Goal: Task Accomplishment & Management: Complete application form

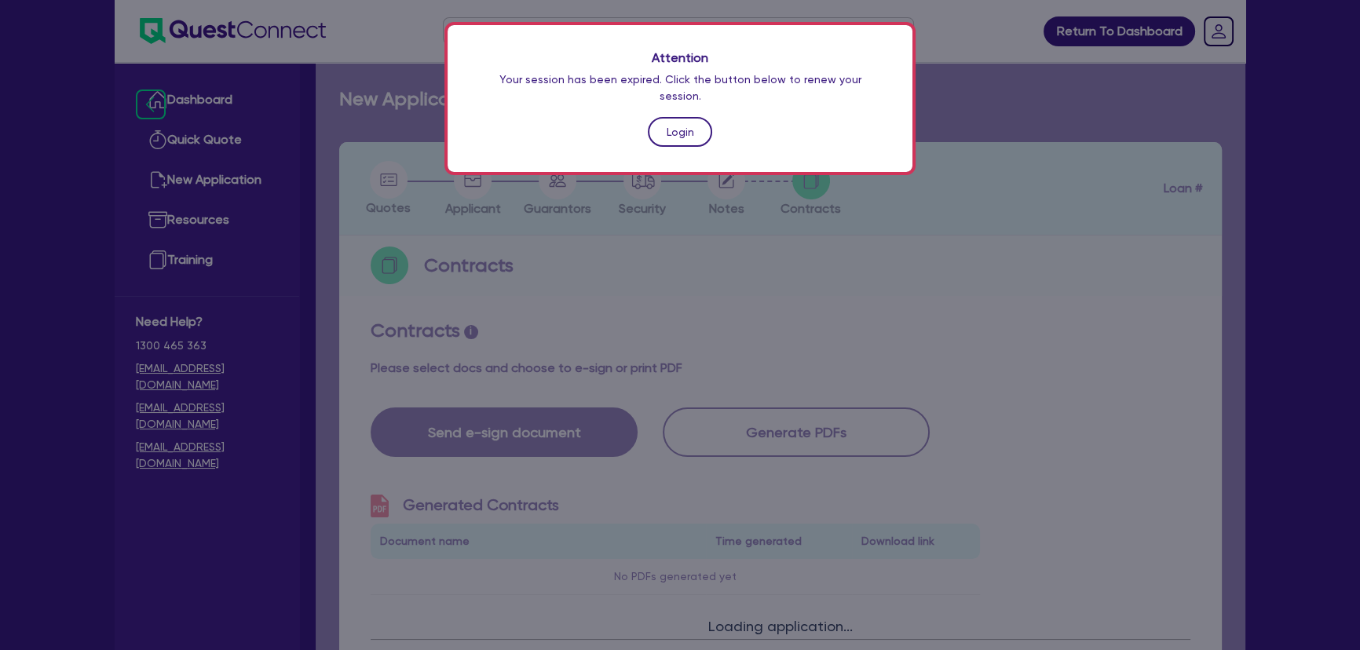
click at [686, 117] on link "Login" at bounding box center [680, 132] width 64 height 30
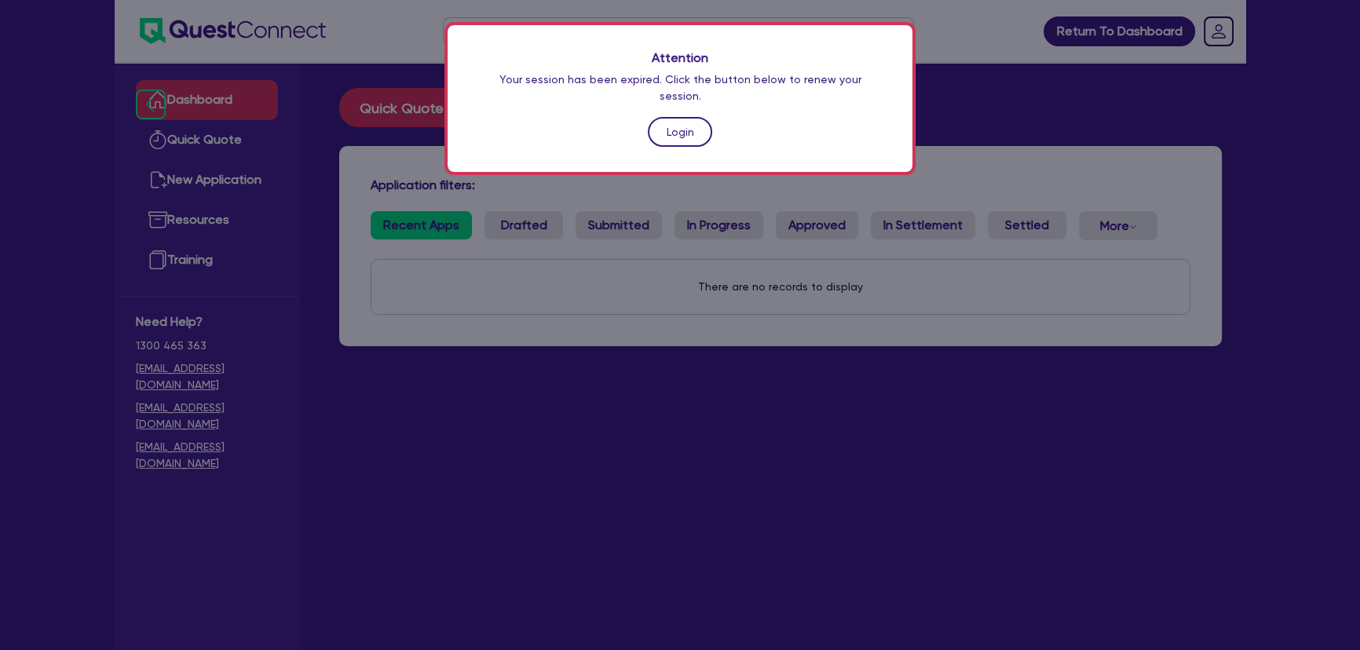
click at [689, 117] on link "Login" at bounding box center [680, 132] width 64 height 30
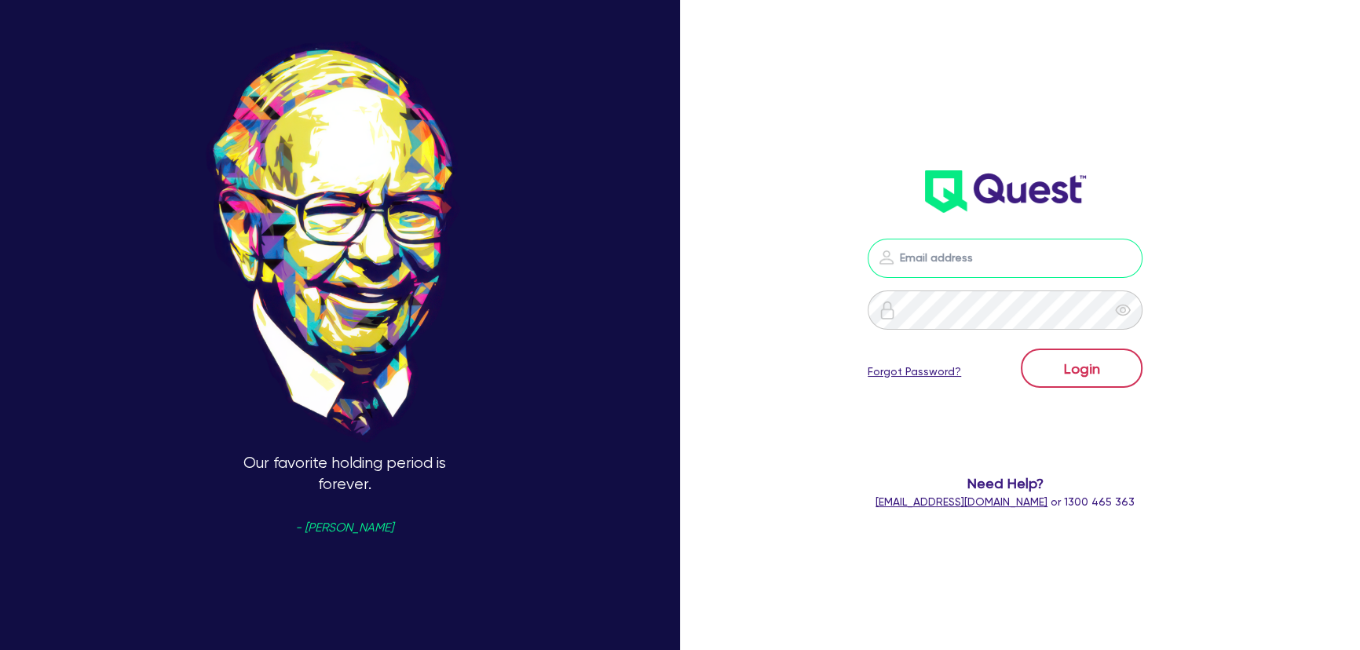
type input "joel.harding@quest.finance"
click at [1110, 373] on button "Login" at bounding box center [1082, 368] width 122 height 39
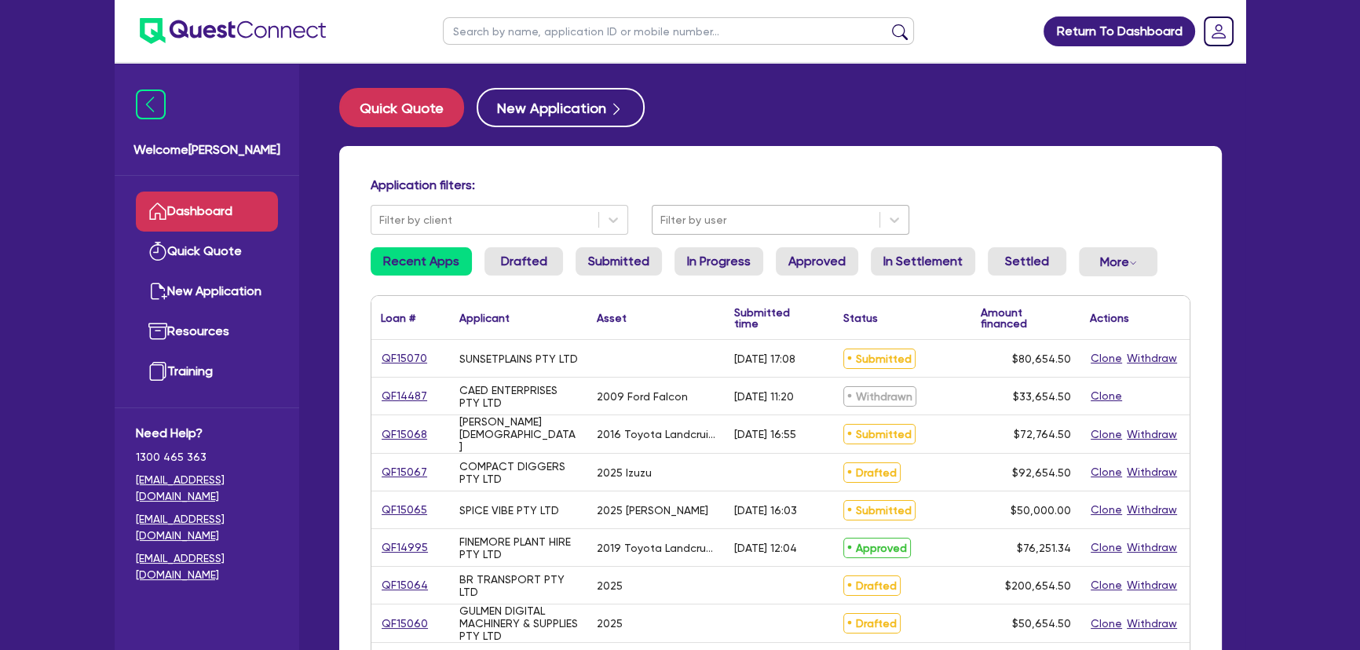
click at [735, 221] on div at bounding box center [765, 220] width 211 height 20
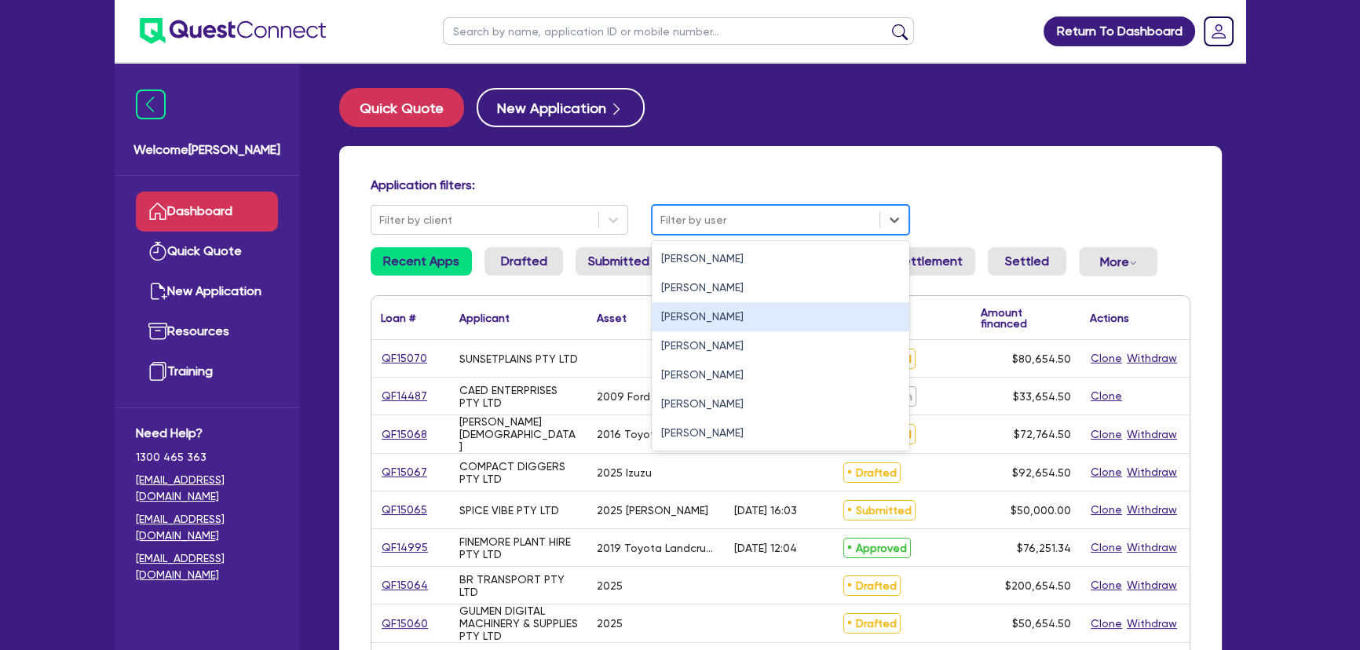
click at [718, 317] on div "Joel Harding" at bounding box center [781, 316] width 258 height 29
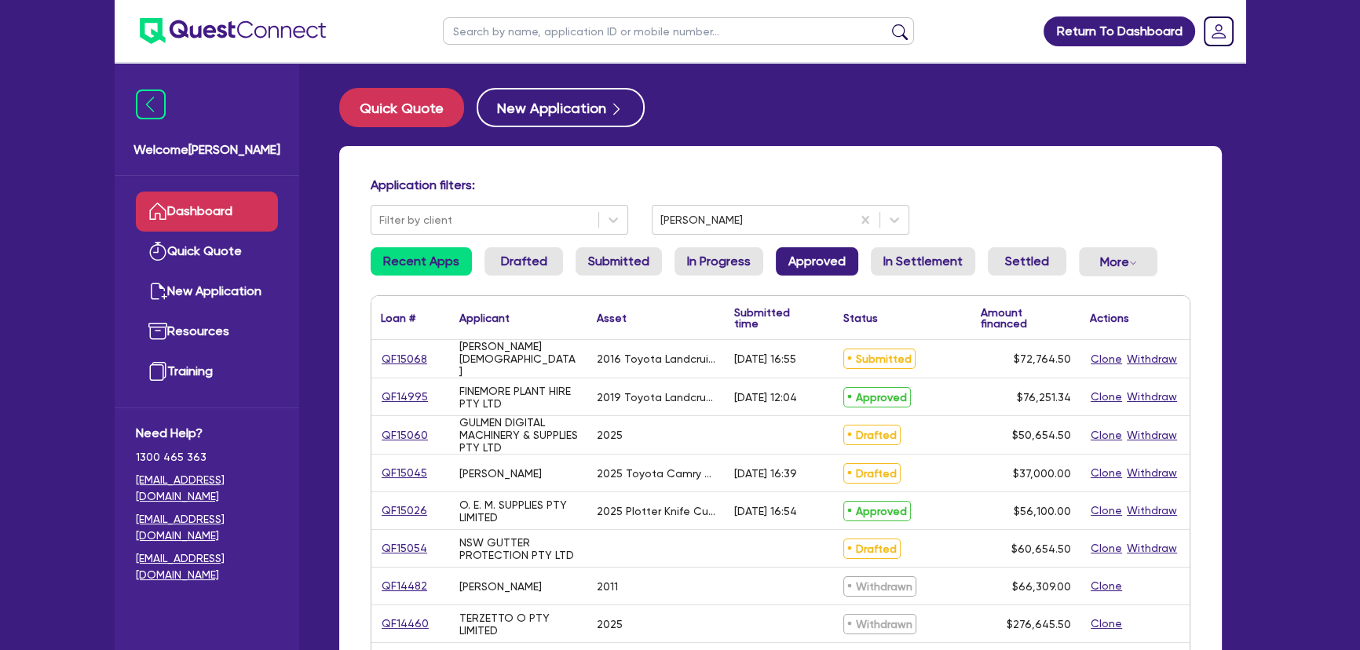
click at [827, 275] on link "Approved" at bounding box center [817, 261] width 82 height 28
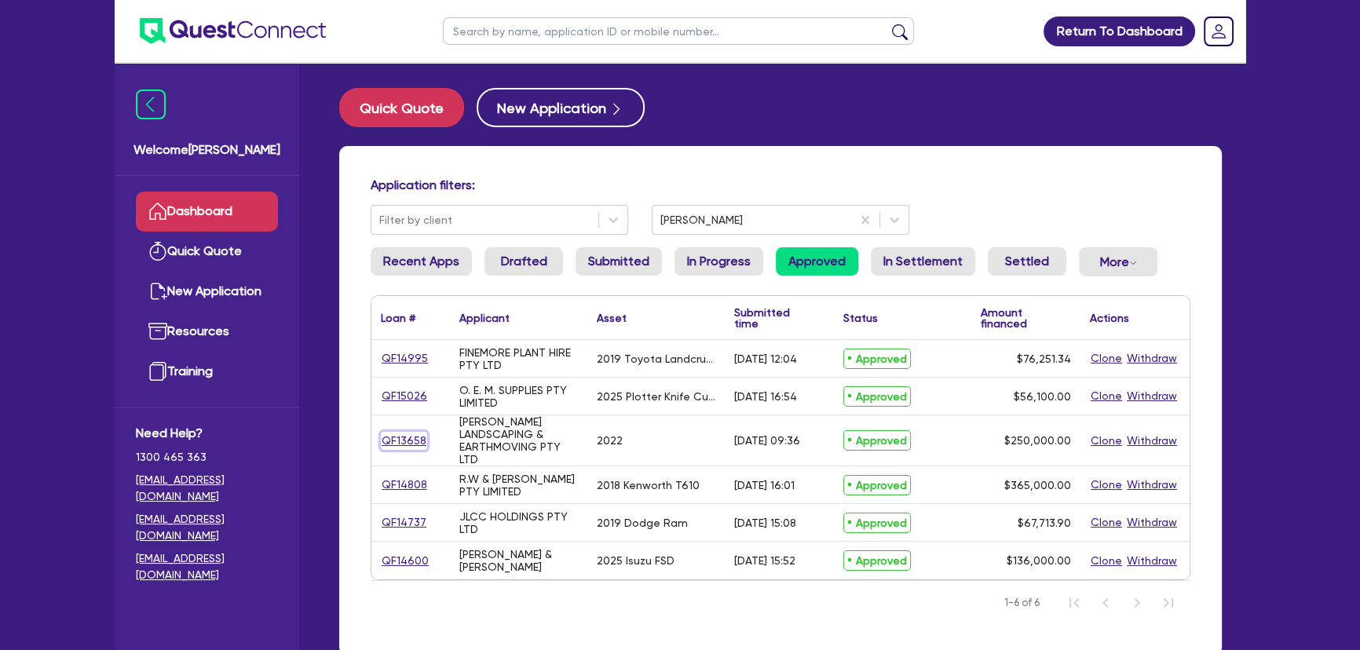
click at [404, 445] on link "QF13658" at bounding box center [404, 441] width 46 height 18
select select "PRIMARY_ASSETS"
select select "HEAVY_TRUCKS"
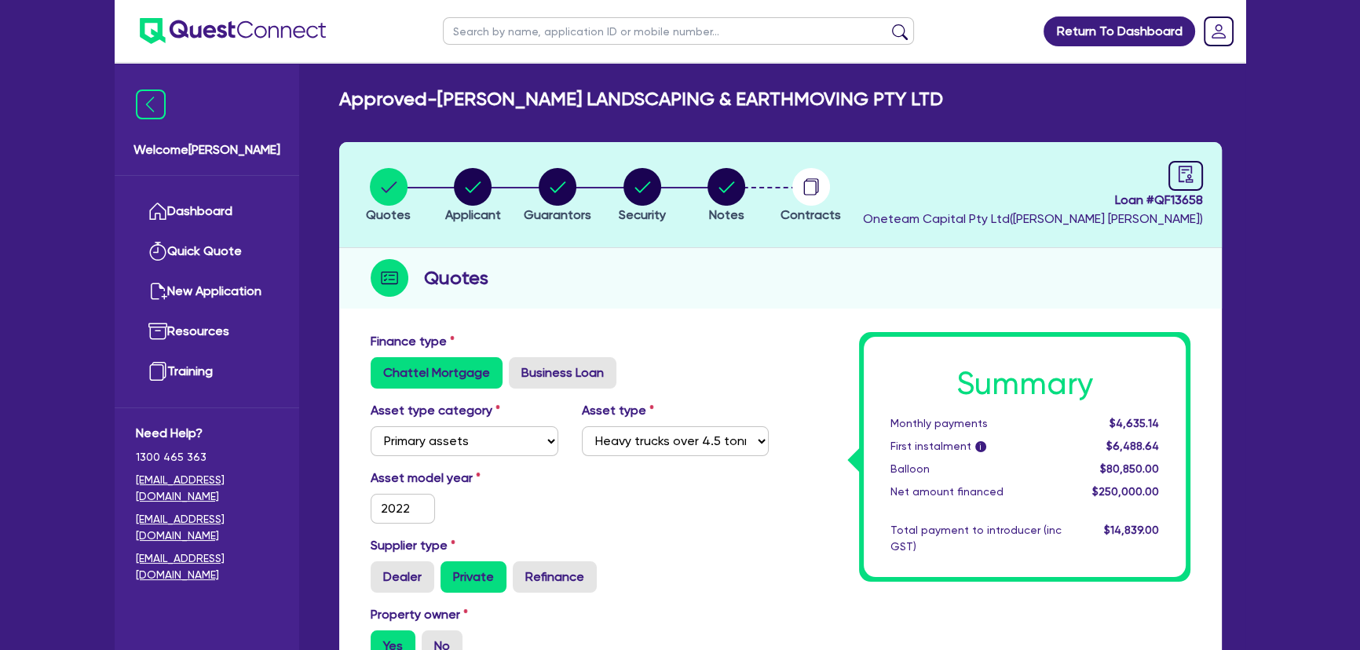
click at [697, 190] on li "Notes" at bounding box center [726, 194] width 85 height 55
click at [709, 188] on circle "button" at bounding box center [726, 187] width 38 height 38
select select "Other"
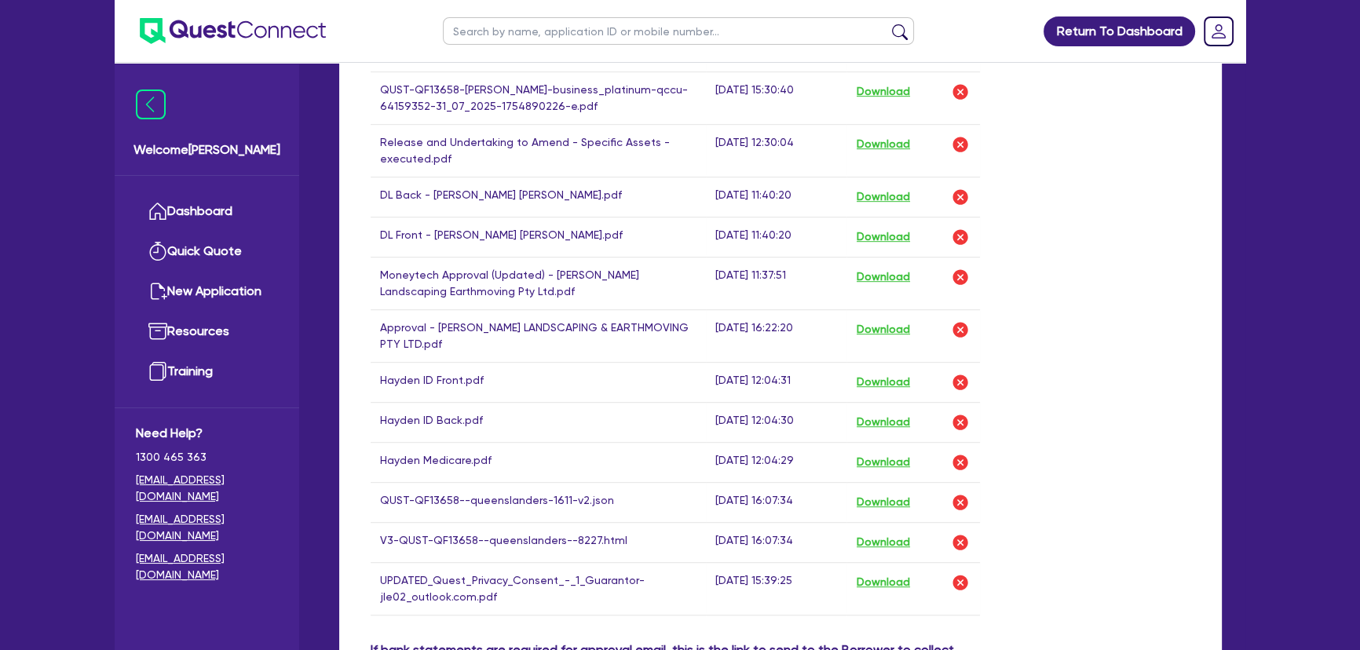
scroll to position [1213, 0]
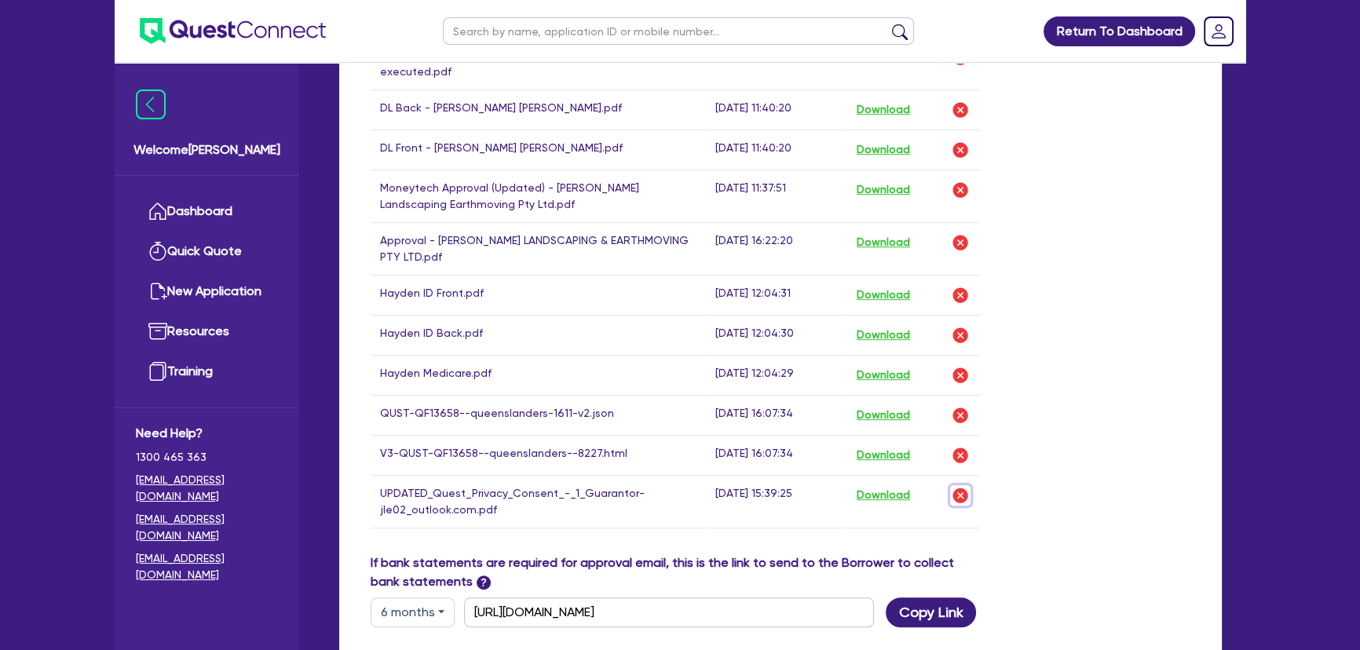
click at [965, 495] on img "button" at bounding box center [960, 495] width 19 height 19
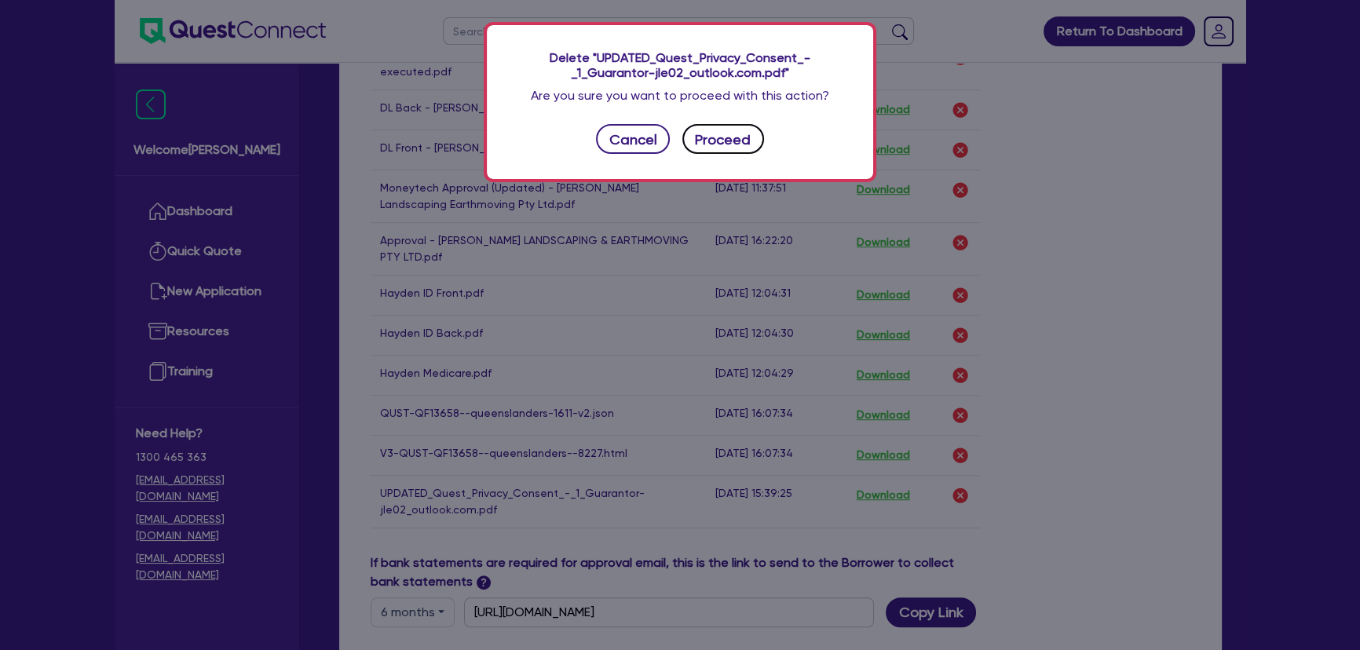
click at [746, 137] on button "Proceed" at bounding box center [723, 139] width 82 height 30
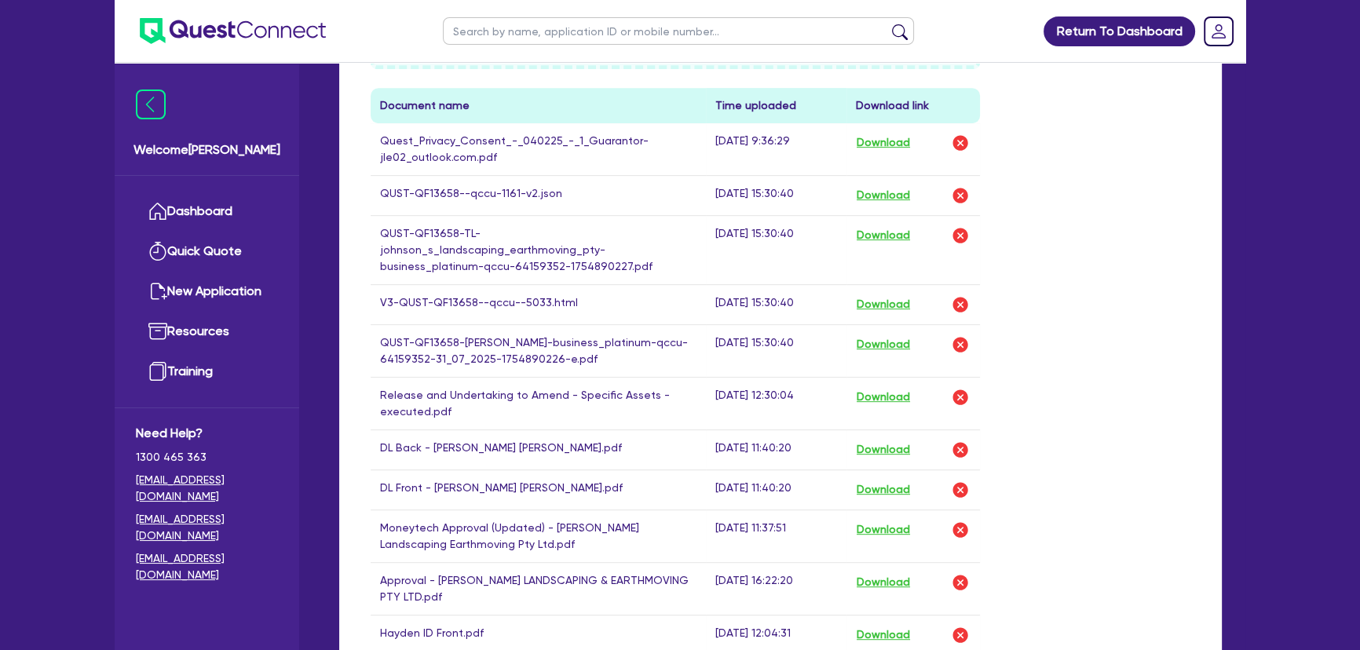
scroll to position [927, 0]
click at [865, 143] on button "Download" at bounding box center [883, 141] width 55 height 20
drag, startPoint x: 1032, startPoint y: 269, endPoint x: 870, endPoint y: 270, distance: 161.8
click at [1033, 269] on div "Drop files to upload or Select files Document name Time uploaded Download link …" at bounding box center [780, 368] width 843 height 941
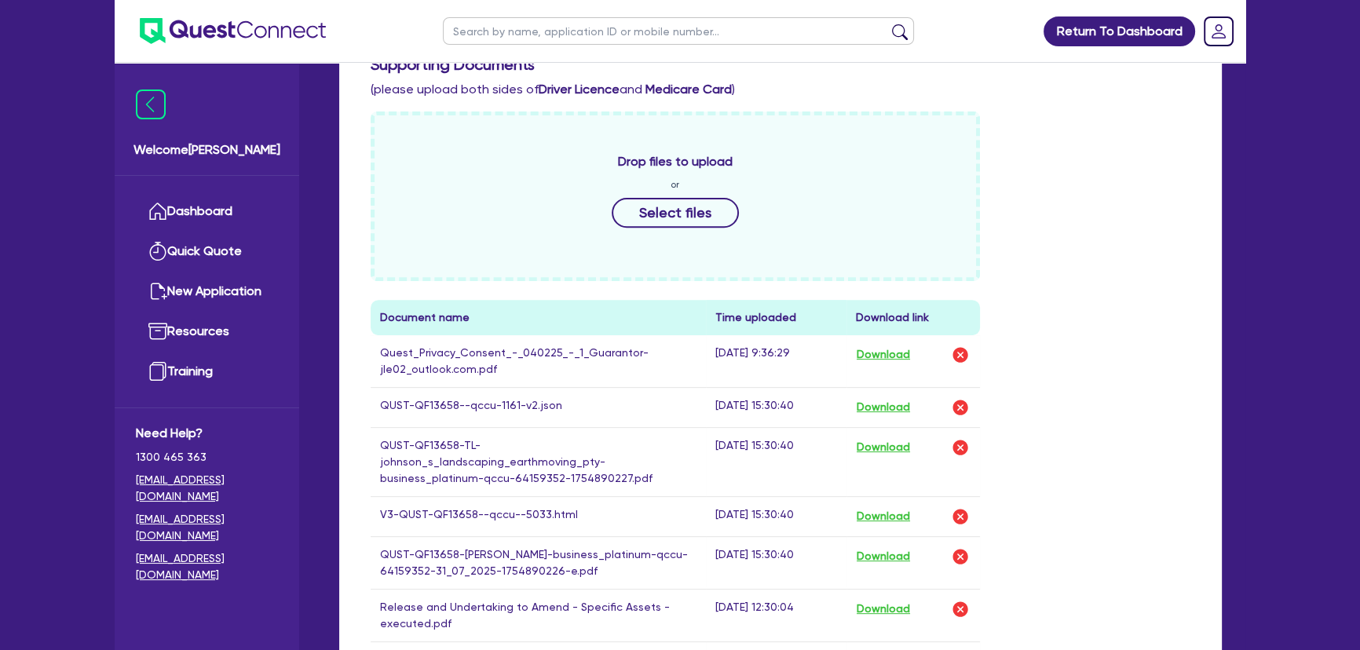
scroll to position [785, 0]
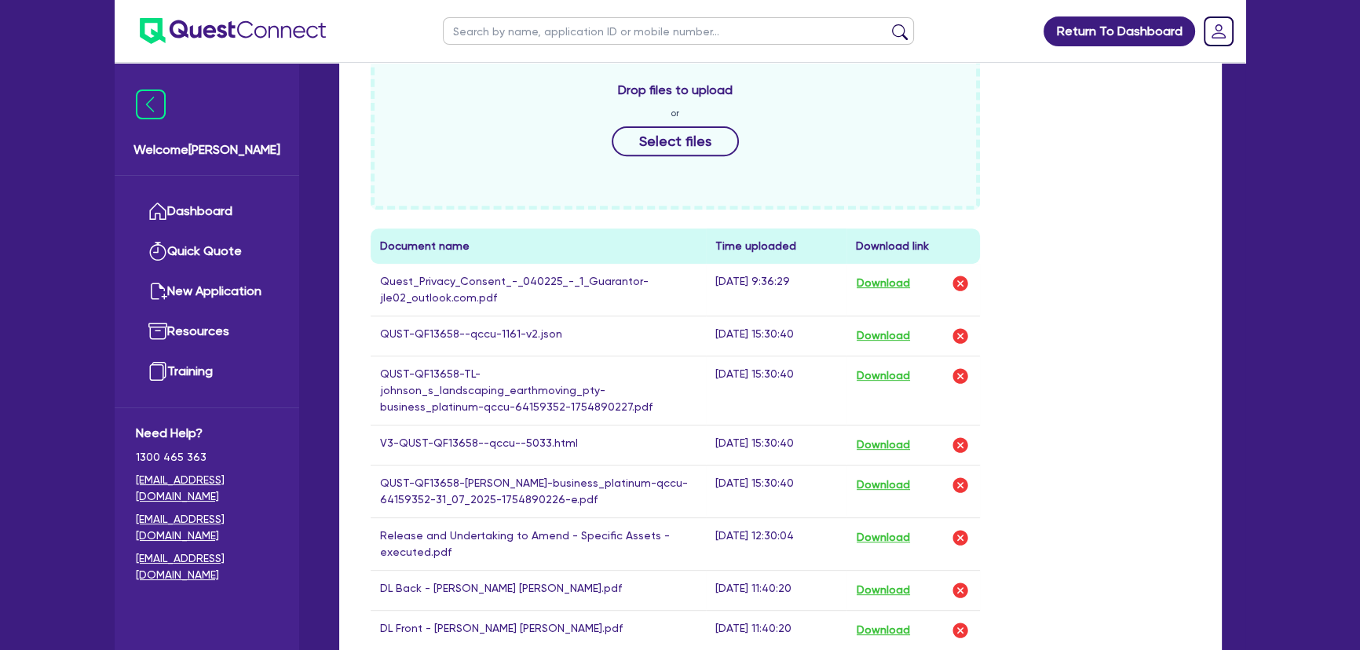
click at [663, 113] on div "Drop files to upload or Select files" at bounding box center [675, 125] width 609 height 170
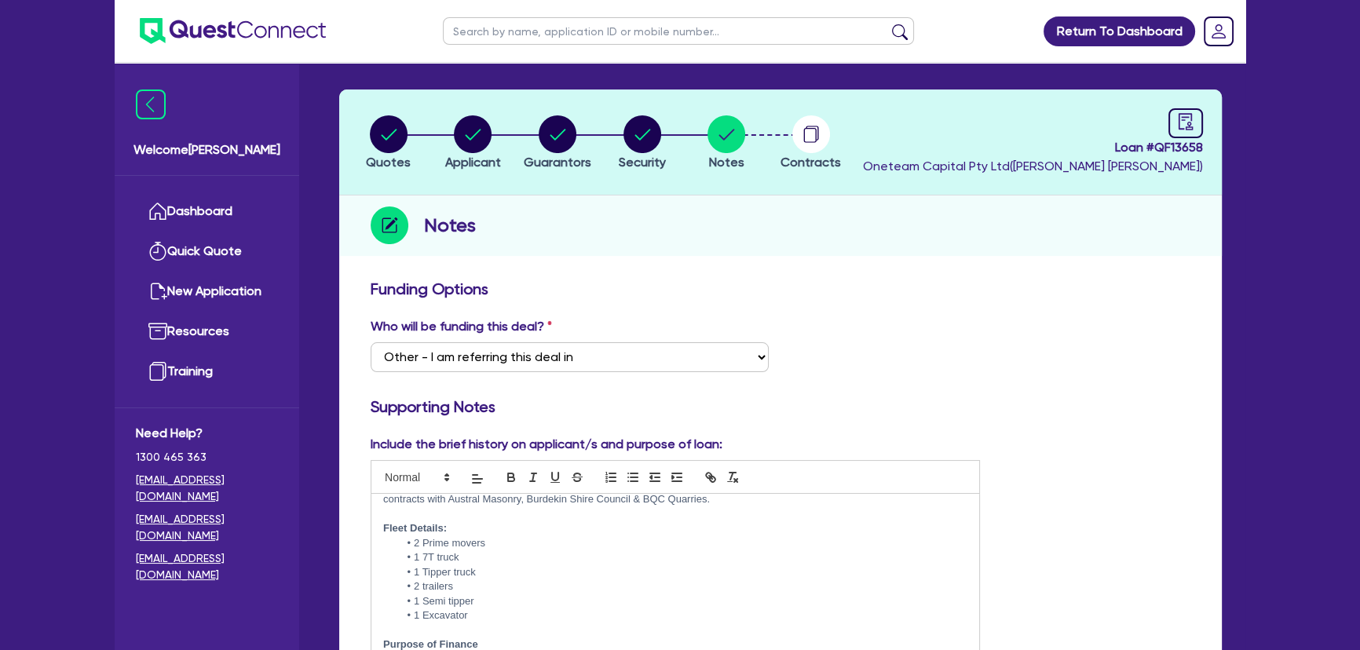
scroll to position [0, 0]
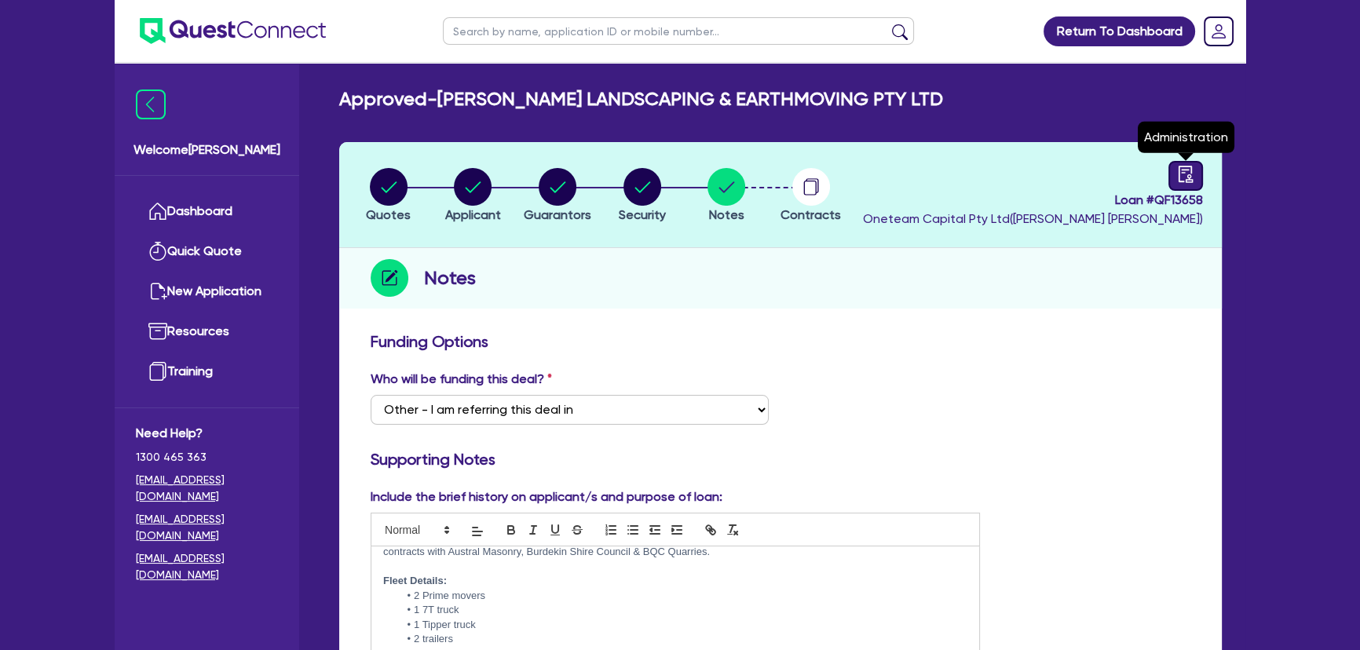
click at [1178, 166] on icon "audit" at bounding box center [1185, 174] width 17 height 17
select select "APPROVED_WAITING_FOR_MORE_INFO"
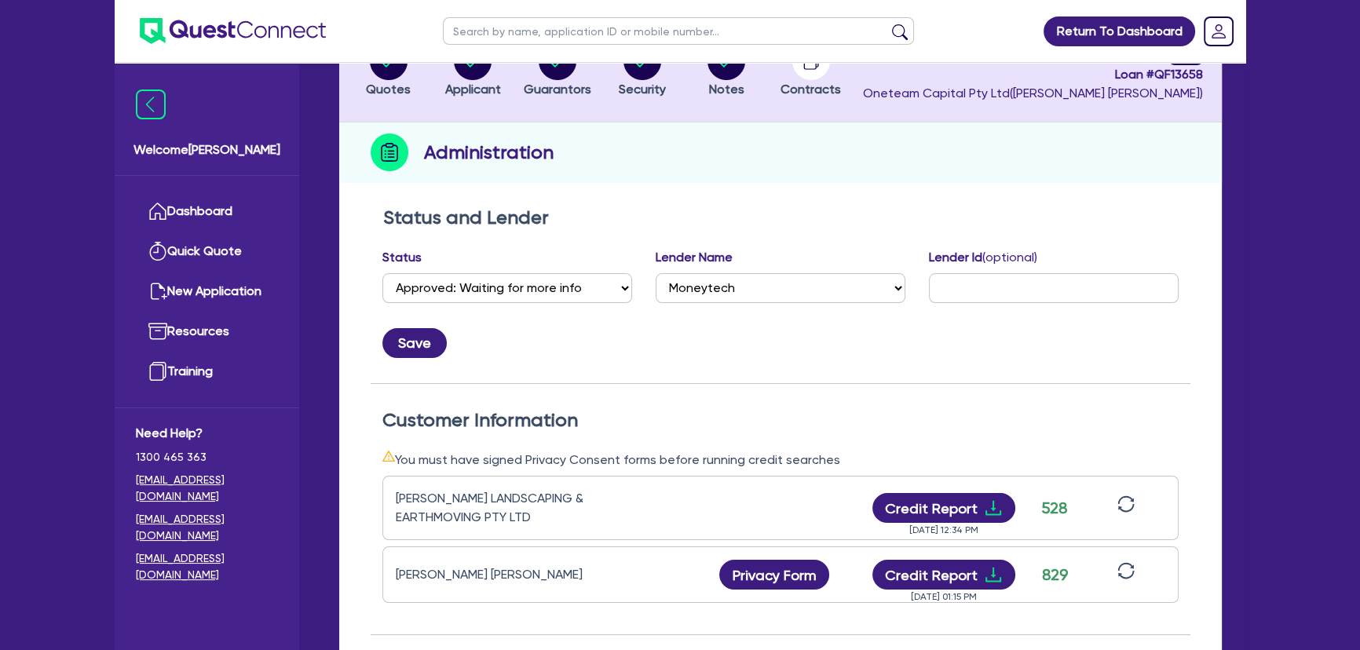
scroll to position [71, 0]
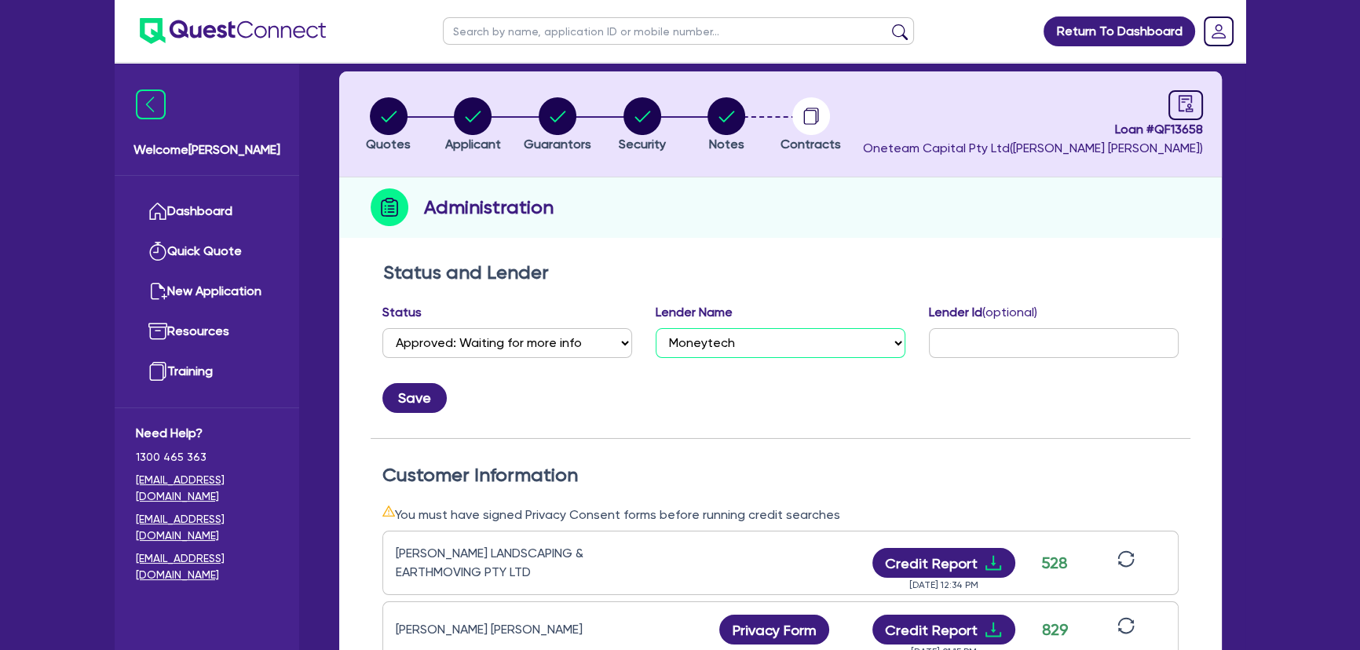
click at [768, 346] on select "Select AAMF AFS Alex Bank Angle Finance Azora Banjo BigStone BOQ Finance Brande…" at bounding box center [781, 343] width 250 height 30
click at [656, 328] on select "Select AAMF AFS Alex Bank Angle Finance Azora Banjo BigStone BOQ Finance Brande…" at bounding box center [781, 343] width 250 height 30
click at [769, 343] on select "Select AAMF AFS Alex Bank Angle Finance Azora Banjo BigStone BOQ Finance Brande…" at bounding box center [781, 343] width 250 height 30
select select "BOQ Finance"
click at [656, 328] on select "Select AAMF AFS Alex Bank Angle Finance Azora Banjo BigStone BOQ Finance Brande…" at bounding box center [781, 343] width 250 height 30
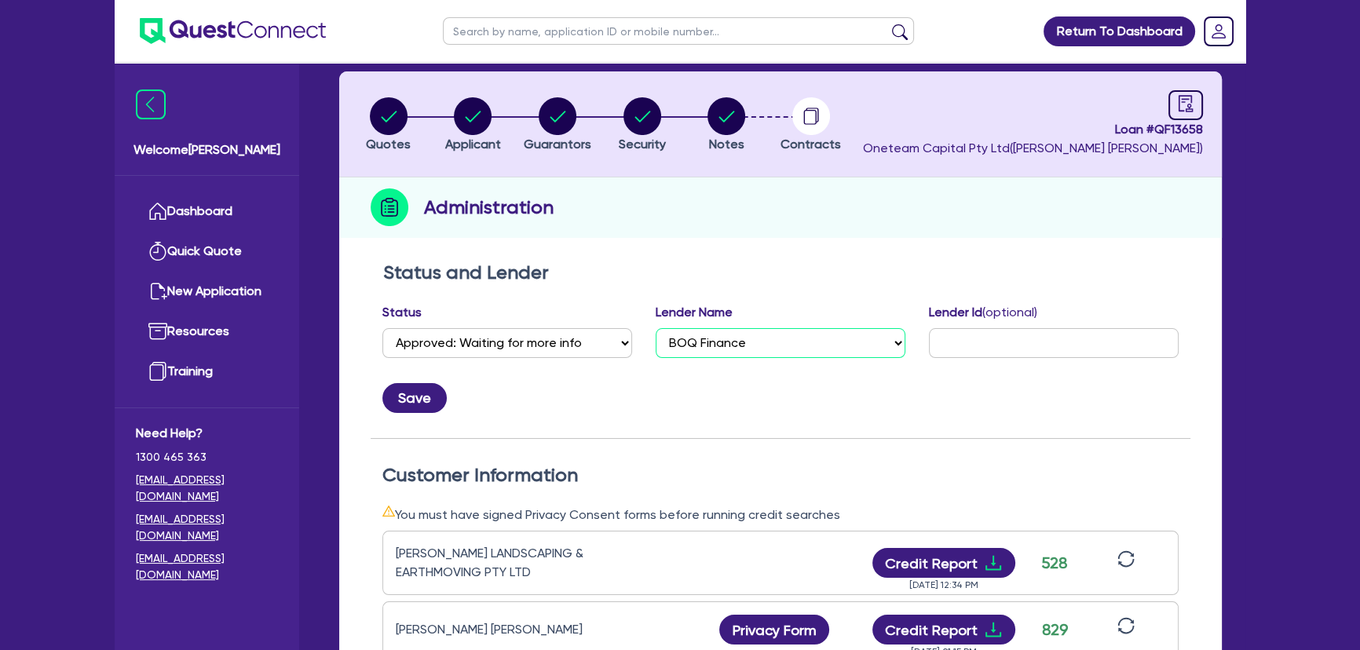
scroll to position [285, 0]
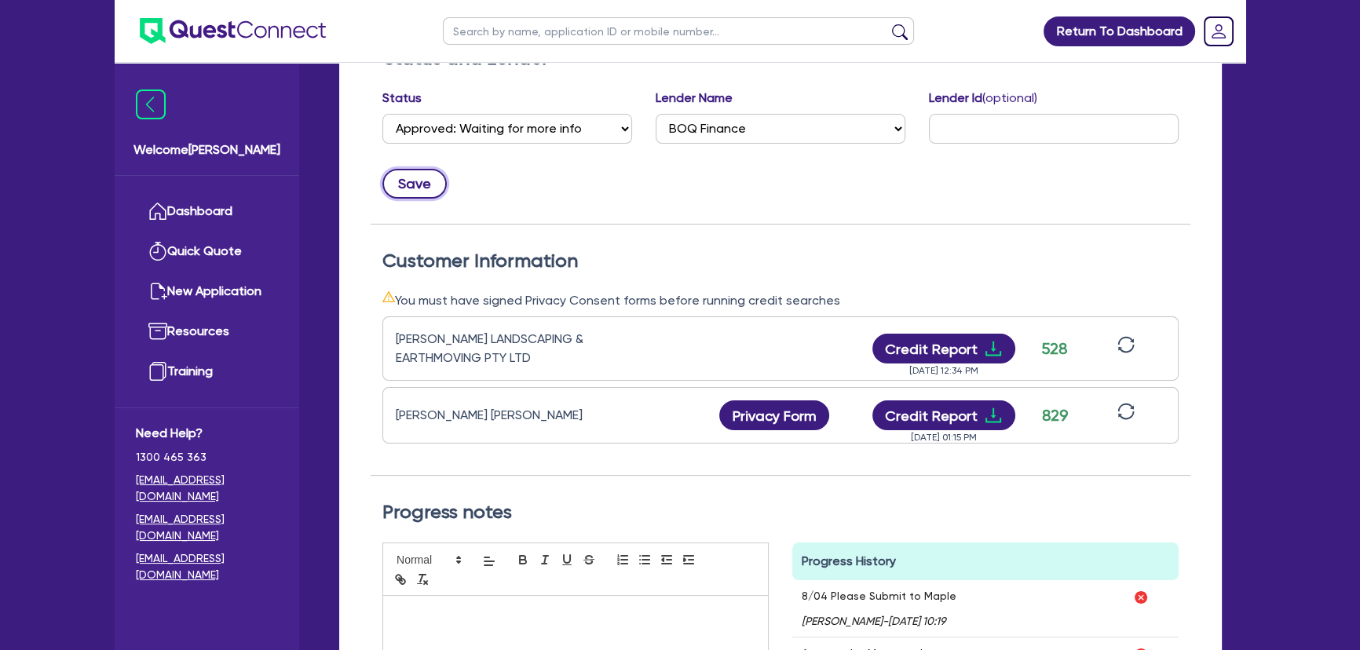
click at [408, 188] on button "Save" at bounding box center [414, 184] width 64 height 30
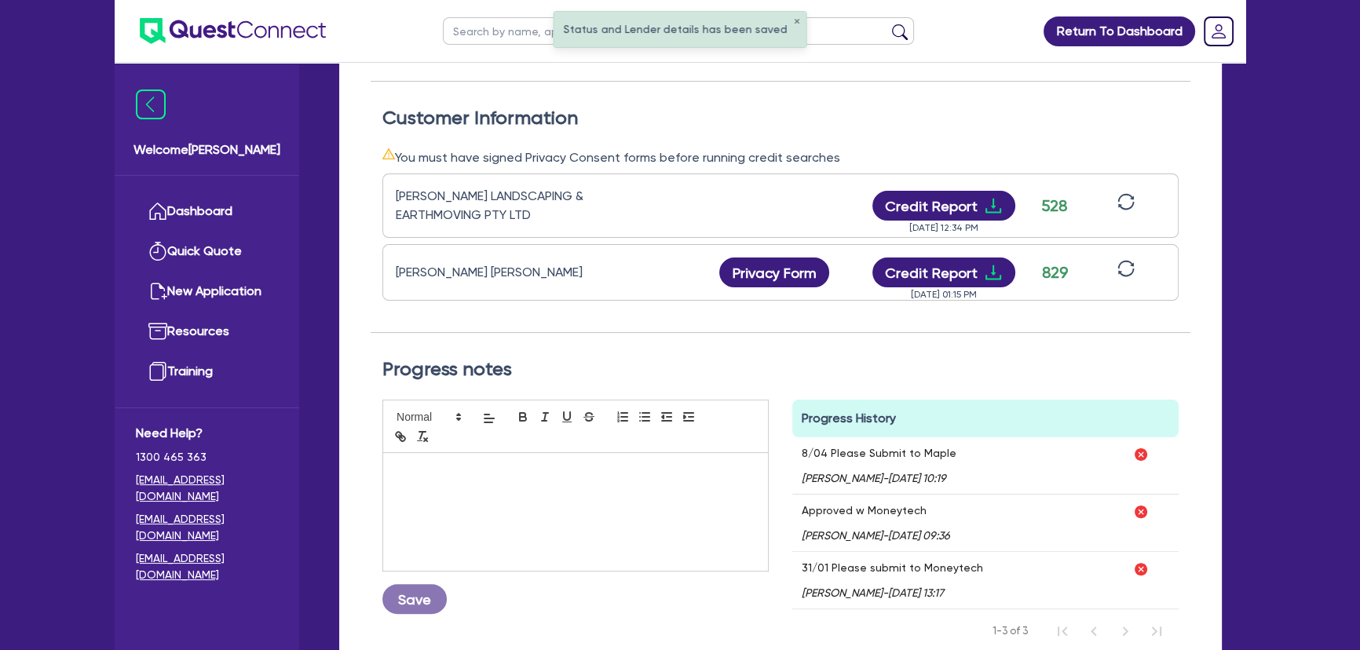
scroll to position [571, 0]
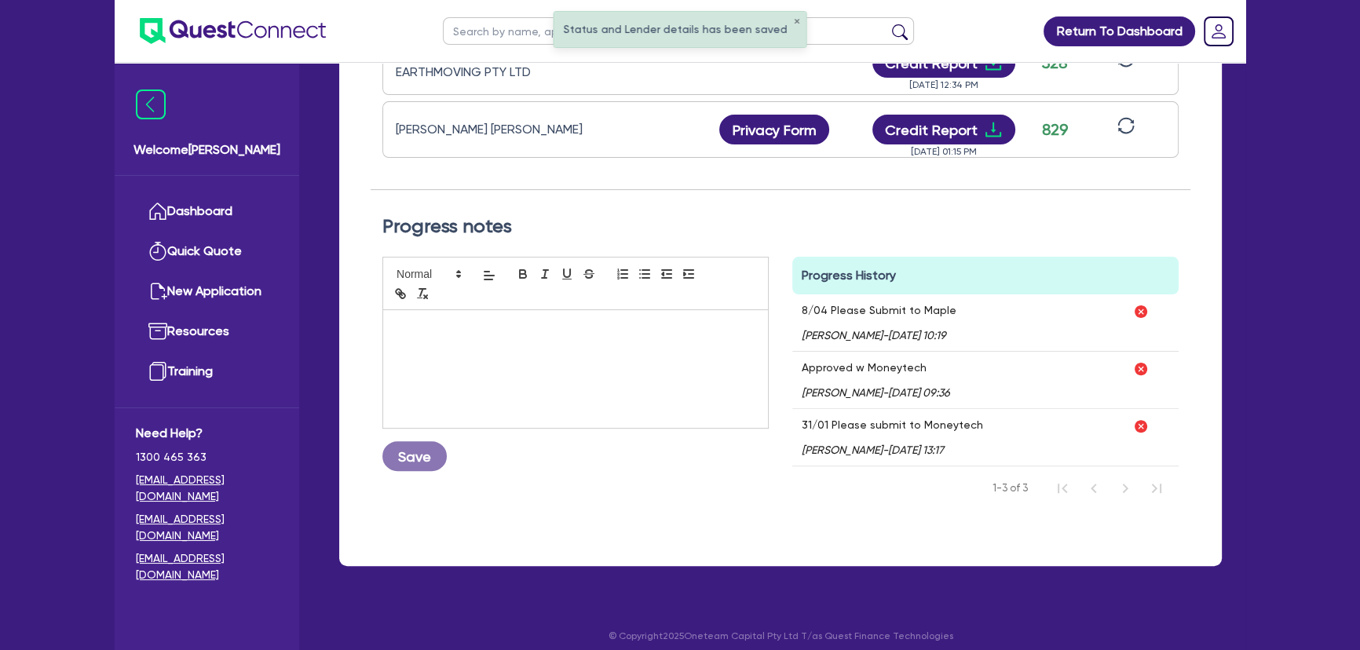
click at [505, 332] on p at bounding box center [575, 327] width 361 height 14
click at [419, 464] on button "Save" at bounding box center [414, 456] width 64 height 30
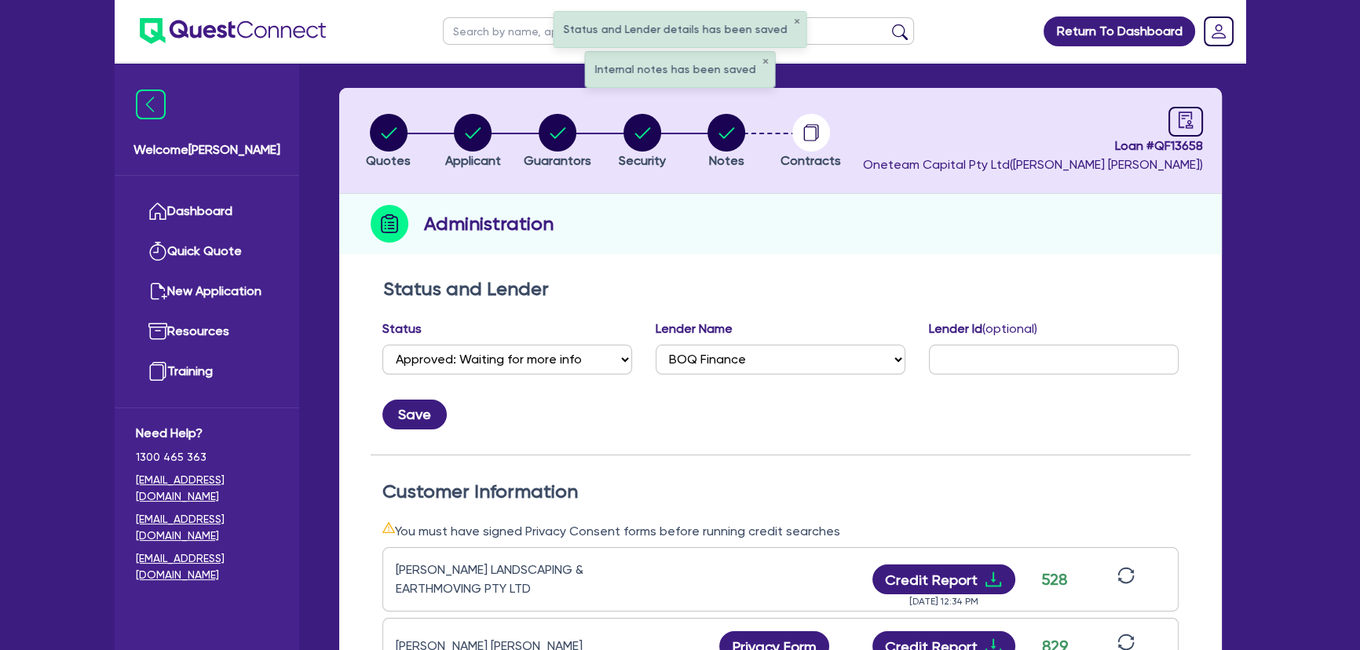
scroll to position [0, 0]
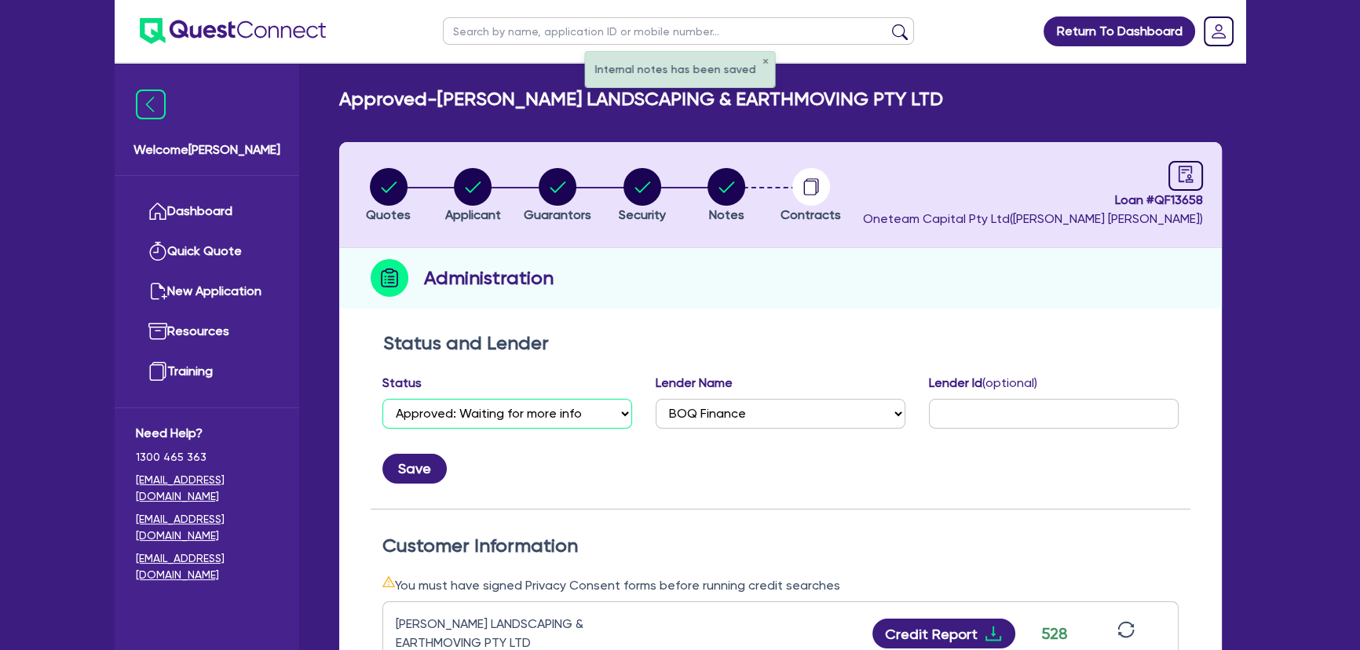
click at [517, 408] on select "Select Quoted Drafted: New Drafted: Amended Submitted: New Submitted: Amended I…" at bounding box center [507, 414] width 250 height 30
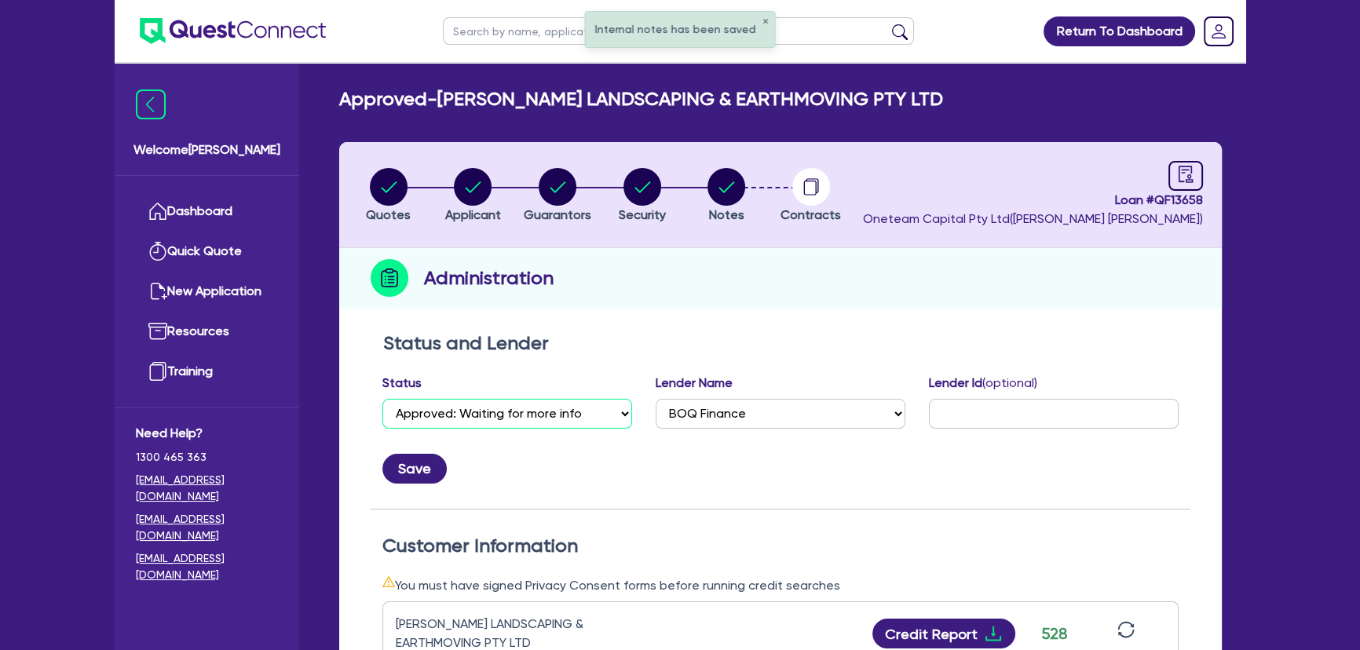
select select "SUBMITTED_AMENDED"
click at [382, 399] on select "Select Quoted Drafted: New Drafted: Amended Submitted: New Submitted: Amended I…" at bounding box center [507, 414] width 250 height 30
click at [409, 459] on button "Save" at bounding box center [414, 469] width 64 height 30
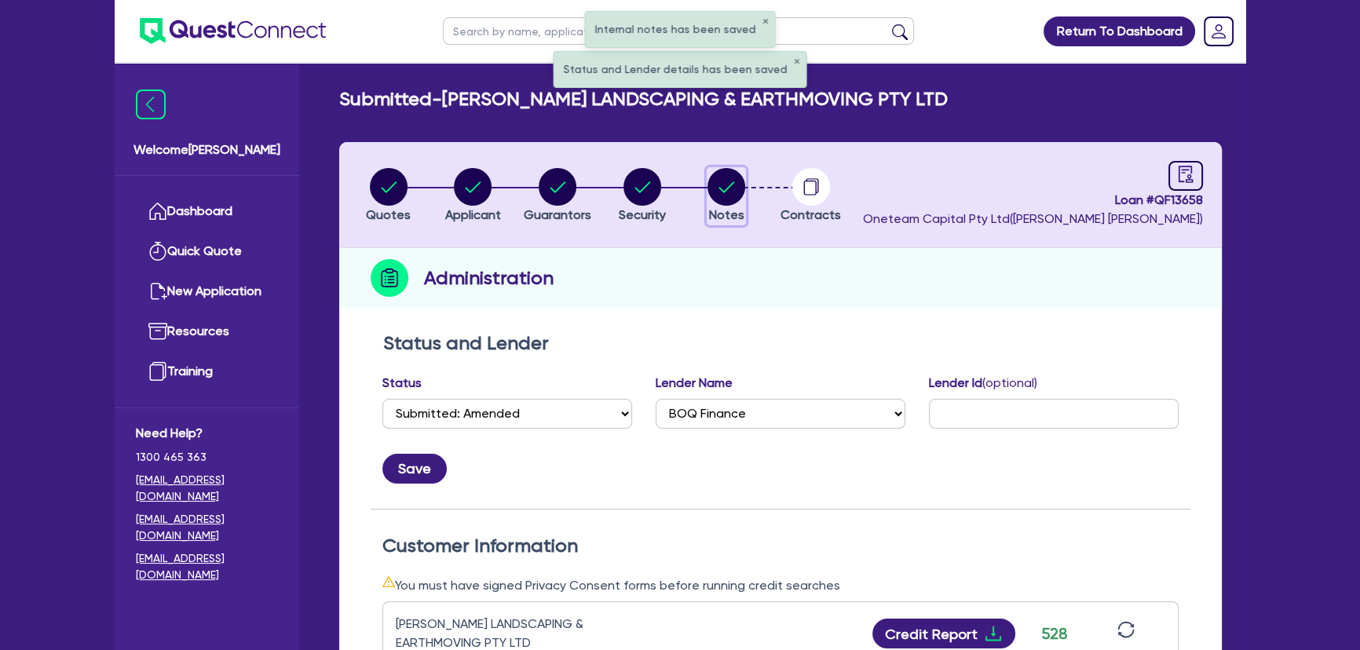
click at [726, 174] on circle "button" at bounding box center [726, 187] width 38 height 38
select select "Other"
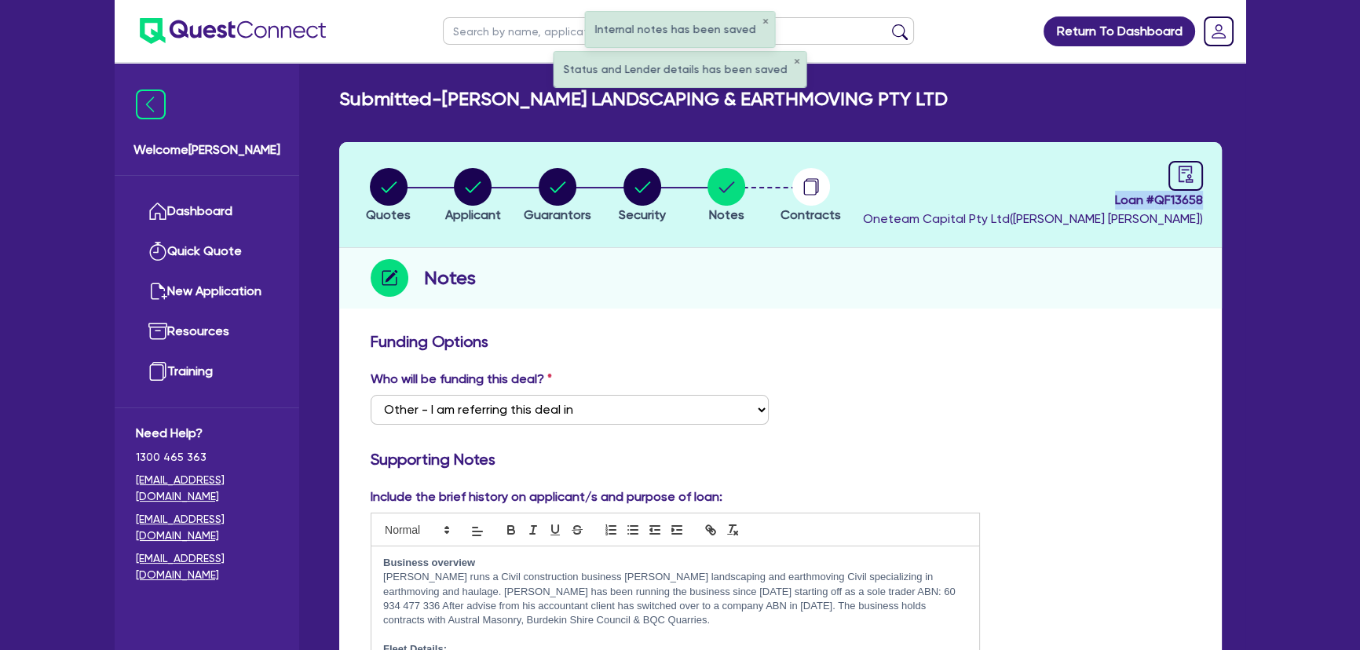
drag, startPoint x: 1099, startPoint y: 204, endPoint x: 1262, endPoint y: 194, distance: 163.6
copy span "Loan # QF13658"
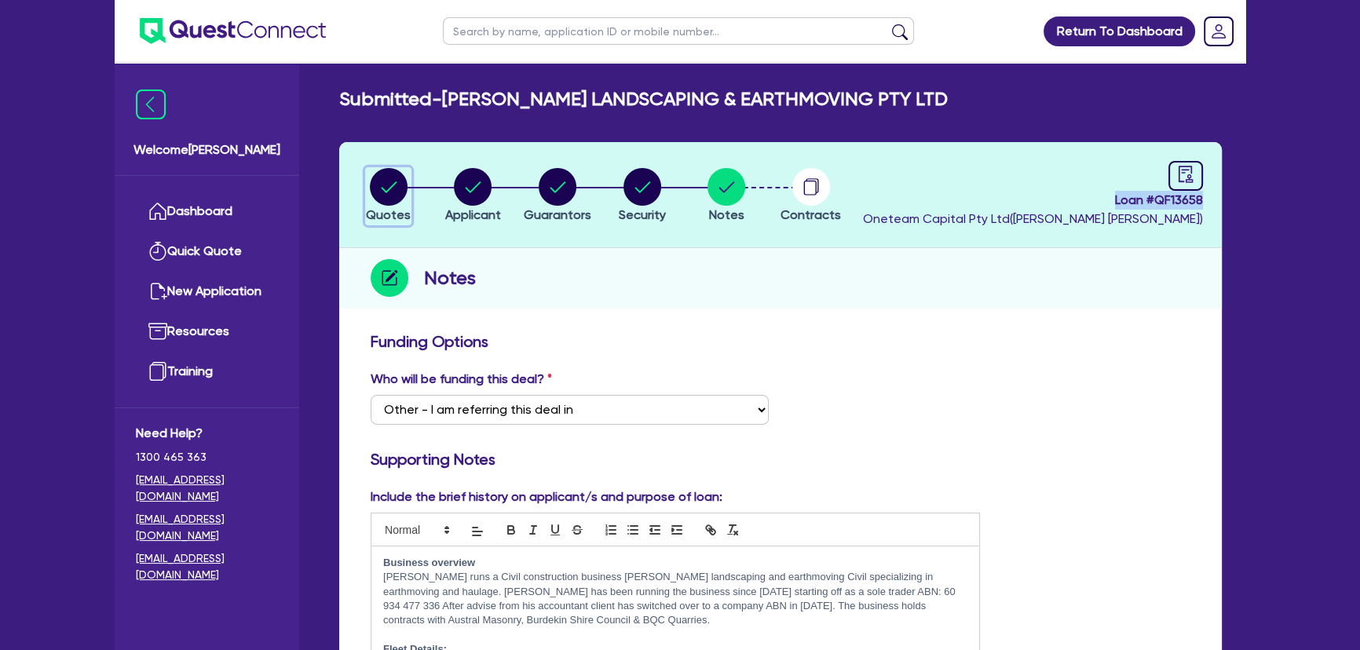
click at [375, 220] on span "Quotes" at bounding box center [388, 214] width 45 height 15
select select "PRIMARY_ASSETS"
select select "HEAVY_TRUCKS"
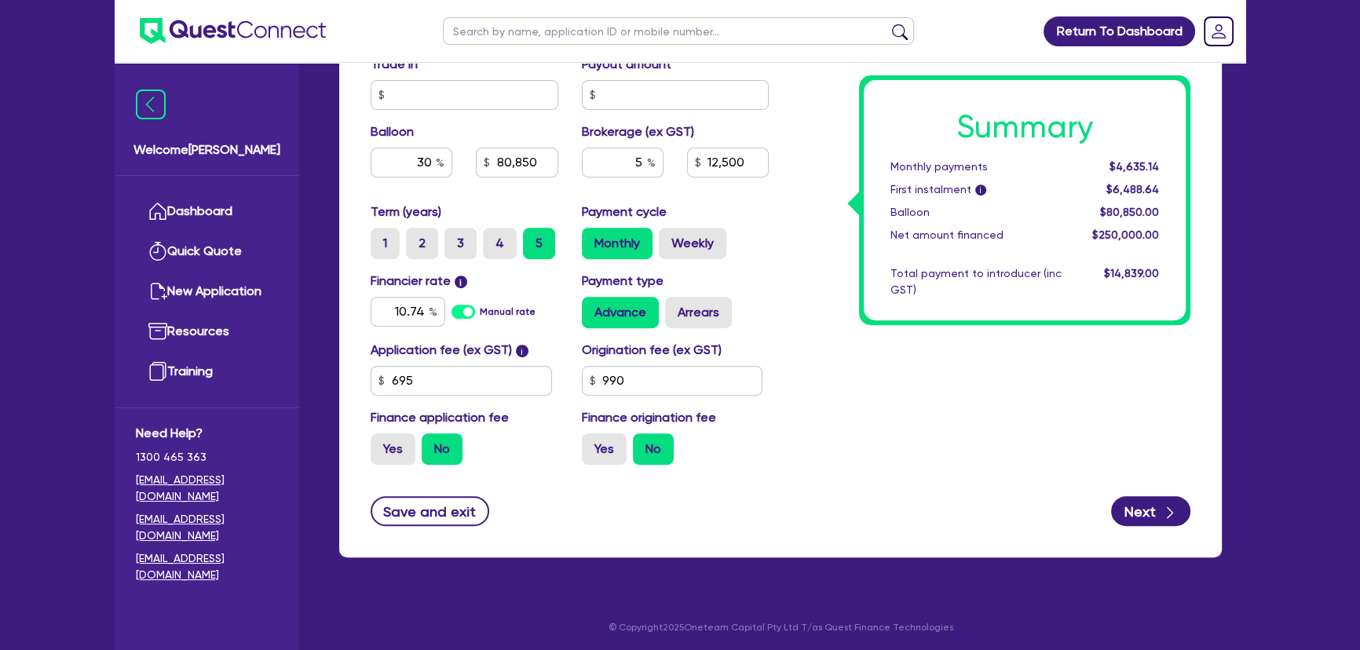
scroll to position [774, 0]
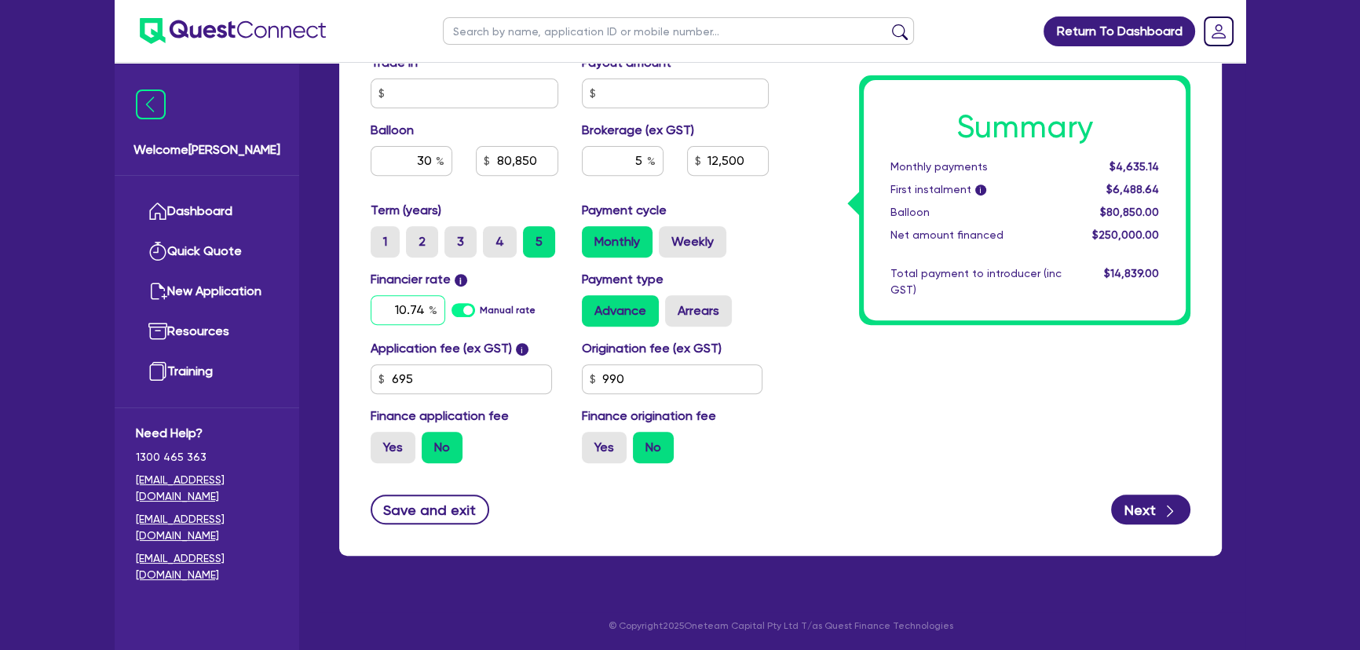
click at [404, 309] on input "10.74" at bounding box center [408, 310] width 75 height 30
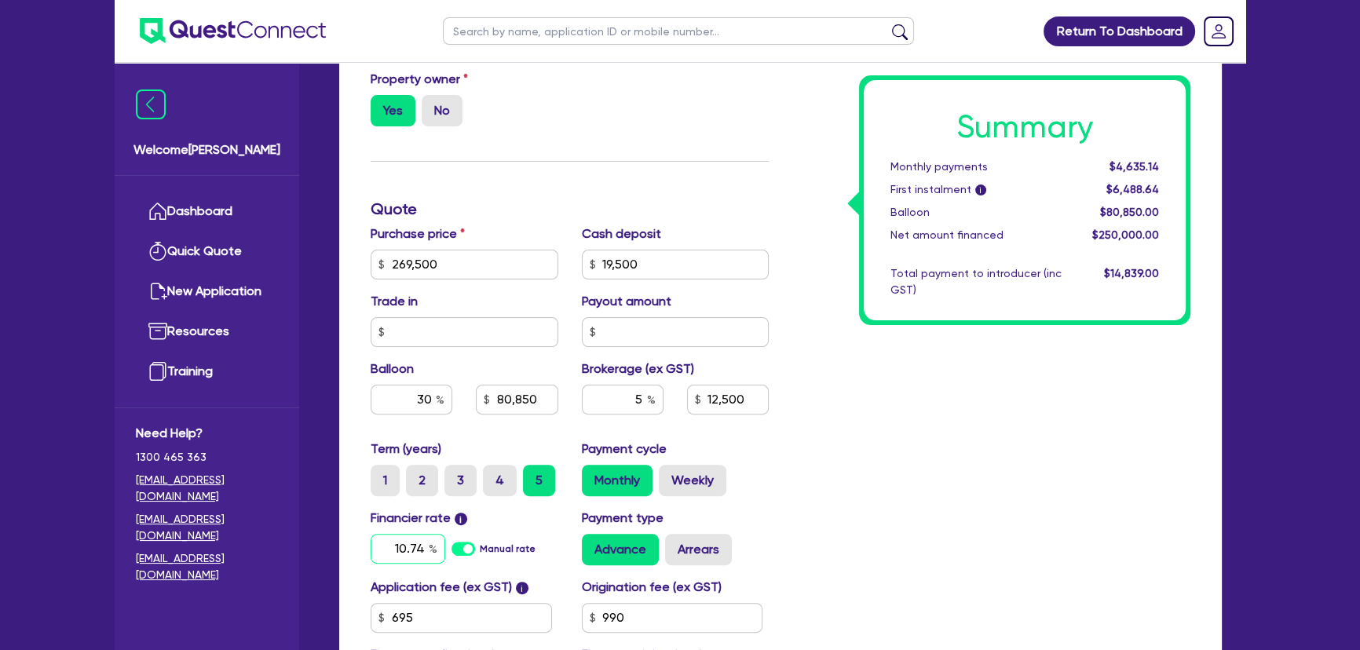
scroll to position [560, 0]
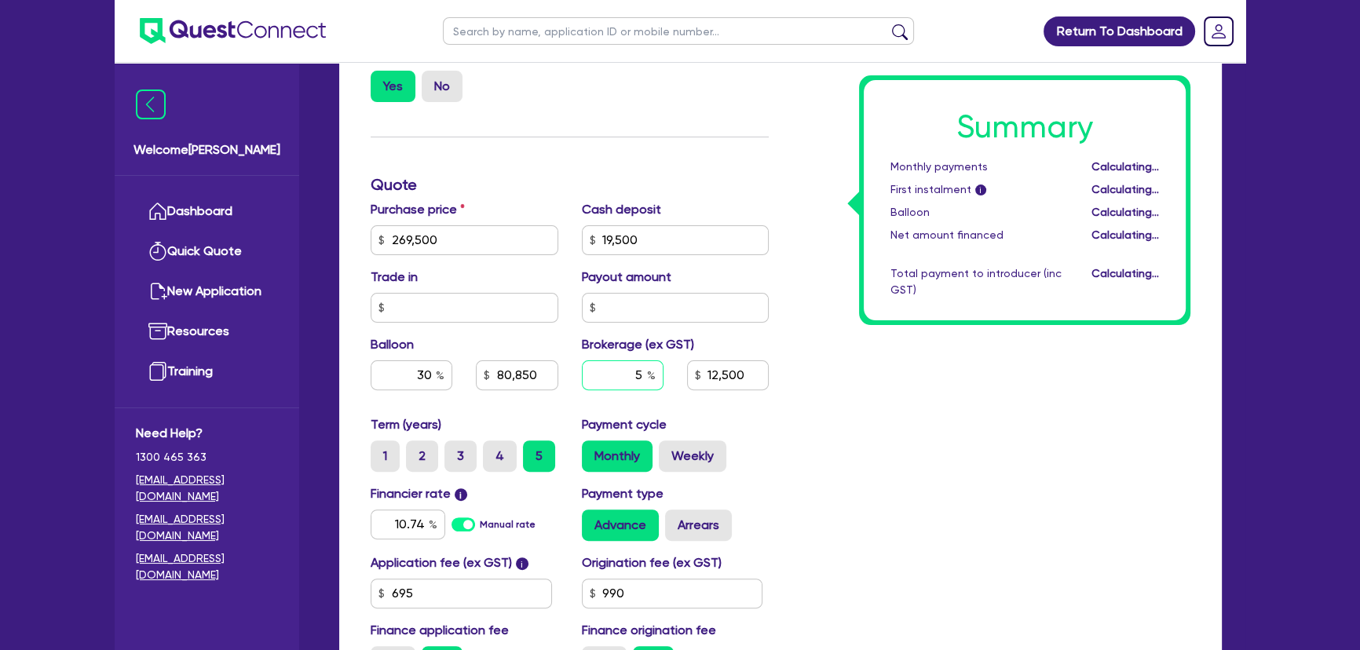
type input "269,500"
type input "19,500"
type input "80,850"
type input "12,500"
type input "269,500"
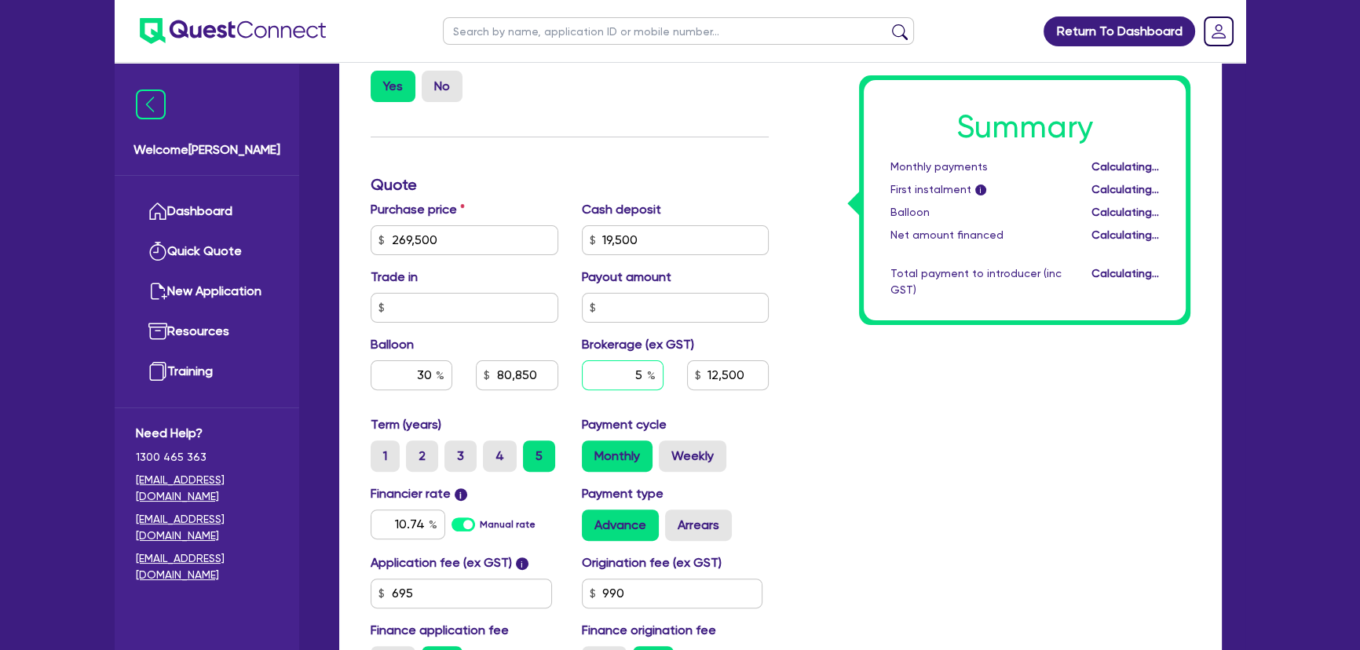
type input "19,500"
type input "80,850"
type input "12,500"
click at [646, 378] on div "5" at bounding box center [623, 375] width 82 height 30
click at [645, 378] on input "5" at bounding box center [623, 375] width 82 height 30
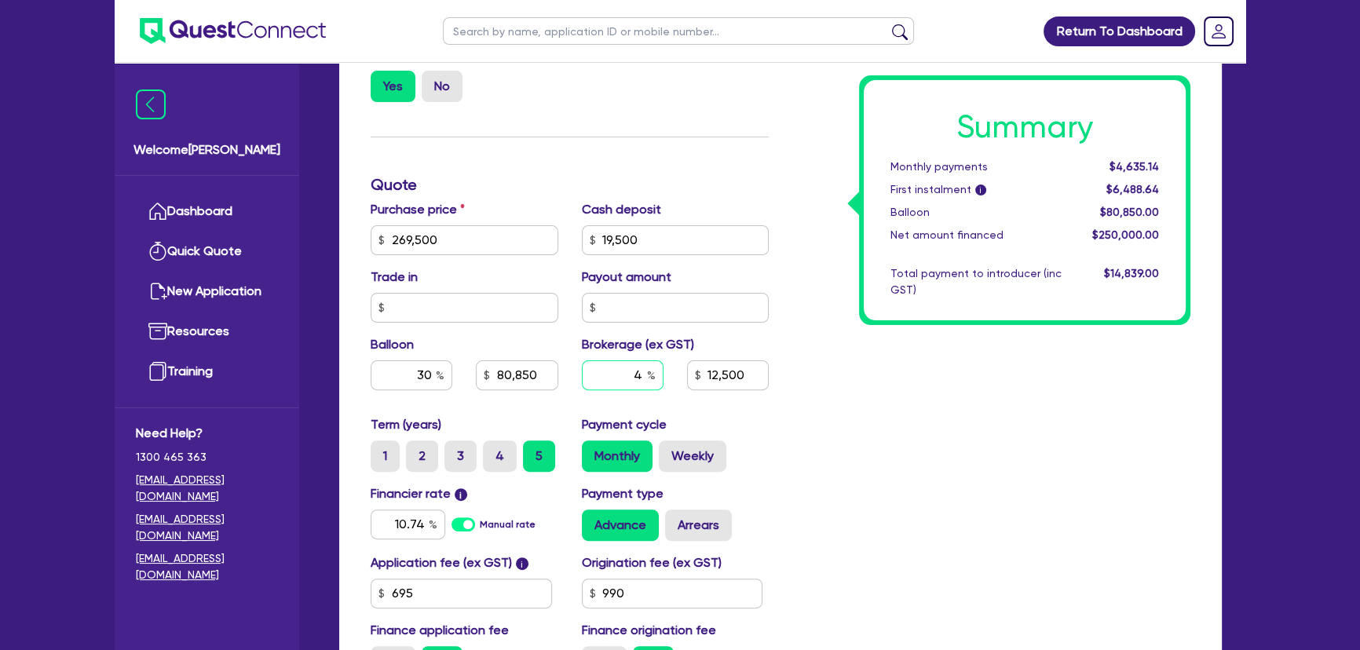
type input "4"
type input "269,500"
type input "19,500"
type input "80,850"
type input "12,500"
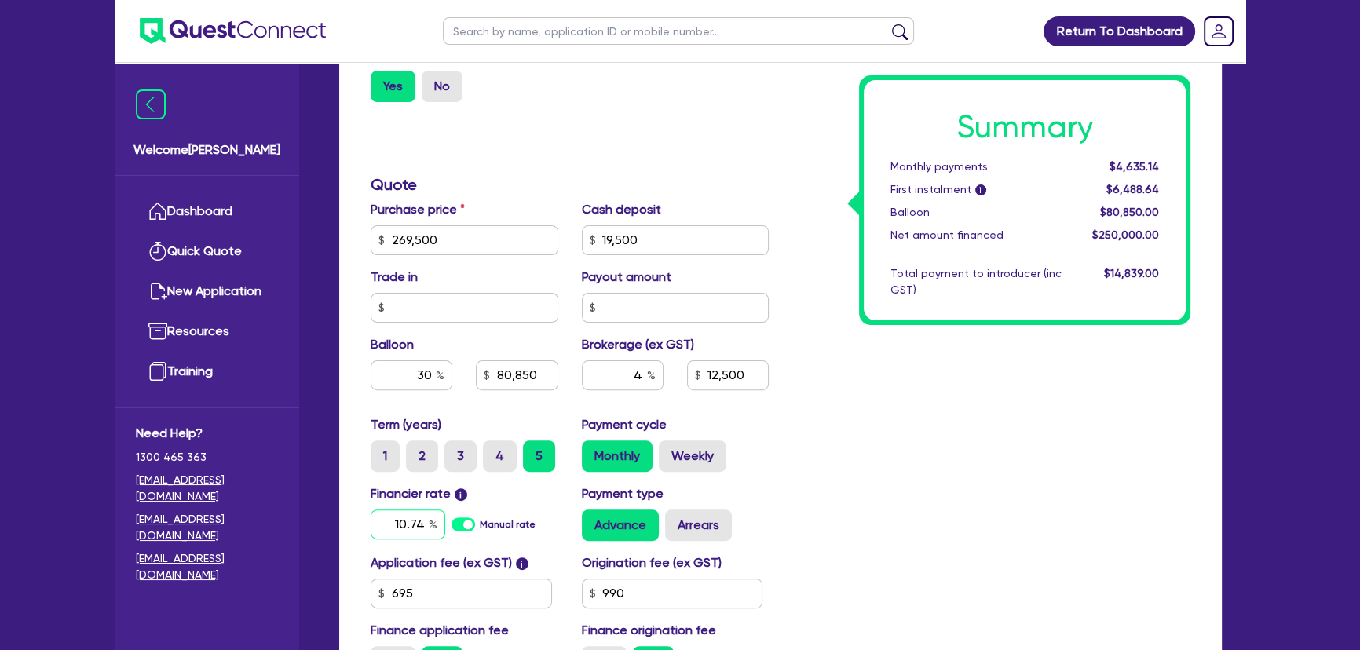
type input "269,500"
type input "19,500"
type input "80,850"
type input "10,000"
click at [407, 518] on input "10.74" at bounding box center [408, 525] width 75 height 30
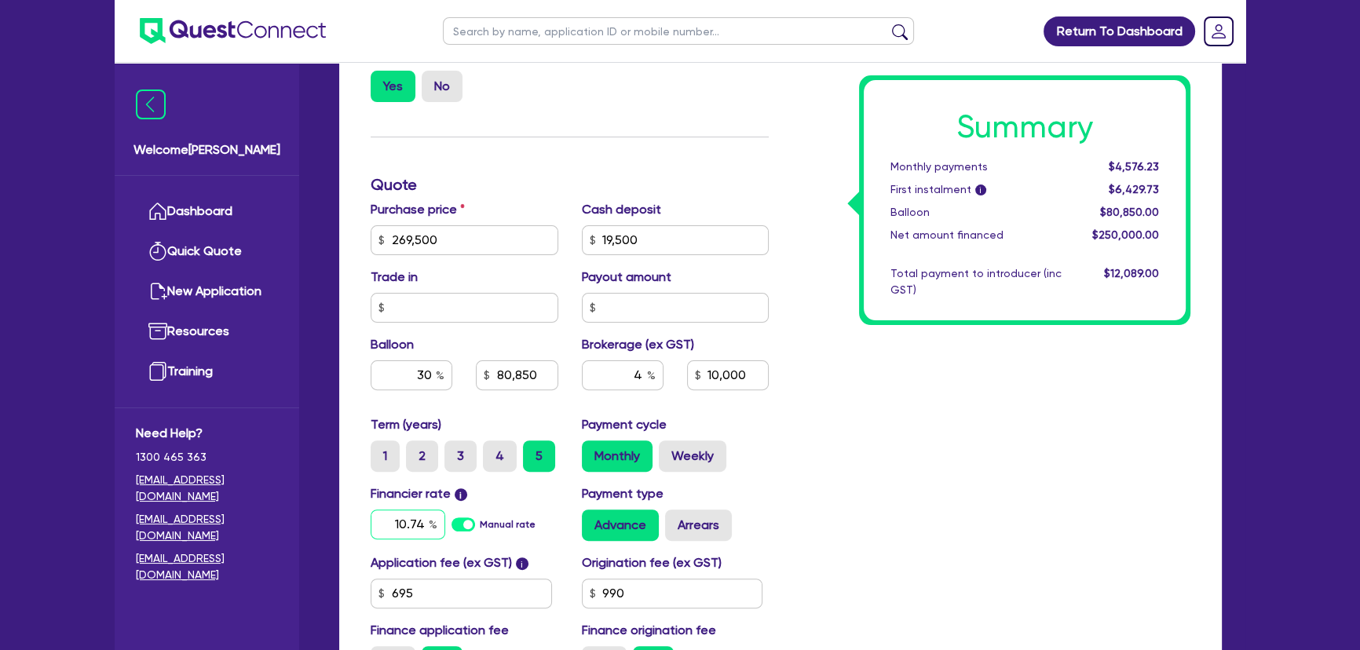
click at [407, 518] on input "10.74" at bounding box center [408, 525] width 75 height 30
type input "7.2"
type input "269,500"
type input "19,500"
type input "80,850"
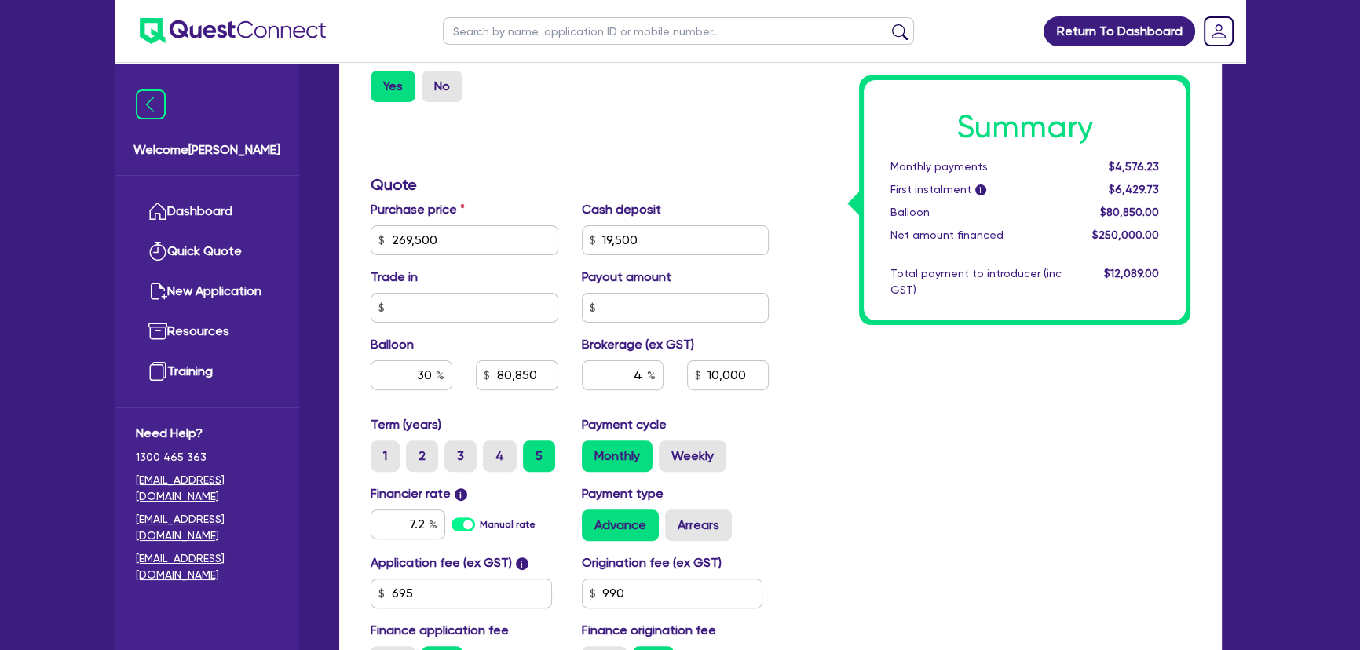
type input "10,000"
type input "269,500"
type input "19,500"
type input "80,850"
type input "10,000"
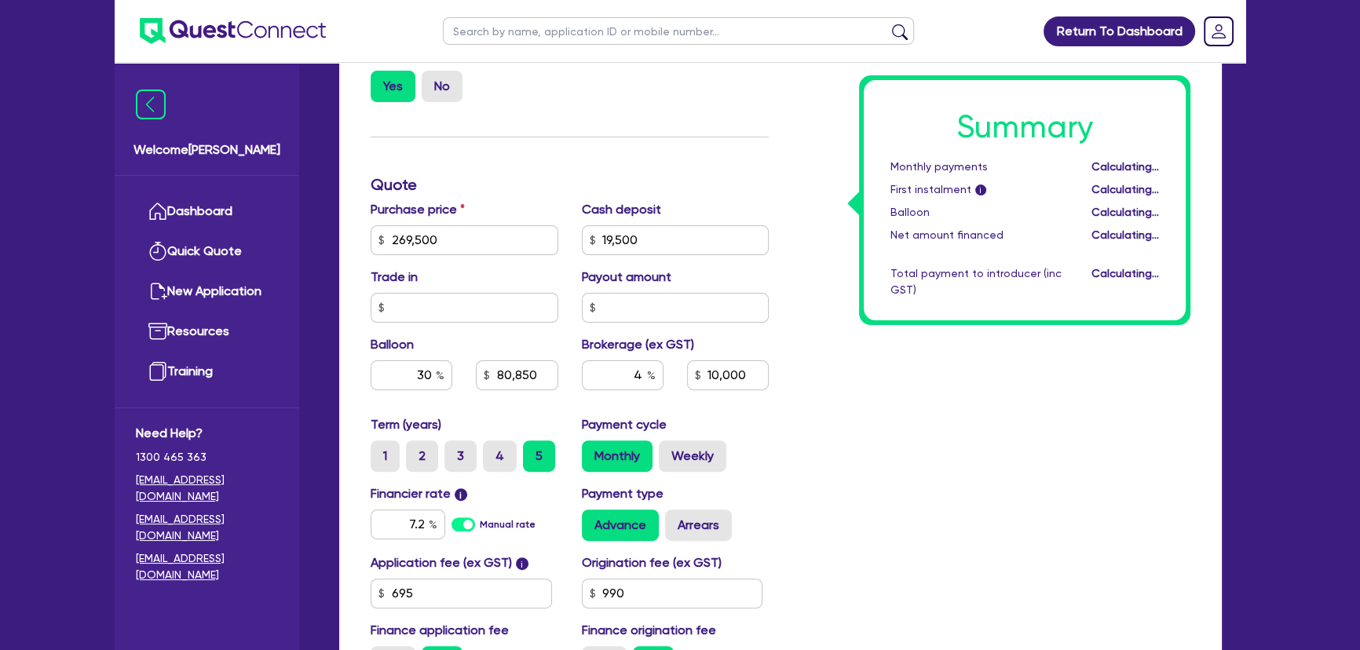
click at [994, 554] on div "Summary Monthly payments Calculating... First instalment i Calculating... Ballo…" at bounding box center [992, 231] width 422 height 918
drag, startPoint x: 394, startPoint y: 518, endPoint x: 487, endPoint y: 527, distance: 93.1
click at [487, 527] on div "7.2 Manual rate" at bounding box center [465, 525] width 188 height 30
type input "7.5"
type input "269,500"
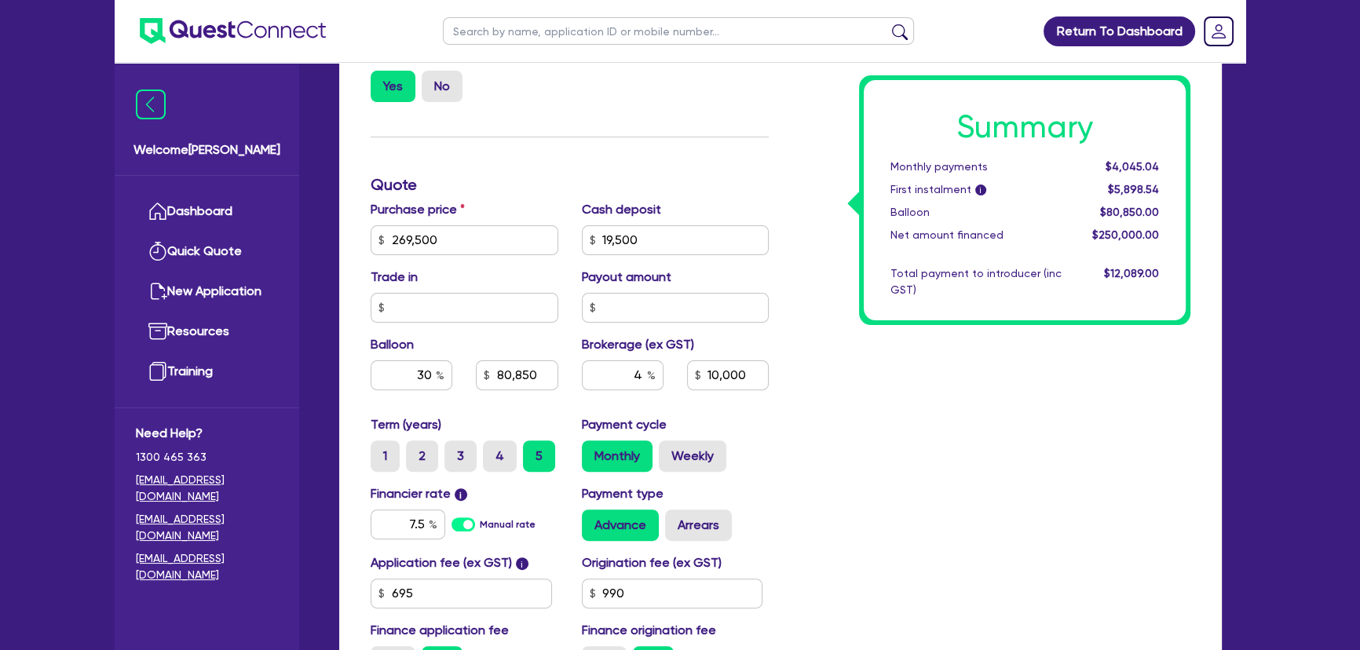
type input "19,500"
type input "80,850"
type input "10,000"
type input "269,500"
type input "19,500"
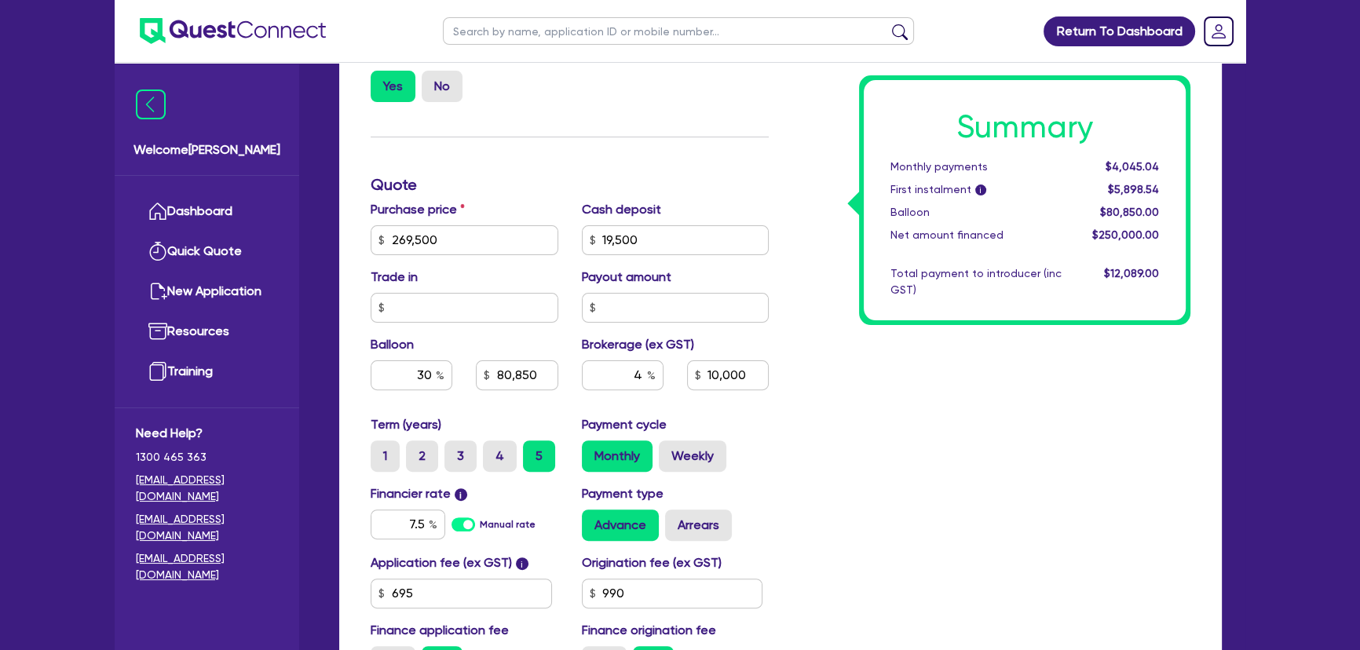
type input "80,850"
type input "10,000"
click at [1080, 476] on div "Summary Monthly payments $4,045.04 First instalment i $5,898.54 Balloon $80,850…" at bounding box center [992, 231] width 422 height 918
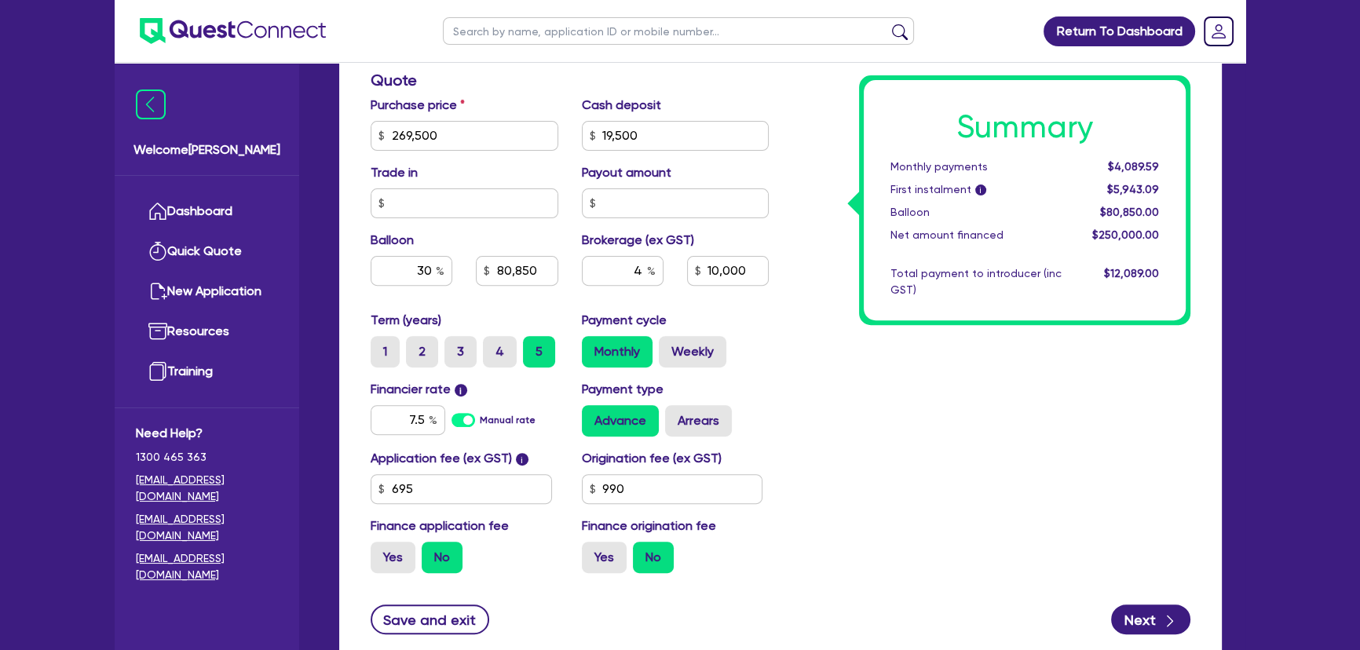
scroll to position [774, 0]
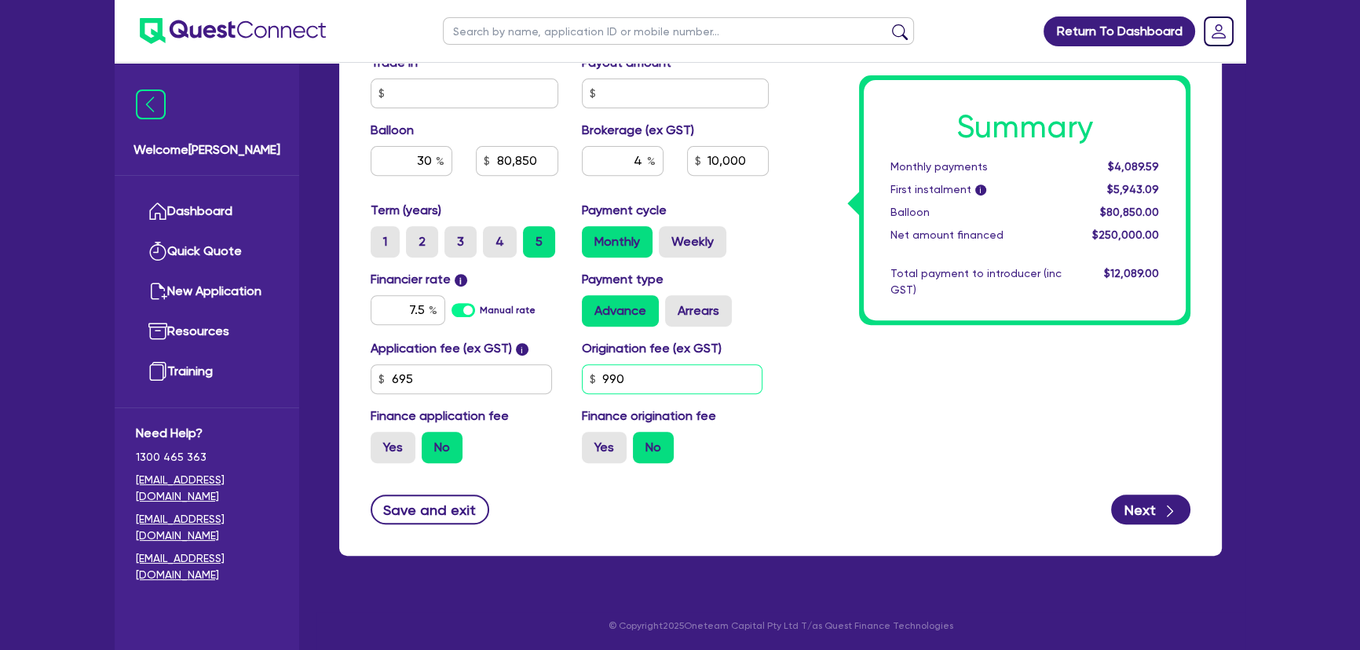
drag, startPoint x: 653, startPoint y: 377, endPoint x: 556, endPoint y: 377, distance: 97.4
click at [556, 377] on div "Application fee (ex GST) i 695 Origination fee (ex GST) 990 Finance application…" at bounding box center [570, 407] width 422 height 137
type input "269,500"
type input "19,500"
type input "80,850"
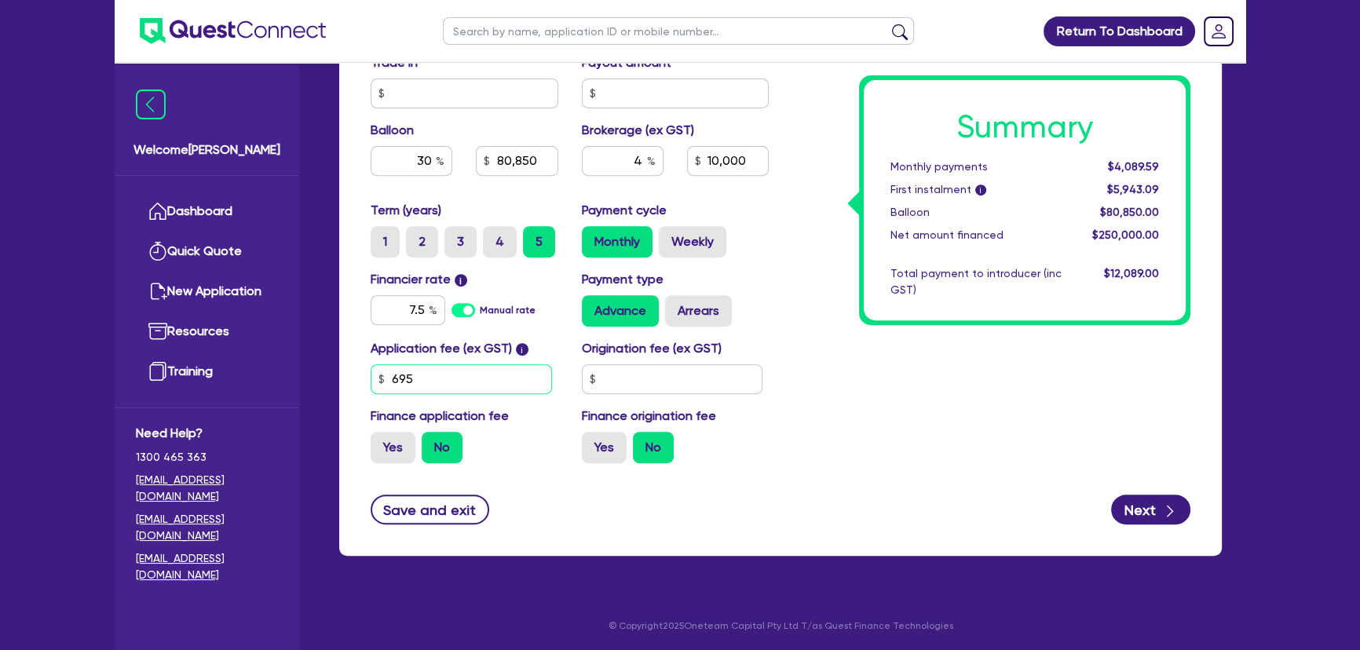
type input "10,000"
type input "269,500"
type input "19,500"
type input "80,850"
type input "10,000"
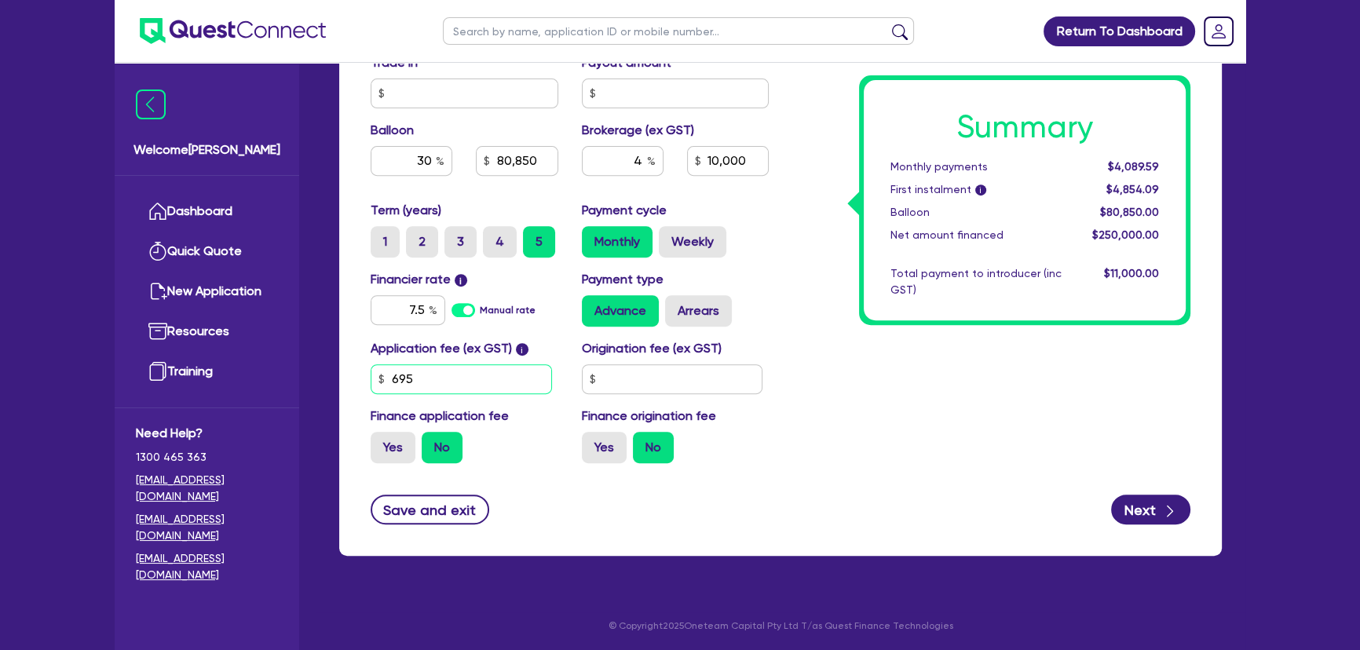
drag, startPoint x: 493, startPoint y: 365, endPoint x: 349, endPoint y: 392, distance: 146.9
click at [349, 392] on div "Finance type Chattel Mortgage Business Loan Asset type category Select Cars and…" at bounding box center [780, 53] width 883 height 1006
type input "450"
type input "269,500"
type input "19,500"
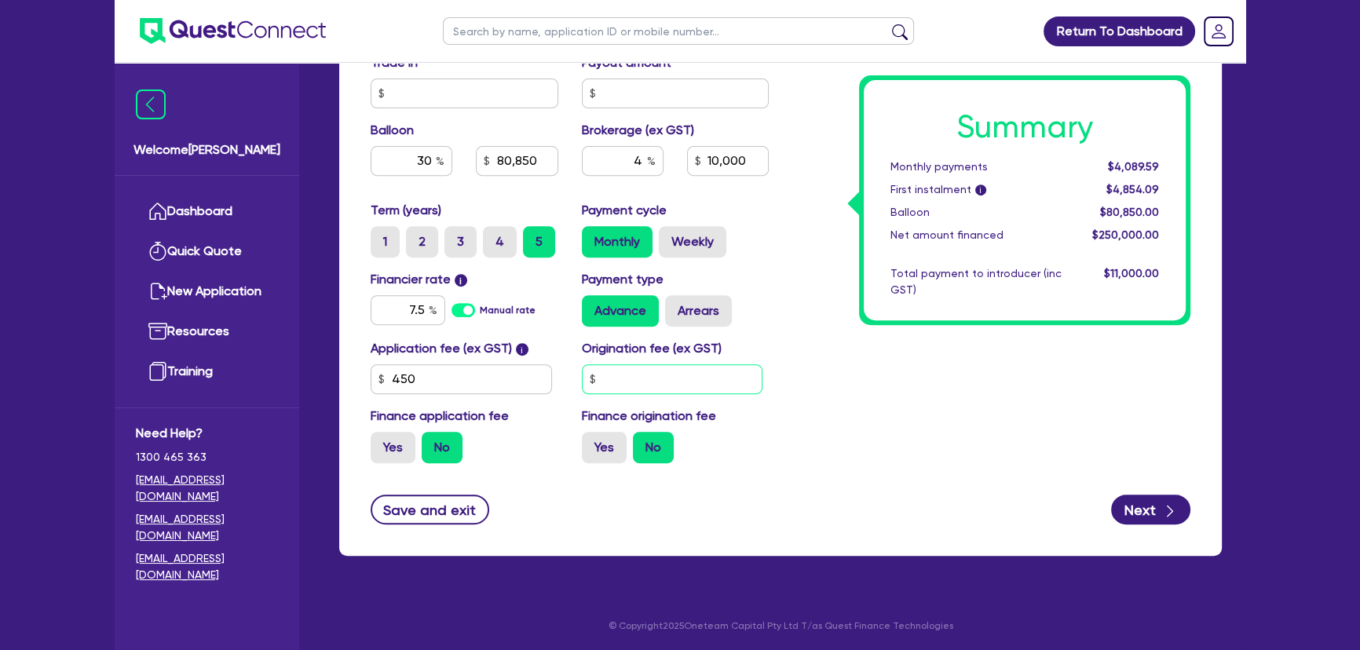
type input "80,850"
type input "10,000"
type input "269,500"
type input "19,500"
type input "80,850"
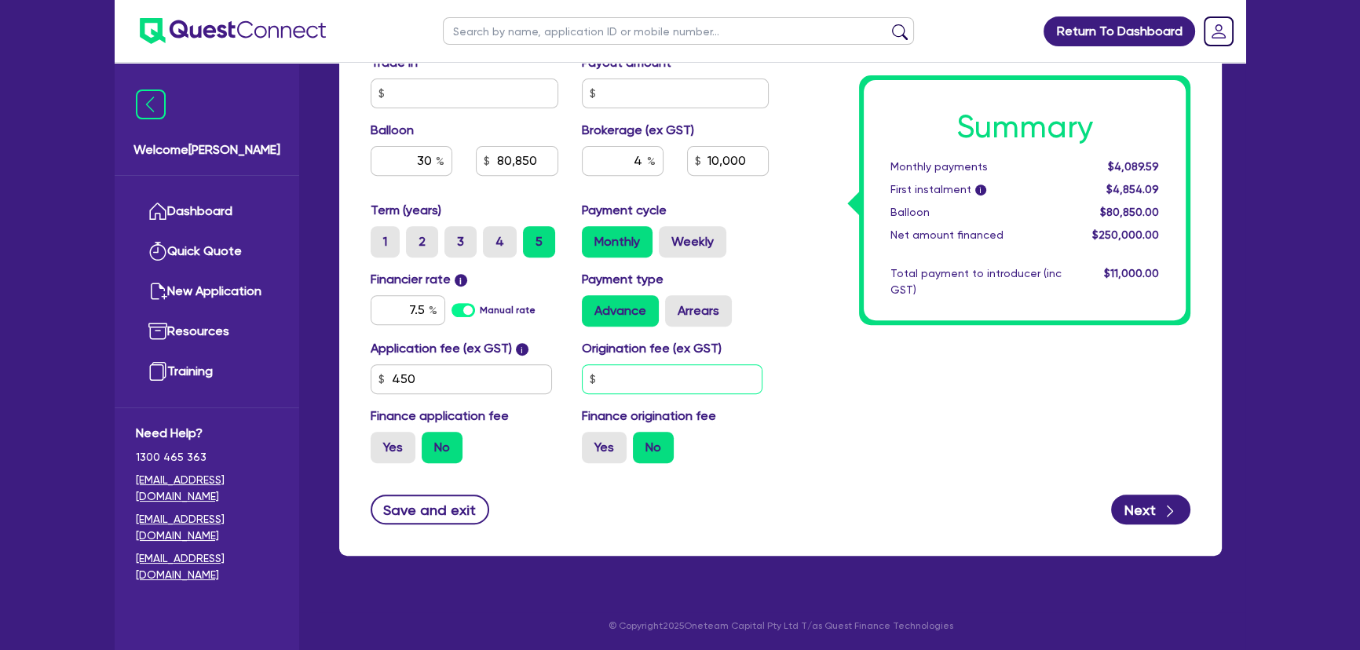
type input "10,000"
click at [665, 375] on input "text" at bounding box center [672, 379] width 181 height 30
type input "100"
type input "269,500"
type input "19,500"
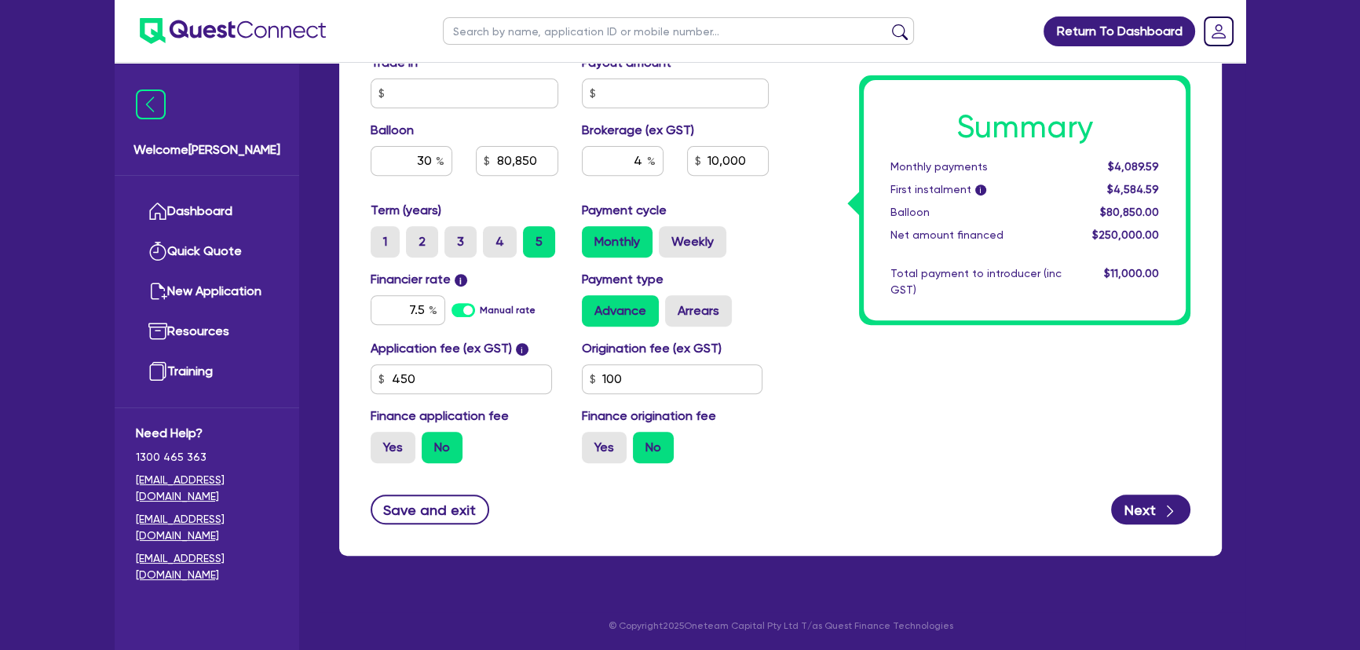
type input "80,850"
type input "10,000"
type input "269,500"
type input "19,500"
type input "80,850"
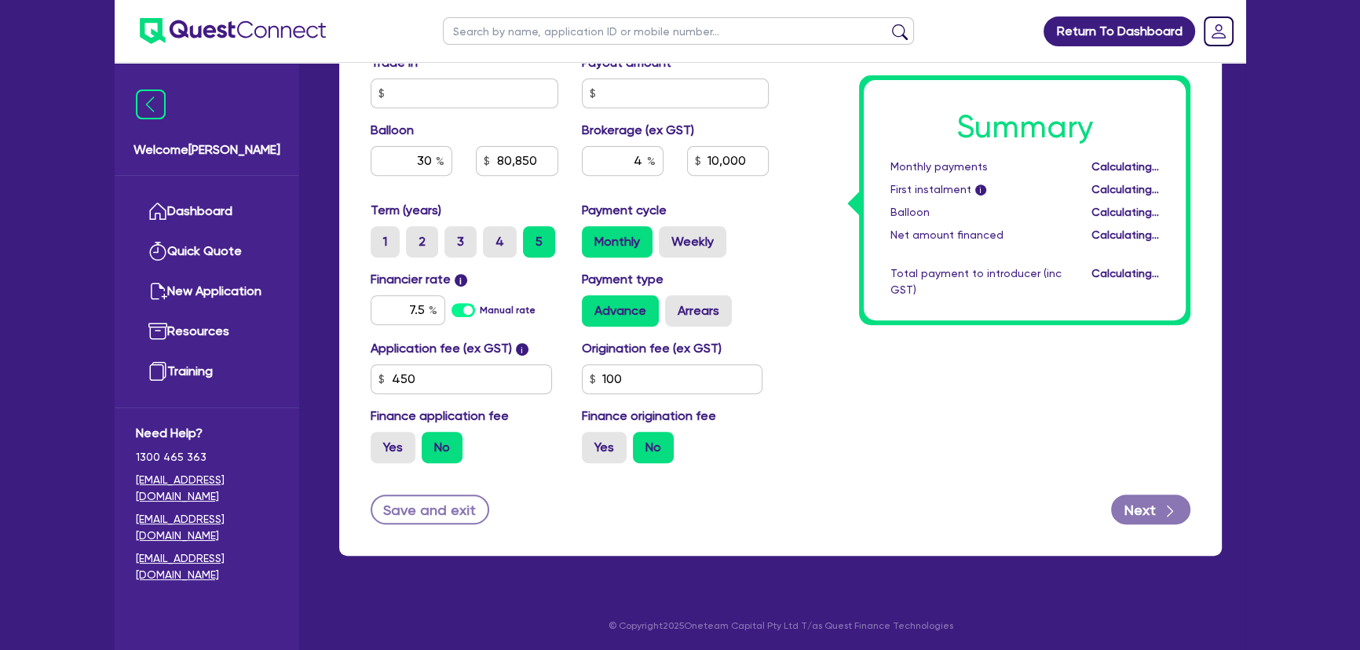
type input "10,000"
drag, startPoint x: 1040, startPoint y: 477, endPoint x: 1021, endPoint y: 486, distance: 21.4
click at [1038, 477] on form "Finance type Chattel Mortgage Business Loan Asset type category Select Cars and…" at bounding box center [781, 41] width 820 height 967
click at [1157, 510] on button "Next" at bounding box center [1150, 510] width 79 height 30
type input "269,500"
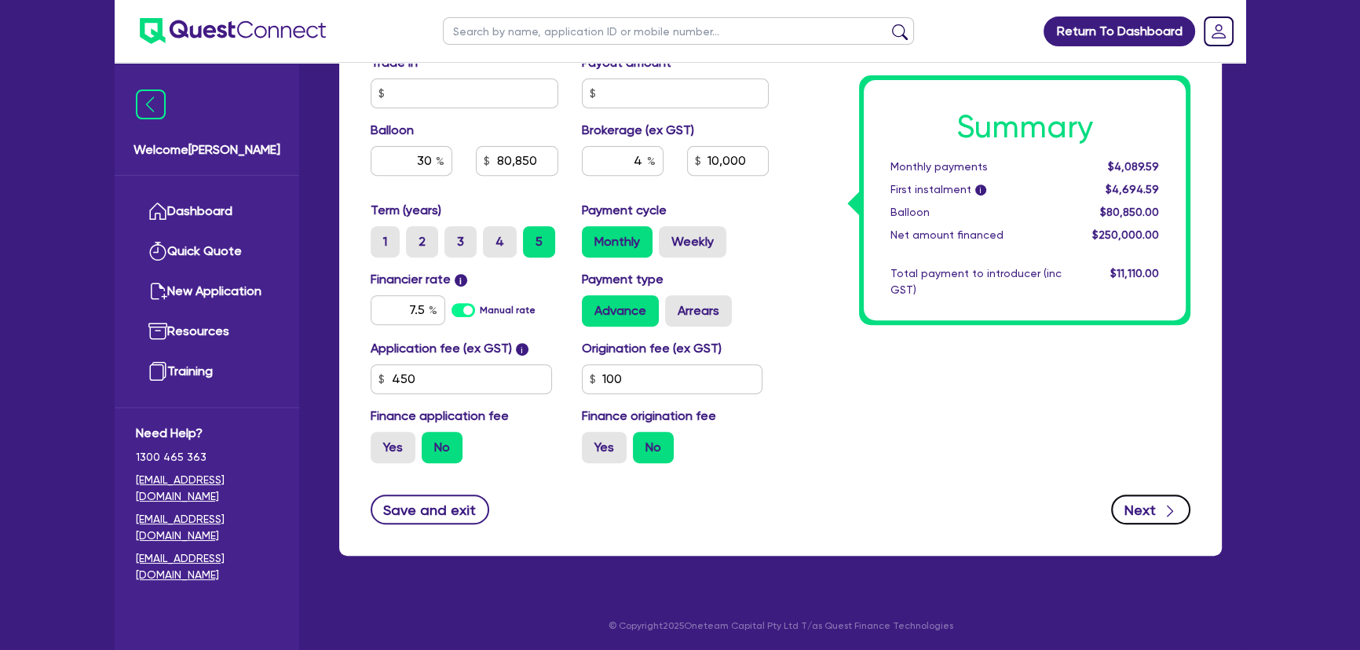
type input "19,500"
type input "80,850"
type input "10,000"
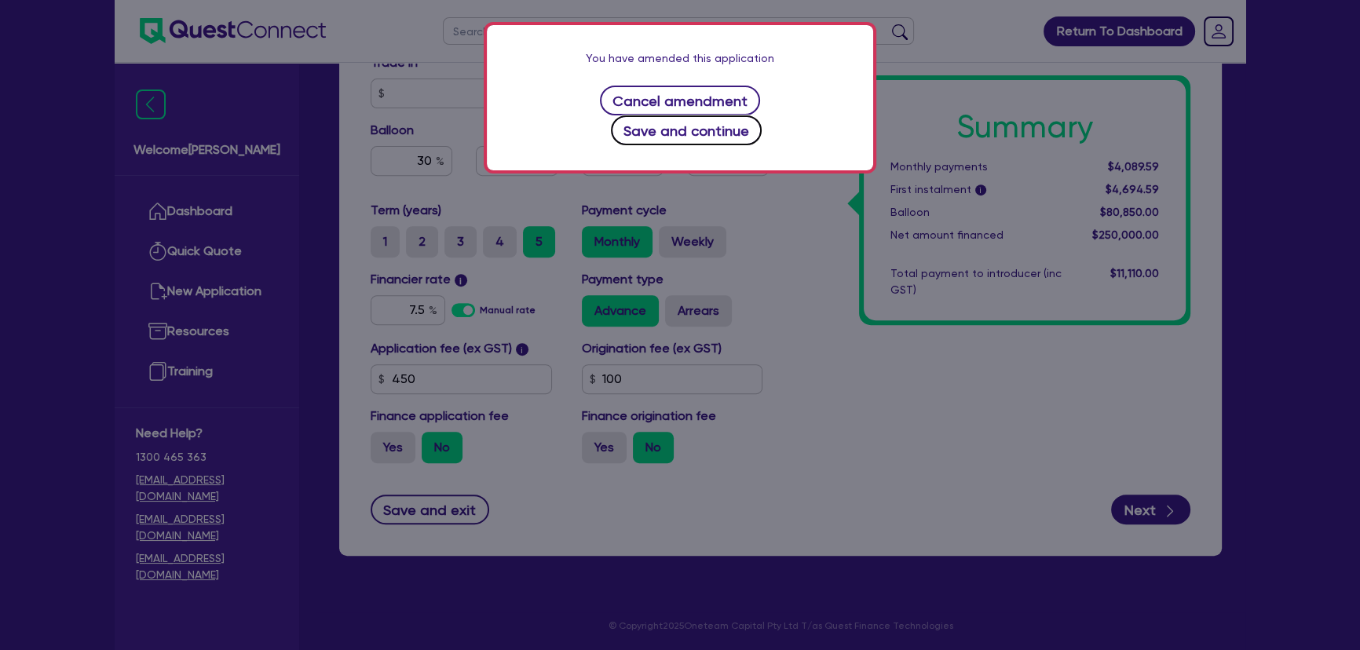
click at [737, 115] on button "Save and continue" at bounding box center [687, 130] width 152 height 30
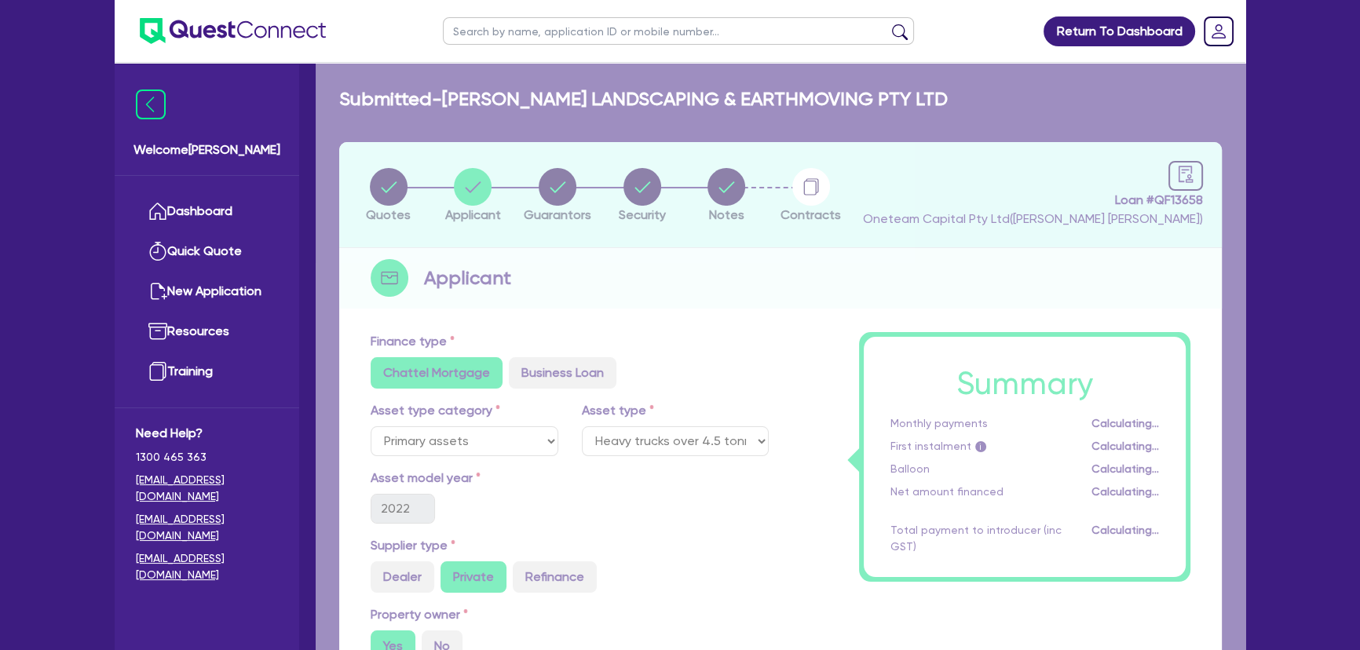
select select "COMPANY"
select select "BUILDING_CONSTRUCTION"
select select "BUSINESSES_LARGE_CONSTRUCTION_PROJECTS"
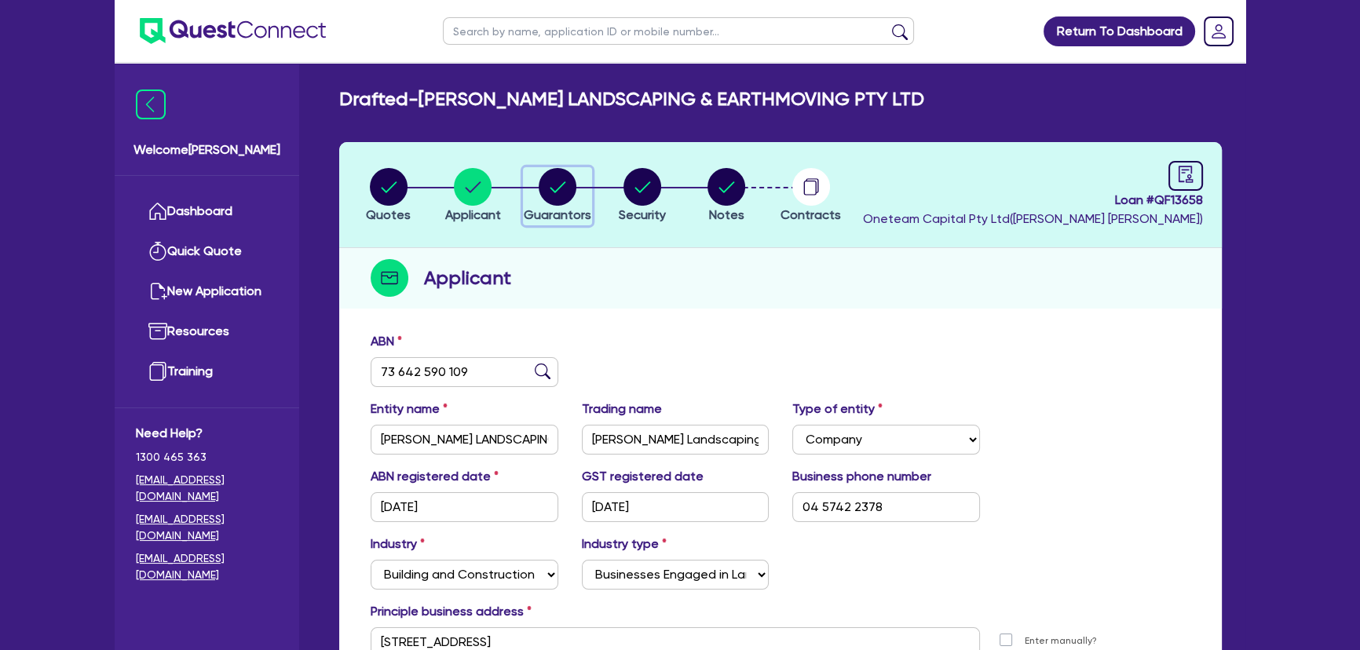
click at [563, 184] on icon "button" at bounding box center [558, 186] width 16 height 11
select select "MR"
select select "QLD"
select select "MARRIED"
select select "PROPERTY"
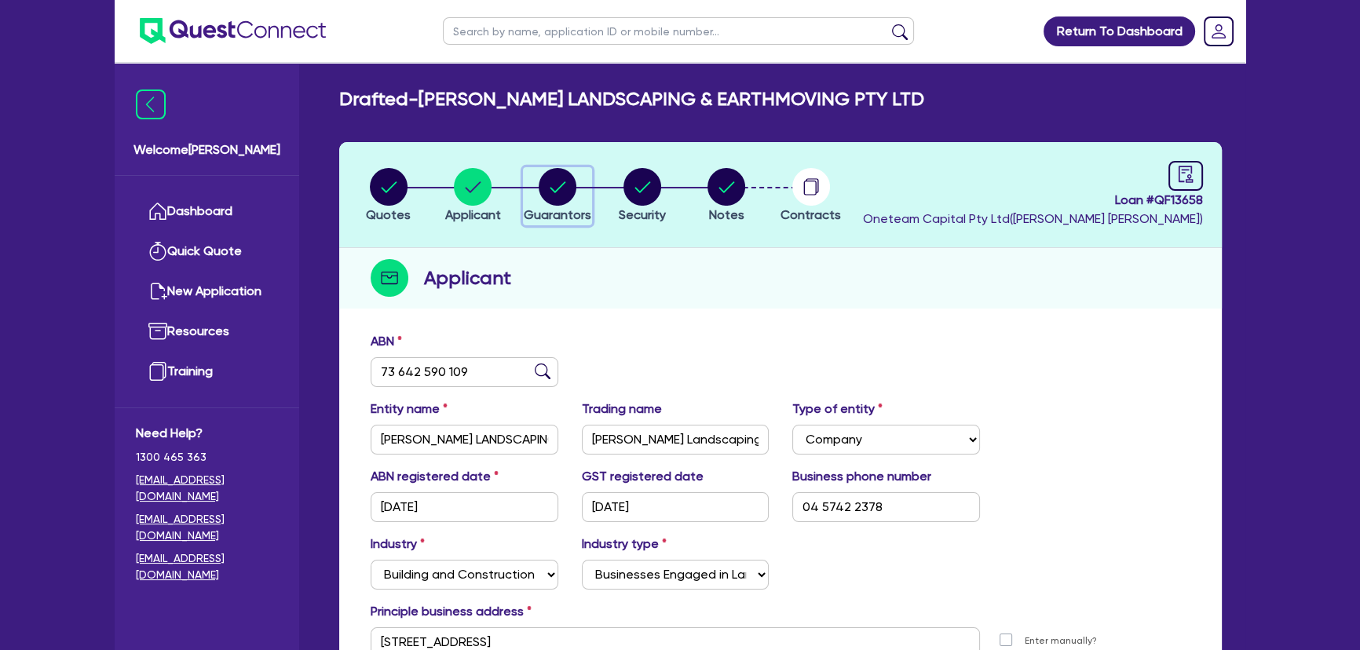
select select "INVESTMENT_PROPERTY"
select select "TRUCK"
select select "EQUIPMENT"
select select "TRAILER"
select select "HOUSEHOLD_PERSONAL"
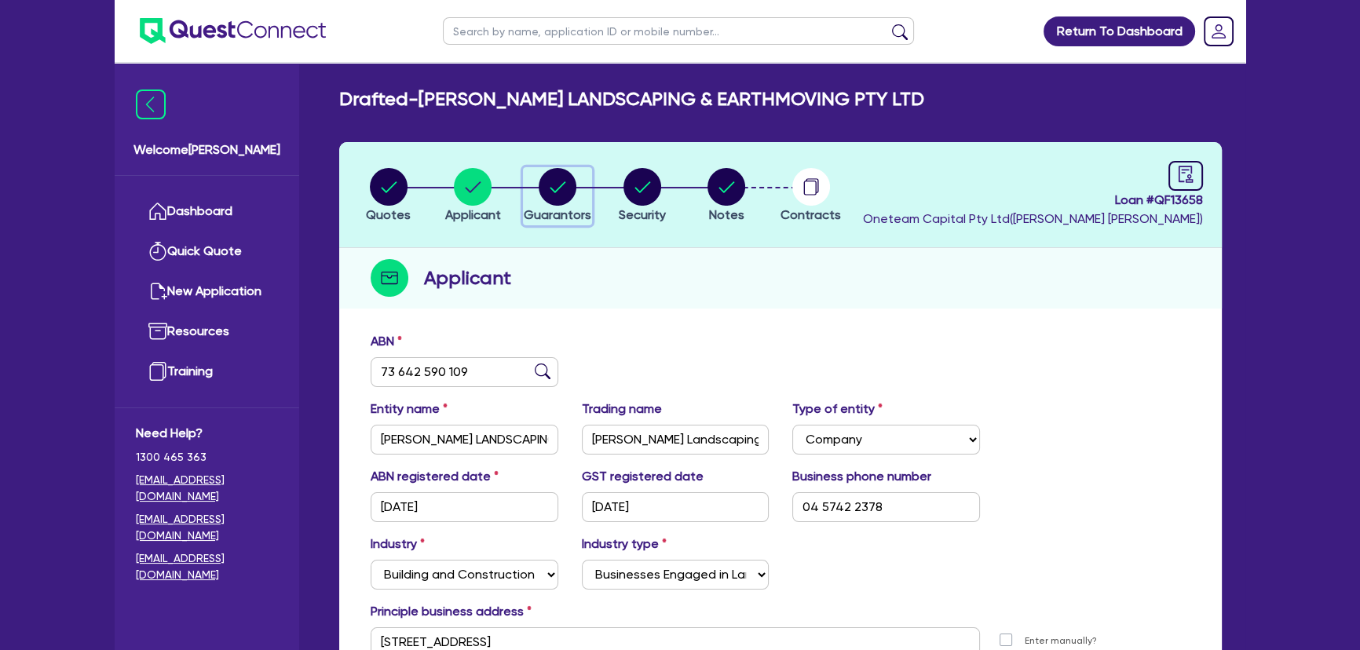
select select "TRUCK"
select select "TRAILER"
select select "MORTGAGE"
select select "TRUCK_LOAN"
select select "EQUIPMENT_LOAN"
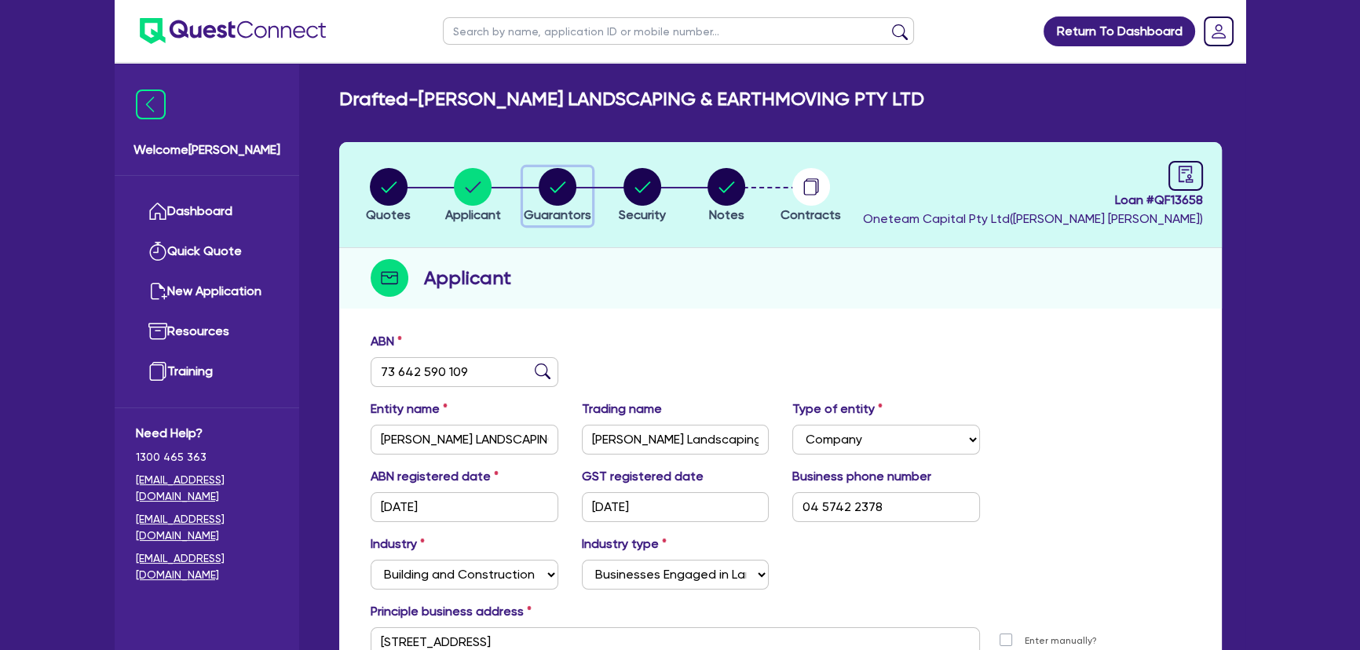
select select "TRAILER_LOAN"
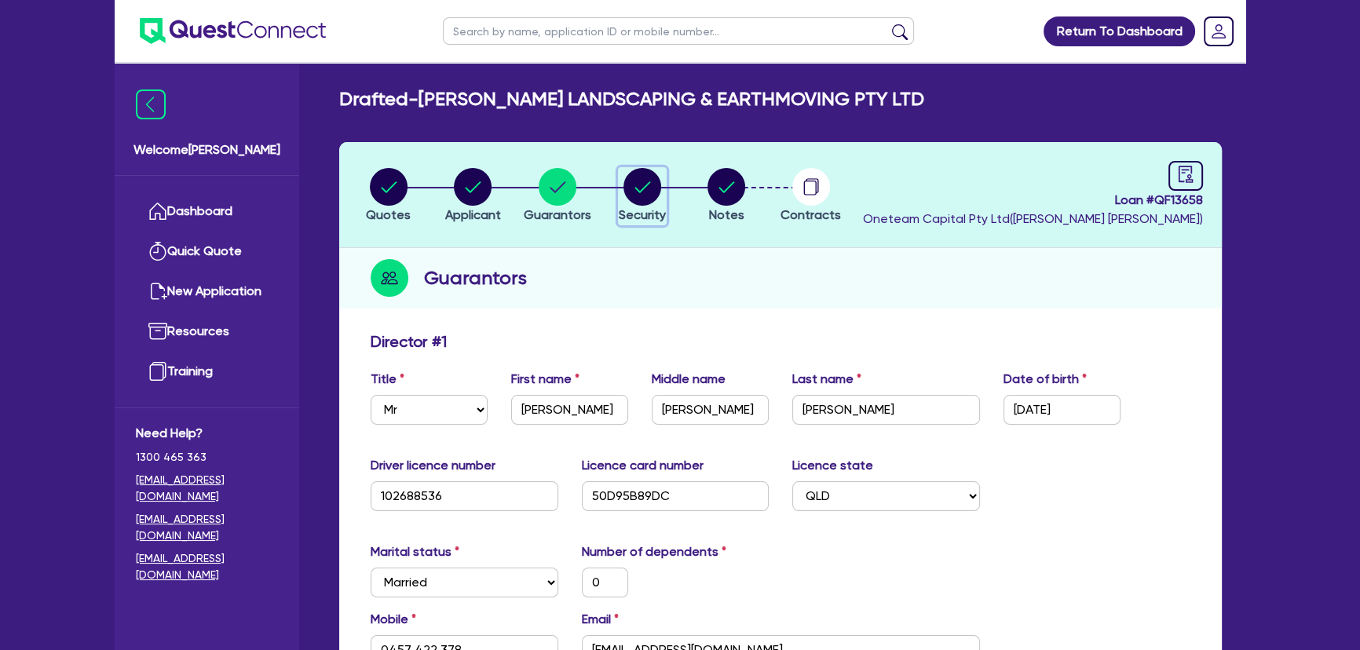
click at [638, 188] on circle "button" at bounding box center [642, 187] width 38 height 38
select select "PRIMARY_ASSETS"
select select "HEAVY_TRUCKS"
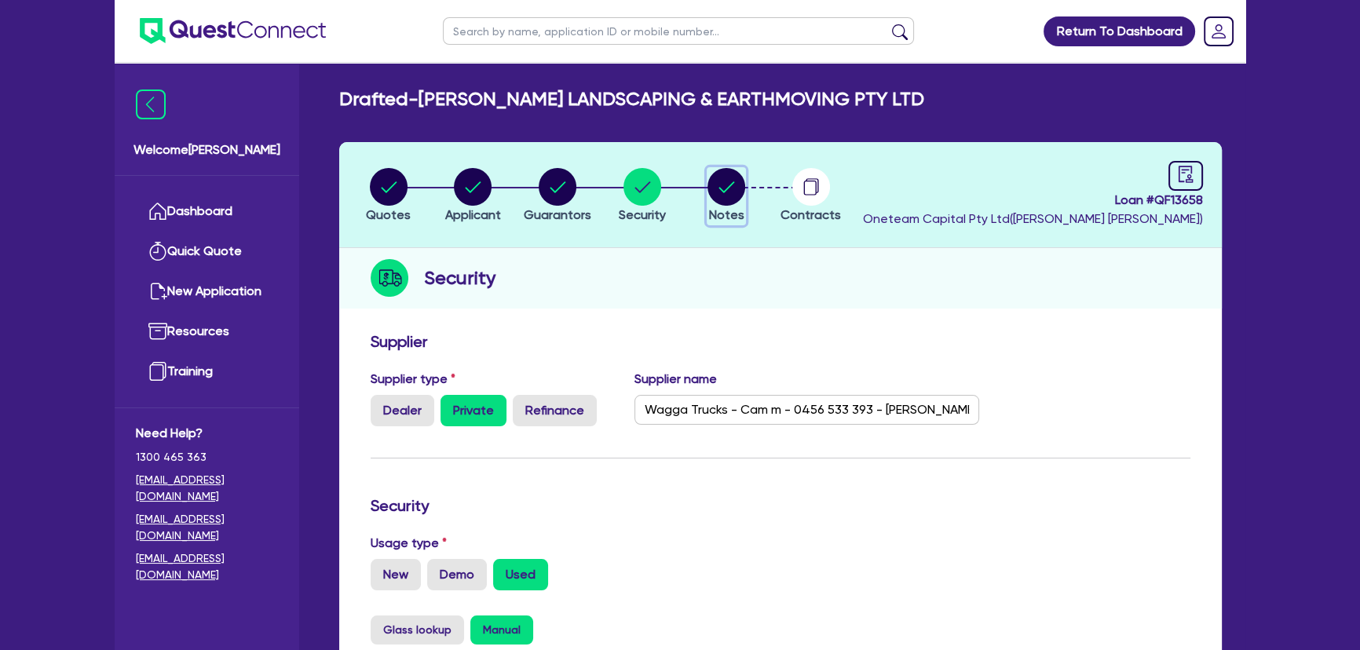
click at [733, 194] on circle "button" at bounding box center [726, 187] width 38 height 38
select select "Other"
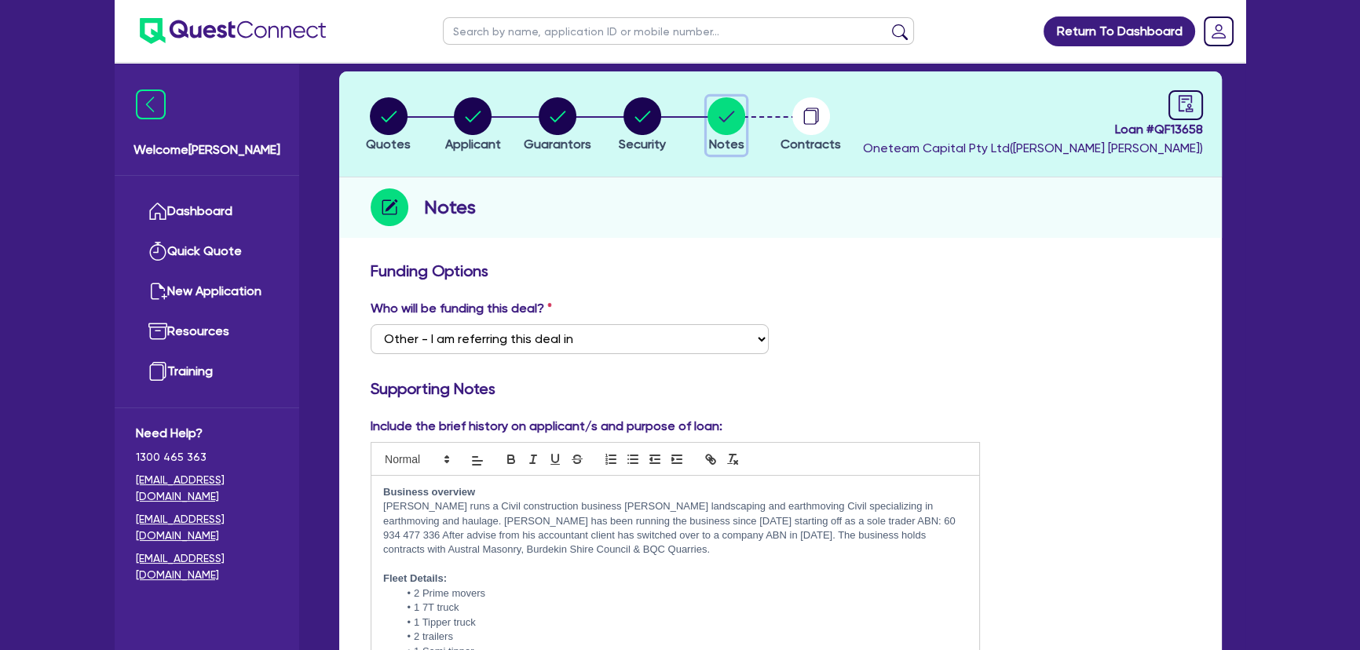
scroll to position [16, 0]
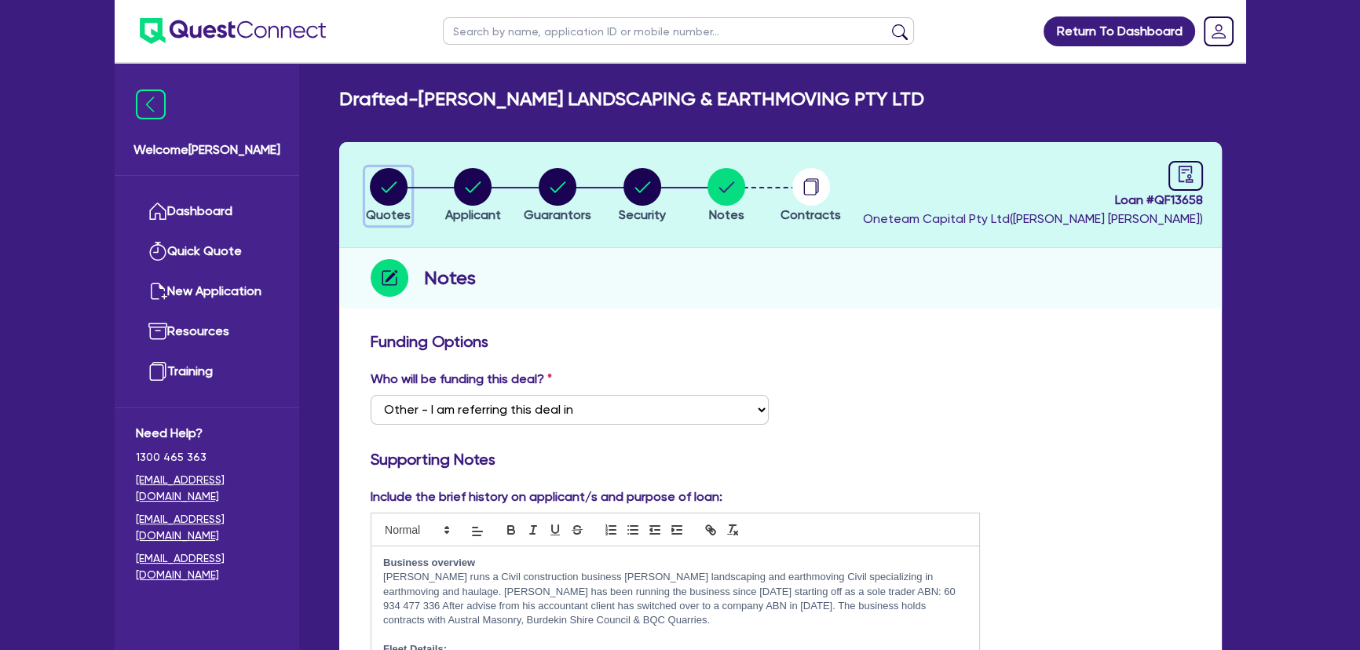
click at [389, 202] on circle "button" at bounding box center [389, 187] width 38 height 38
select select "PRIMARY_ASSETS"
select select "HEAVY_TRUCKS"
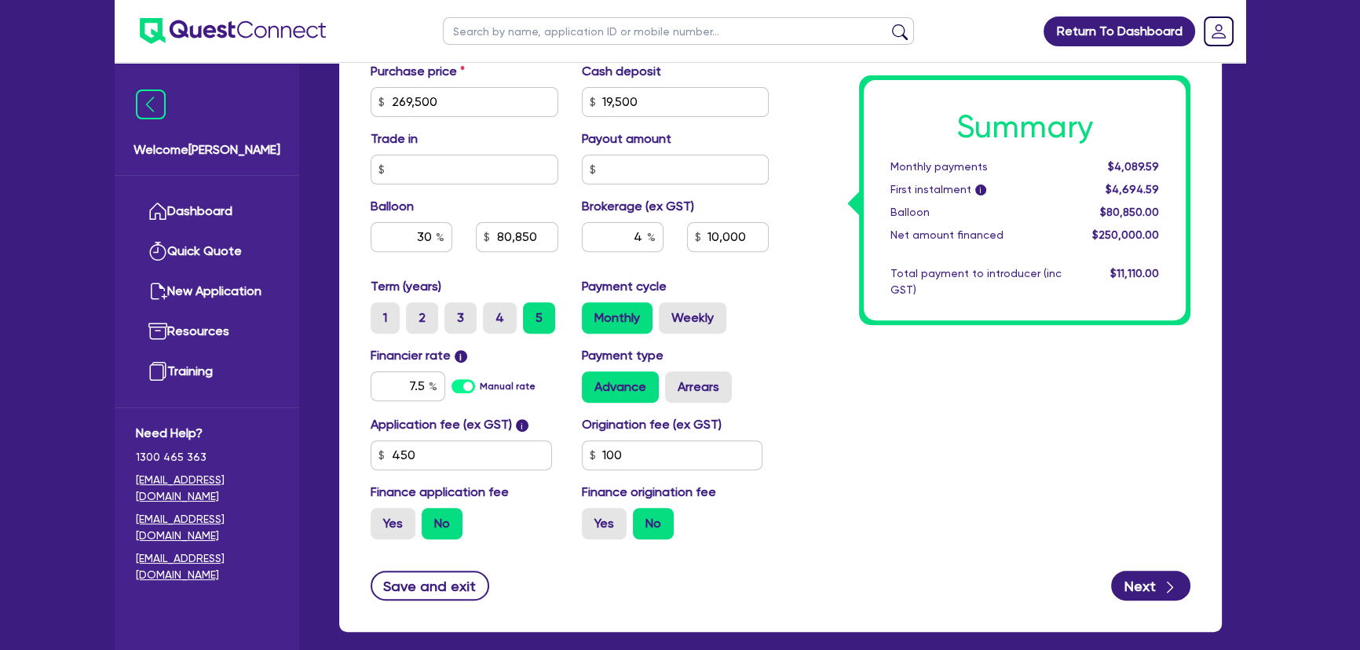
scroll to position [774, 0]
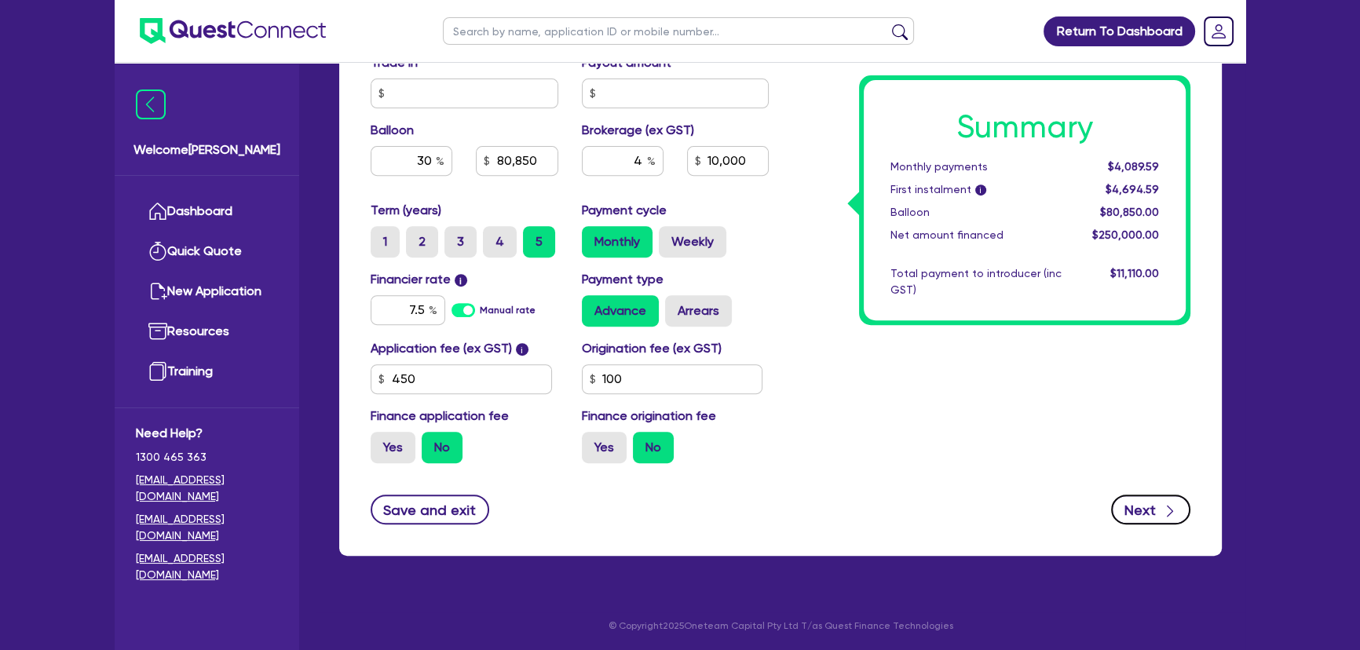
click at [1168, 503] on icon "button" at bounding box center [1170, 511] width 16 height 16
type input "269,500"
type input "19,500"
type input "80,850"
type input "10,000"
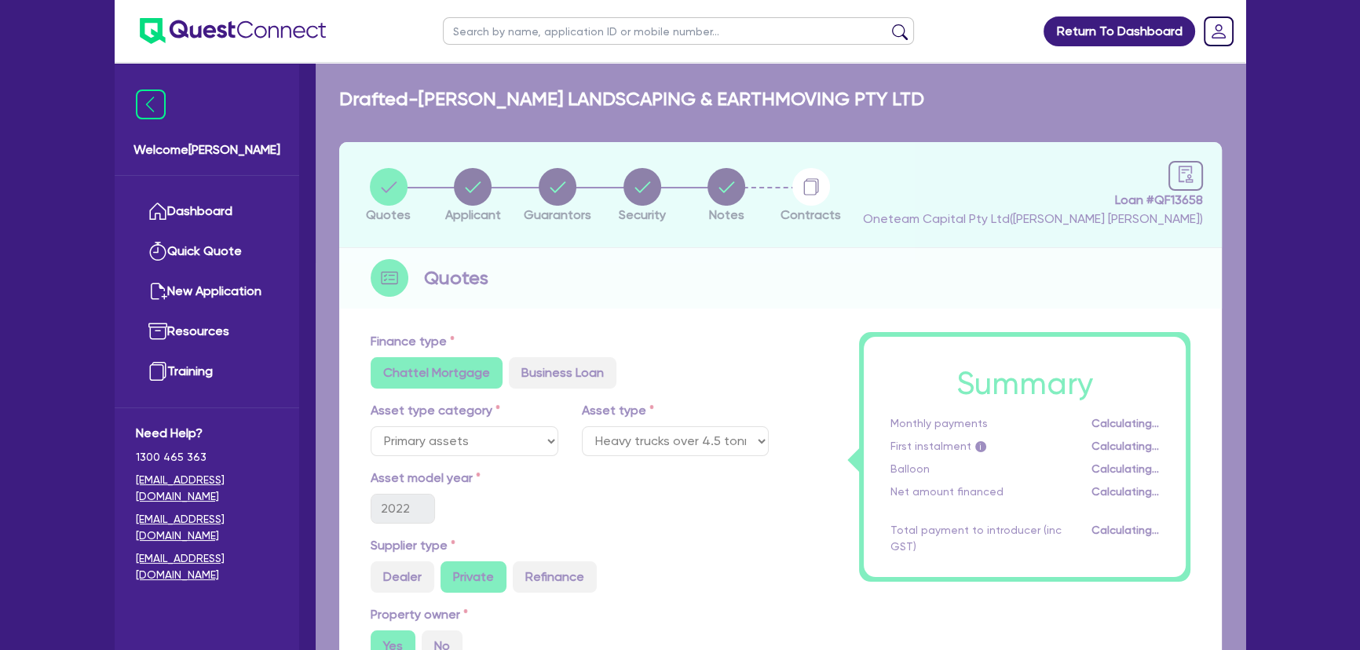
select select "COMPANY"
select select "BUILDING_CONSTRUCTION"
select select "BUSINESSES_LARGE_CONSTRUCTION_PROJECTS"
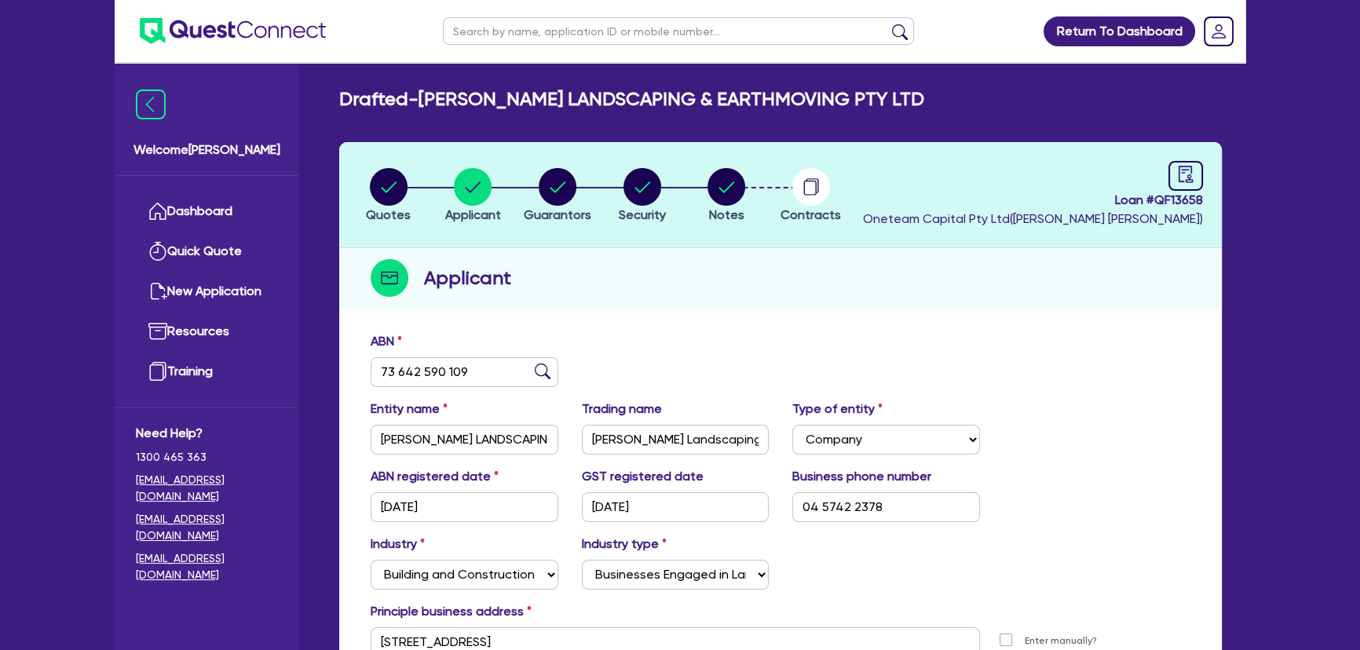
click at [572, 163] on header "Quotes Applicant Guarantors Security Notes Contracts Loan # QF13658 Oneteam Cap…" at bounding box center [780, 195] width 883 height 106
drag, startPoint x: 572, startPoint y: 180, endPoint x: 647, endPoint y: 180, distance: 75.4
click at [572, 180] on circle "button" at bounding box center [558, 187] width 38 height 38
select select "MR"
select select "QLD"
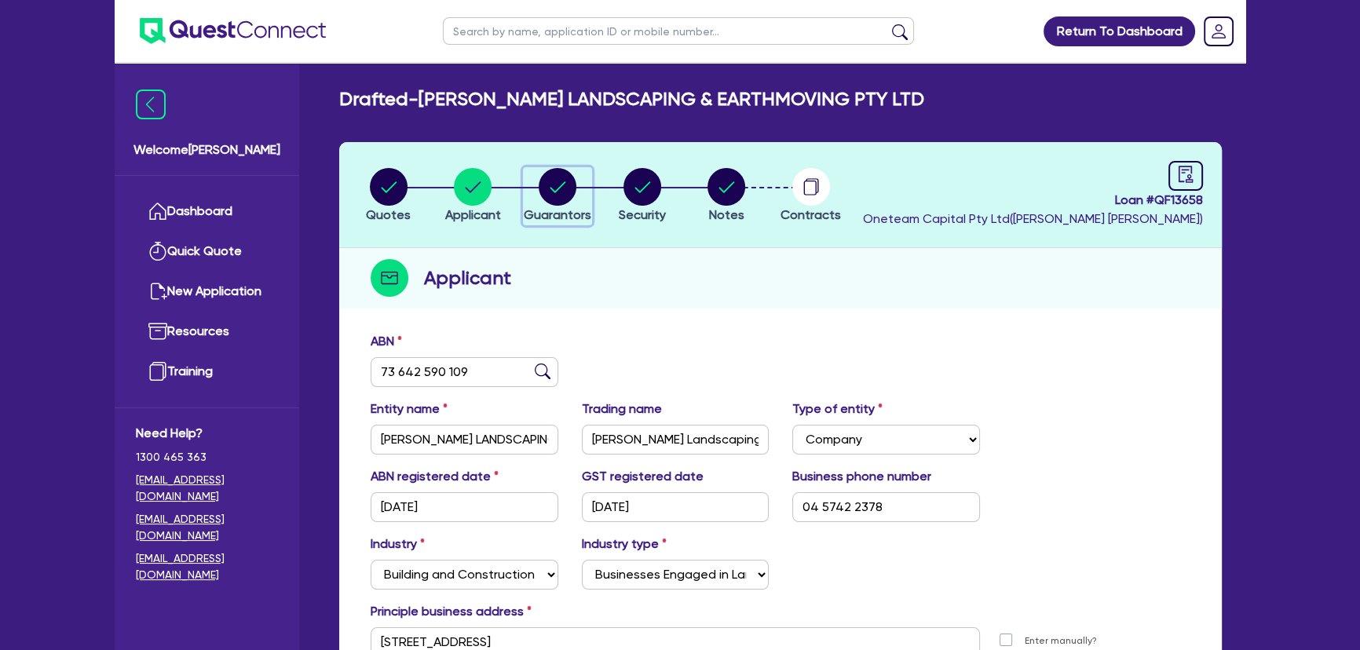
select select "MARRIED"
select select "PROPERTY"
select select "INVESTMENT_PROPERTY"
select select "TRUCK"
select select "EQUIPMENT"
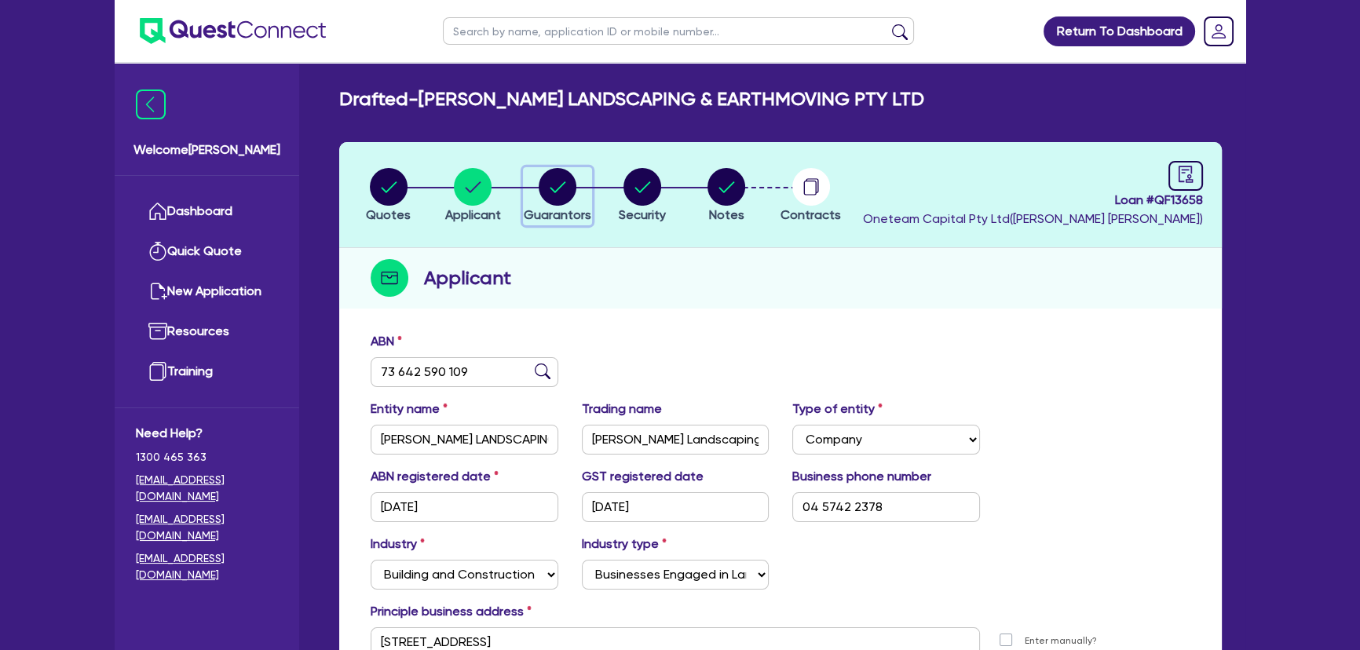
select select "TRAILER"
select select "HOUSEHOLD_PERSONAL"
select select "TRUCK"
select select "TRAILER"
select select "MORTGAGE"
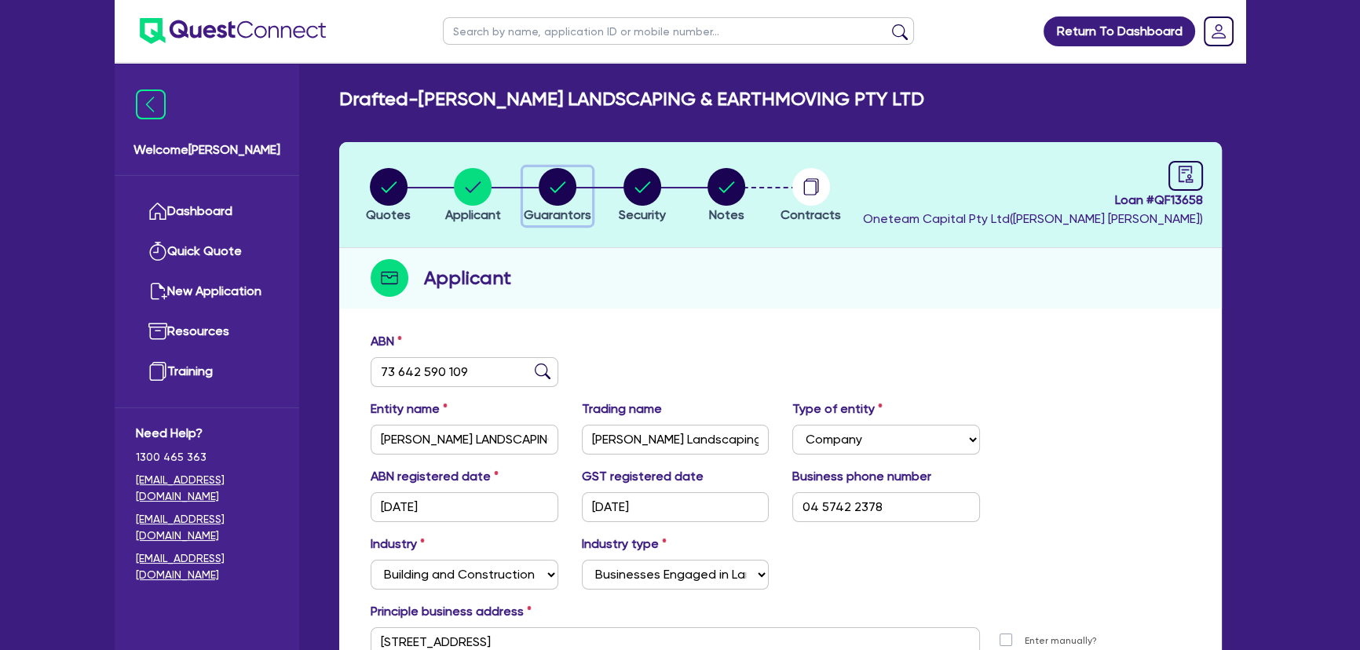
select select "TRUCK_LOAN"
select select "EQUIPMENT_LOAN"
select select "TRAILER_LOAN"
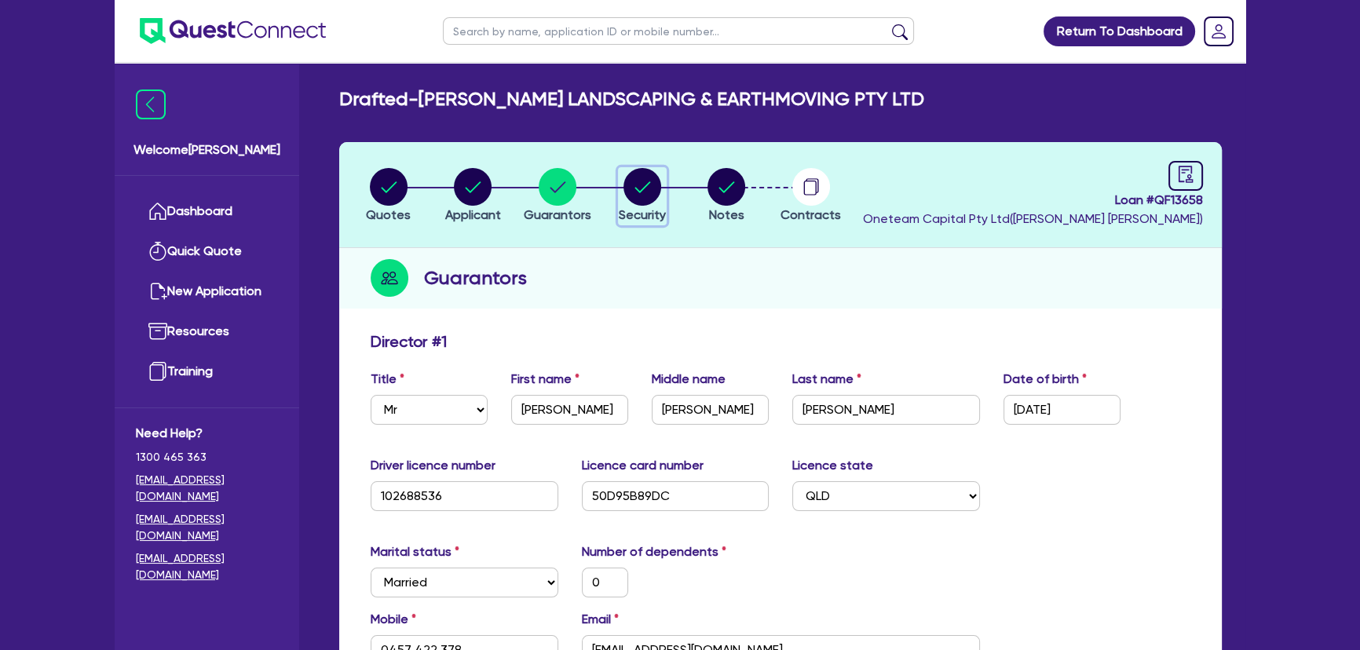
drag, startPoint x: 647, startPoint y: 180, endPoint x: 668, endPoint y: 183, distance: 21.4
click at [655, 183] on circle "button" at bounding box center [642, 187] width 38 height 38
select select "PRIMARY_ASSETS"
select select "HEAVY_TRUCKS"
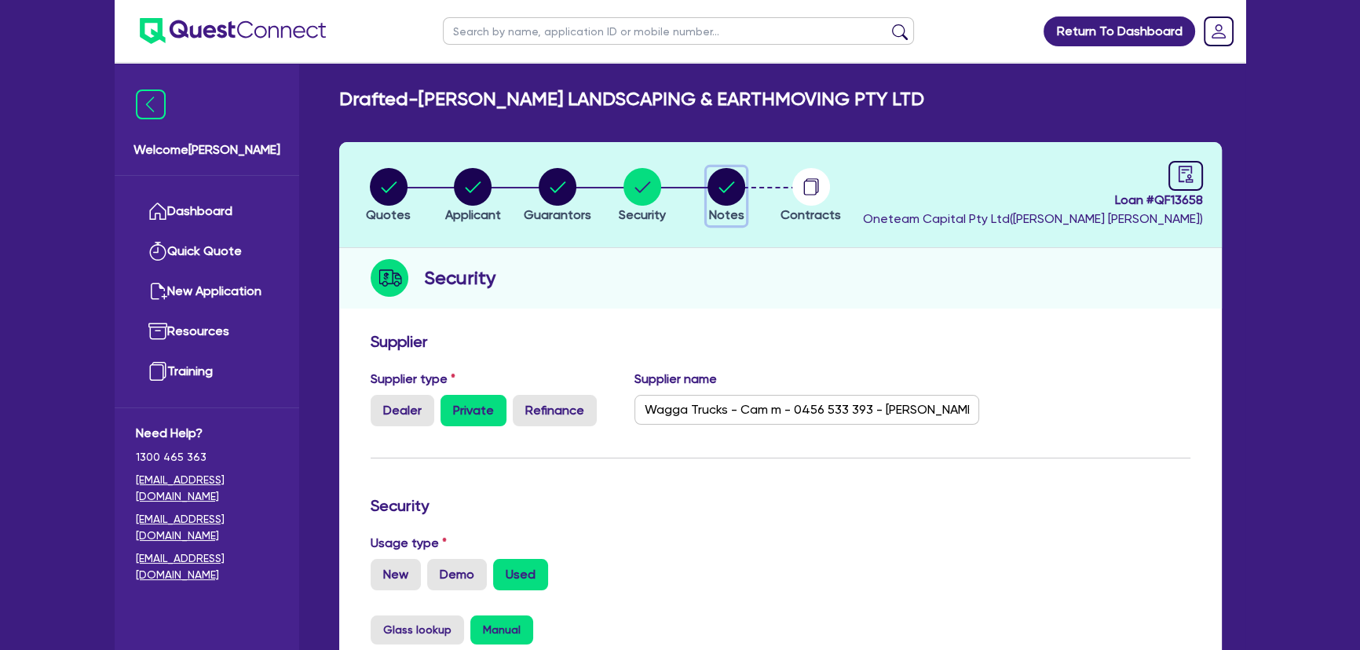
click at [715, 187] on circle "button" at bounding box center [726, 187] width 38 height 38
select select "Other"
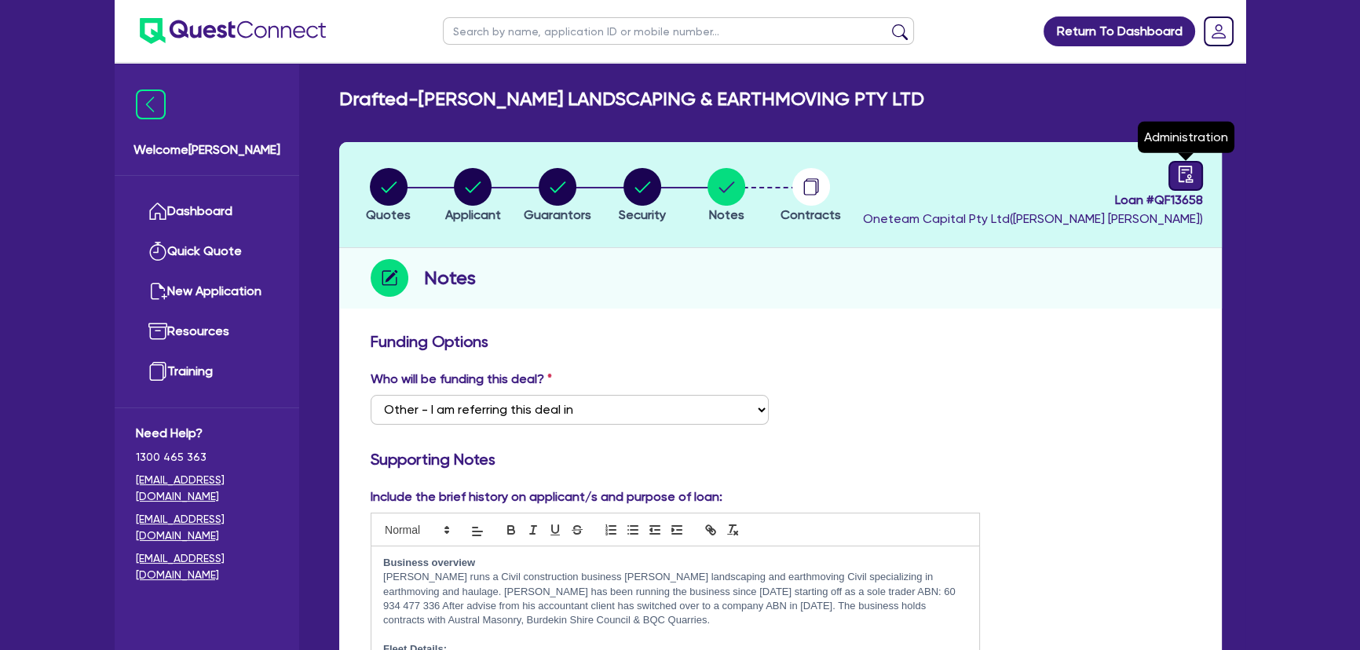
click at [1169, 181] on link at bounding box center [1185, 176] width 35 height 30
select select "DRAFTED_AMENDED"
select select "BOQ Finance"
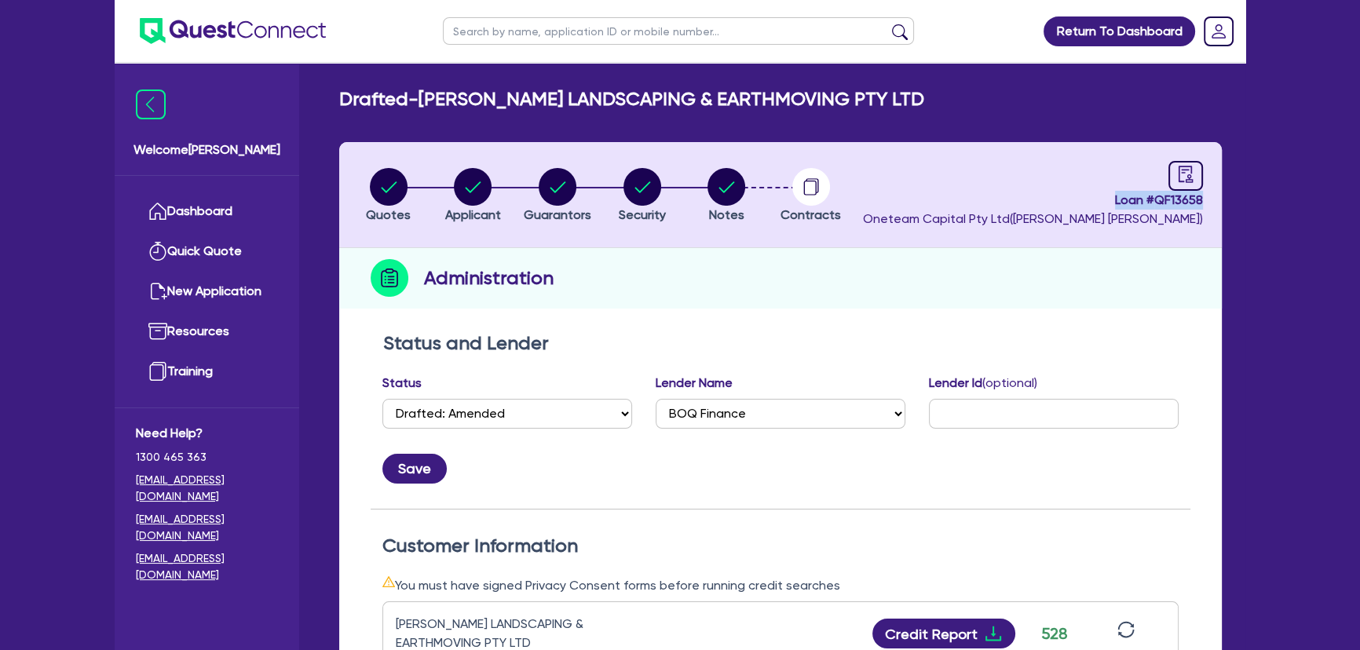
drag, startPoint x: 1110, startPoint y: 195, endPoint x: 1267, endPoint y: 203, distance: 156.5
click at [1267, 202] on div "Return To Dashboard Edit Profile Logout Welcome Joel Dashboard Quick Quote New …" at bounding box center [680, 657] width 1360 height 1315
click at [628, 188] on circle "button" at bounding box center [642, 187] width 38 height 38
select select "PRIMARY_ASSETS"
select select "HEAVY_TRUCKS"
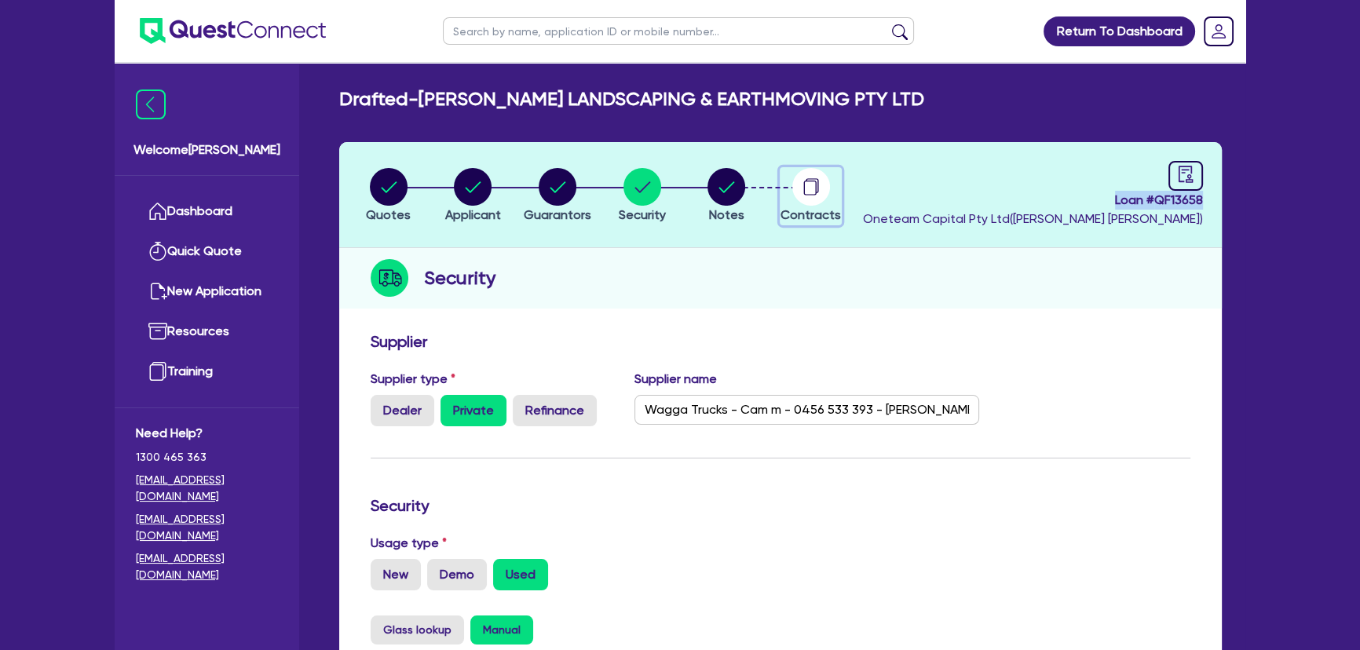
click at [823, 188] on circle "button" at bounding box center [811, 187] width 38 height 38
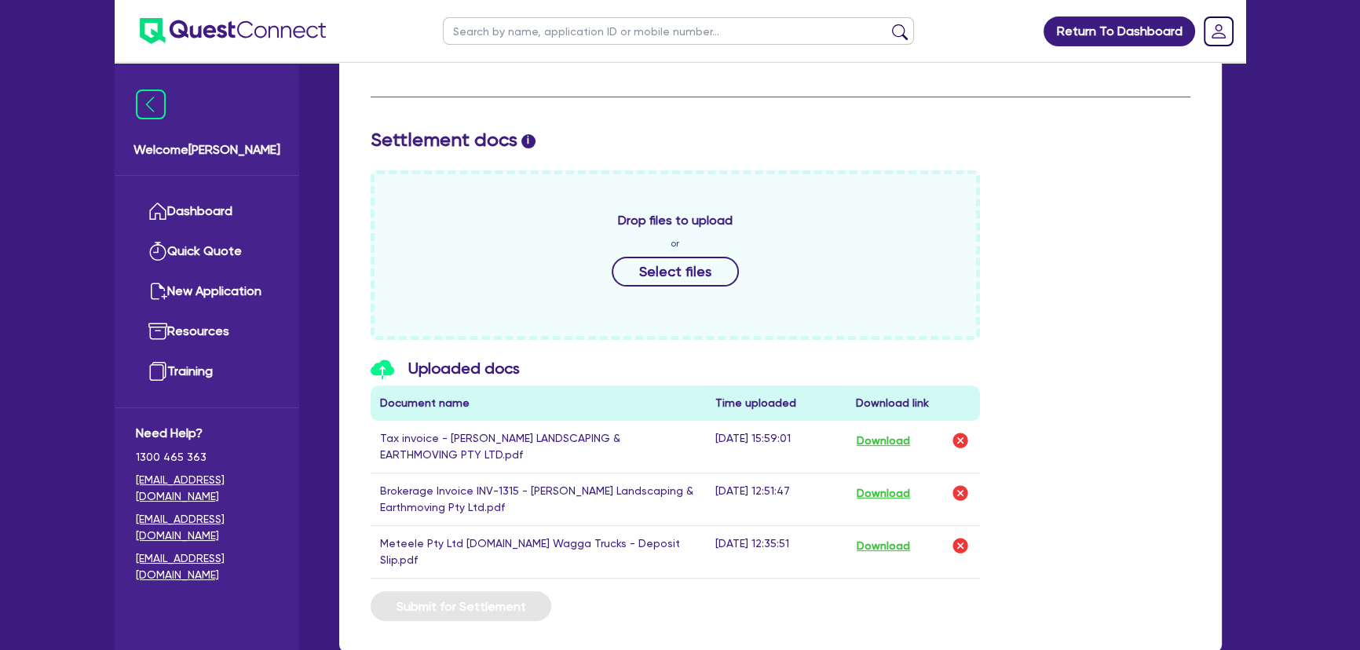
scroll to position [676, 0]
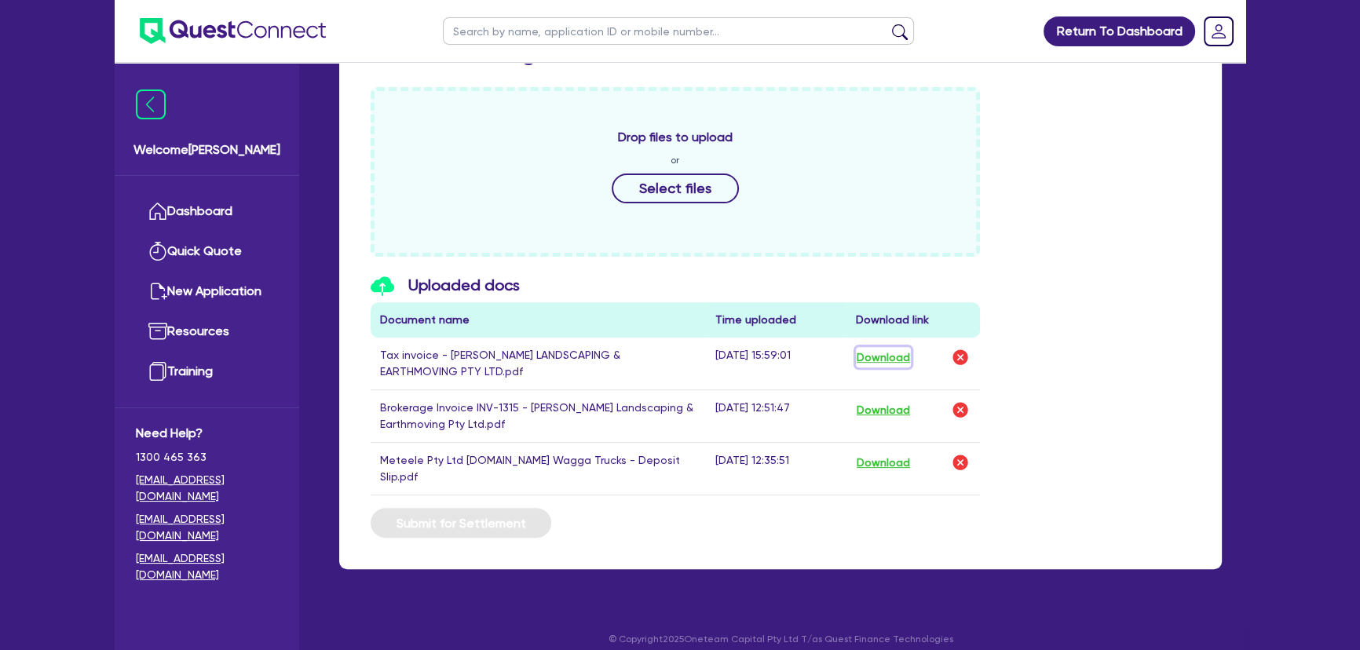
click at [869, 358] on button "Download" at bounding box center [883, 357] width 55 height 20
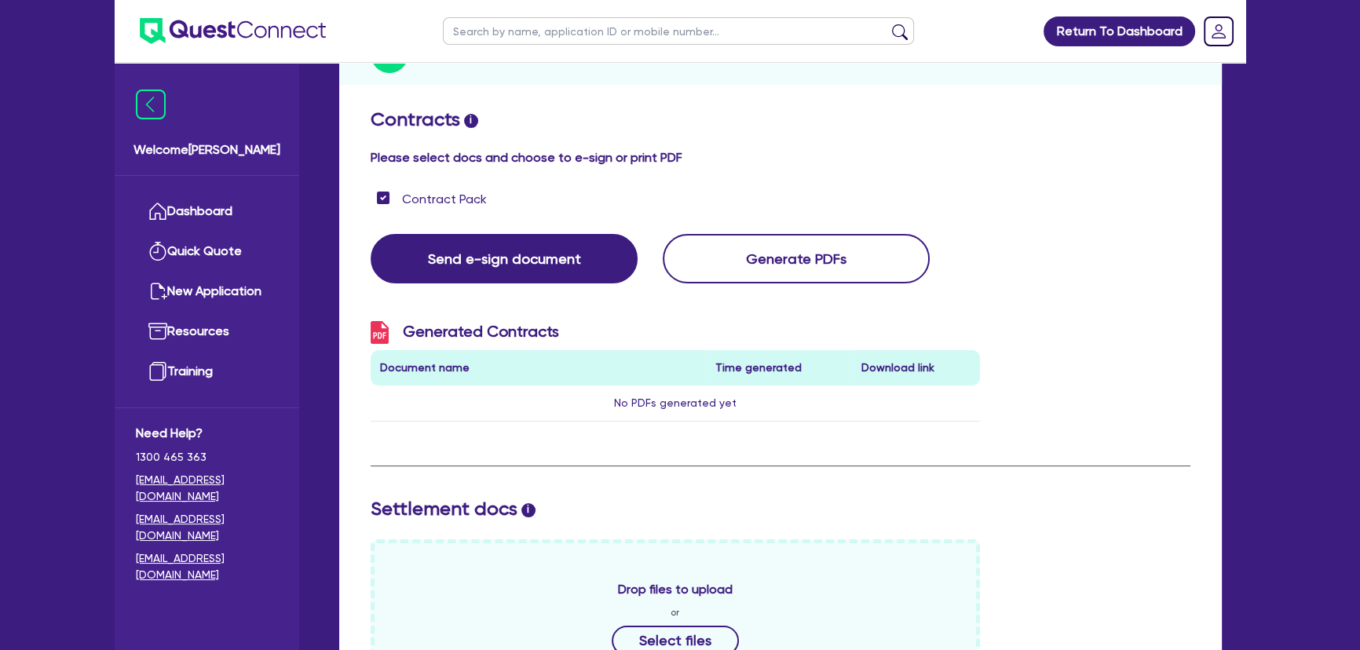
scroll to position [105, 0]
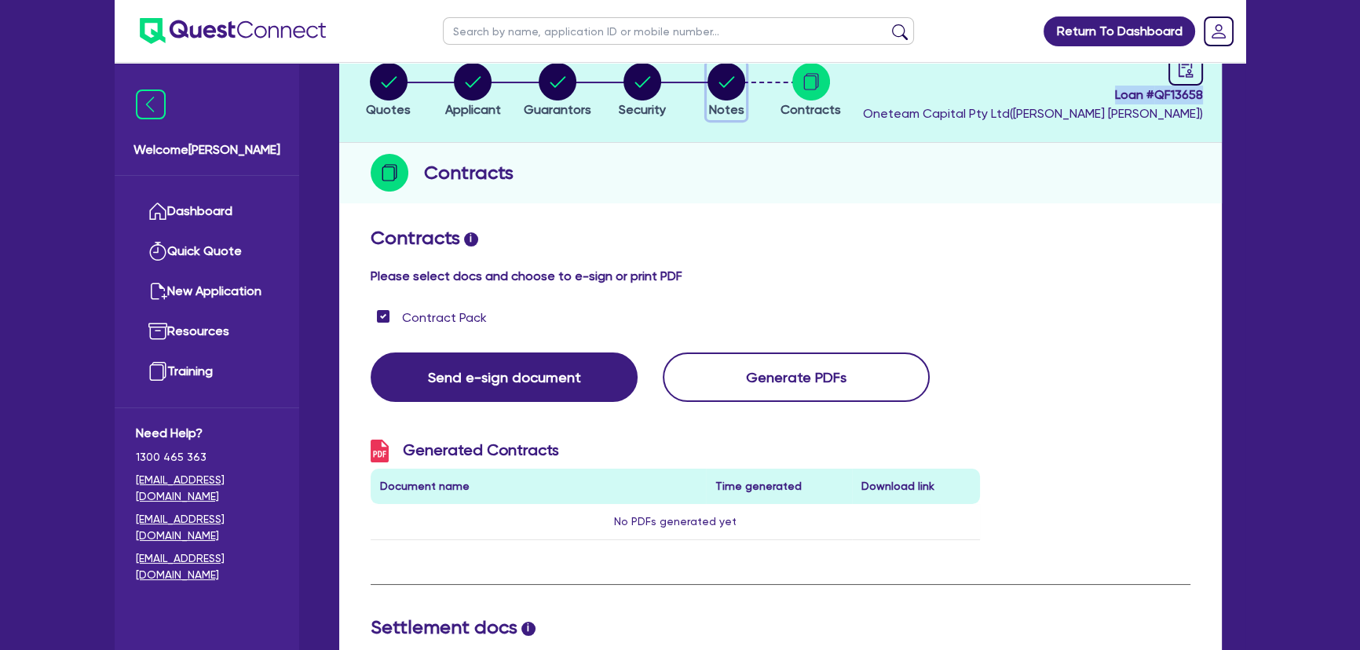
drag, startPoint x: 736, startPoint y: 90, endPoint x: 708, endPoint y: 102, distance: 29.9
click at [737, 90] on circle "button" at bounding box center [726, 82] width 38 height 38
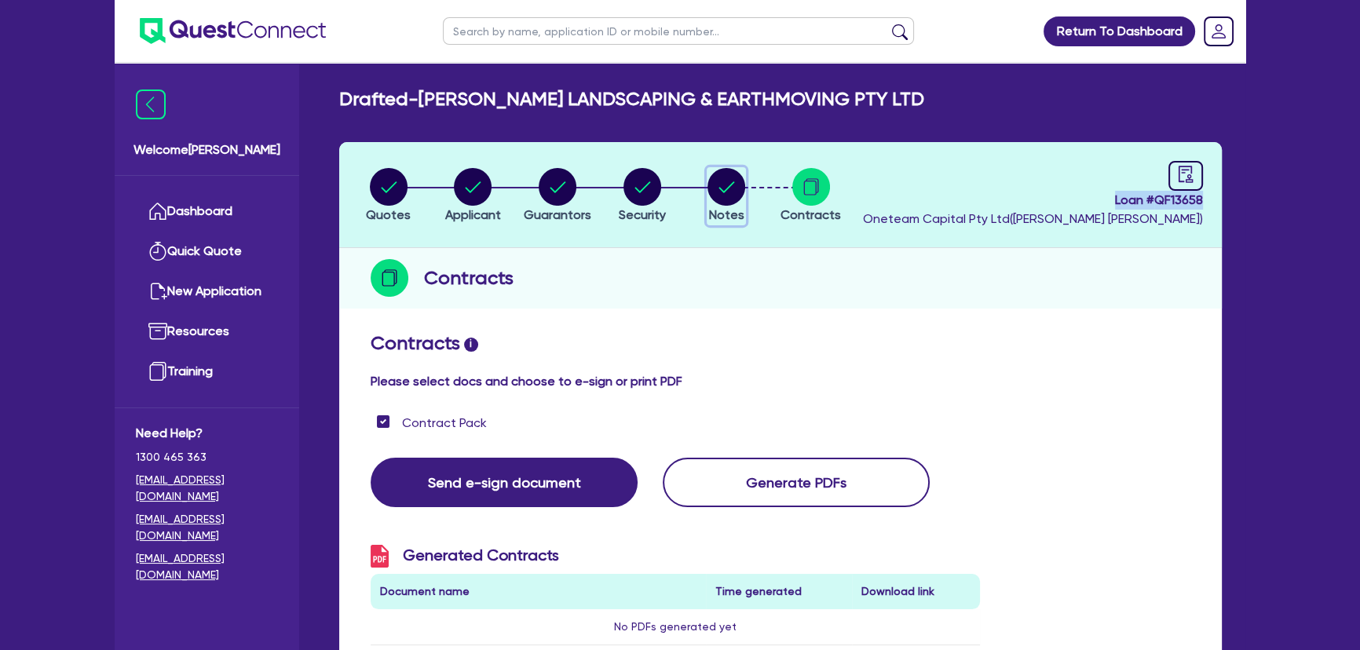
select select "Other"
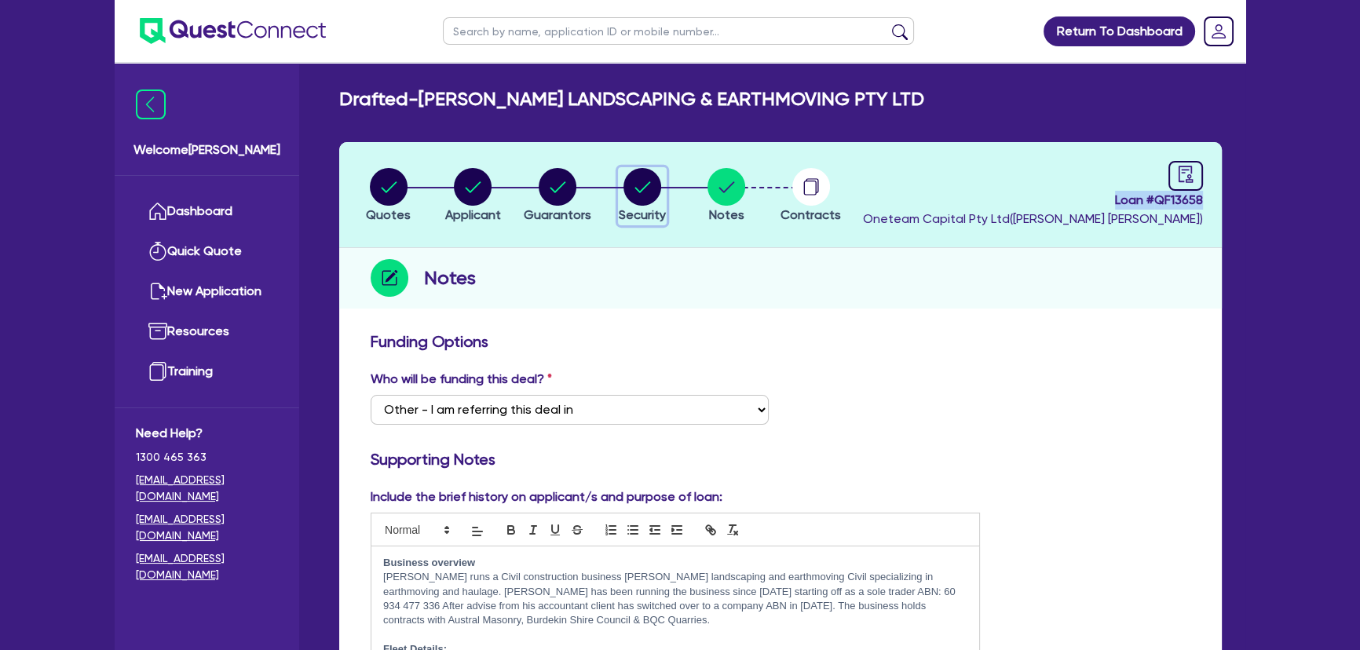
click at [640, 178] on circle "button" at bounding box center [642, 187] width 38 height 38
select select "PRIMARY_ASSETS"
select select "HEAVY_TRUCKS"
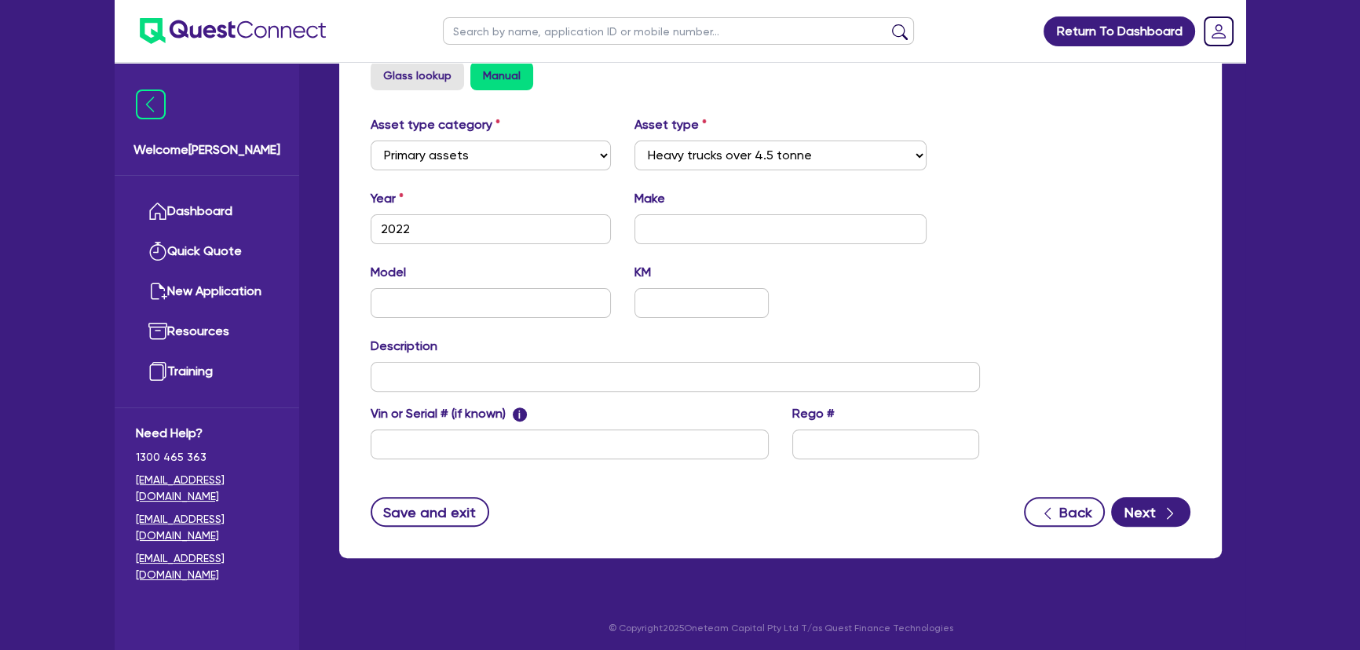
scroll to position [557, 0]
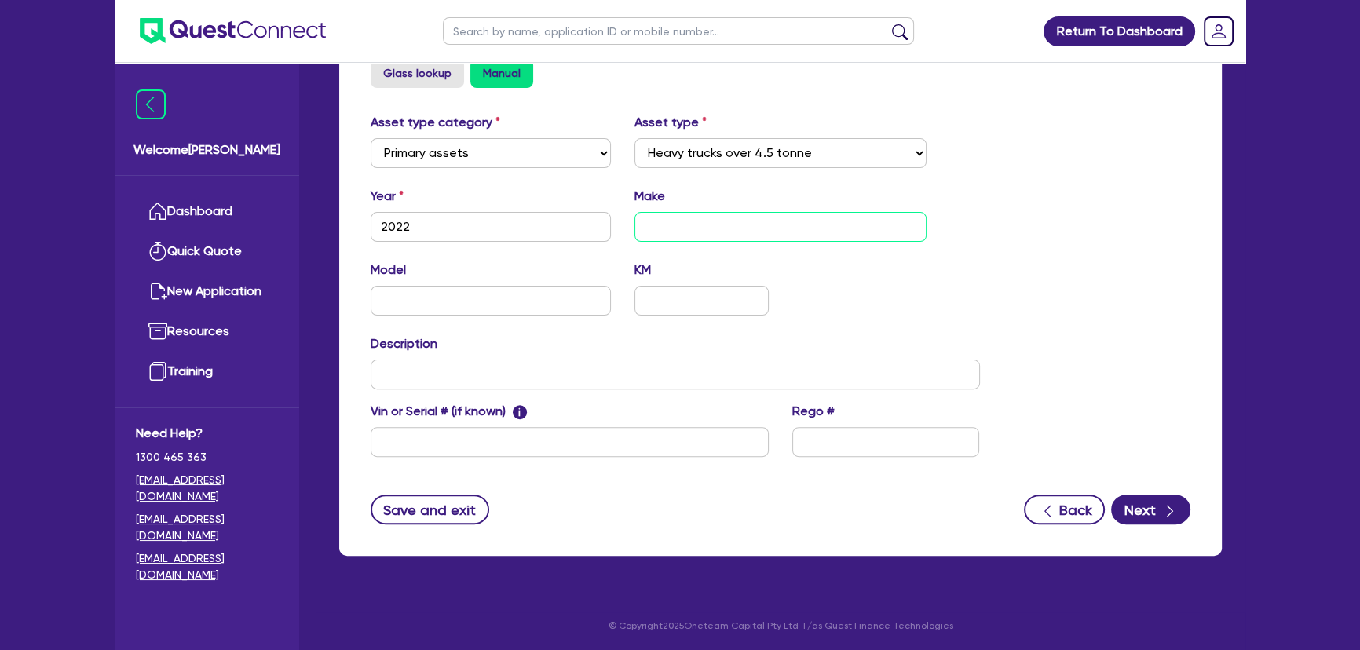
click at [664, 225] on input "text" at bounding box center [780, 227] width 293 height 30
click at [327, 239] on div "Quotes Applicant Guarantors Security Notes Contracts Loan # QF13658 Oneteam Cap…" at bounding box center [780, 79] width 906 height 989
click at [449, 232] on input "2022" at bounding box center [491, 227] width 240 height 30
type input "2020"
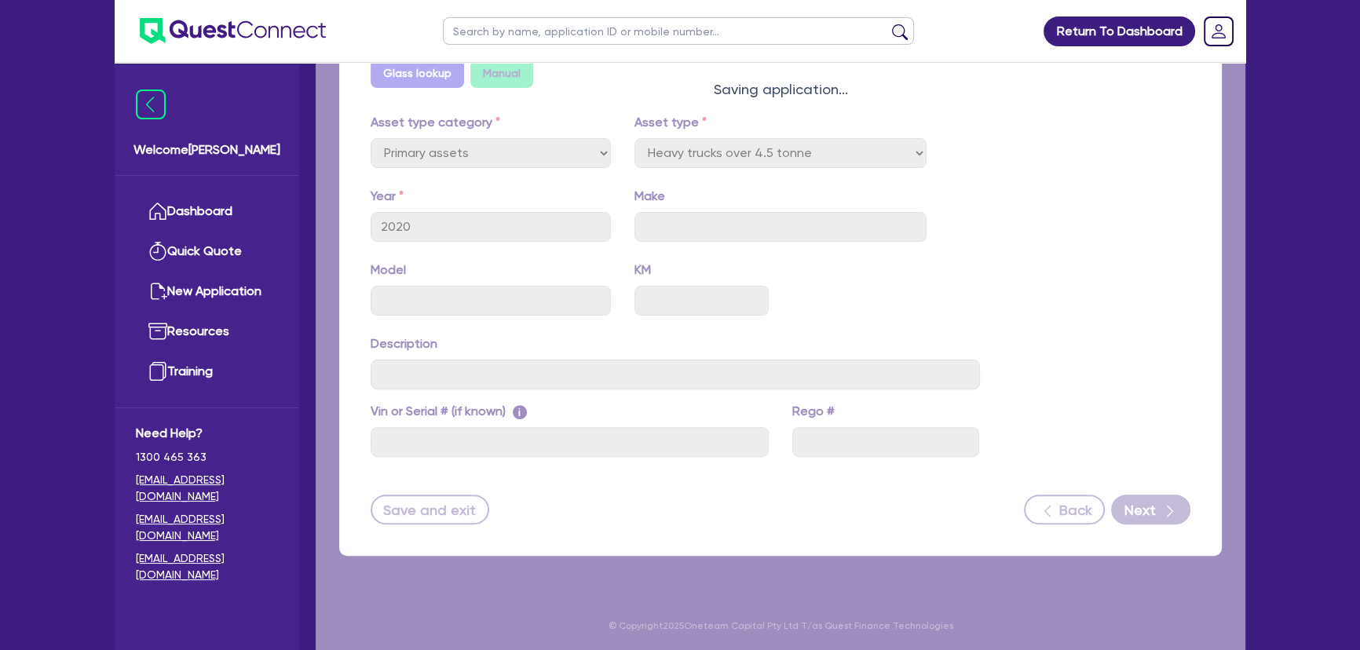
click at [669, 234] on div "Quotes Applicant Guarantors Security Notes Contracts Loan # QF13658 Oneteam Cap…" at bounding box center [780, 79] width 906 height 989
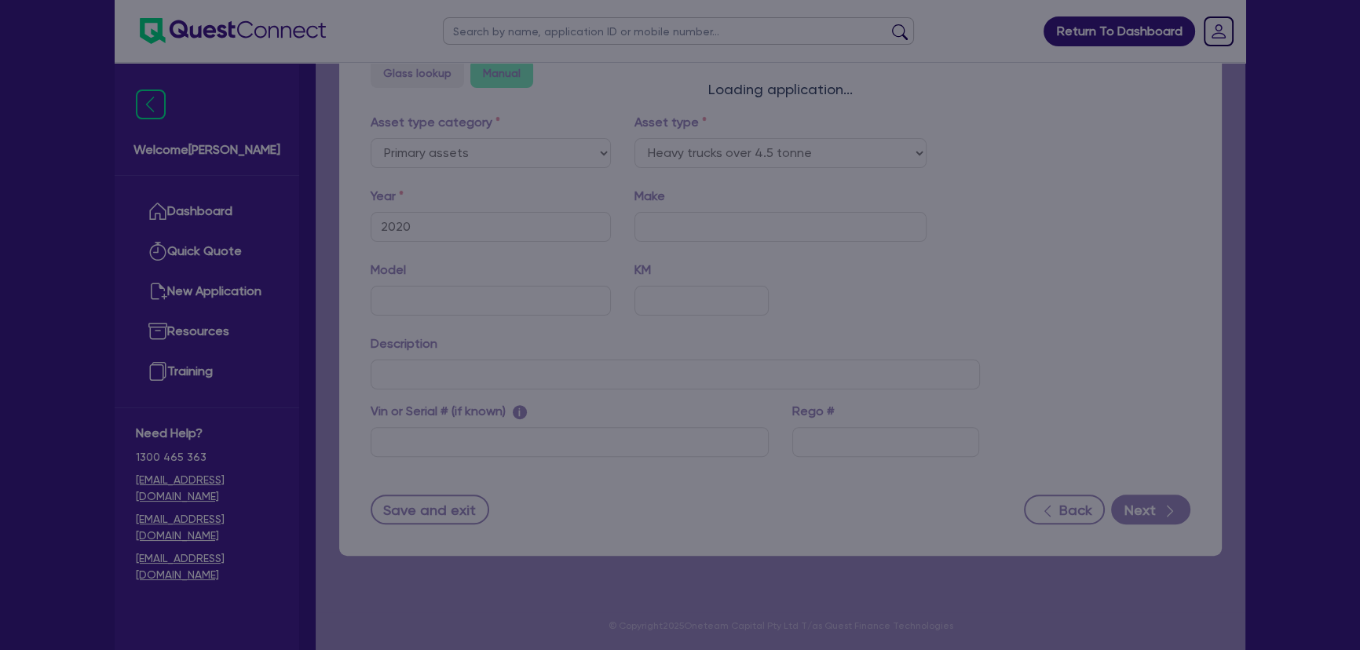
select select "HEAVY_TRUCKS"
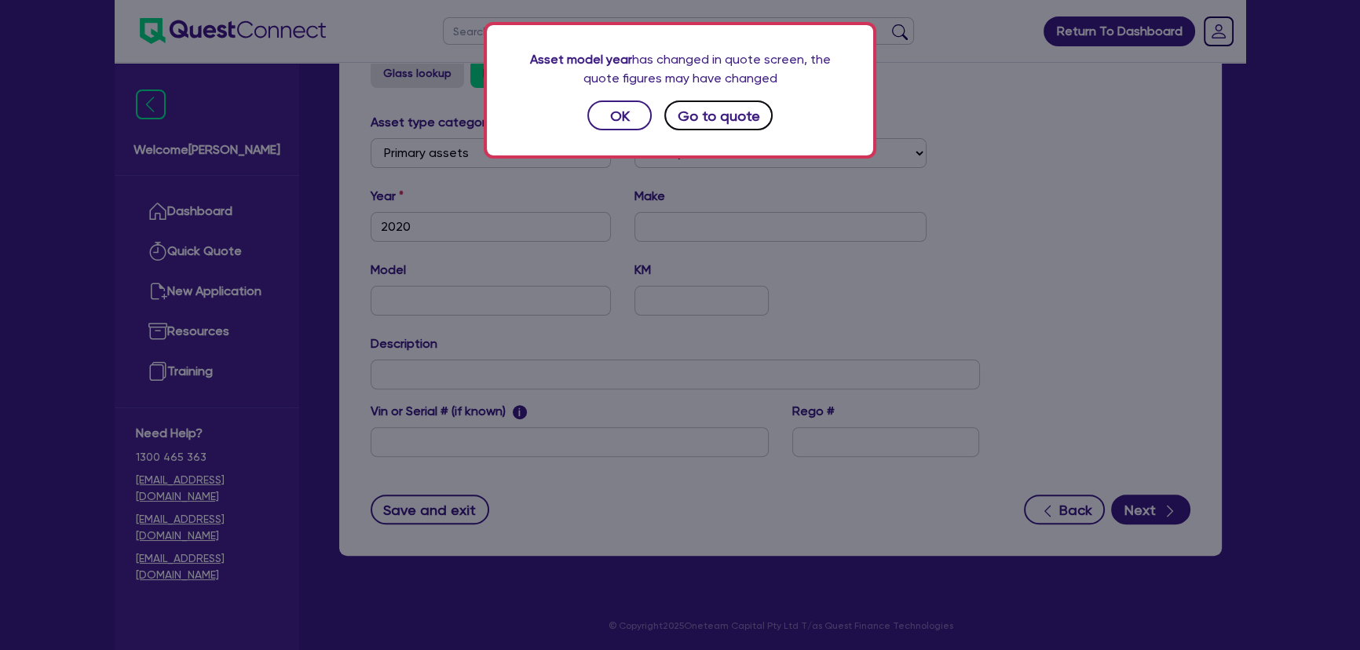
click at [674, 123] on button "Go to quote" at bounding box center [718, 116] width 108 height 30
select select "PRIMARY_ASSETS"
select select "HEAVY_TRUCKS"
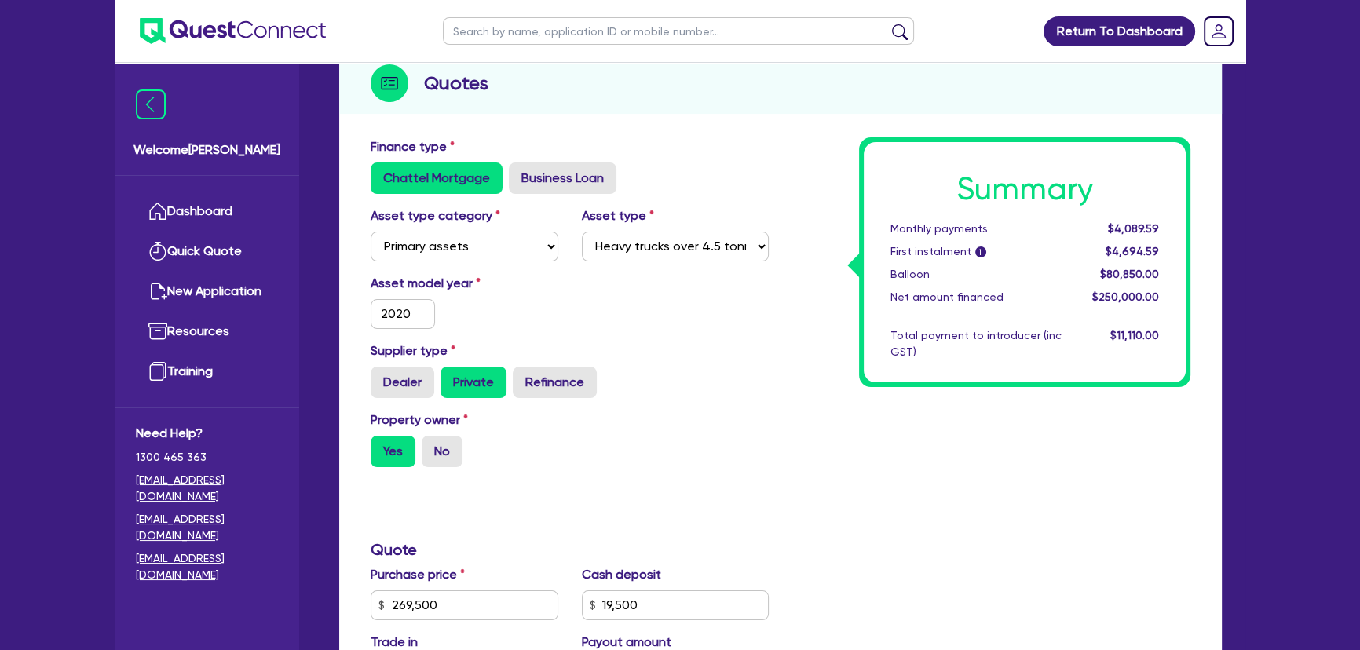
scroll to position [214, 0]
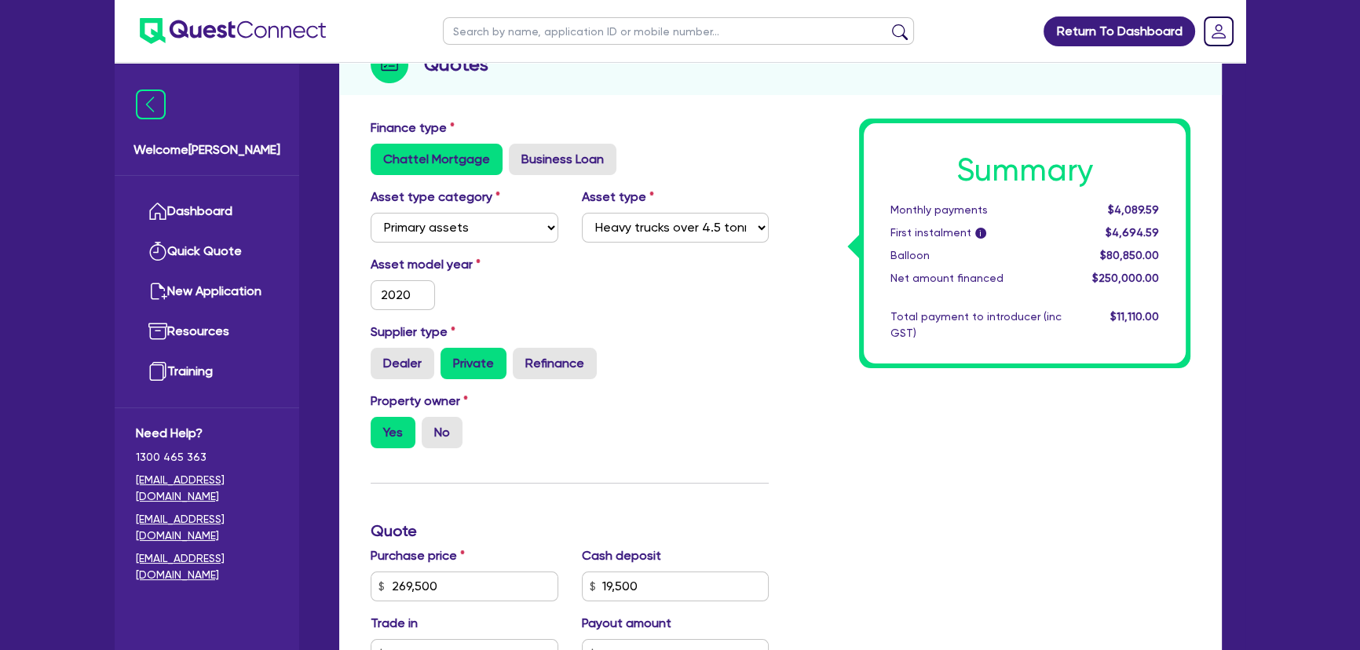
click at [399, 384] on div "Supplier type Dealer Private Refinance" at bounding box center [570, 357] width 422 height 69
click at [404, 369] on label "Dealer" at bounding box center [403, 363] width 64 height 31
click at [381, 358] on input "Dealer" at bounding box center [376, 353] width 10 height 10
radio input "true"
type input "269,500"
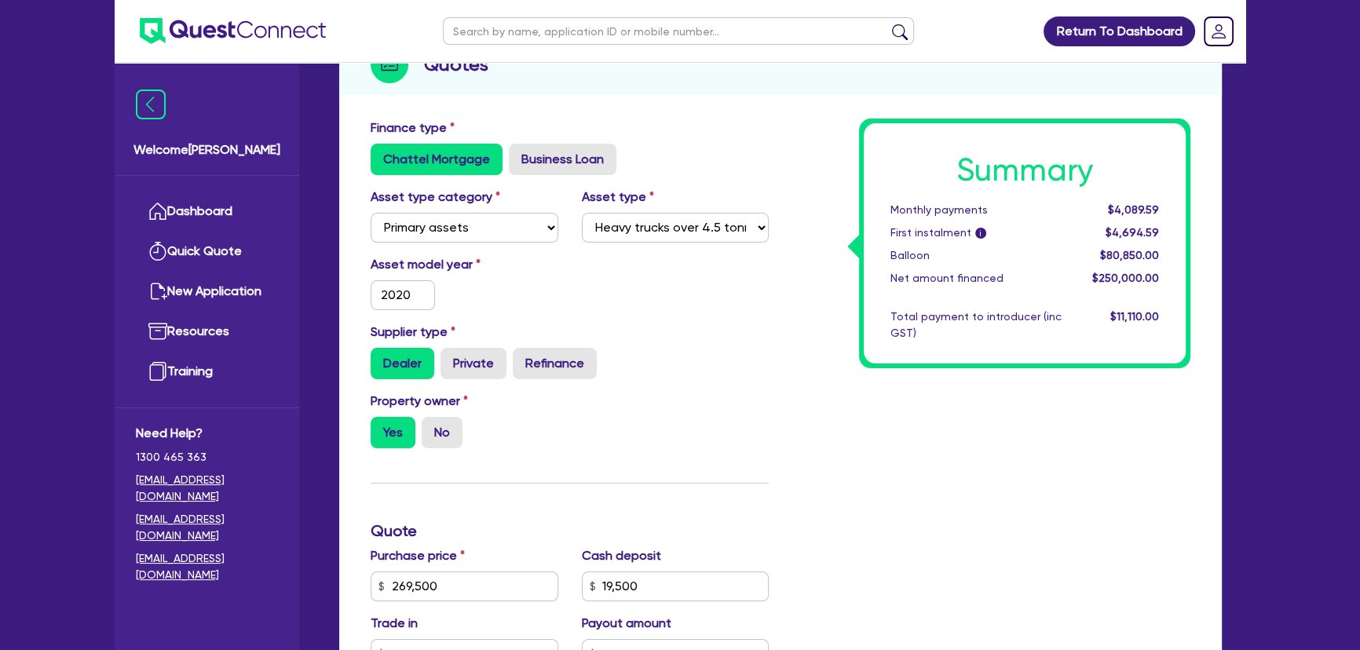
type input "19,500"
type input "80,850"
type input "10,000"
type input "269,500"
type input "19,500"
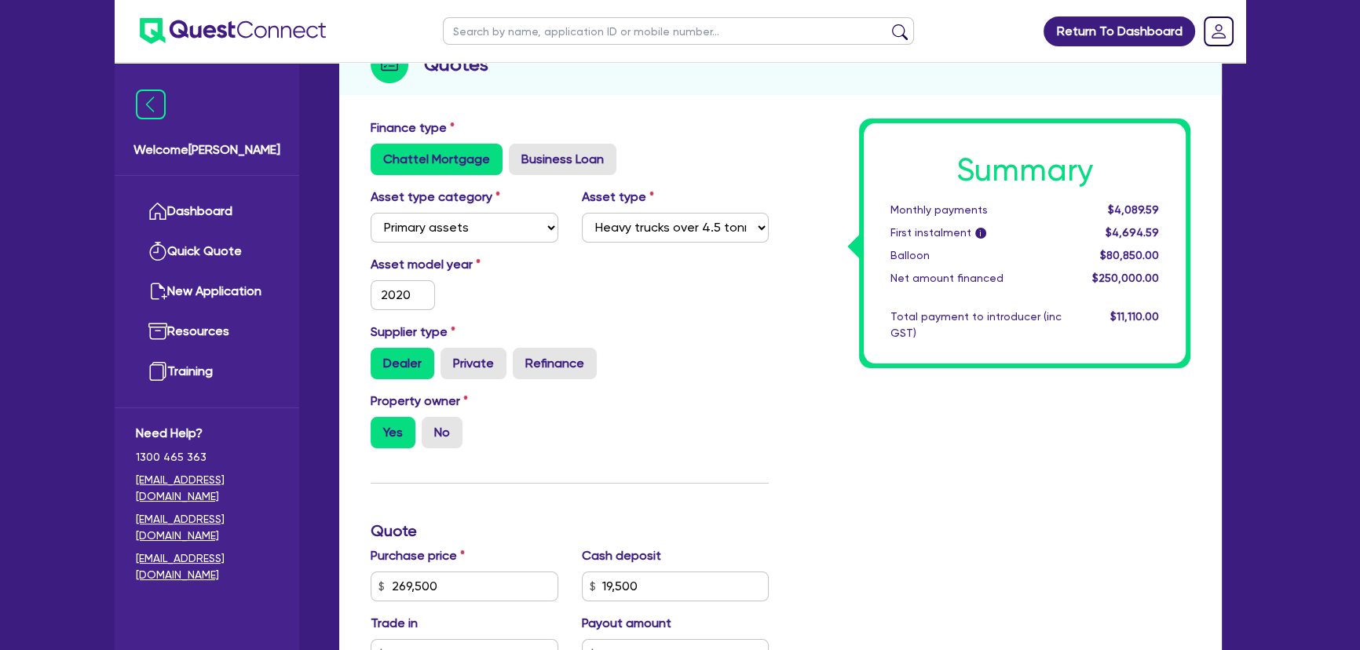
type input "80,850"
type input "10,000"
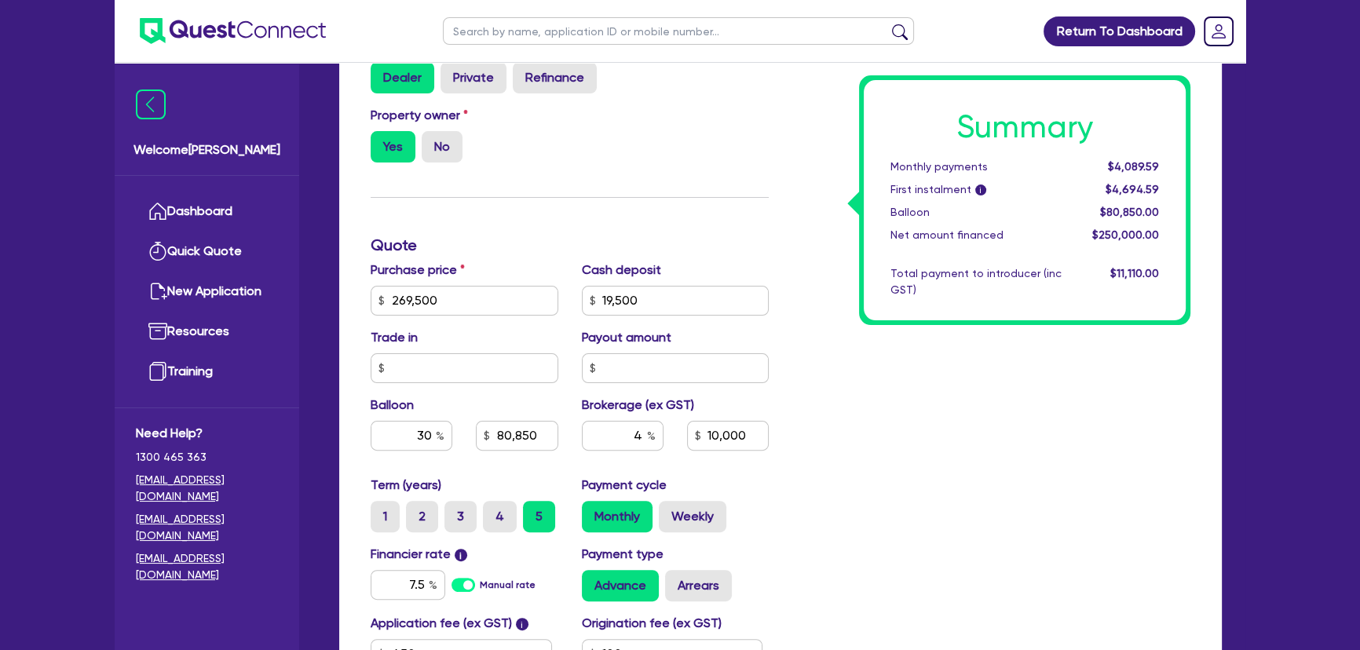
scroll to position [774, 0]
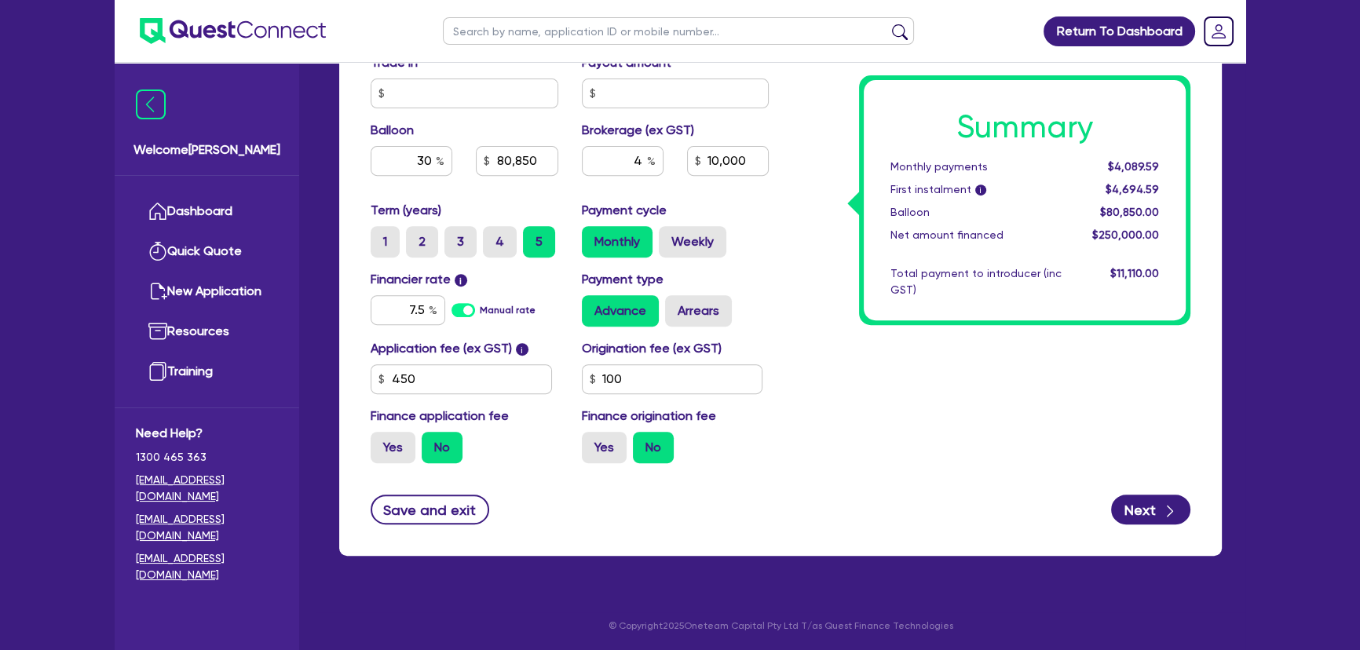
click at [1161, 525] on div "Finance type Chattel Mortgage Business Loan Asset type category Select Cars and…" at bounding box center [780, 53] width 883 height 1006
click at [1154, 512] on button "Next" at bounding box center [1150, 510] width 79 height 30
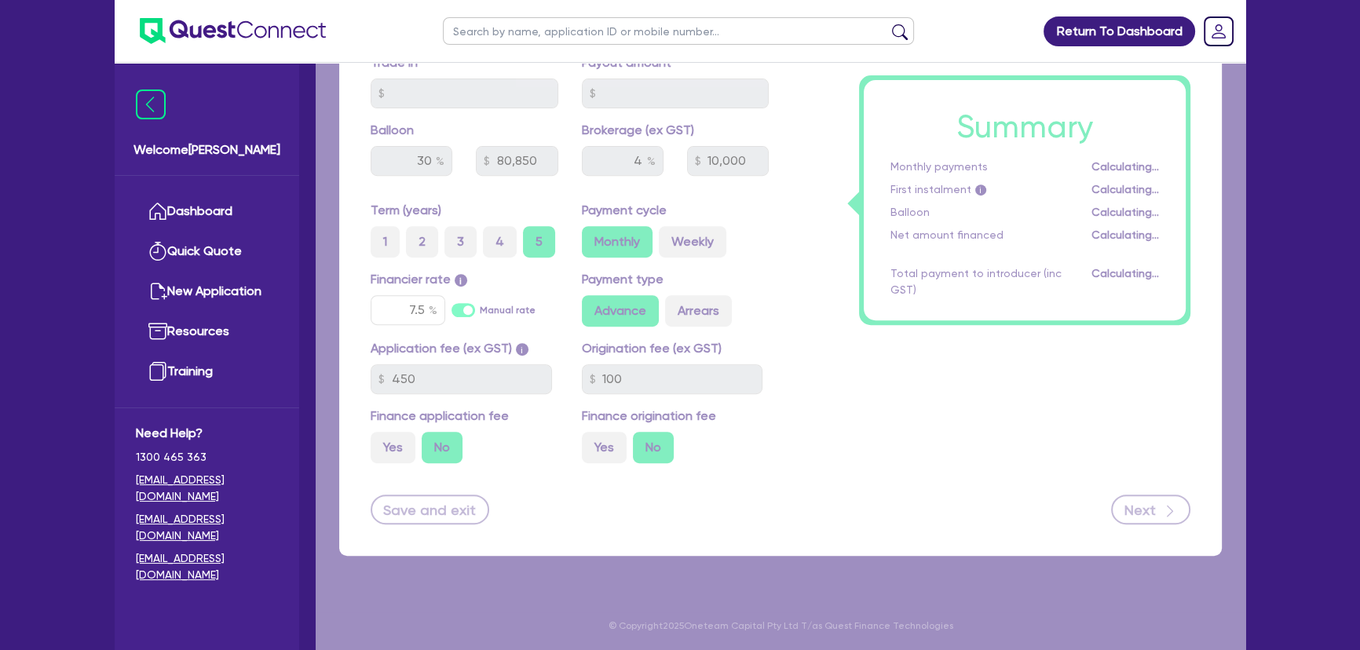
type input "269,500"
type input "19,500"
type input "80,850"
type input "10,000"
select select "COMPANY"
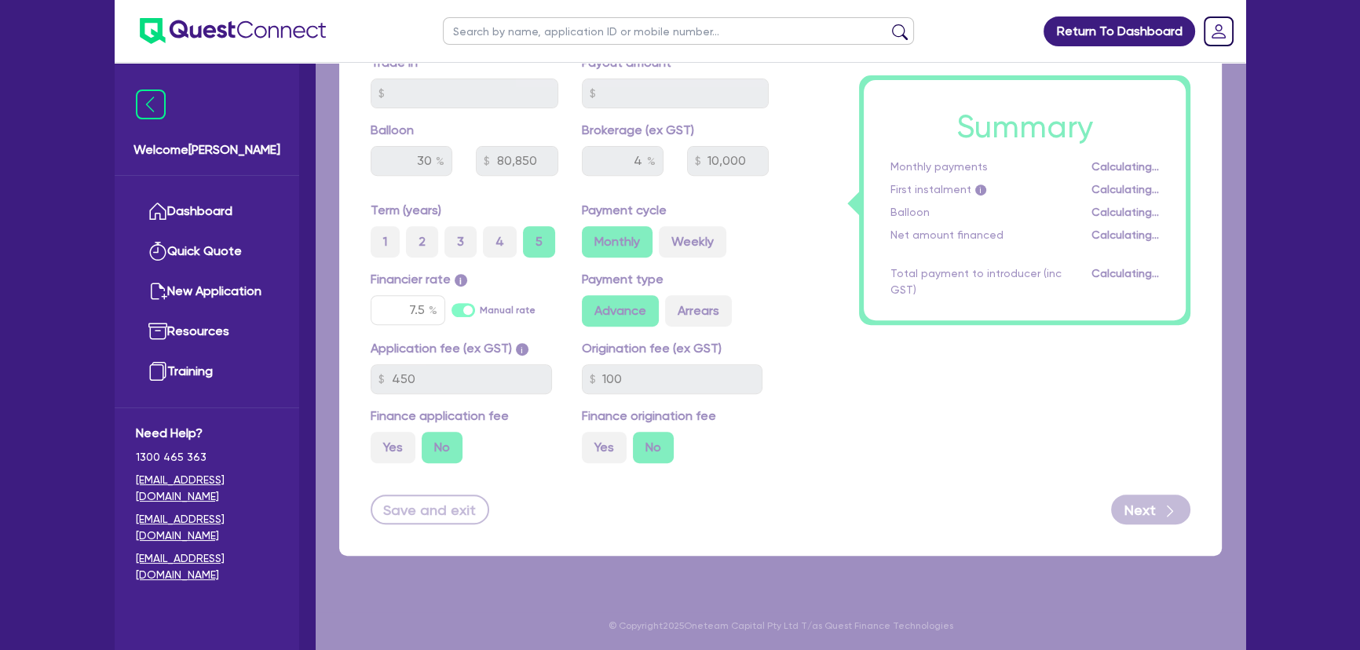
select select "BUILDING_CONSTRUCTION"
select select "BUSINESSES_LARGE_CONSTRUCTION_PROJECTS"
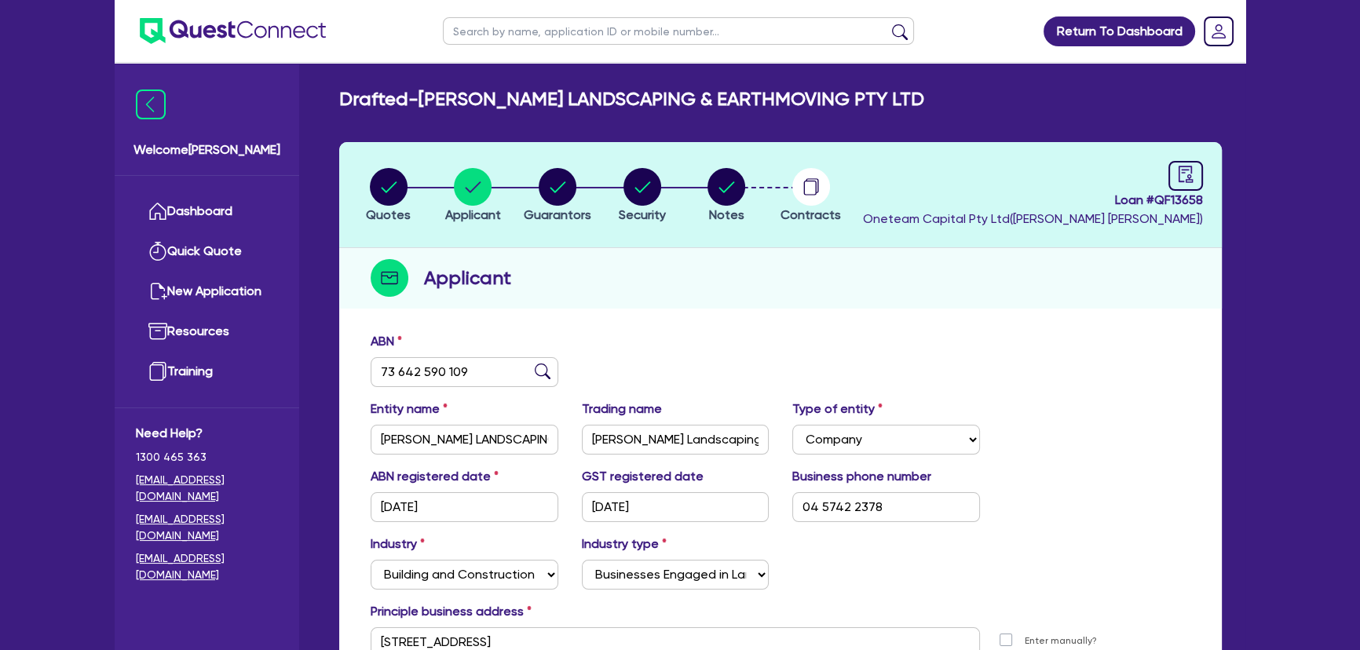
click at [645, 163] on header "Quotes Applicant Guarantors Security Notes Contracts Loan # QF13658 Oneteam Cap…" at bounding box center [780, 195] width 883 height 106
click at [644, 180] on circle "button" at bounding box center [642, 187] width 38 height 38
select select "PRIMARY_ASSETS"
select select "HEAVY_TRUCKS"
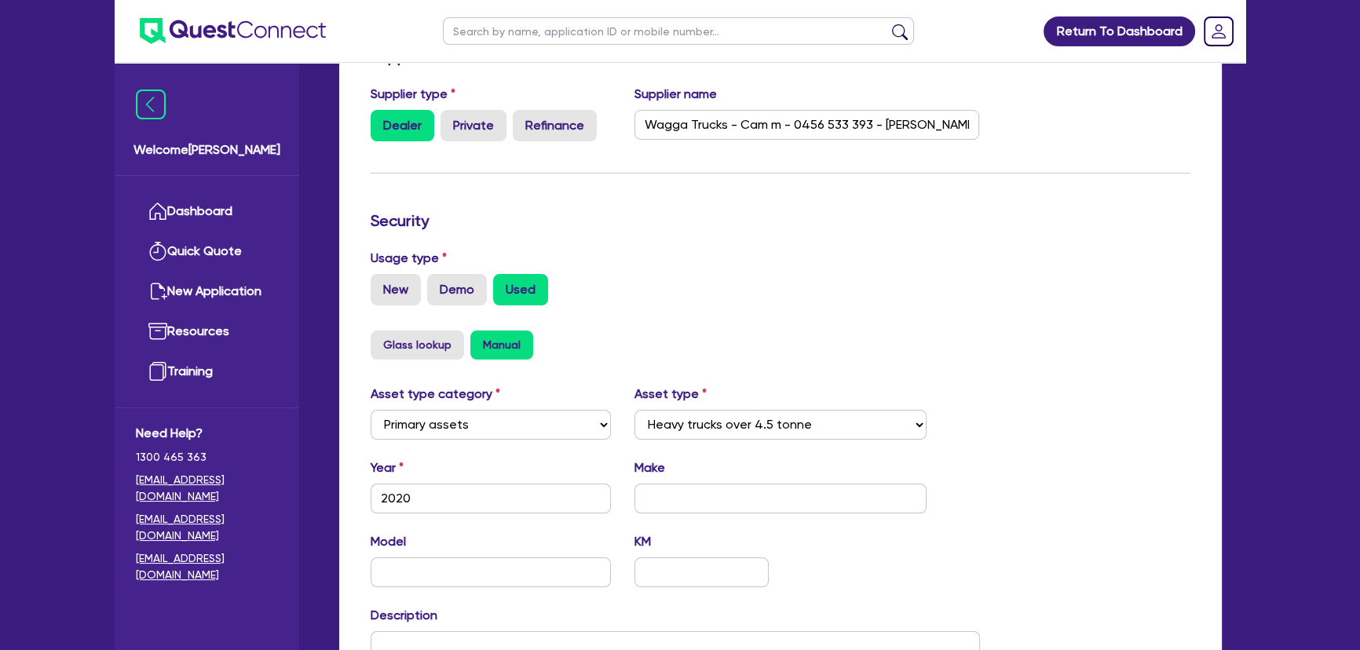
scroll to position [499, 0]
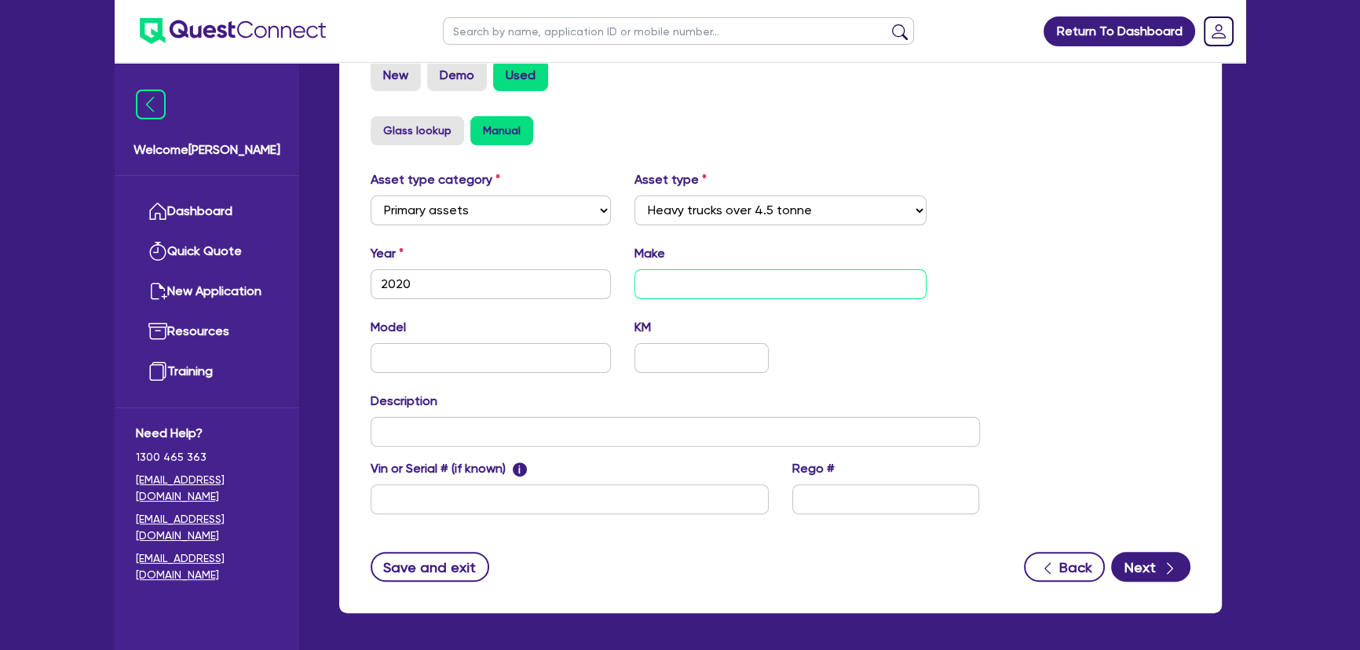
click at [686, 273] on input "text" at bounding box center [780, 284] width 293 height 30
type input "C"
type input "Volvo"
click at [456, 353] on input "text" at bounding box center [491, 358] width 240 height 30
type input "FM Rigid Truck"
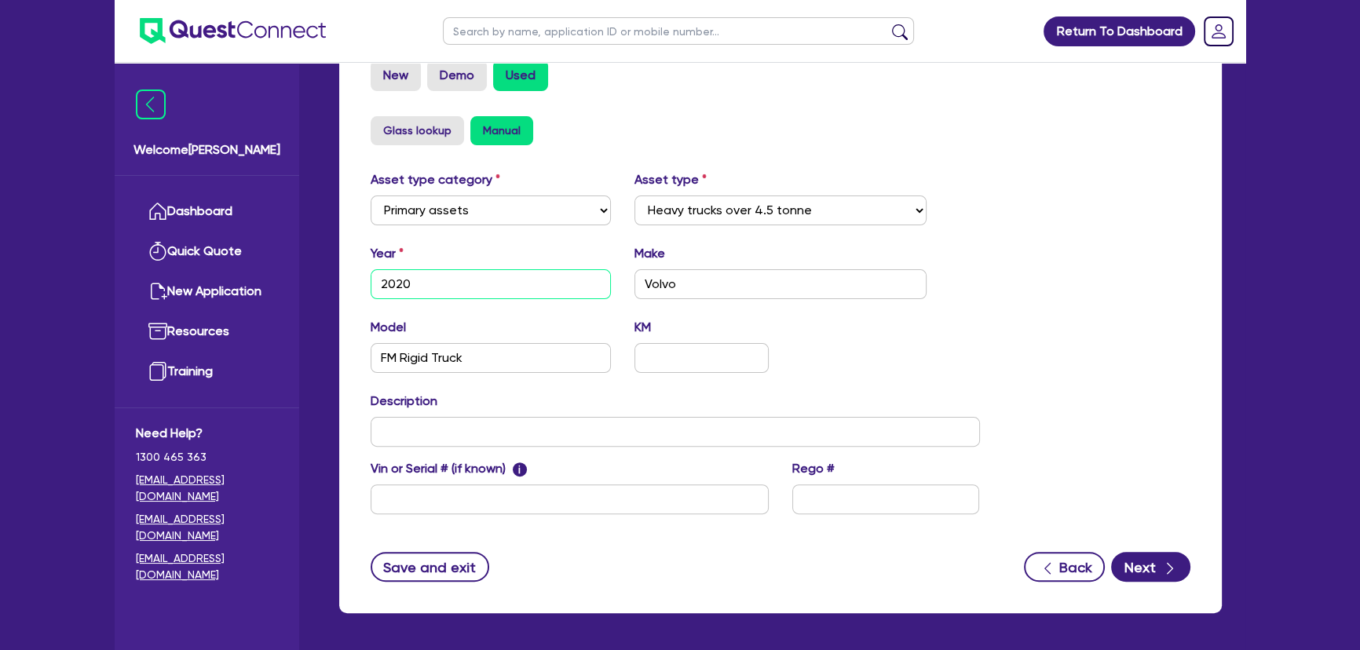
drag, startPoint x: 378, startPoint y: 289, endPoint x: 432, endPoint y: 289, distance: 54.2
click at [432, 289] on input "2020" at bounding box center [491, 284] width 240 height 30
click at [506, 426] on input "text" at bounding box center [675, 432] width 609 height 30
paste input "2020"
type input "2020"
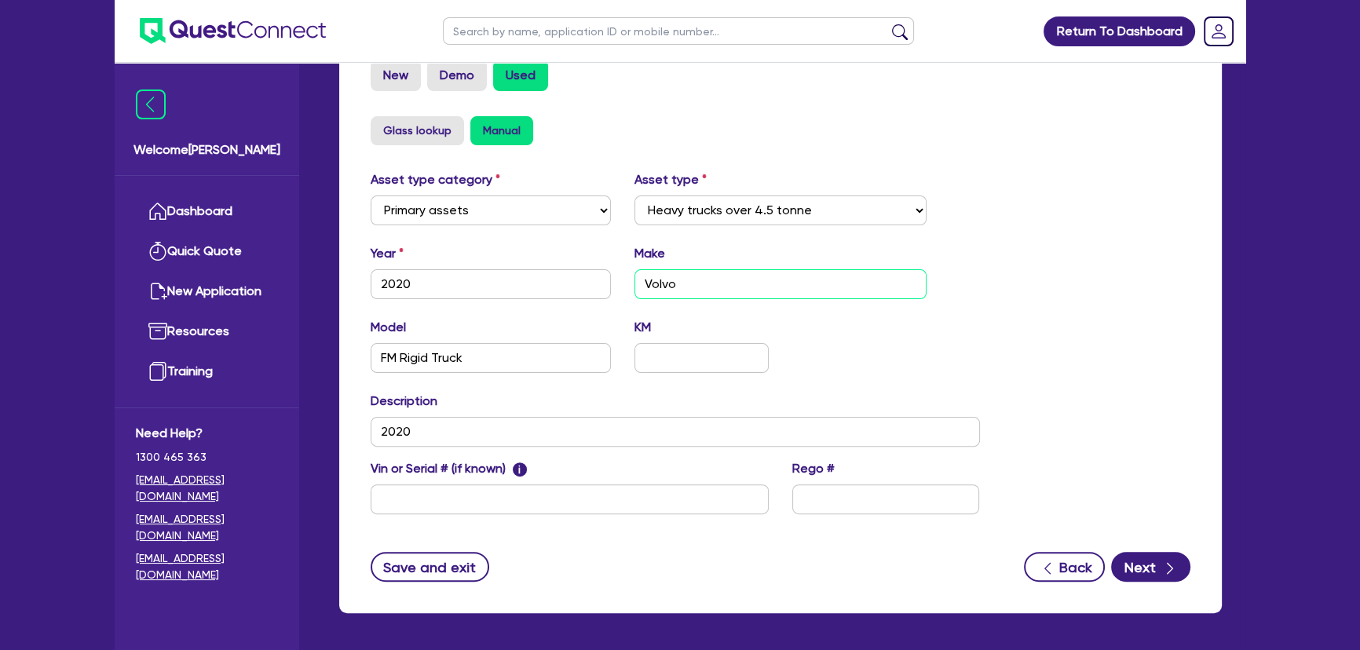
drag, startPoint x: 705, startPoint y: 275, endPoint x: 628, endPoint y: 276, distance: 77.0
click at [624, 277] on div "Make Volvo" at bounding box center [781, 271] width 316 height 55
paste input "2020"
drag, startPoint x: 726, startPoint y: 261, endPoint x: 711, endPoint y: 285, distance: 28.6
click at [642, 265] on div "Make 2020" at bounding box center [781, 271] width 316 height 55
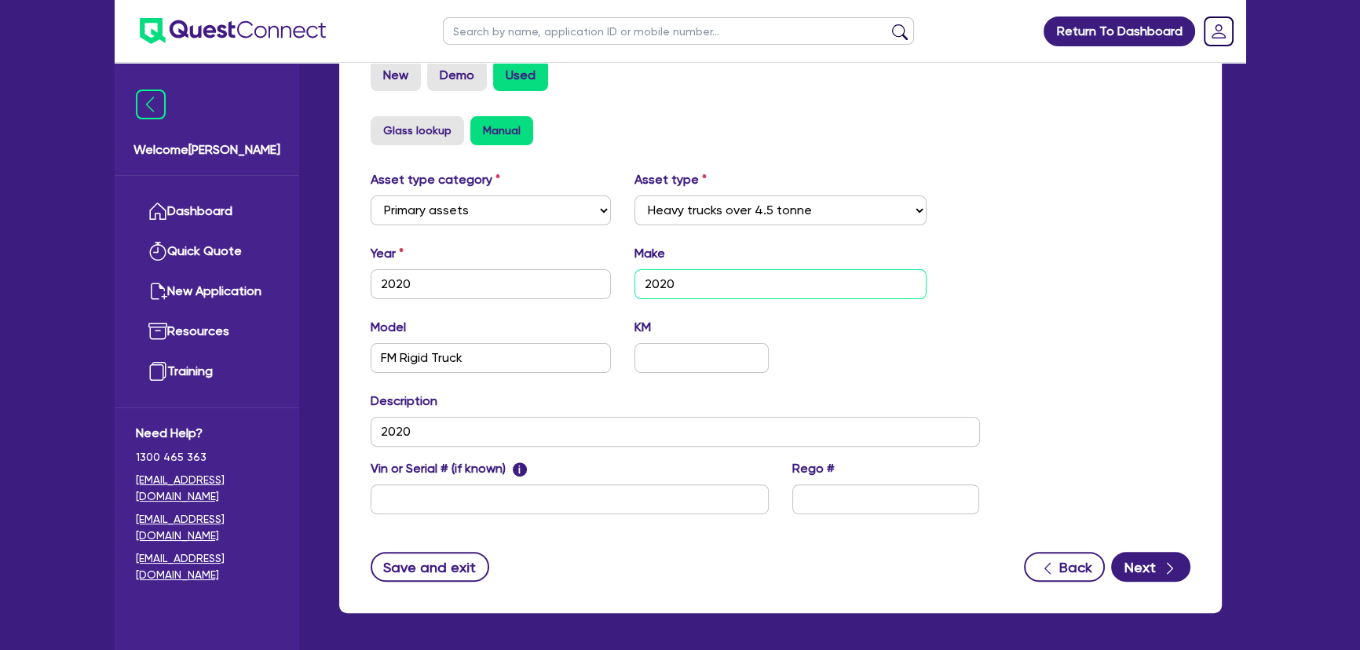
drag, startPoint x: 704, startPoint y: 283, endPoint x: 588, endPoint y: 283, distance: 116.2
click at [588, 283] on div "Year 2020 Make 2020" at bounding box center [675, 278] width 633 height 68
click at [583, 430] on input "2020" at bounding box center [675, 432] width 609 height 30
drag, startPoint x: 686, startPoint y: 283, endPoint x: 632, endPoint y: 280, distance: 54.3
click at [632, 280] on div "Make 2020" at bounding box center [781, 271] width 316 height 55
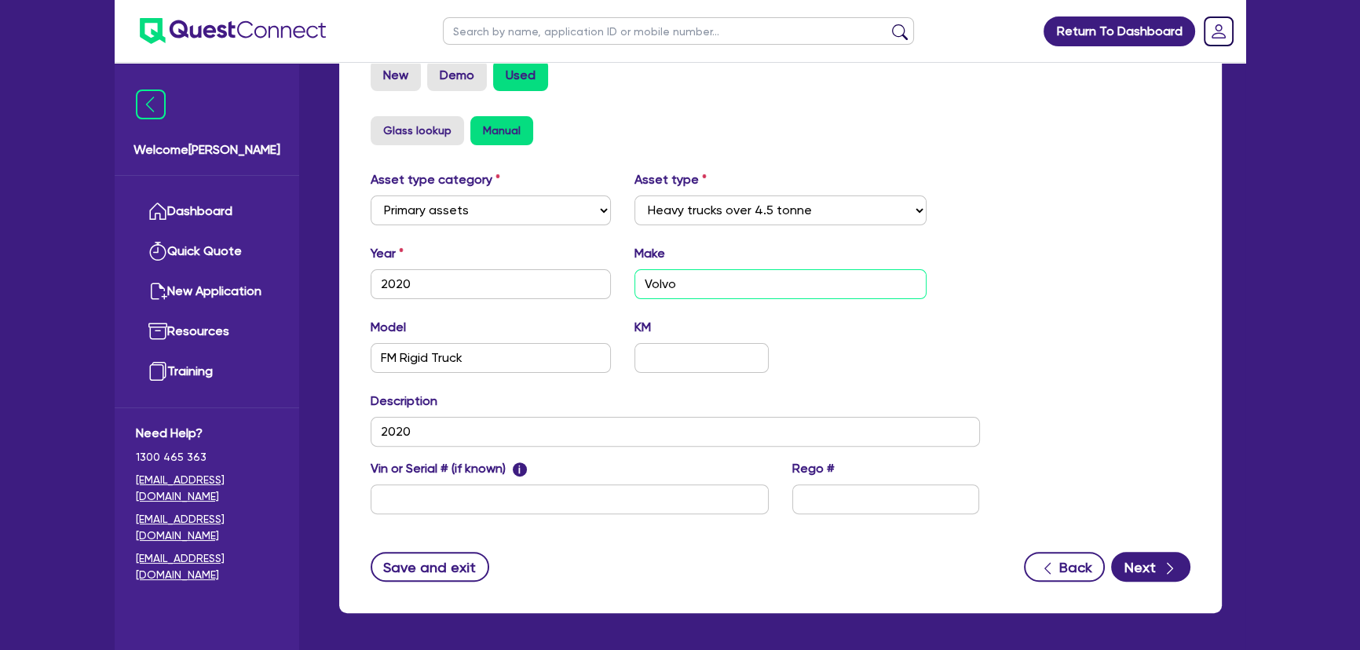
drag, startPoint x: 707, startPoint y: 282, endPoint x: 547, endPoint y: 284, distance: 160.2
click at [547, 284] on div "Year 2020 Make Volvo" at bounding box center [675, 278] width 633 height 68
type input "Volvo"
click at [549, 417] on input "2020" at bounding box center [675, 432] width 609 height 30
paste input "Volvo"
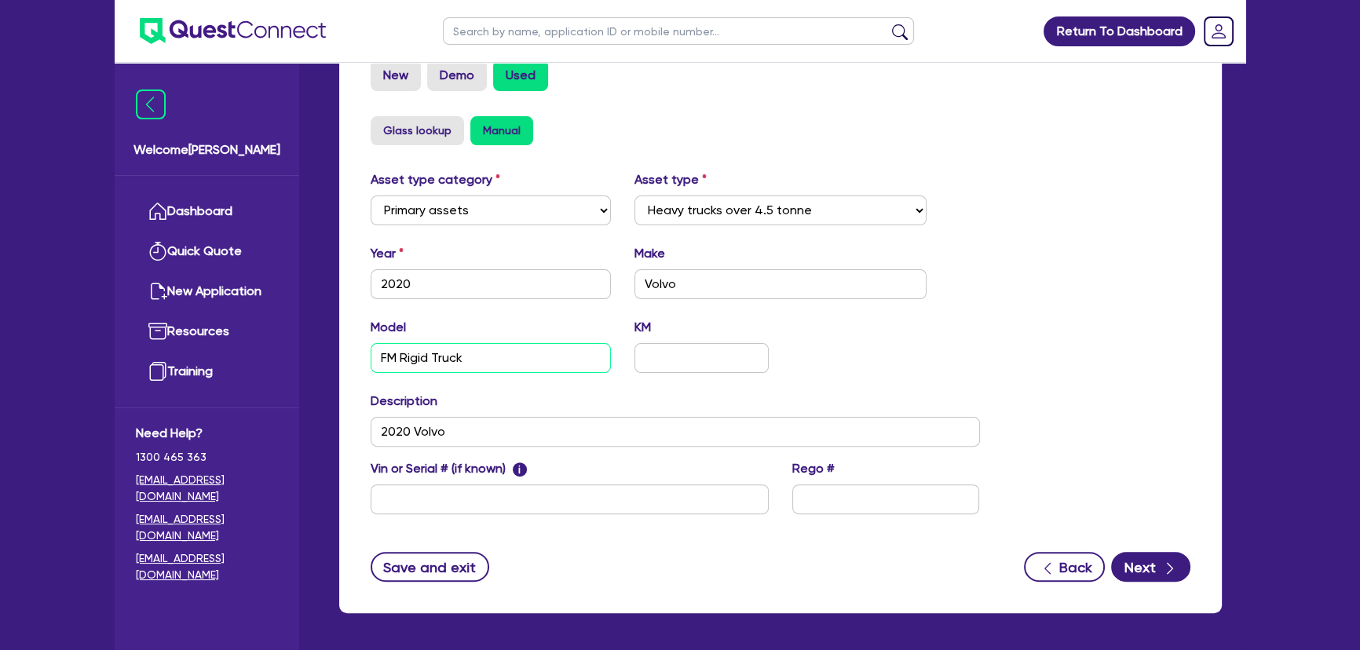
drag, startPoint x: 446, startPoint y: 353, endPoint x: 348, endPoint y: 354, distance: 98.2
click at [348, 354] on div "Supplier Supplier type Dealer Private Refinance Supplier name Wagga Trucks - Ca…" at bounding box center [780, 219] width 883 height 788
click at [540, 422] on input "2020 Volvo" at bounding box center [675, 432] width 609 height 30
paste input "FM Rigid Truck"
type input "2020 Volvo FM Rigid Truck"
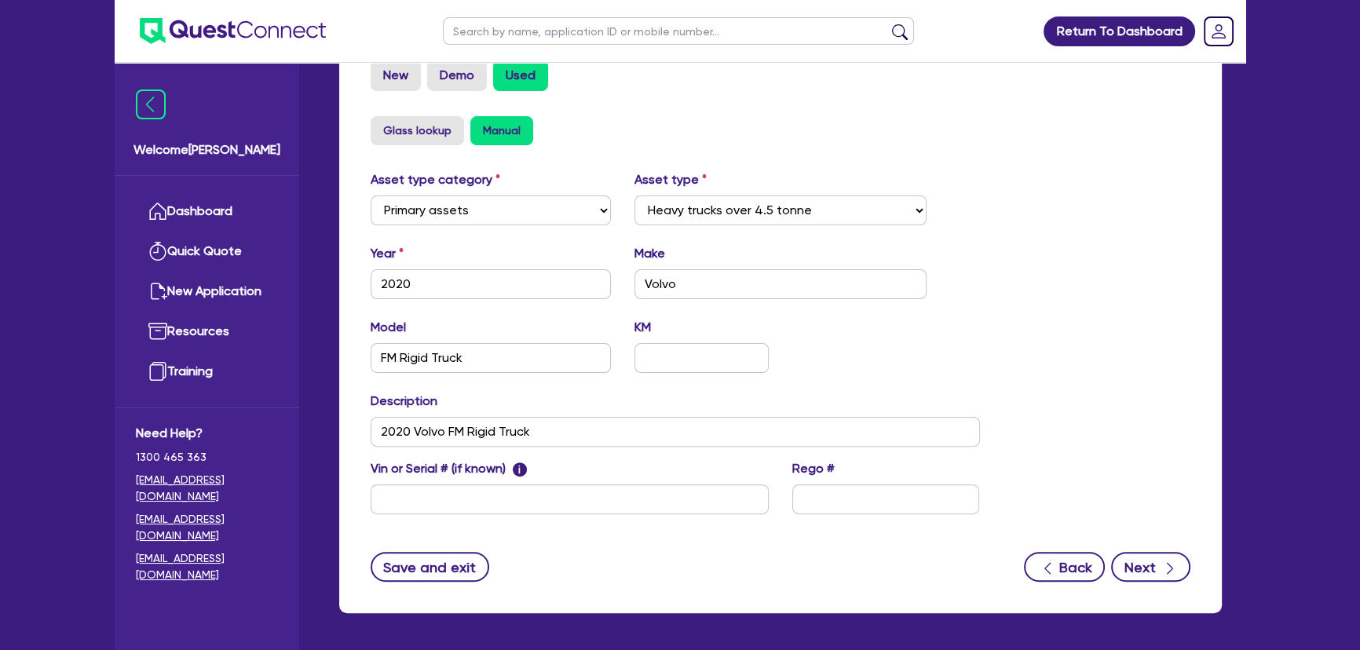
drag, startPoint x: 1192, startPoint y: 570, endPoint x: 1160, endPoint y: 564, distance: 32.8
click at [1190, 569] on div "Save and exit Back Next" at bounding box center [780, 567] width 843 height 30
click at [1161, 564] on div "button" at bounding box center [1169, 568] width 17 height 20
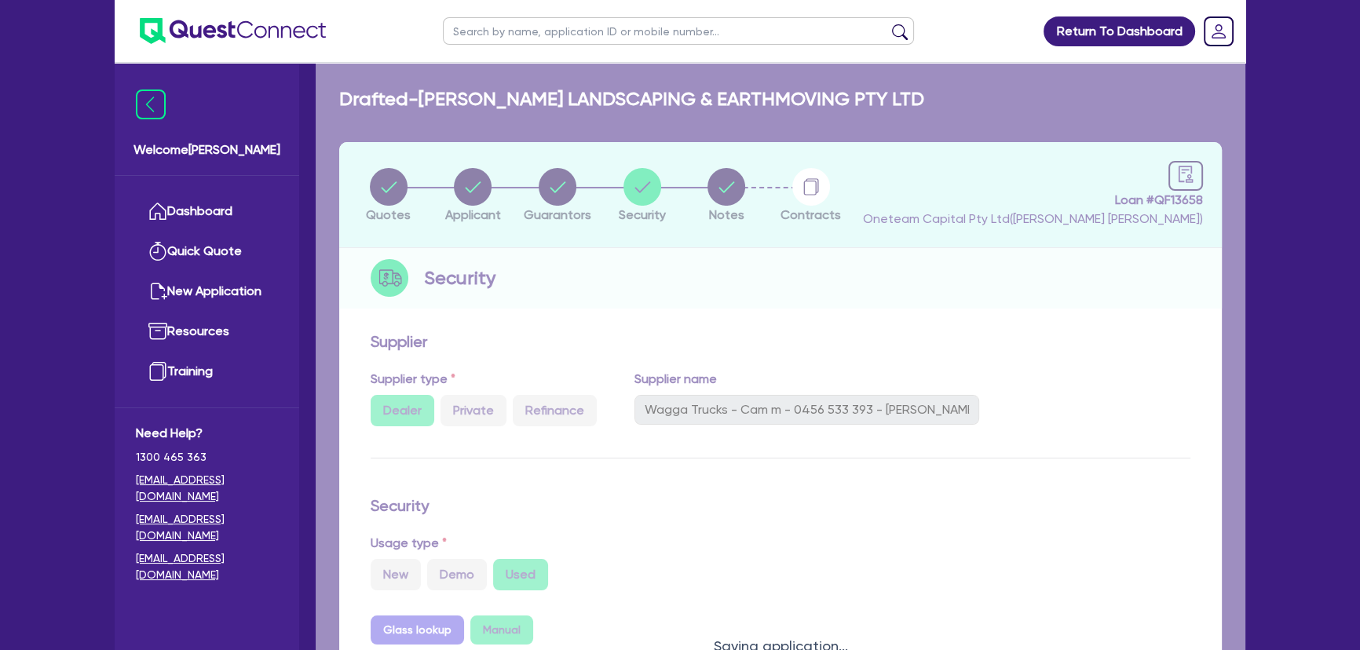
select select "Other"
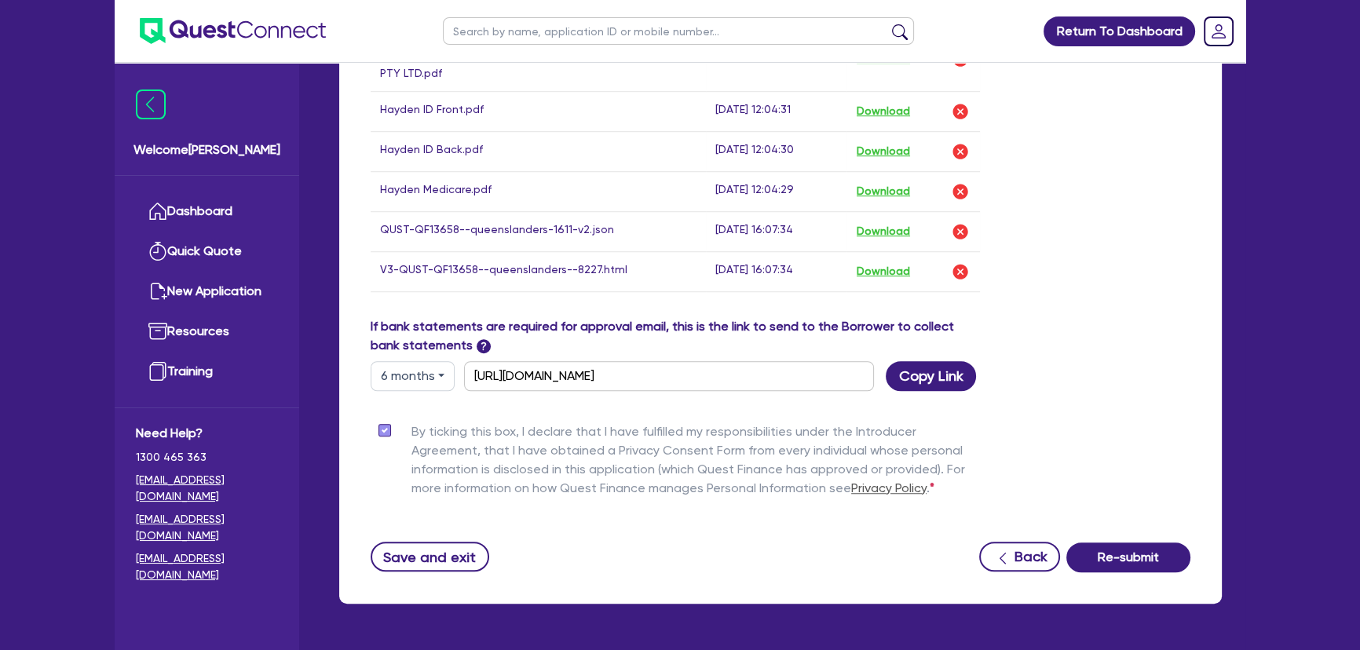
scroll to position [1534, 0]
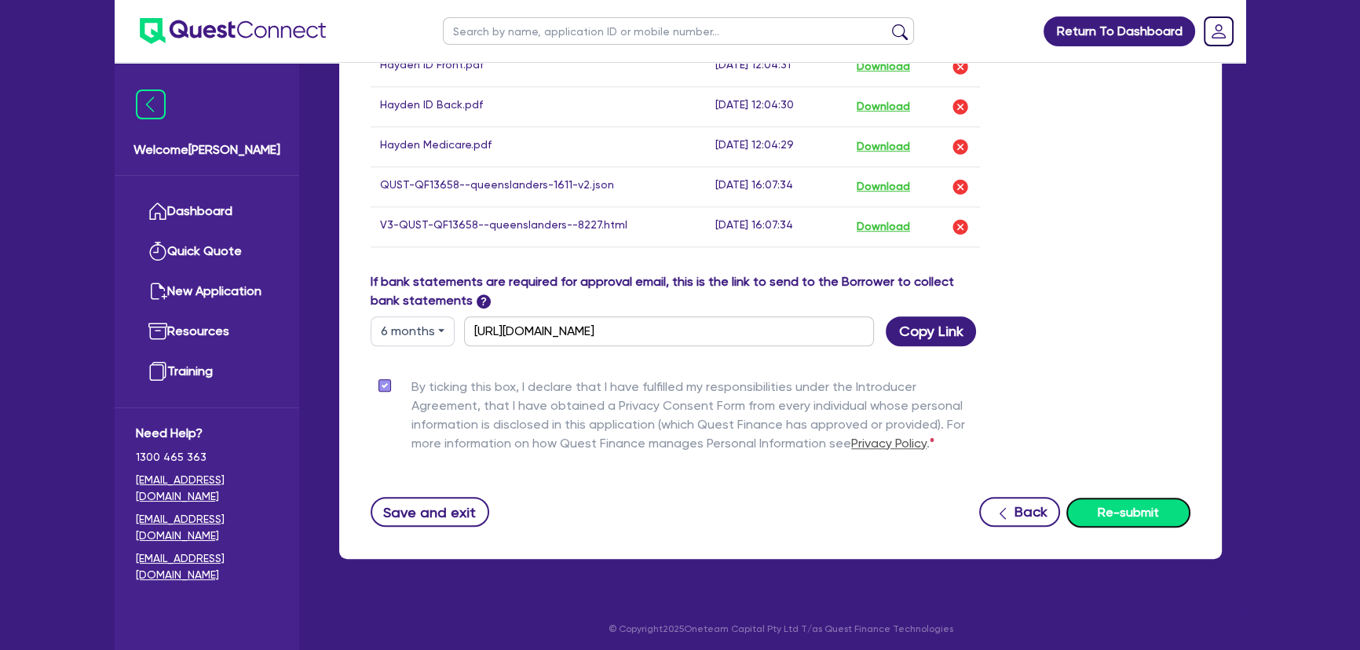
click at [1134, 500] on button "Re-submit" at bounding box center [1128, 513] width 124 height 30
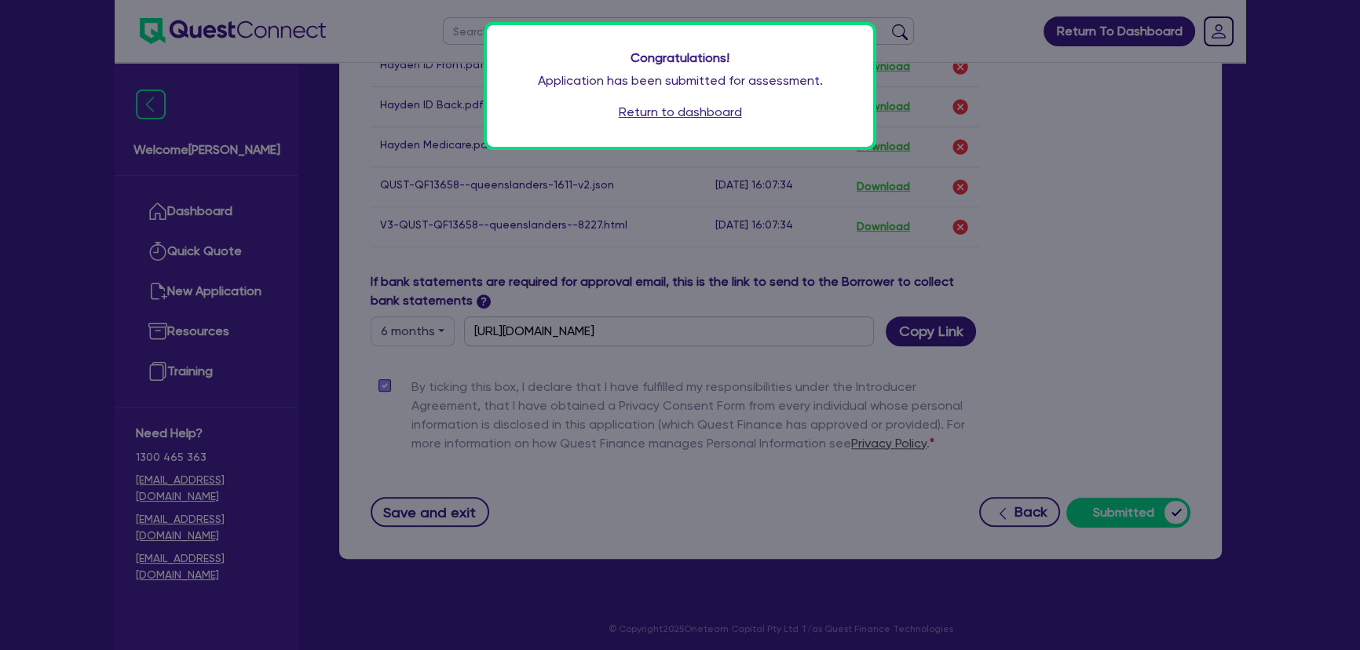
click at [678, 116] on link "Return to dashboard" at bounding box center [680, 112] width 123 height 19
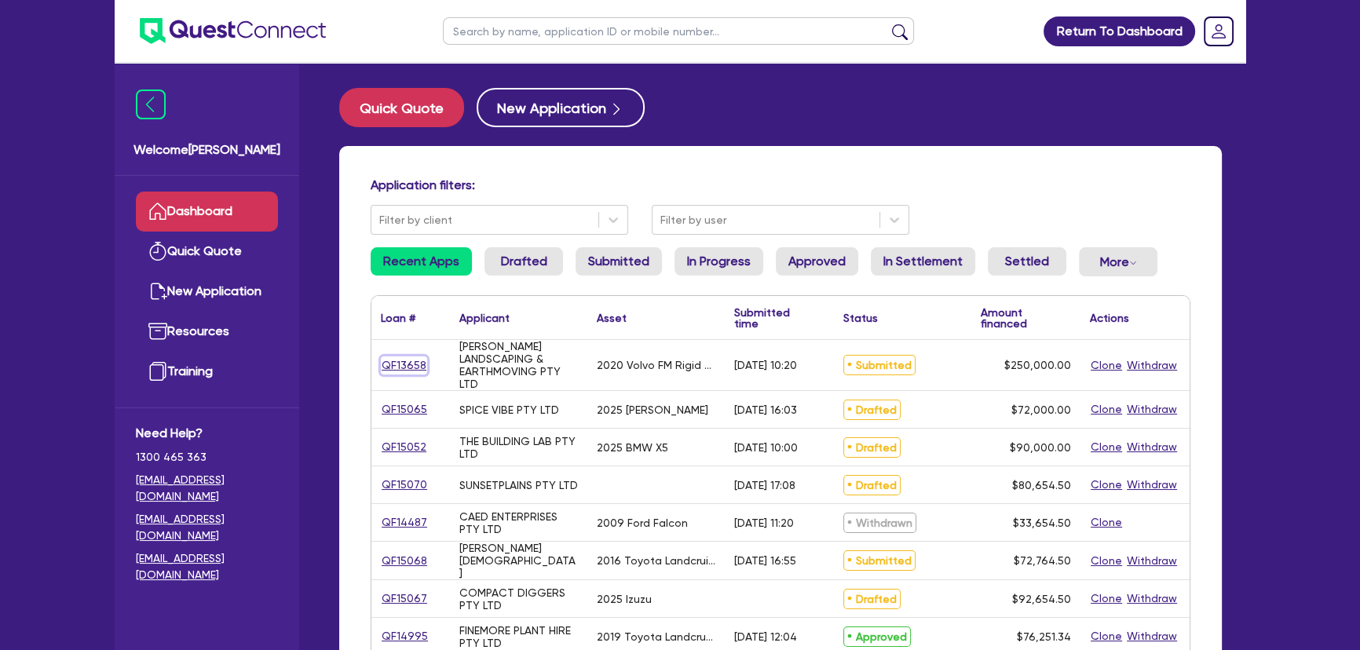
click at [402, 363] on link "QF13658" at bounding box center [404, 365] width 46 height 18
select select "PRIMARY_ASSETS"
select select "HEAVY_TRUCKS"
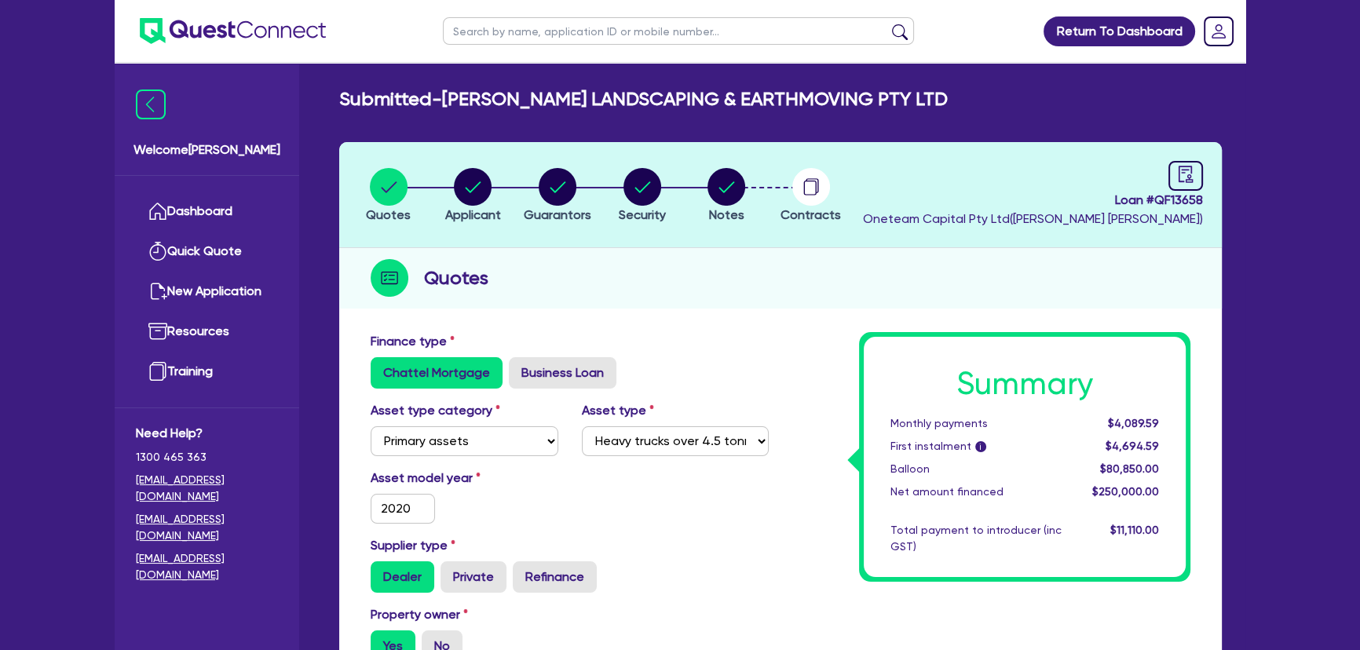
click at [244, 23] on img at bounding box center [233, 31] width 186 height 26
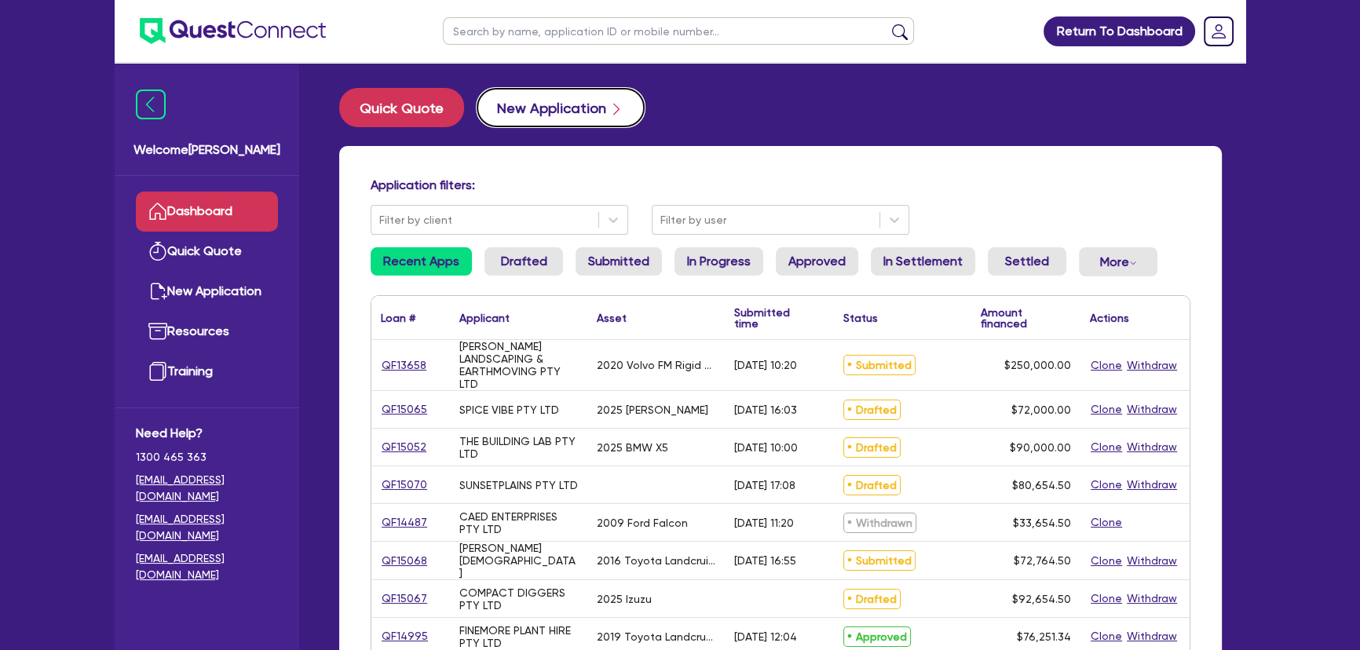
click at [542, 88] on button "New Application" at bounding box center [561, 107] width 168 height 39
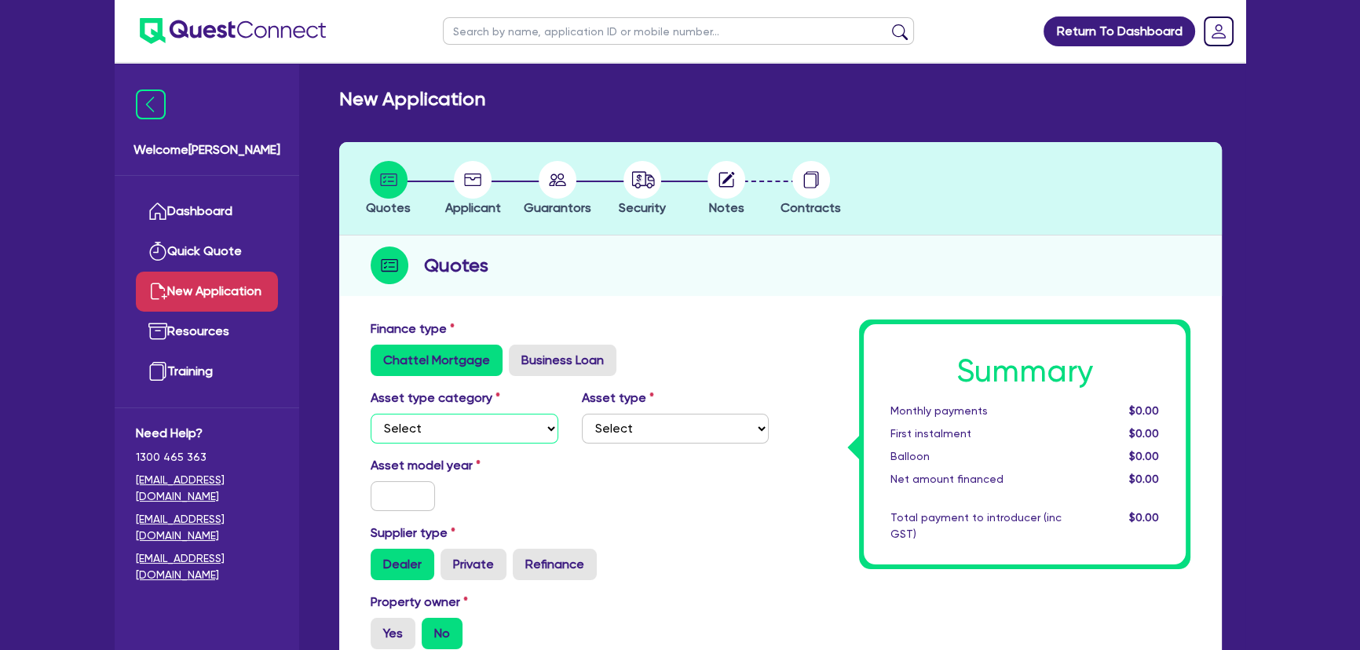
click at [452, 424] on select "Select Cars and light trucks Primary assets Secondary assets Tertiary assets" at bounding box center [465, 429] width 188 height 30
select select "SECONDARY_ASSETS"
click at [371, 414] on select "Select Cars and light trucks Primary assets Secondary assets Tertiary assets" at bounding box center [465, 429] width 188 height 30
click at [682, 444] on div "Asset type category Select Cars and light trucks Primary assets Secondary asset…" at bounding box center [570, 423] width 422 height 68
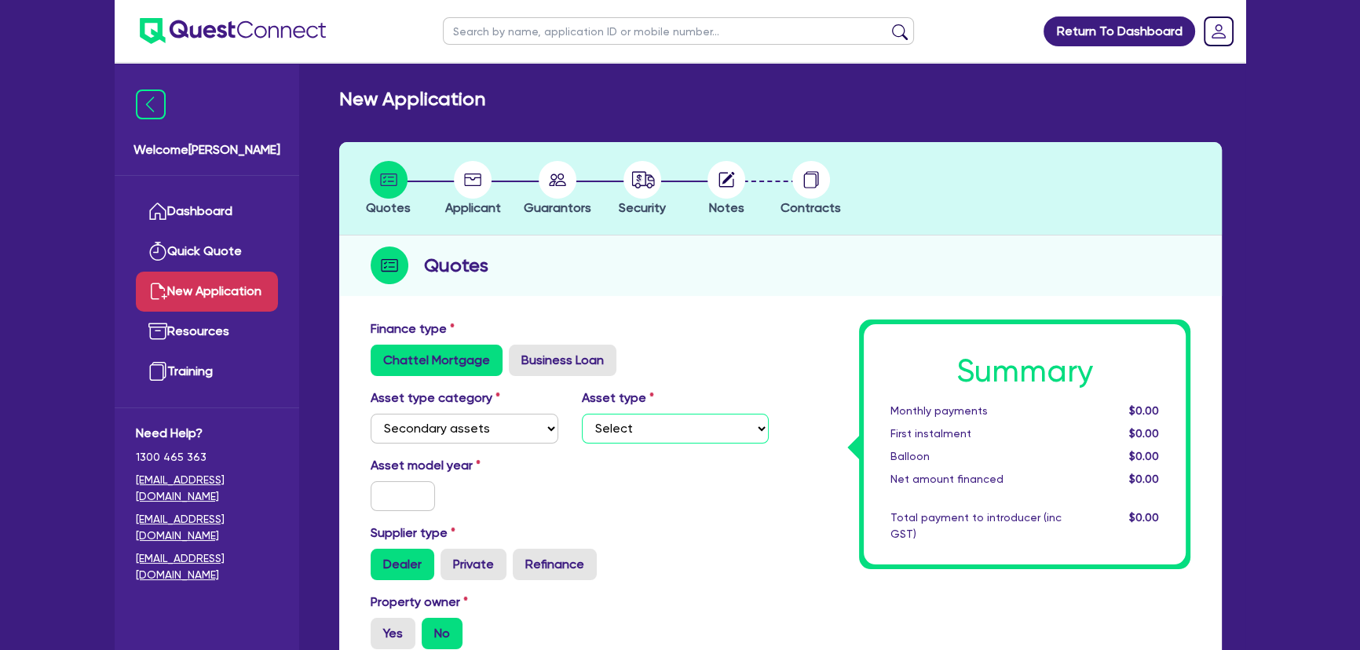
click at [682, 440] on select "Select Generators and compressors Engineering and toolmaking Woodworking and me…" at bounding box center [676, 429] width 188 height 30
click at [582, 414] on select "Select Generators and compressors Engineering and toolmaking Woodworking and me…" at bounding box center [676, 429] width 188 height 30
drag, startPoint x: 671, startPoint y: 424, endPoint x: 673, endPoint y: 441, distance: 16.6
click at [671, 424] on select "Select Generators and compressors Engineering and toolmaking Woodworking and me…" at bounding box center [676, 429] width 188 height 30
select select "PRINTING_AND_PACKAGING_EQUIPMENT"
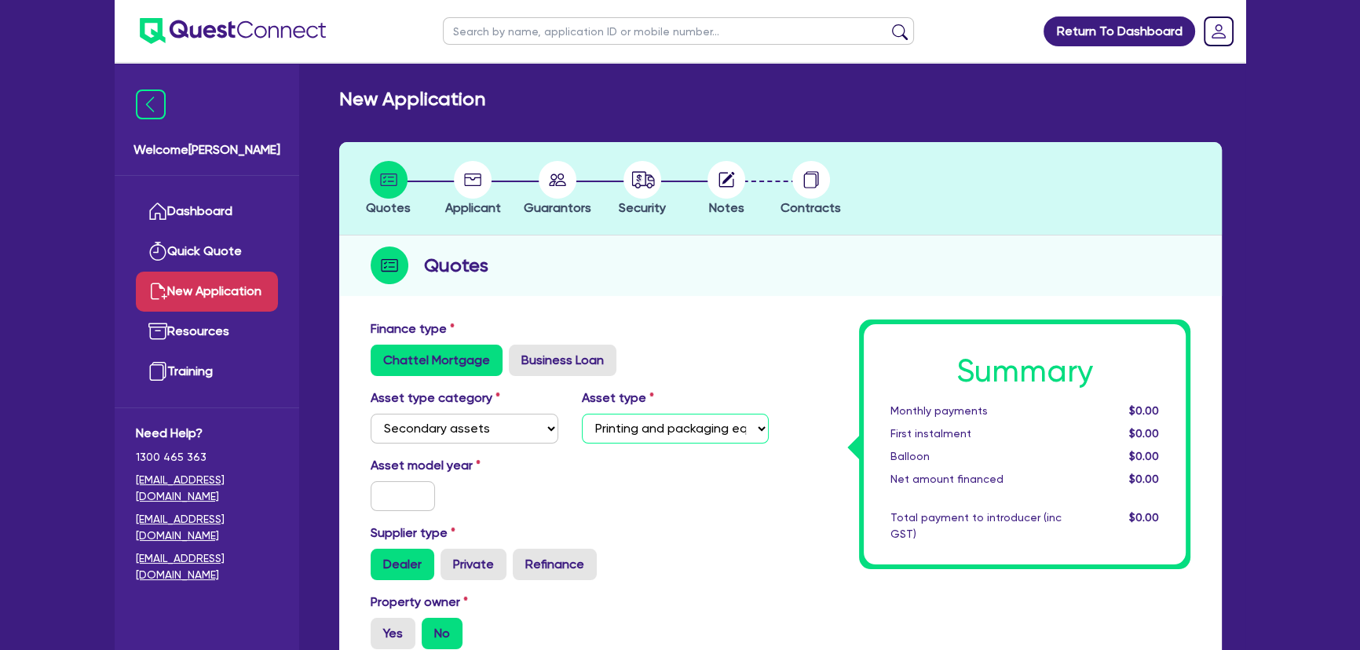
click at [582, 414] on select "Select Generators and compressors Engineering and toolmaking Woodworking and me…" at bounding box center [676, 429] width 188 height 30
click at [421, 498] on input "text" at bounding box center [403, 496] width 64 height 30
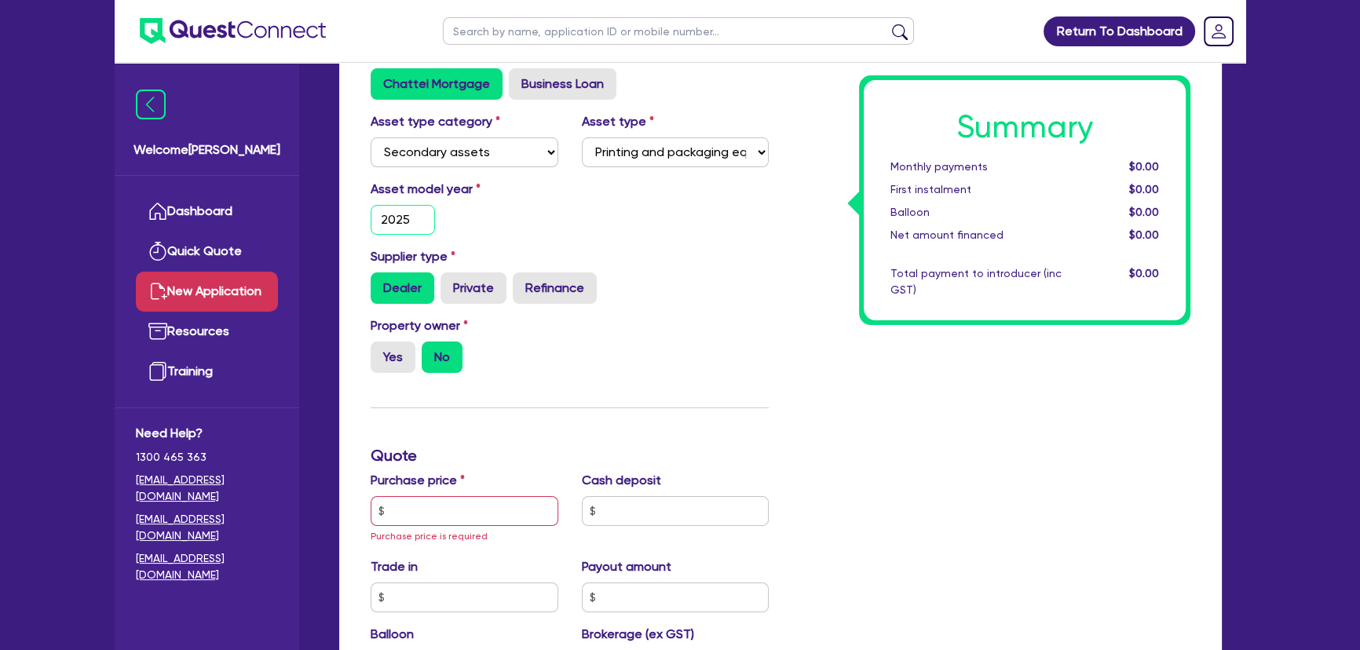
scroll to position [285, 0]
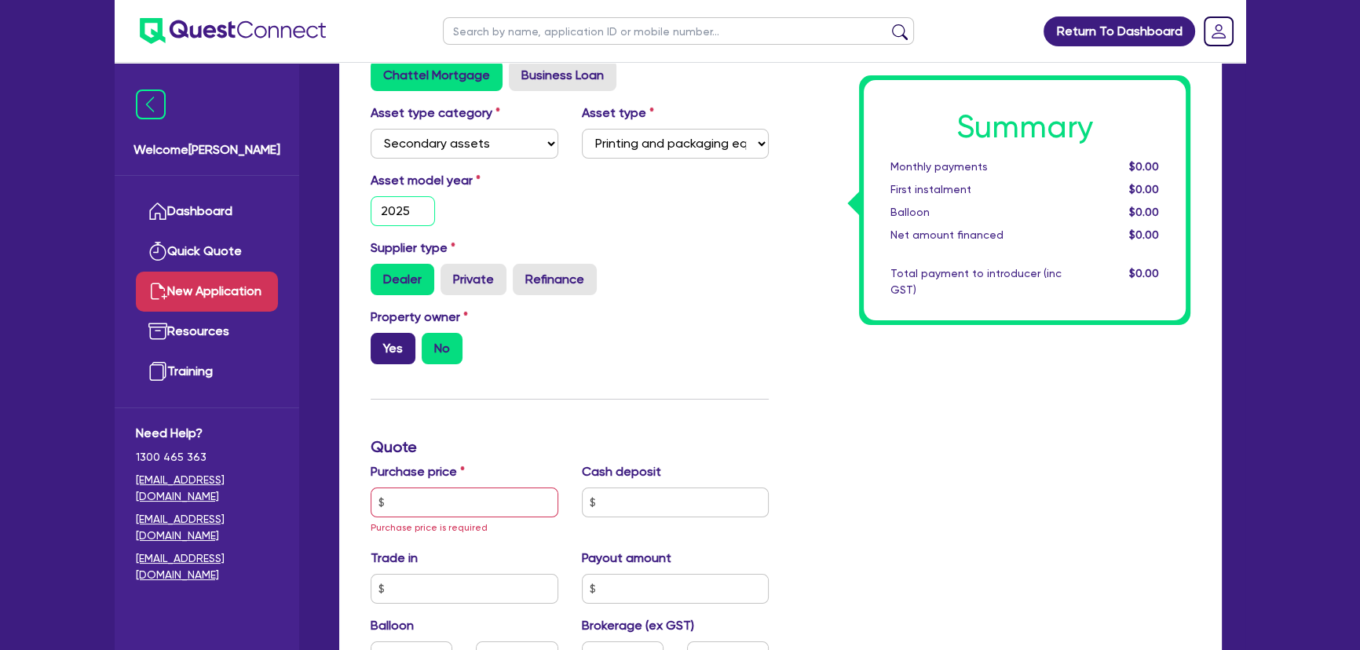
type input "2025"
click at [400, 352] on label "Yes" at bounding box center [393, 348] width 45 height 31
click at [381, 343] on input "Yes" at bounding box center [376, 338] width 10 height 10
radio input "true"
click at [428, 495] on input "text" at bounding box center [465, 503] width 188 height 30
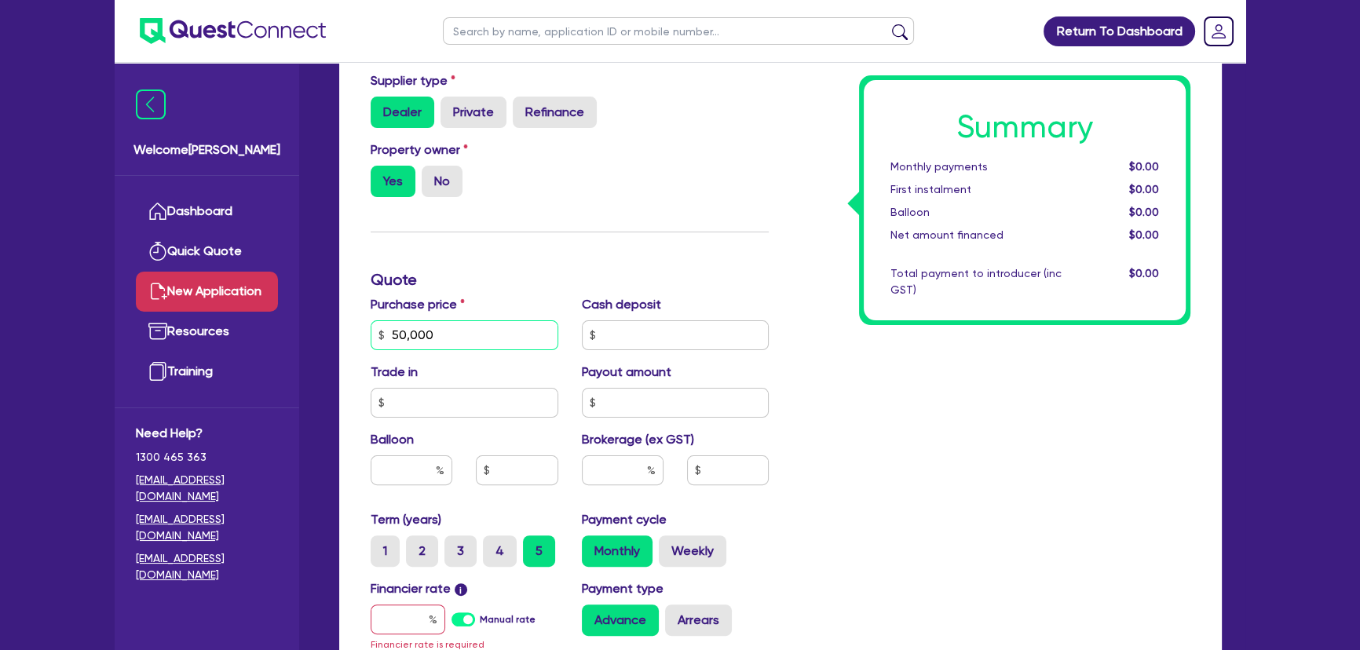
scroll to position [642, 0]
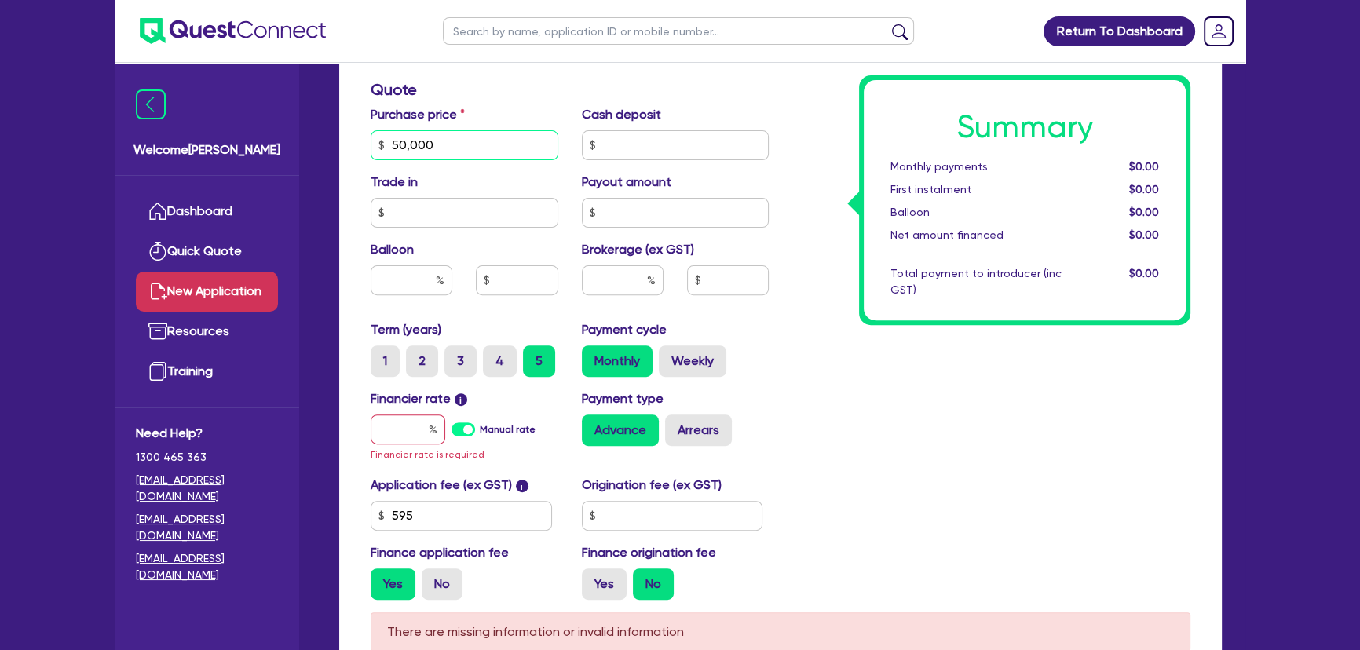
type input "50,000"
click at [395, 416] on input "text" at bounding box center [408, 430] width 75 height 30
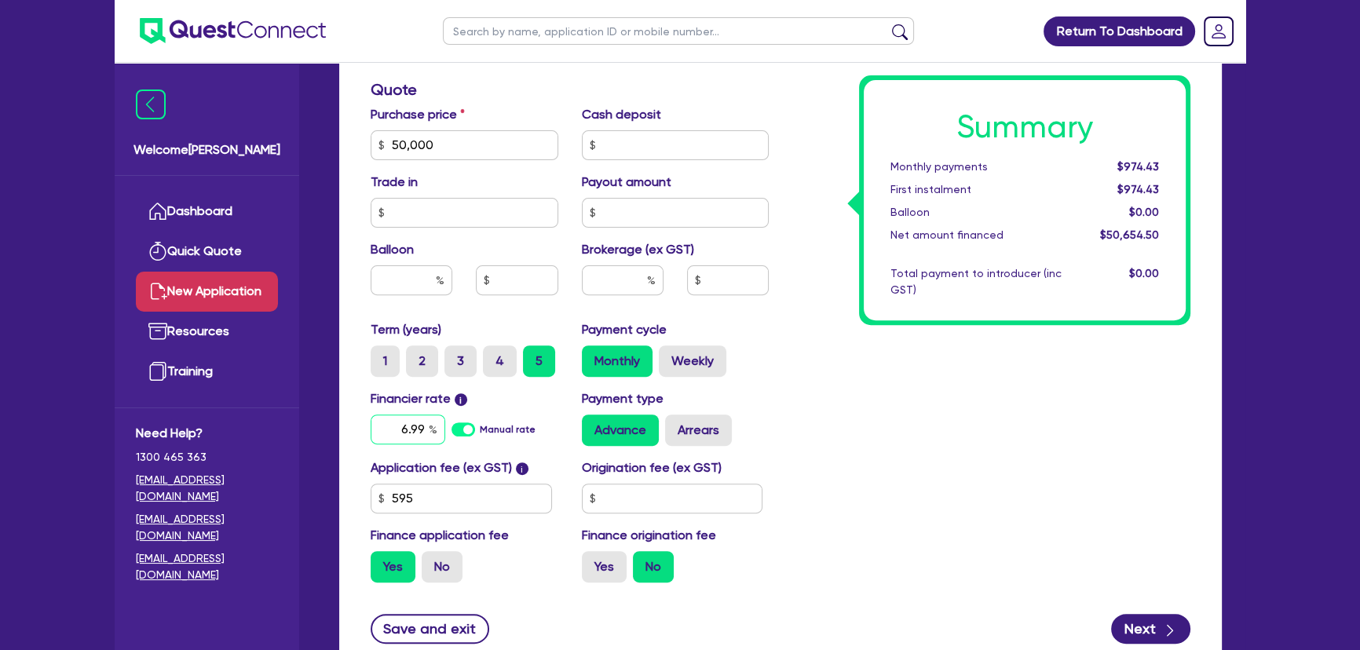
type input "6.99"
click at [603, 286] on input "text" at bounding box center [623, 280] width 82 height 30
type input "4"
click at [971, 422] on div "Summary Monthly payments $996.98 First instalment $996.98 Balloon $0.00 Net amo…" at bounding box center [992, 136] width 422 height 918
click at [696, 497] on input "text" at bounding box center [672, 499] width 181 height 30
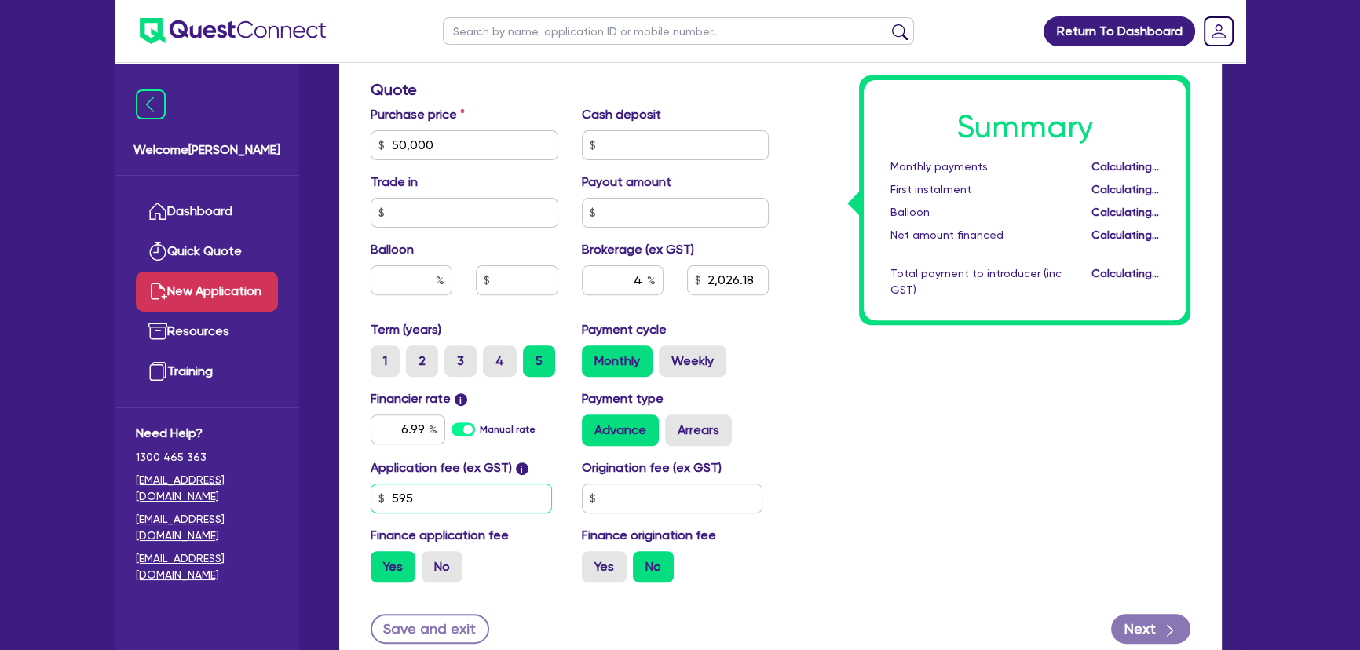
type input "2,026.18"
click at [470, 502] on input "595" at bounding box center [461, 499] width 181 height 30
type input "649"
type input "2,028.56"
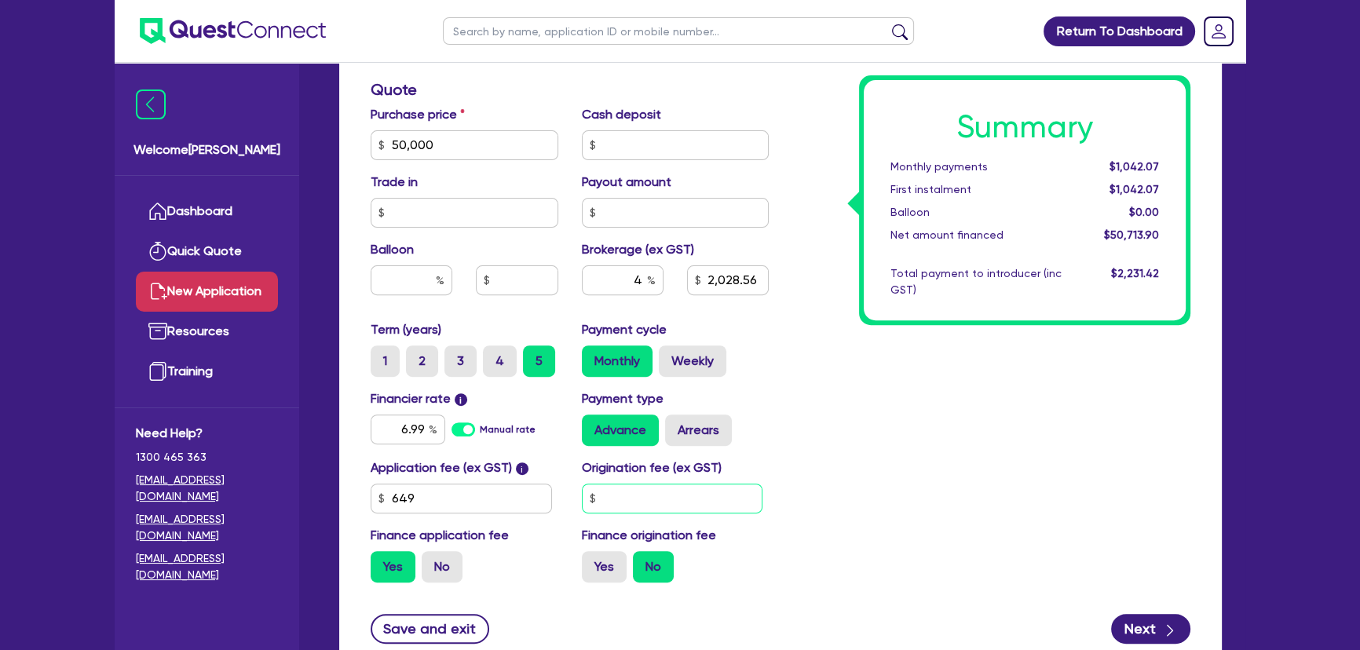
click at [667, 492] on input "text" at bounding box center [672, 499] width 181 height 30
type input "649"
click at [1154, 628] on button "Next" at bounding box center [1150, 629] width 79 height 30
type input "2,028.56"
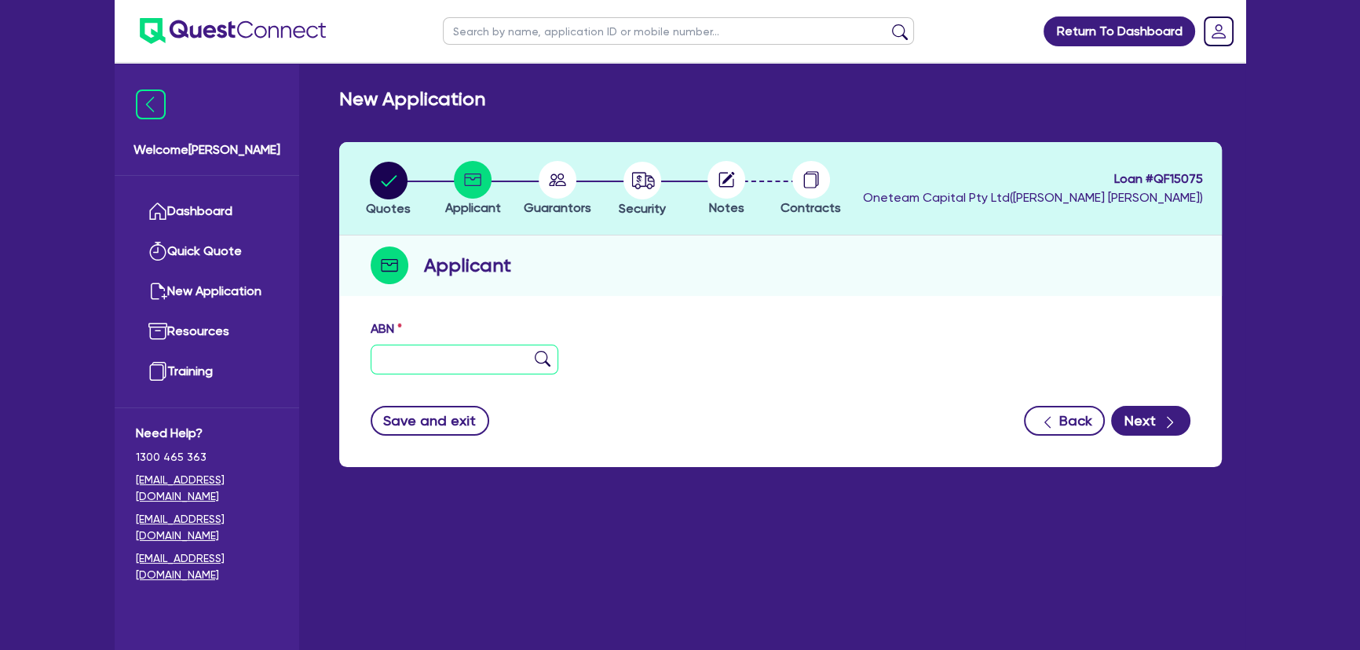
click at [471, 355] on input "text" at bounding box center [465, 360] width 188 height 30
paste input "37 120 412 884"
type input "37 120 412 884"
click at [535, 360] on img at bounding box center [543, 359] width 16 height 16
click at [536, 360] on img at bounding box center [543, 359] width 16 height 16
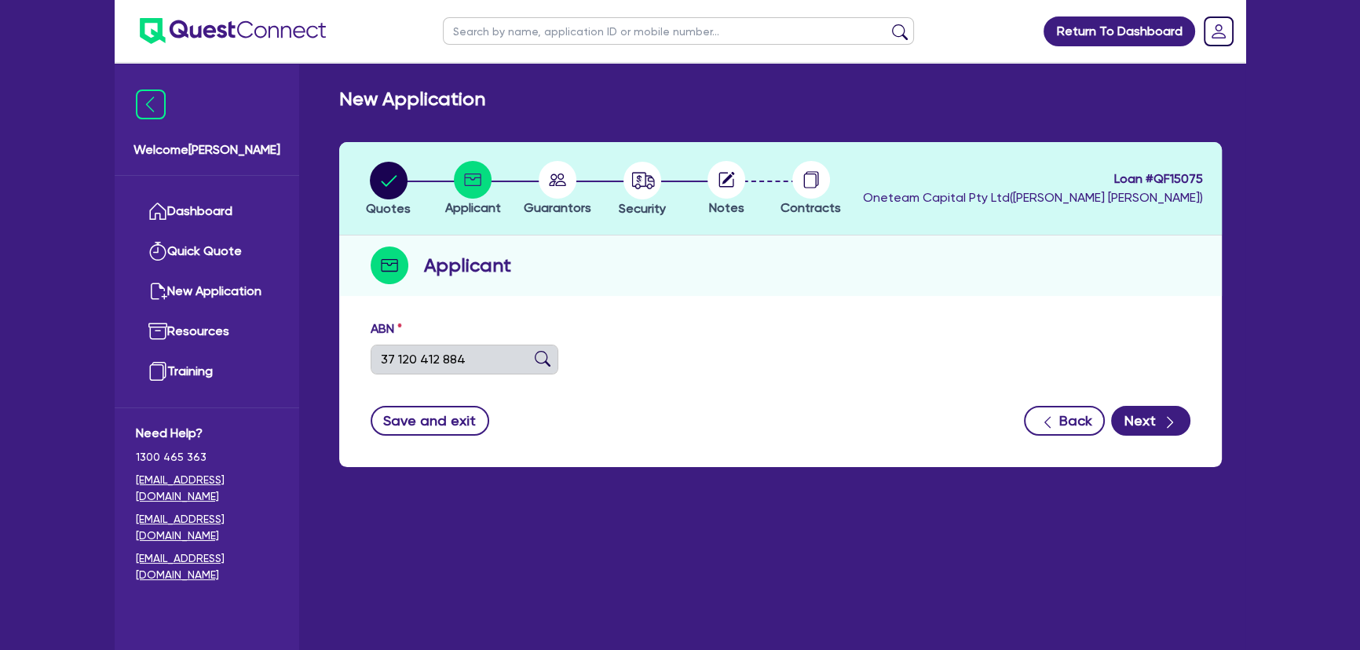
type input "GULMEN DIGITAL MACHINERY & SUPPLIES PTY LTD"
select select "COMPANY"
type input "27/06/2006"
type input "26/06/2015"
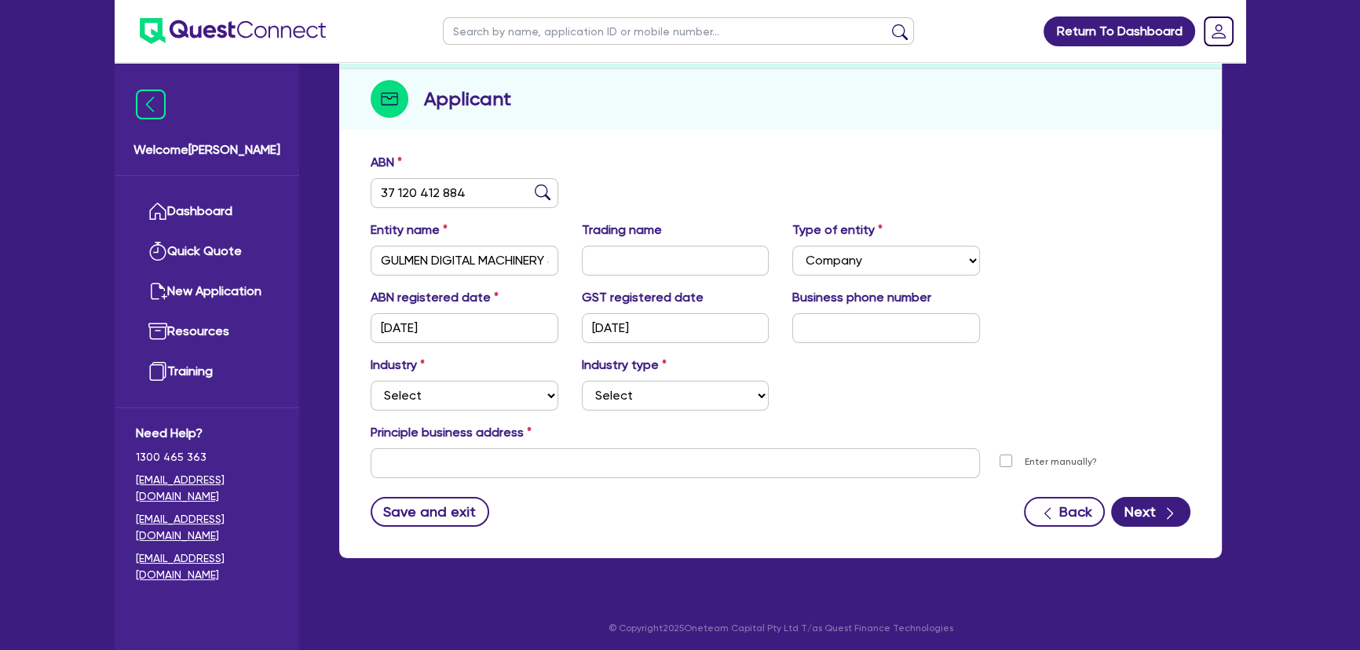
scroll to position [170, 0]
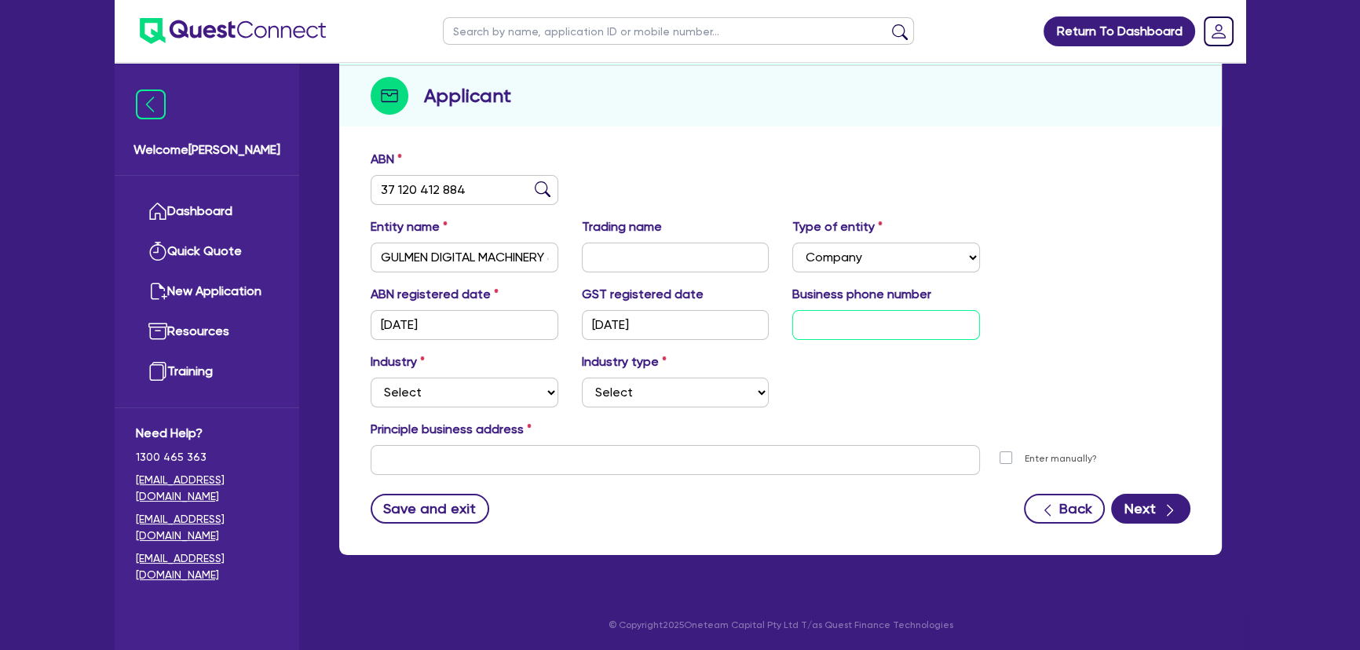
click at [816, 334] on input "text" at bounding box center [886, 325] width 188 height 30
click at [879, 321] on input "text" at bounding box center [886, 325] width 188 height 30
paste input "4 3840 0402"
type input "04 3840 0402"
click at [425, 378] on select "Select Accomodation & Food Services Administrative & Support Services Agricultu…" at bounding box center [465, 393] width 188 height 30
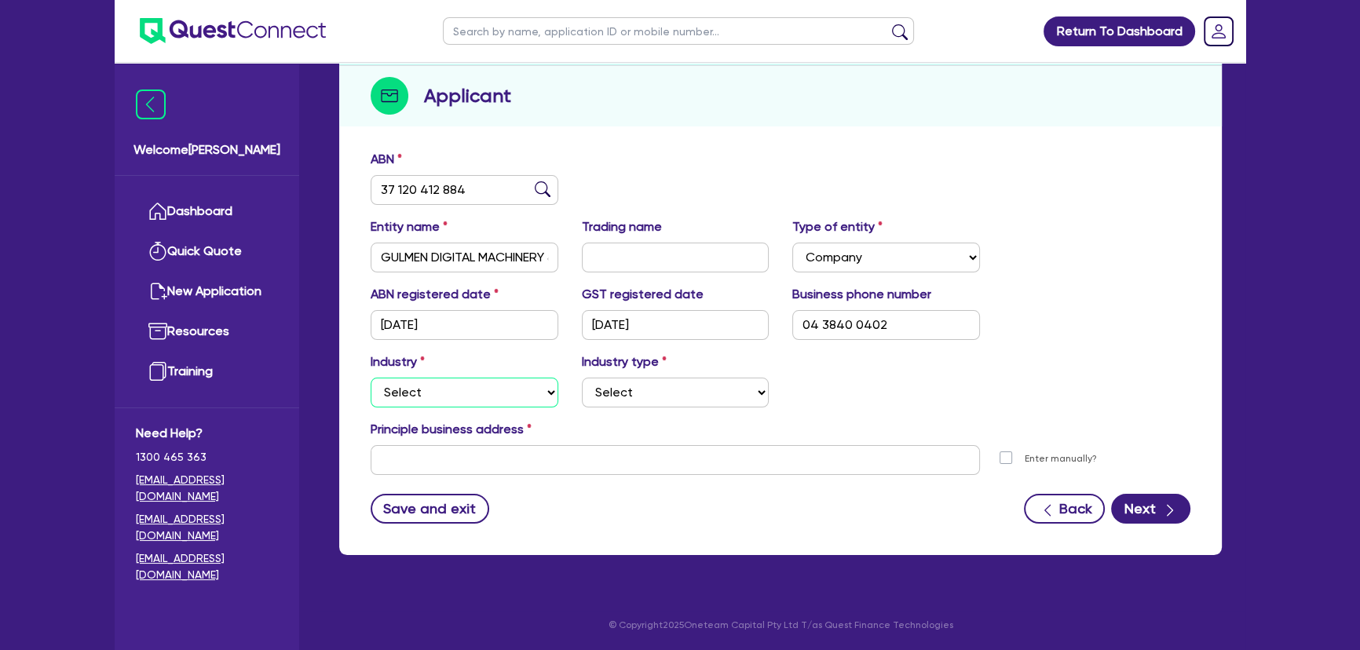
select select "MANUFACTURING"
click at [371, 378] on select "Select Accomodation & Food Services Administrative & Support Services Agricultu…" at bounding box center [465, 393] width 188 height 30
click at [635, 394] on select "Select Food Processing & Manufacturing Bottled Drinks & Brewed Beverages Textil…" at bounding box center [676, 393] width 188 height 30
select select "PRINTING"
click at [582, 378] on select "Select Food Processing & Manufacturing Bottled Drinks & Brewed Beverages Textil…" at bounding box center [676, 393] width 188 height 30
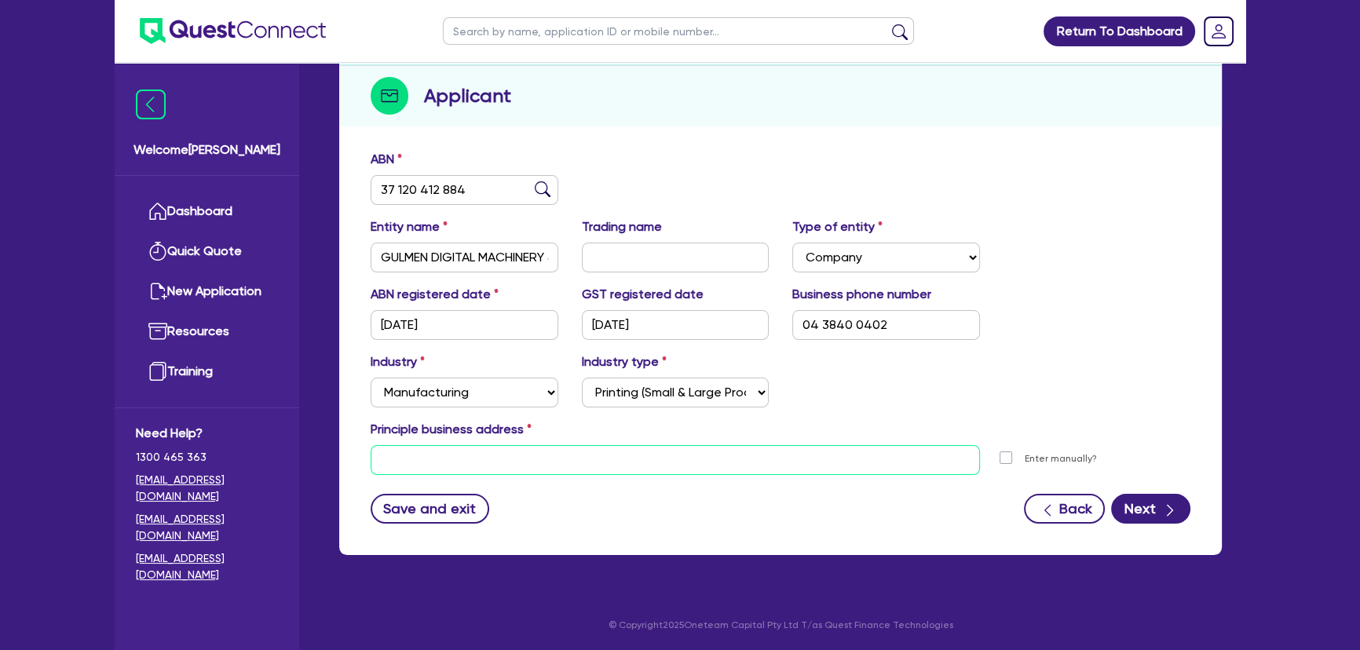
click at [542, 455] on input "text" at bounding box center [675, 460] width 609 height 30
click at [583, 470] on input "text" at bounding box center [675, 460] width 609 height 30
paste input "Unit 5/61 Wattle Rd, Maidstone VIC 3012"
type input "Unit 5/61 Wattle Rd, Maidstone VIC 3012"
click at [1120, 509] on button "Next" at bounding box center [1150, 509] width 79 height 30
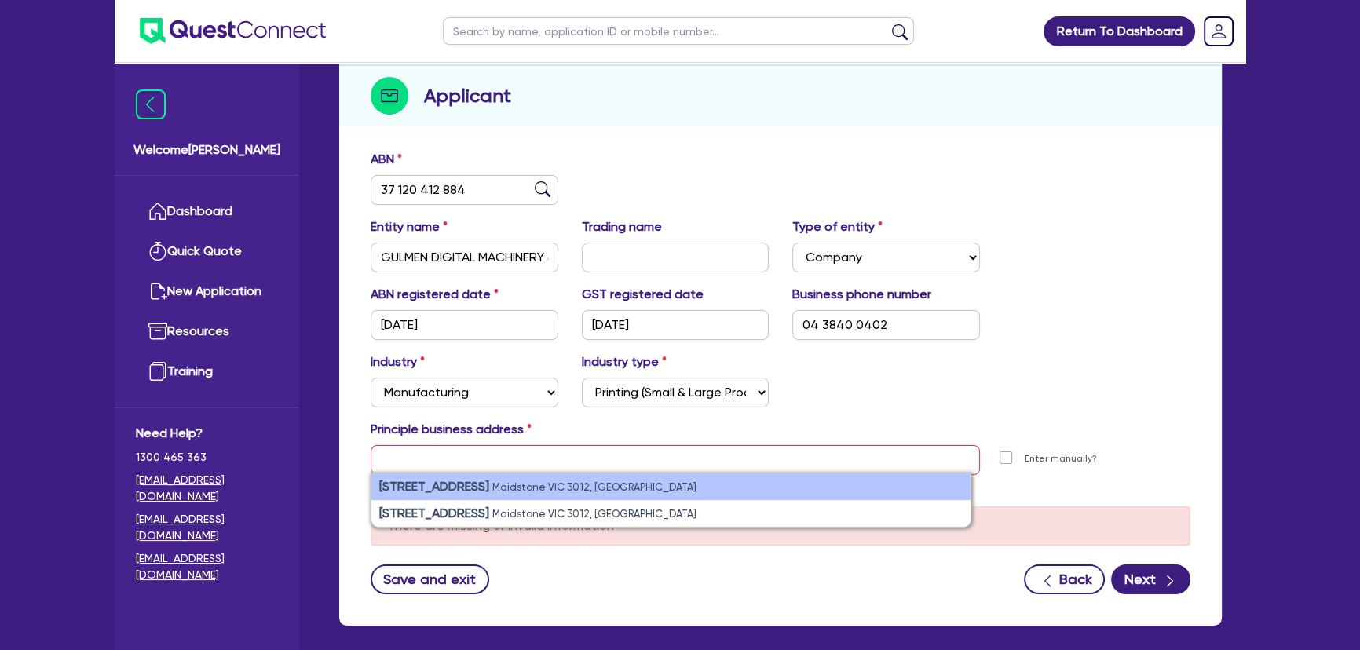
click at [498, 488] on small "Maidstone VIC 3012, Australia" at bounding box center [594, 487] width 204 height 12
type input "unit 5 61 Wattle Rd Maidstone VIC 3012"
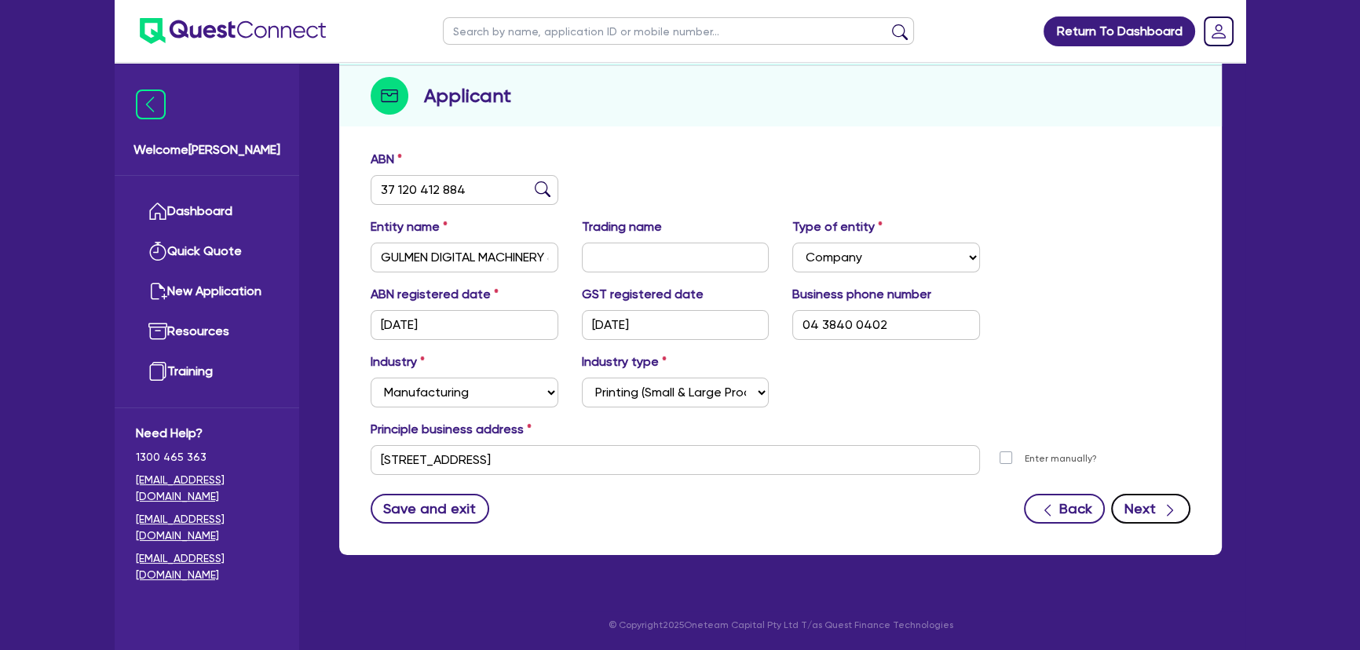
click at [1162, 510] on icon "button" at bounding box center [1170, 511] width 16 height 16
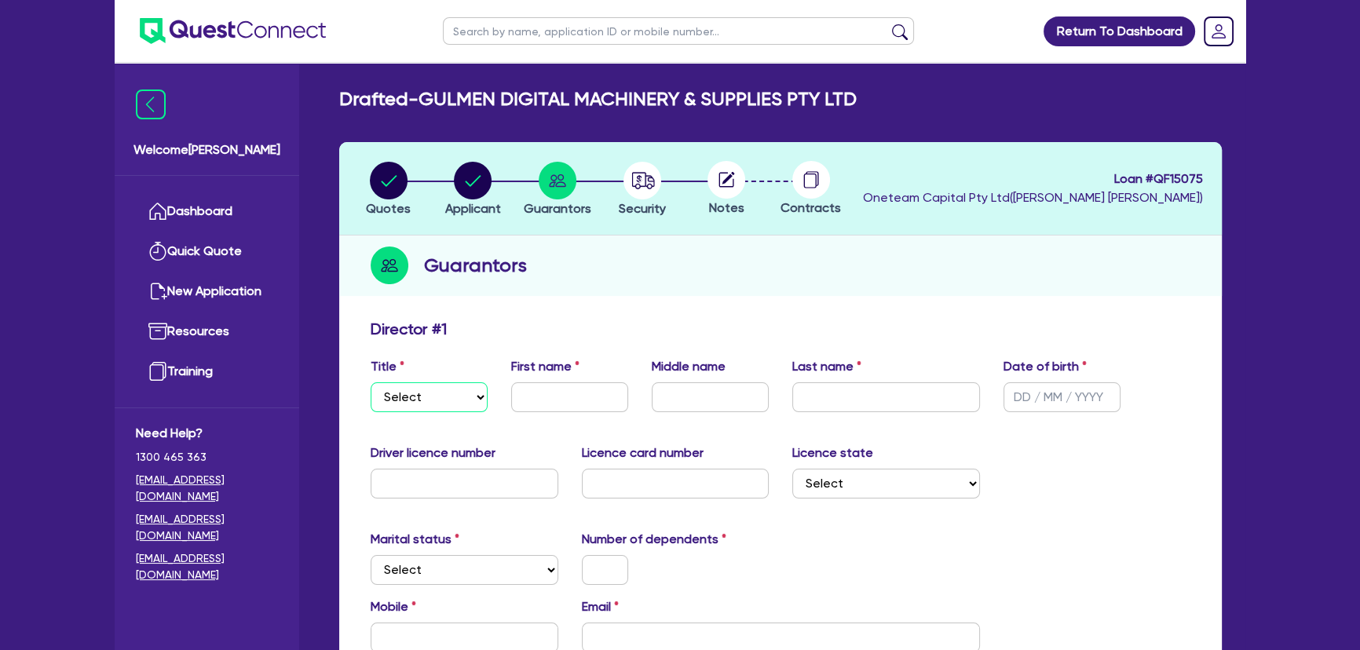
click at [425, 407] on select "Select Mr Mrs Ms Miss Dr" at bounding box center [429, 397] width 117 height 30
select select "MR"
click at [371, 382] on select "Select Mr Mrs Ms Miss Dr" at bounding box center [429, 397] width 117 height 30
click at [565, 386] on input "text" at bounding box center [569, 397] width 117 height 30
click at [576, 410] on input "Eddie" at bounding box center [569, 397] width 117 height 30
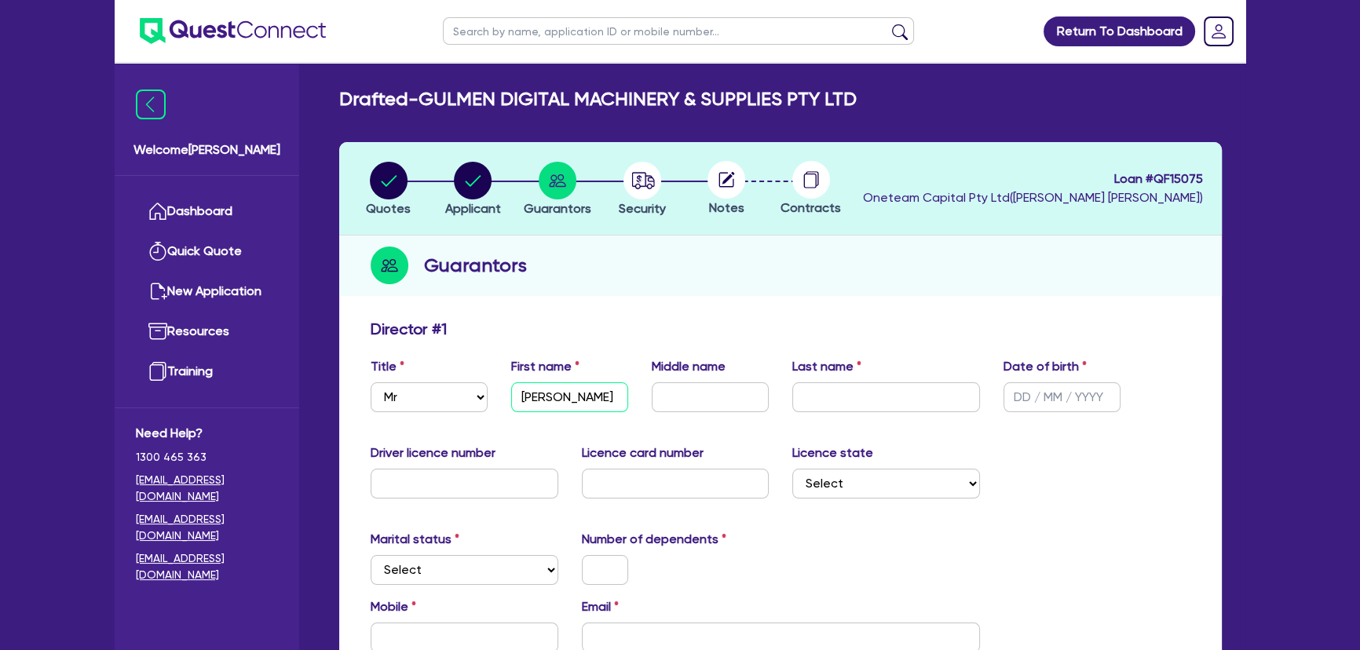
click at [576, 409] on input "Eddie" at bounding box center [569, 397] width 117 height 30
type input "Aldi"
click at [671, 402] on input "text" at bounding box center [710, 397] width 117 height 30
click at [887, 394] on input "text" at bounding box center [886, 397] width 188 height 30
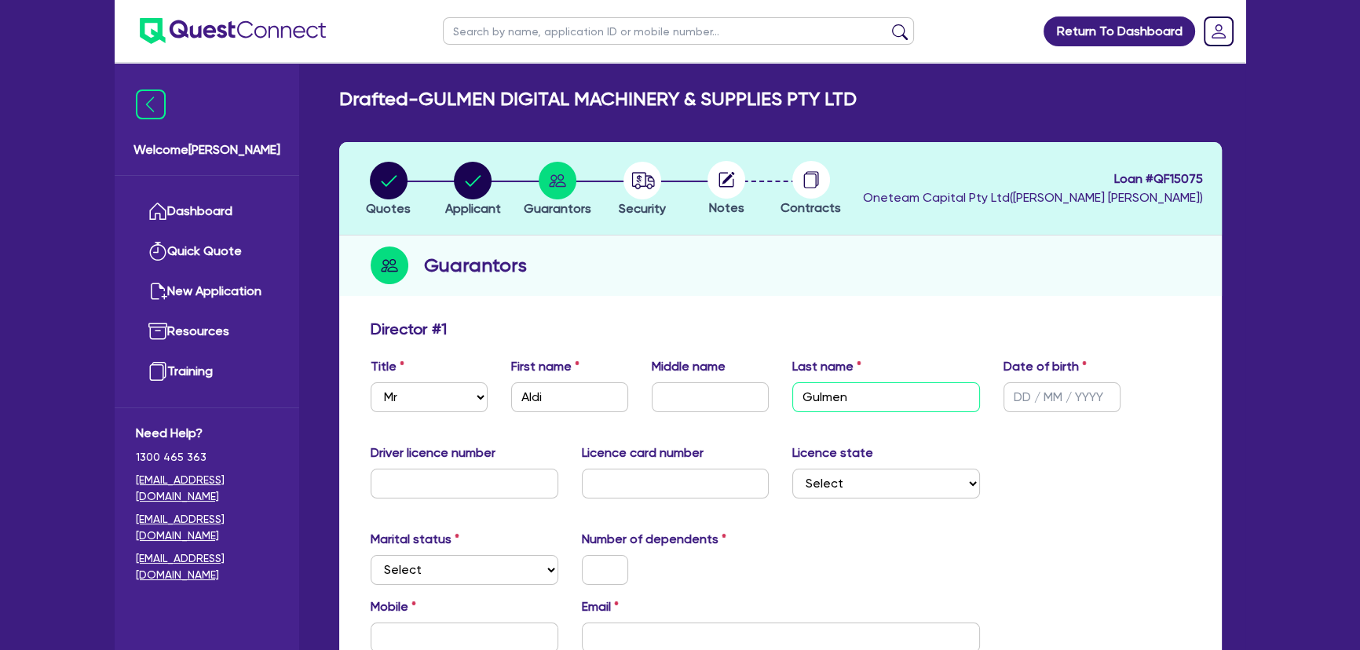
type input "Gulmen"
click at [1025, 404] on input "text" at bounding box center [1062, 397] width 117 height 30
click at [1044, 399] on input "text" at bounding box center [1062, 397] width 117 height 30
click at [1024, 402] on input "text" at bounding box center [1062, 397] width 117 height 30
type input "11/04/1969"
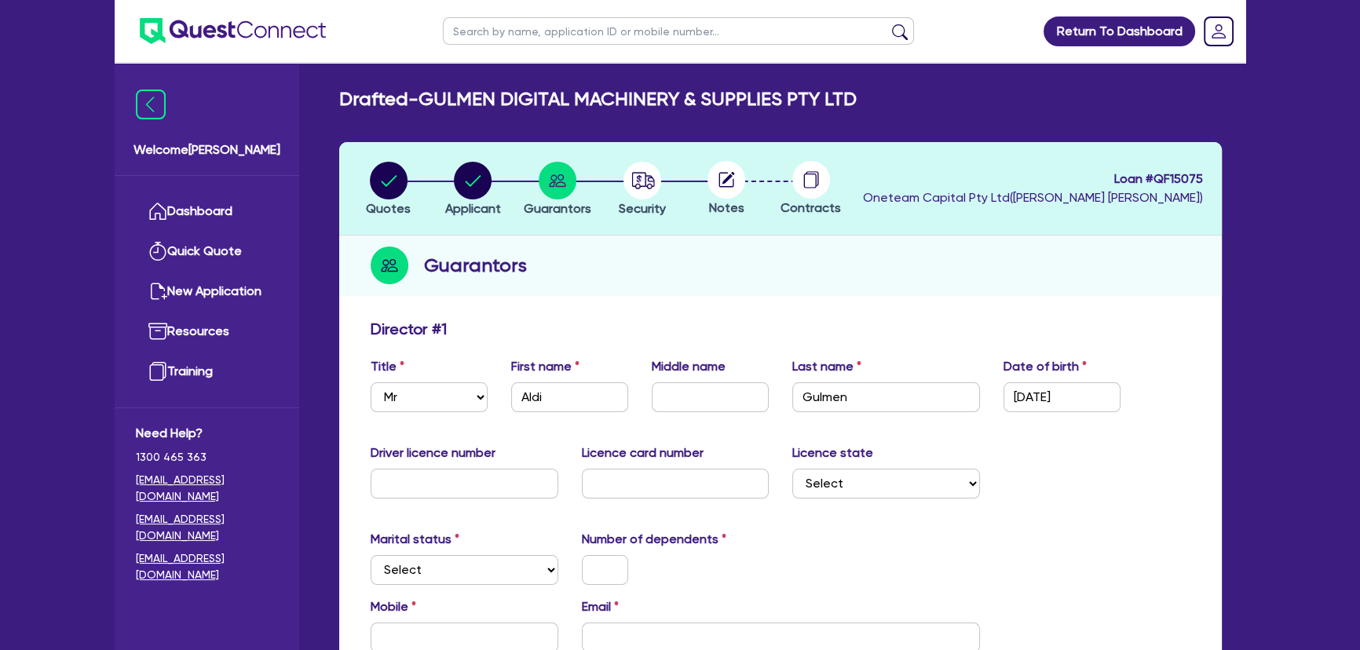
click at [393, 498] on div "Driver licence number Licence card number Licence state Select NSW VIC QLD TAS …" at bounding box center [780, 478] width 843 height 68
click at [396, 493] on input "text" at bounding box center [465, 484] width 188 height 30
type input "042548568"
click at [699, 472] on input "text" at bounding box center [676, 484] width 188 height 30
click at [667, 493] on input "text" at bounding box center [676, 484] width 188 height 30
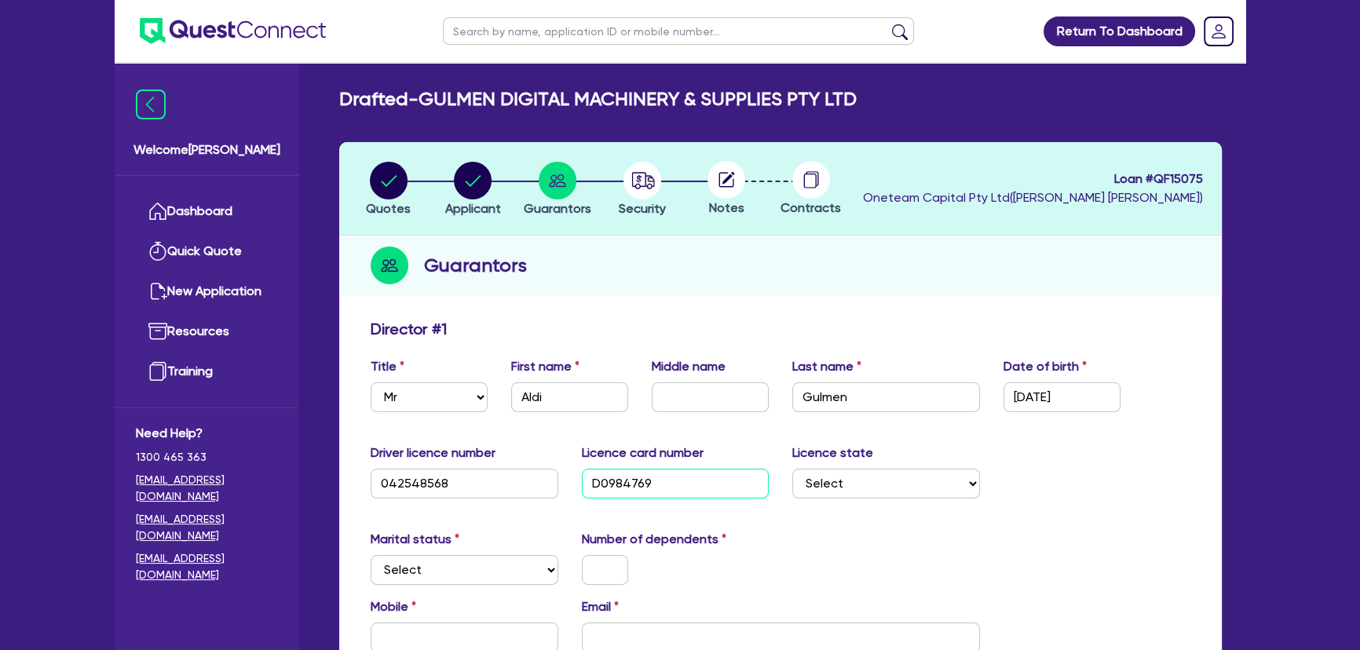
type input "D0984769"
click at [887, 488] on select "Select NSW VIC QLD TAS ACT SA NT WA" at bounding box center [886, 484] width 188 height 30
select select "VIC"
click at [792, 469] on select "Select NSW VIC QLD TAS ACT SA NT WA" at bounding box center [886, 484] width 188 height 30
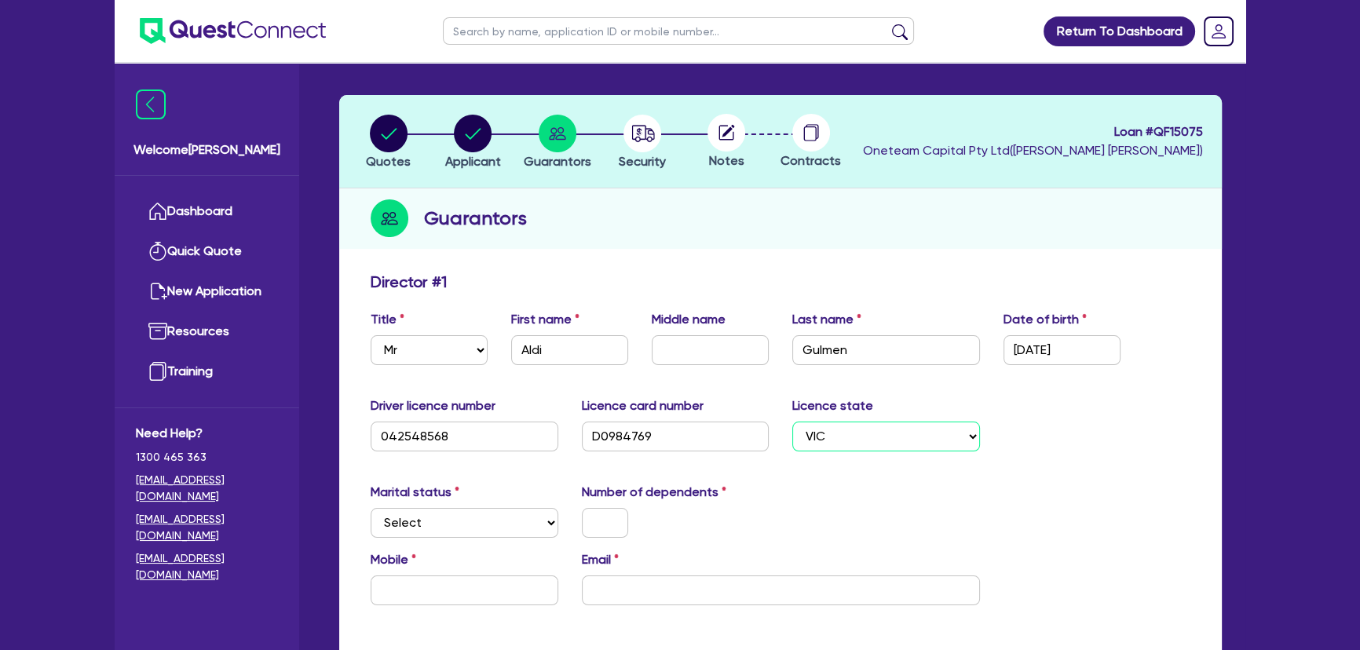
scroll to position [71, 0]
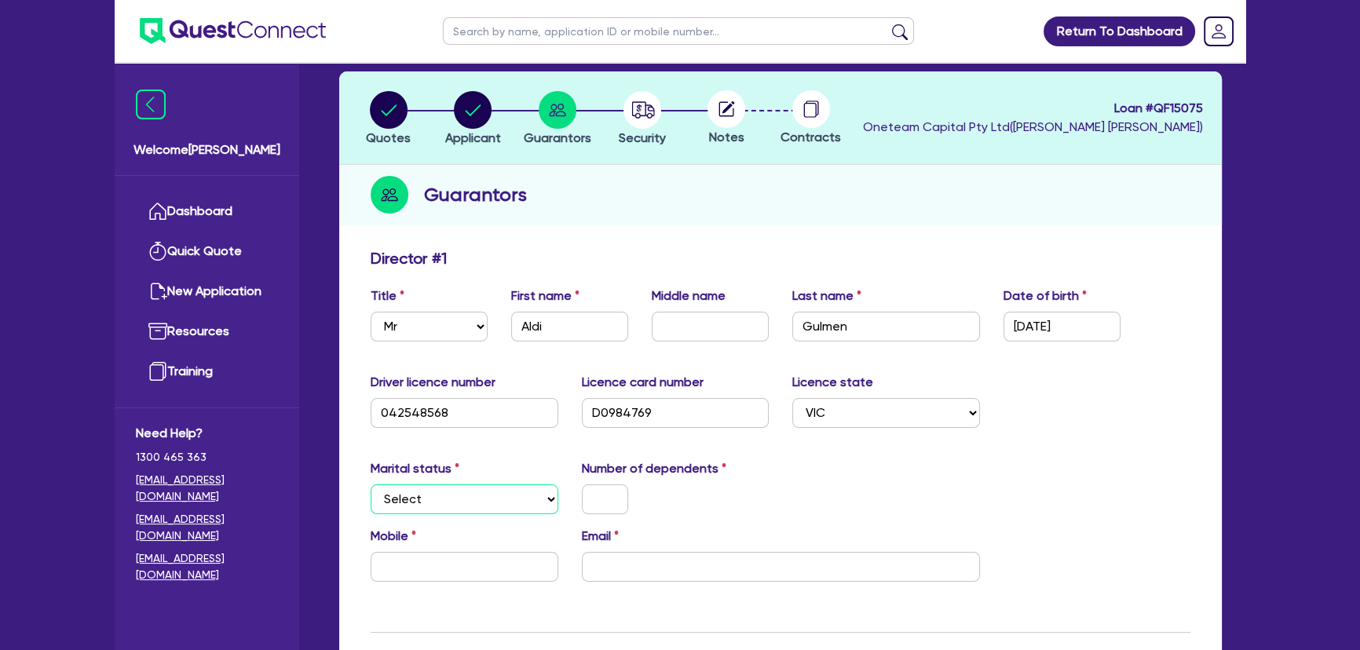
click at [465, 506] on select "Select Single Married De Facto / Partner" at bounding box center [465, 499] width 188 height 30
select select "SINGLE"
click at [371, 484] on select "Select Single Married De Facto / Partner" at bounding box center [465, 499] width 188 height 30
click at [620, 494] on input "text" at bounding box center [605, 499] width 46 height 30
click at [609, 497] on input "text" at bounding box center [605, 499] width 46 height 30
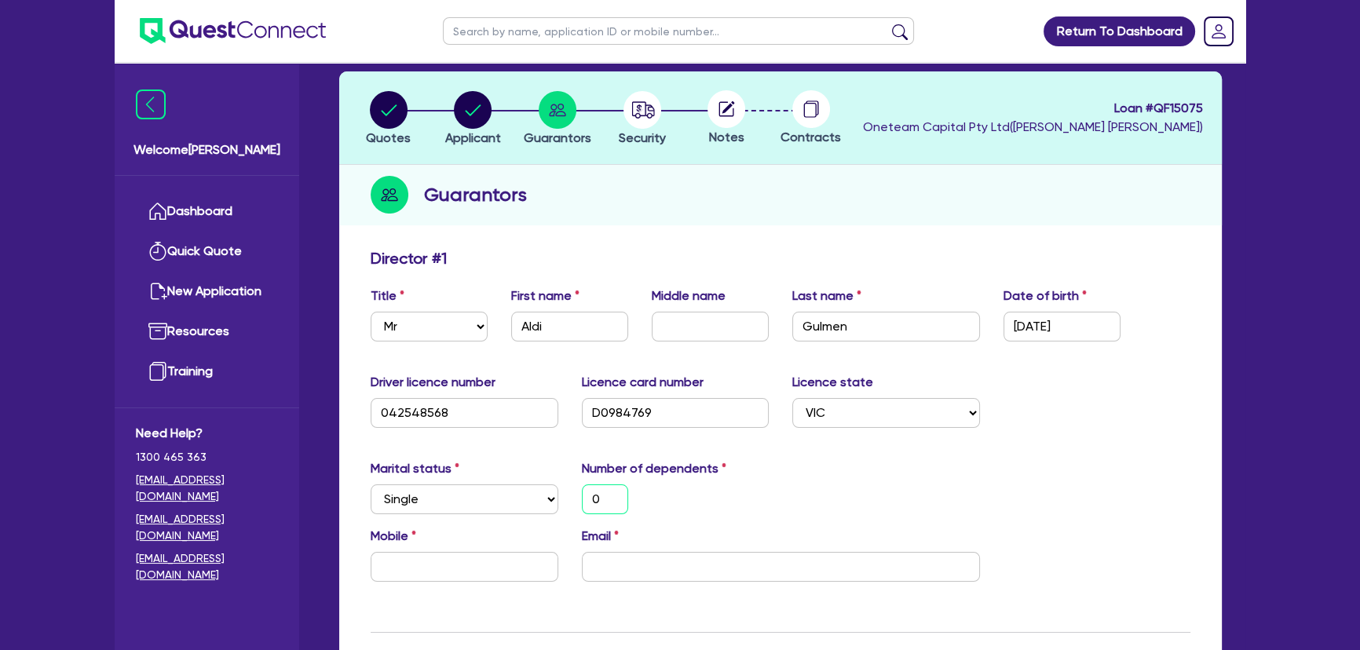
drag, startPoint x: 599, startPoint y: 499, endPoint x: 581, endPoint y: 499, distance: 18.1
click at [582, 499] on input "0" at bounding box center [605, 499] width 46 height 30
type input "0"
click at [531, 494] on select "Select Single Married De Facto / Partner" at bounding box center [465, 499] width 188 height 30
select select "MARRIED"
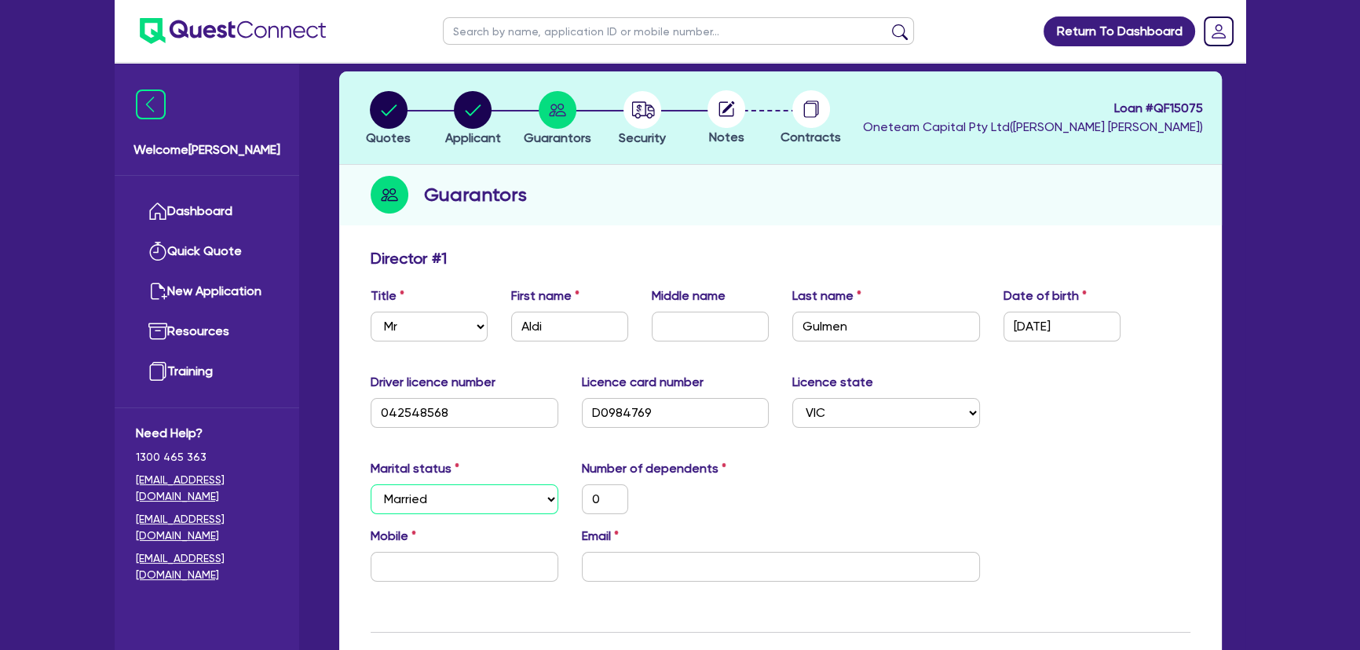
click at [371, 484] on select "Select Single Married De Facto / Partner" at bounding box center [465, 499] width 188 height 30
click at [620, 491] on input "0" at bounding box center [605, 499] width 46 height 30
type input "2"
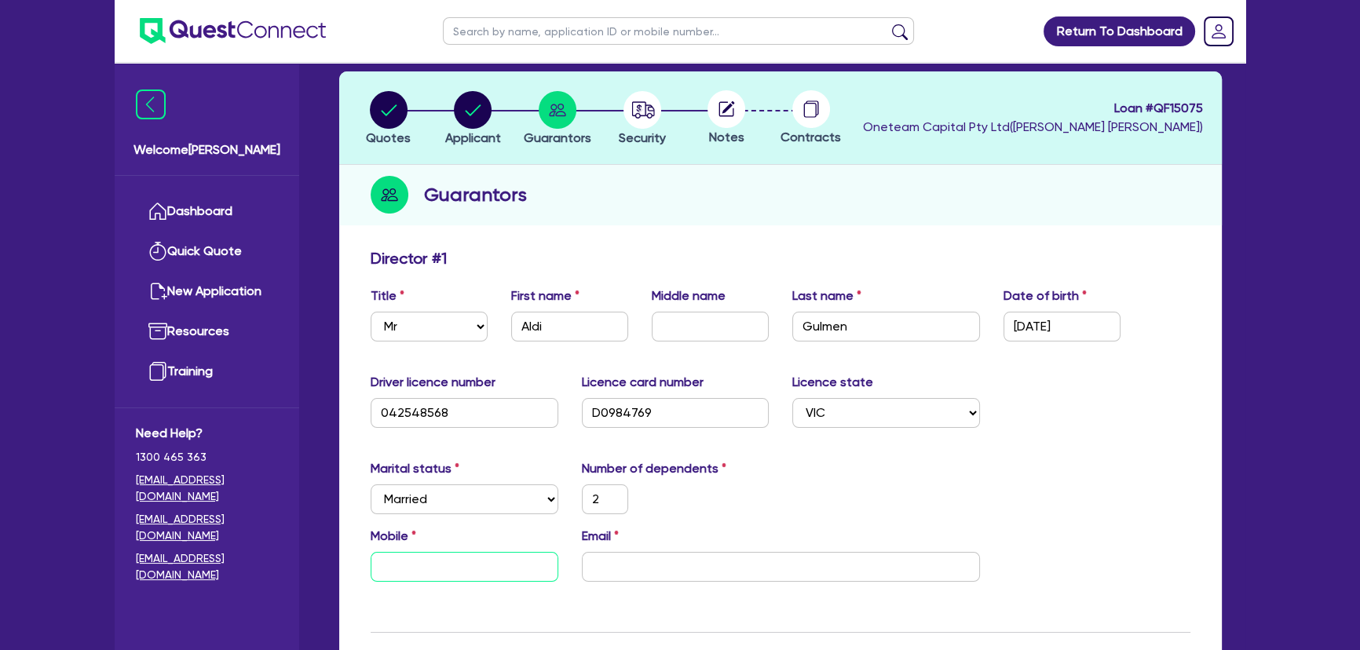
click at [462, 571] on input "text" at bounding box center [465, 567] width 188 height 30
click at [425, 558] on input "text" at bounding box center [465, 567] width 188 height 30
type input "0"
paste input "438 400 402"
type input "2"
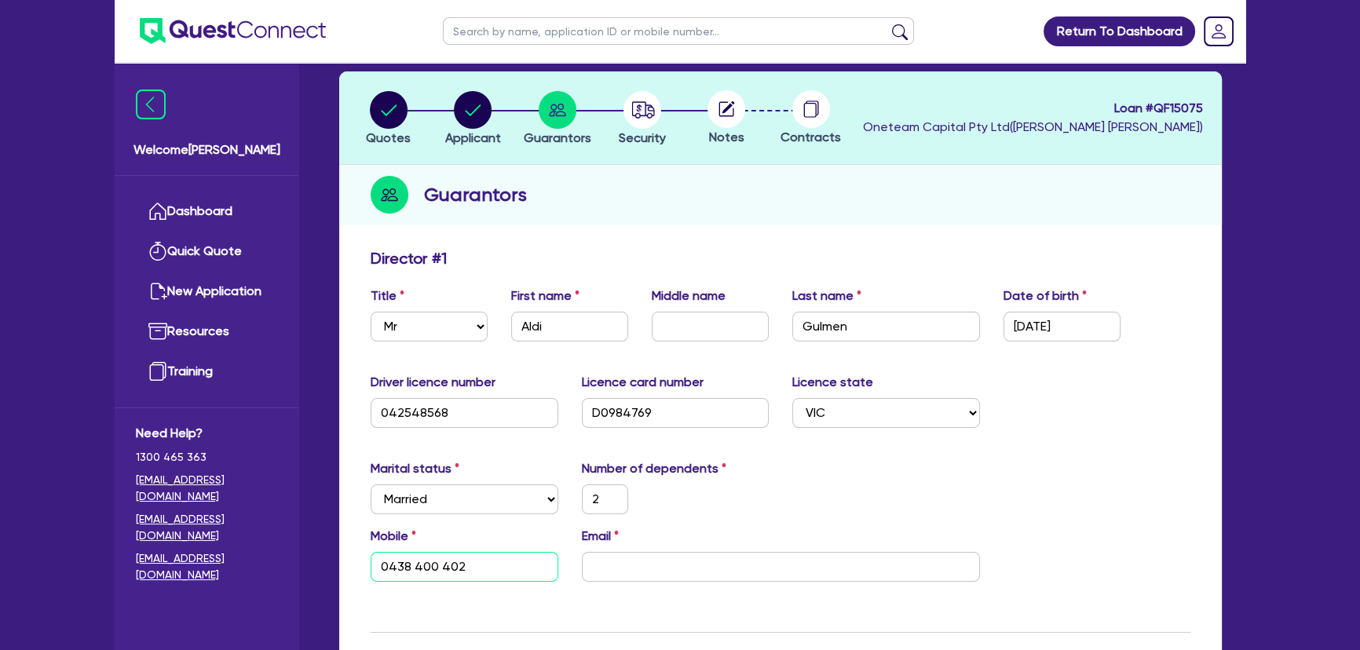
type input "0438 400 402"
click at [755, 561] on input "email" at bounding box center [781, 567] width 398 height 30
paste input "eddie@gulmen.com.au"
type input "2"
type input "0438 400 402"
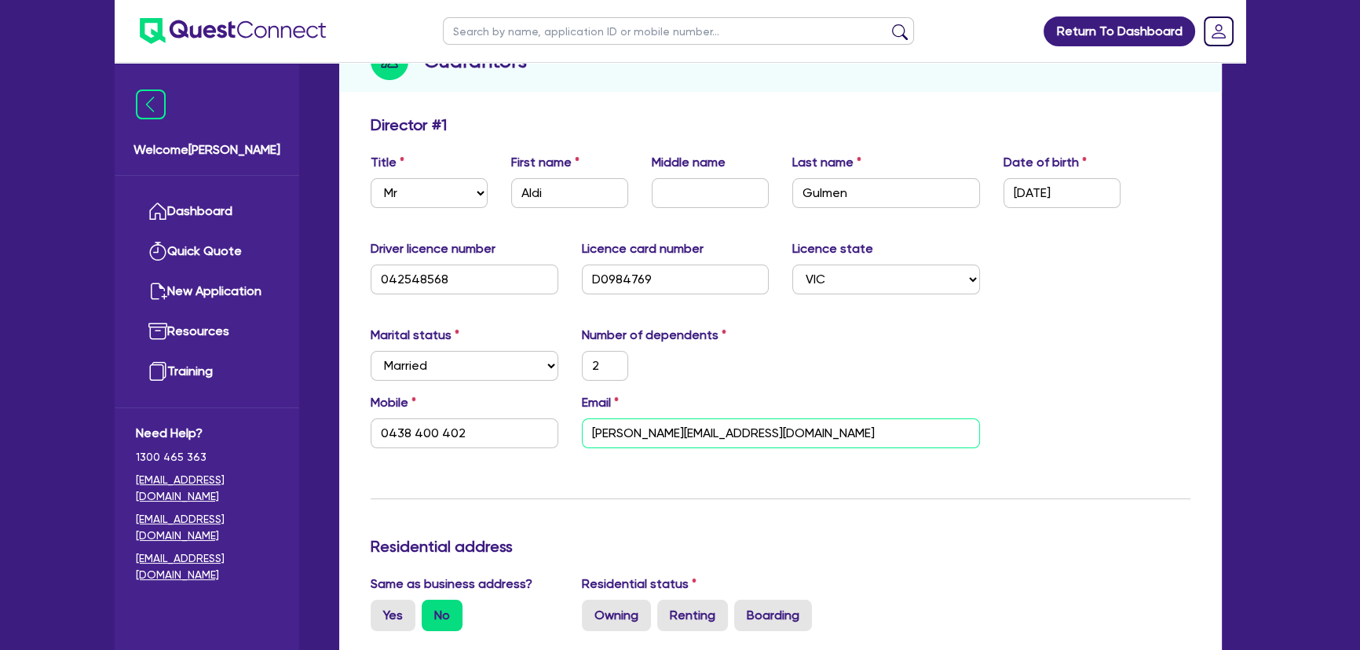
scroll to position [428, 0]
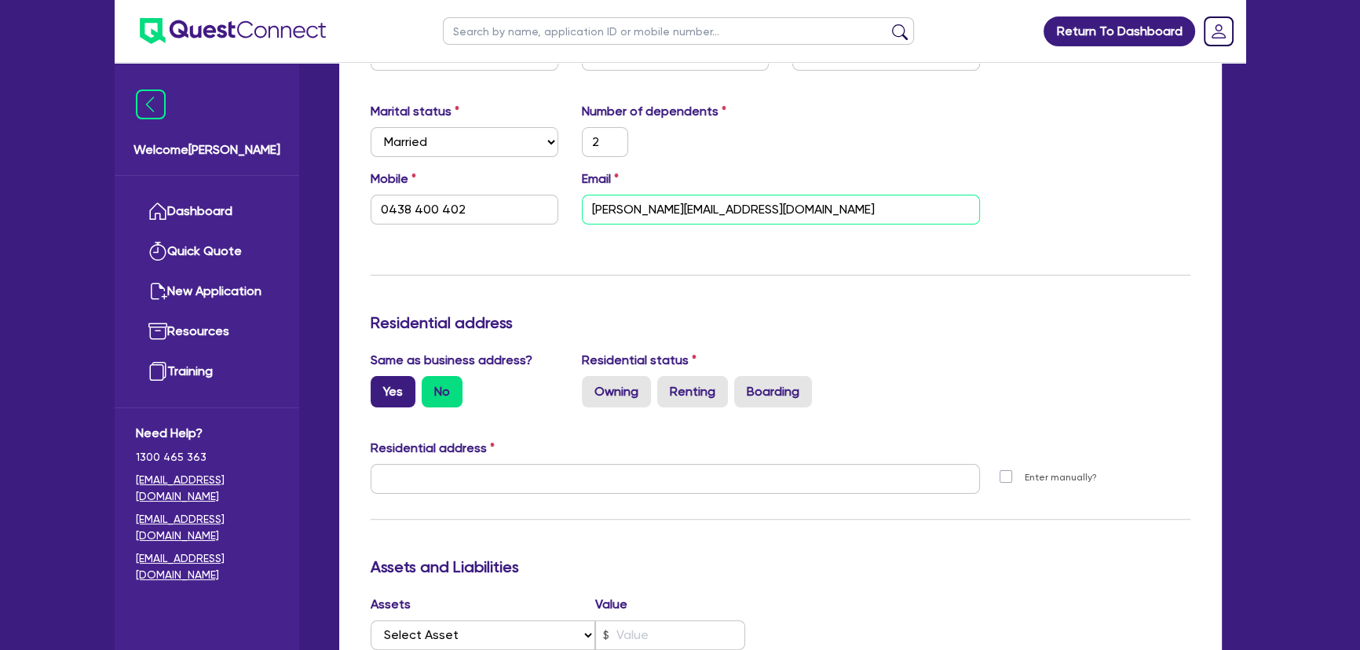
type input "eddie@gulmen.com.au"
drag, startPoint x: 392, startPoint y: 399, endPoint x: 401, endPoint y: 399, distance: 9.4
click at [401, 399] on label "Yes" at bounding box center [393, 391] width 45 height 31
click at [381, 386] on input "Yes" at bounding box center [376, 381] width 10 height 10
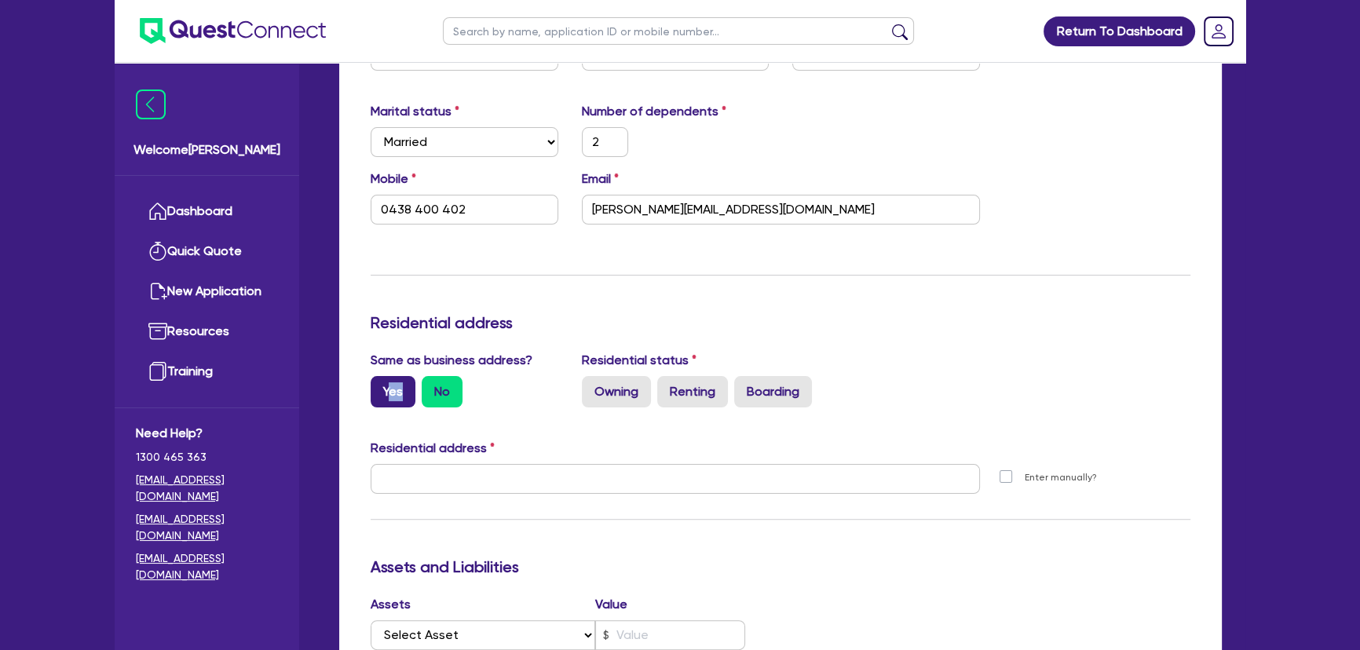
radio input "true"
type input "2"
type input "0438 400 402"
type input "unit 5 61 Wattle Rd Maidstone VIC 3012"
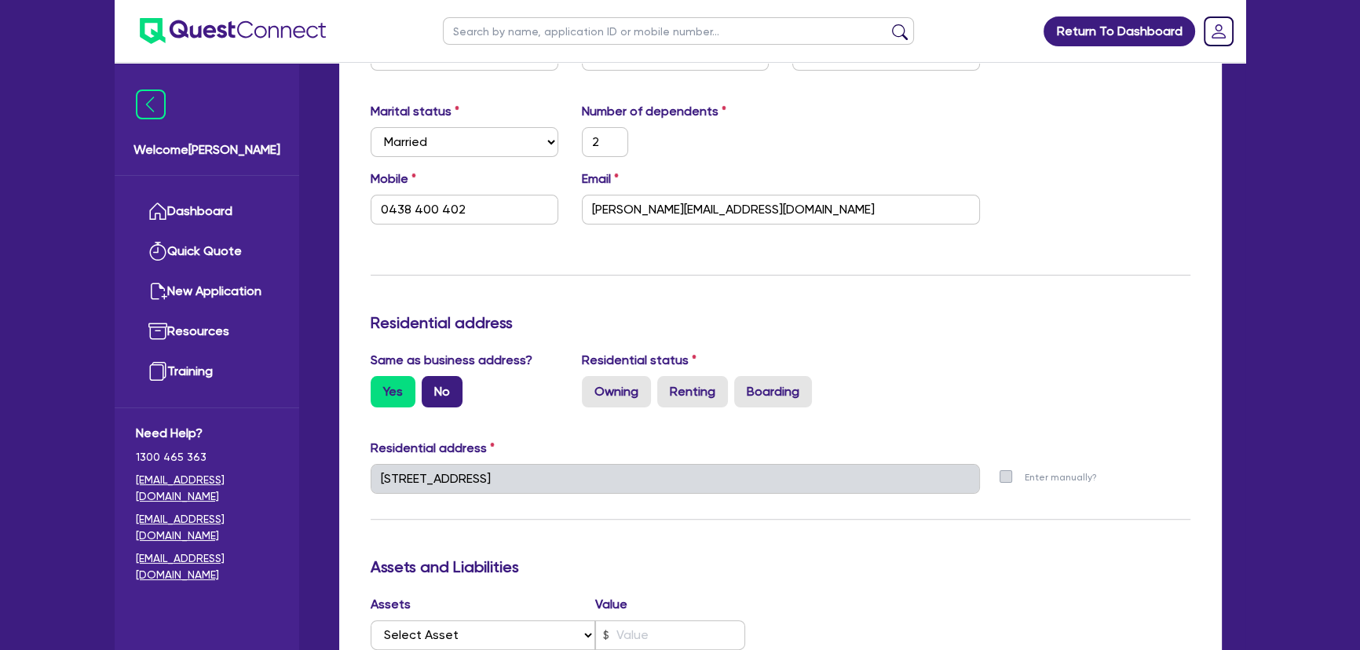
click at [449, 389] on label "No" at bounding box center [442, 391] width 41 height 31
click at [432, 386] on input "No" at bounding box center [427, 381] width 10 height 10
radio input "true"
type input "2"
type input "0438 400 402"
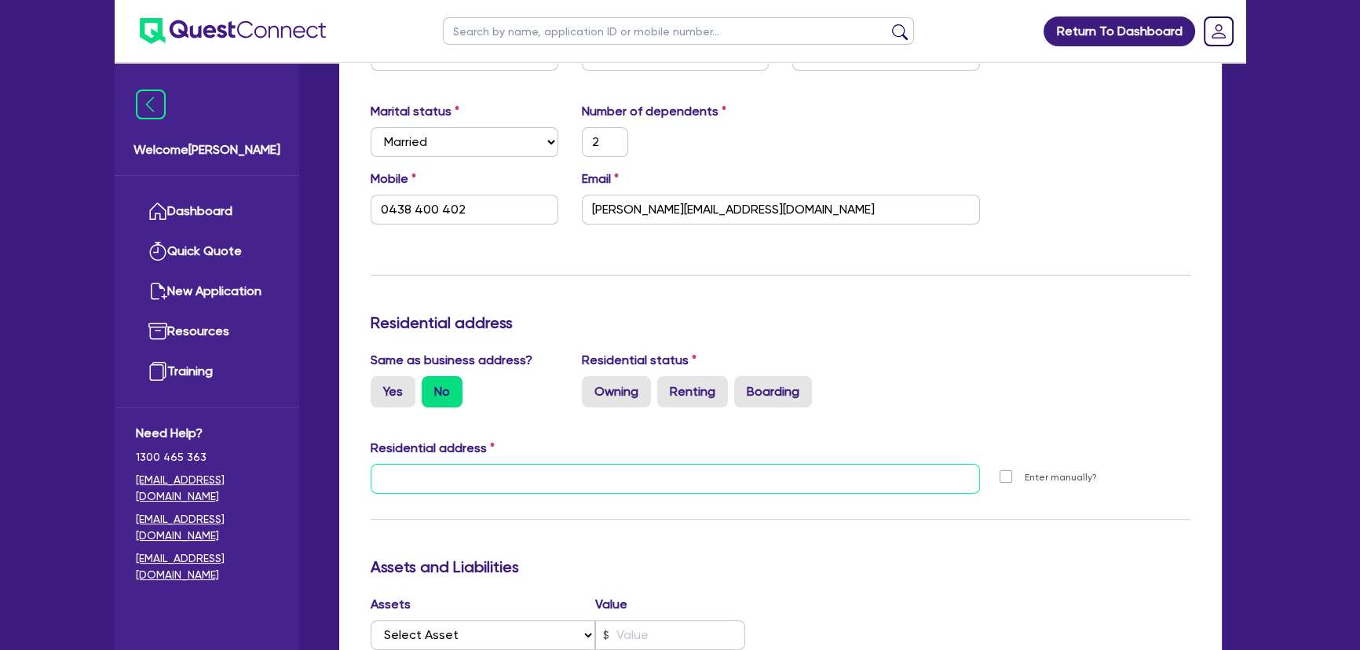
click at [462, 485] on input "text" at bounding box center [675, 479] width 609 height 30
click at [628, 388] on label "Owning" at bounding box center [616, 391] width 69 height 31
click at [592, 386] on input "Owning" at bounding box center [587, 381] width 10 height 10
radio input "true"
type input "2"
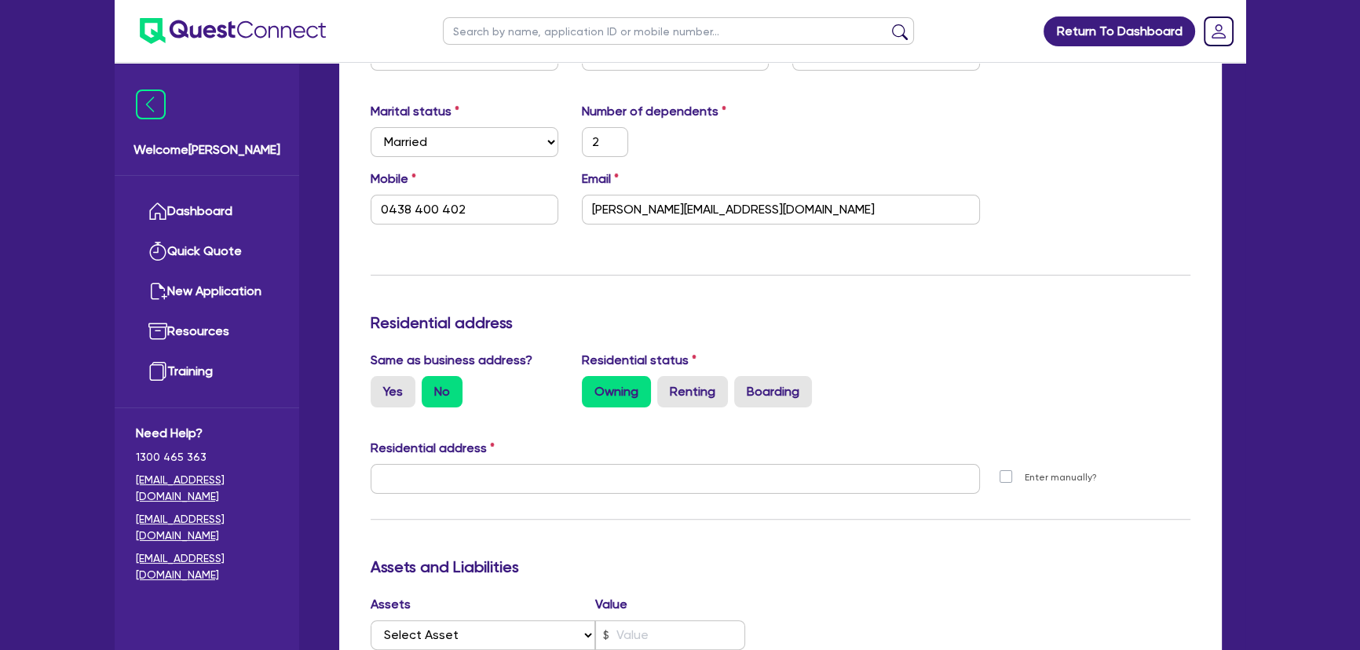
type input "0438 400 402"
click at [552, 482] on input "text" at bounding box center [675, 479] width 609 height 30
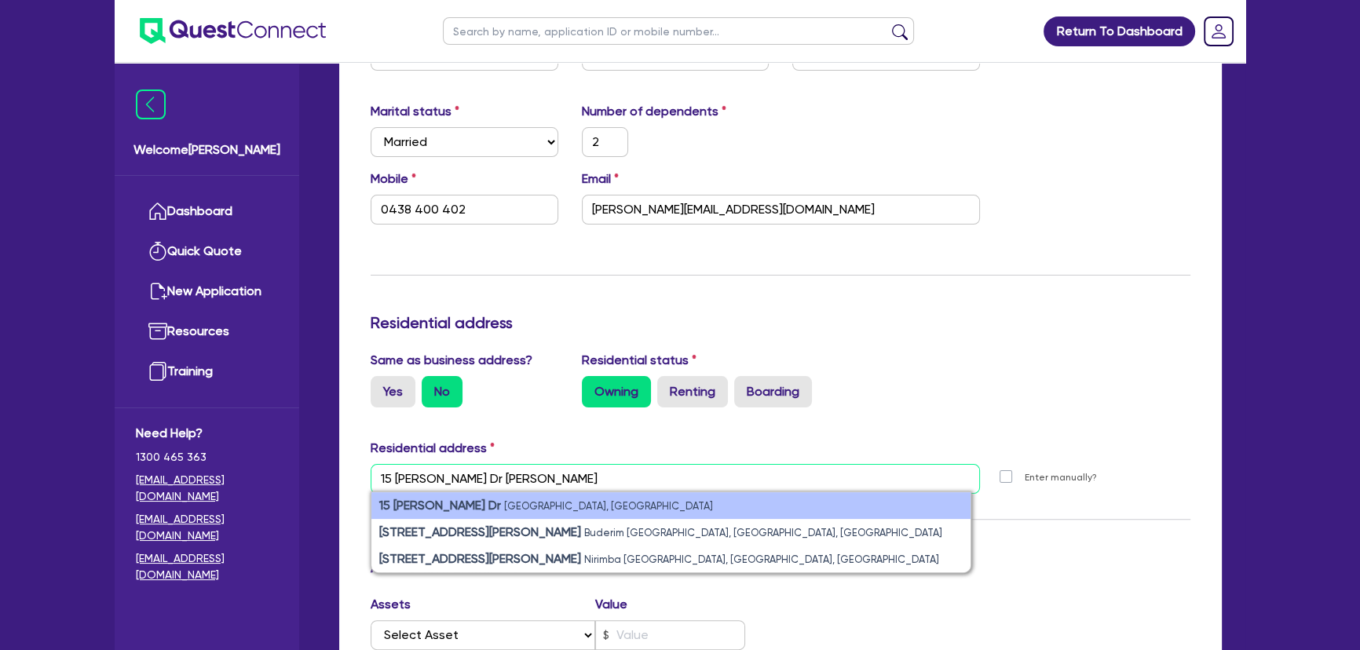
type input "15 Peter Dr sunsh"
click at [518, 510] on small "Sunshine West VIC, Australia" at bounding box center [608, 506] width 209 height 12
type input "2"
type input "0438 400 402"
type input "15 Peter Dr Sunshine West VIC 3020"
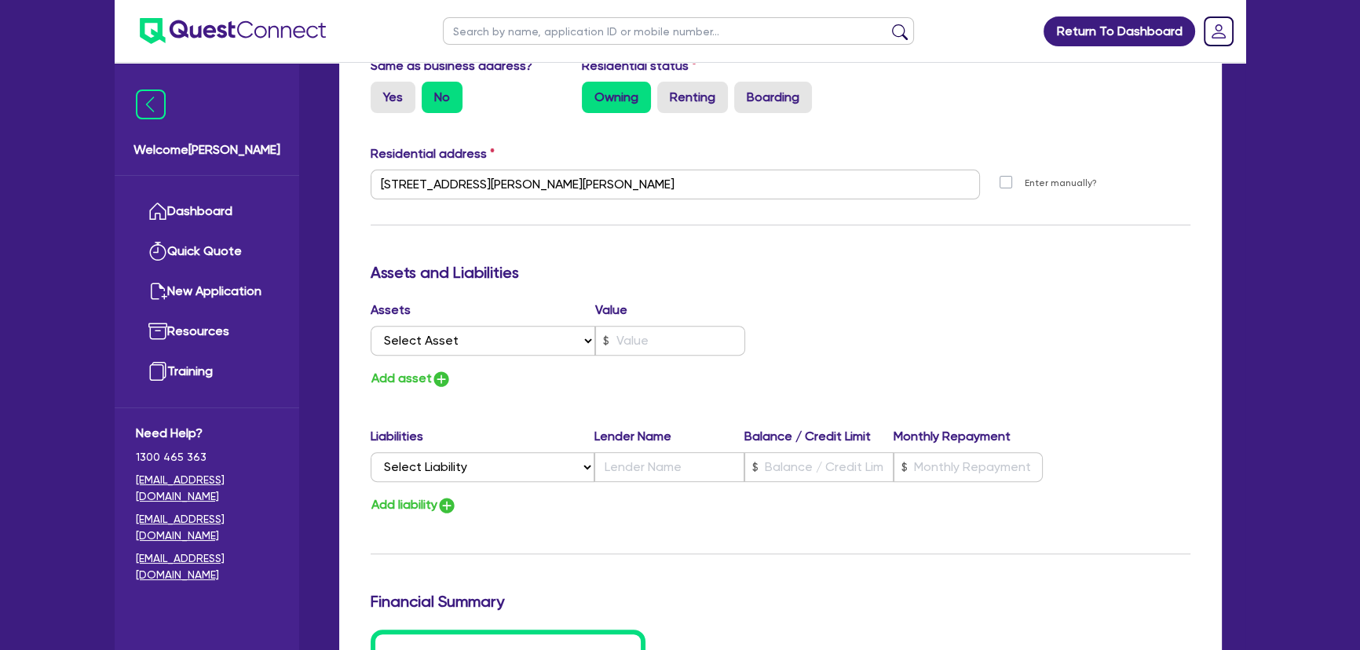
scroll to position [642, 0]
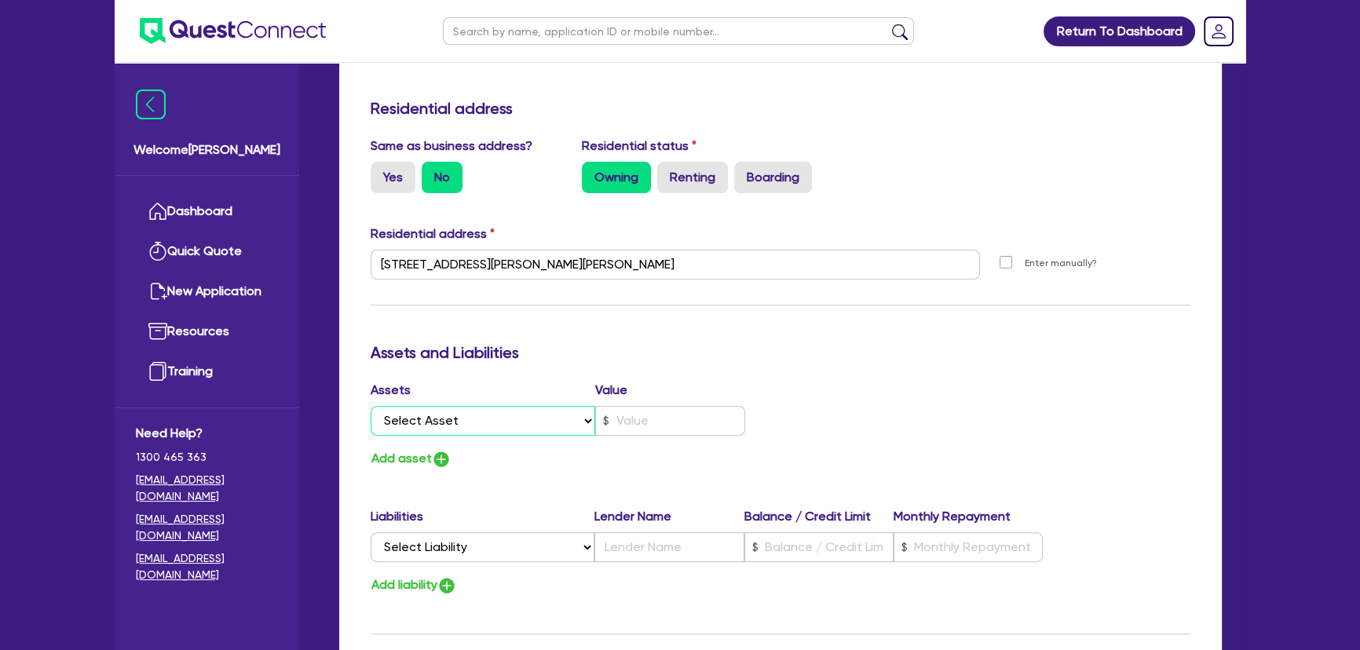
click at [455, 417] on select "Select Asset Cash Property Investment property Vehicle Truck Trailer Equipment …" at bounding box center [483, 421] width 225 height 30
select select "CASH"
click at [371, 406] on select "Select Asset Cash Property Investment property Vehicle Truck Trailer Equipment …" at bounding box center [483, 421] width 225 height 30
type input "2"
type input "0438 400 402"
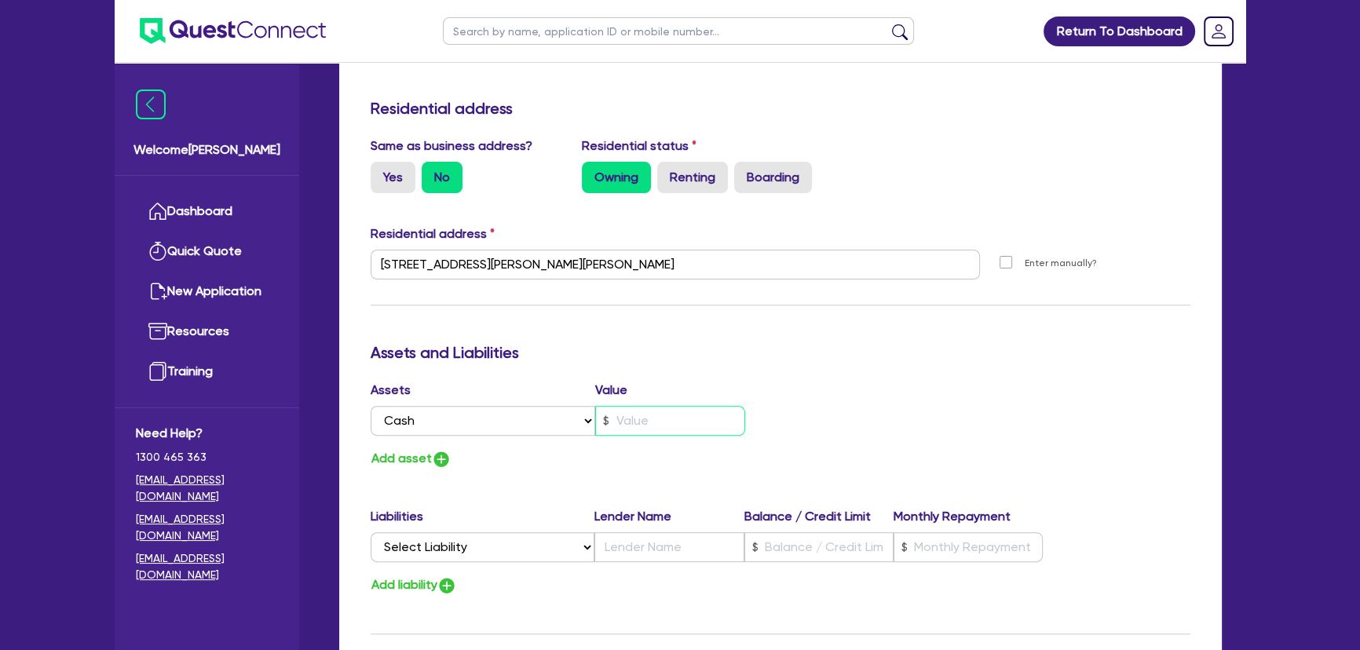
click at [652, 421] on input "text" at bounding box center [670, 421] width 150 height 30
type input "2"
type input "0438 400 402"
type input "2"
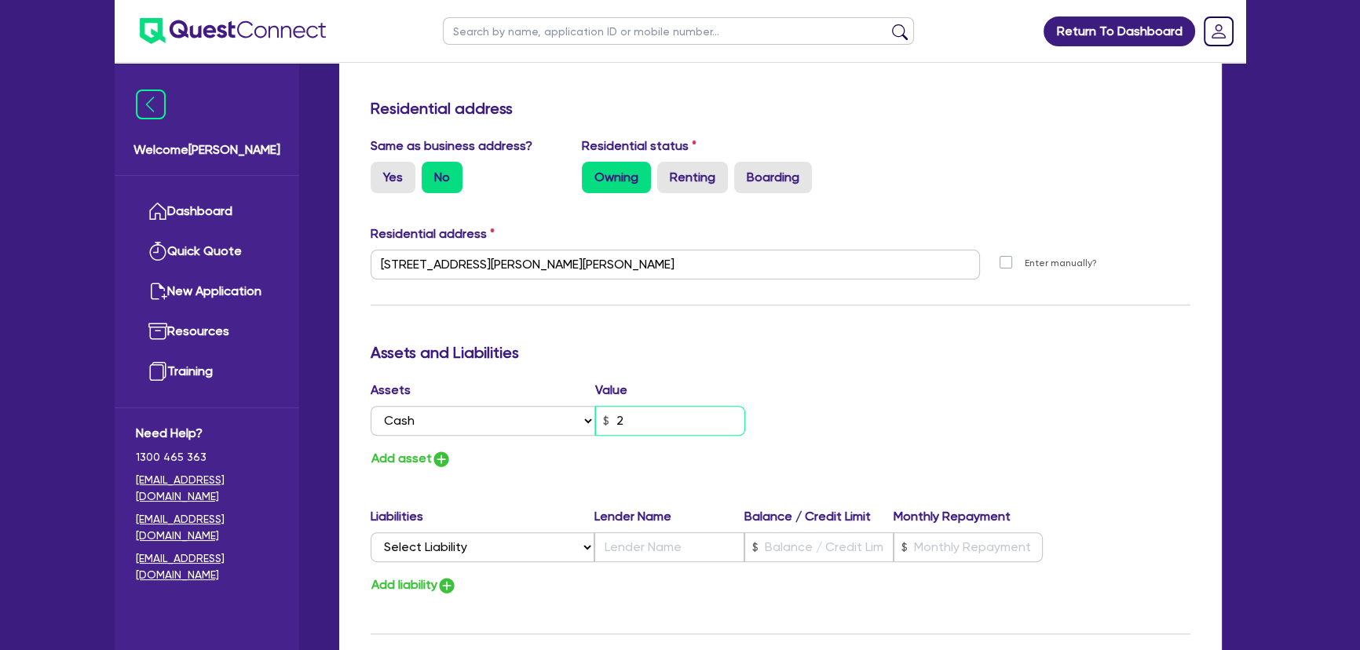
type input "0438 400 402"
type input "20"
type input "2"
type input "0438 400 402"
type input "200"
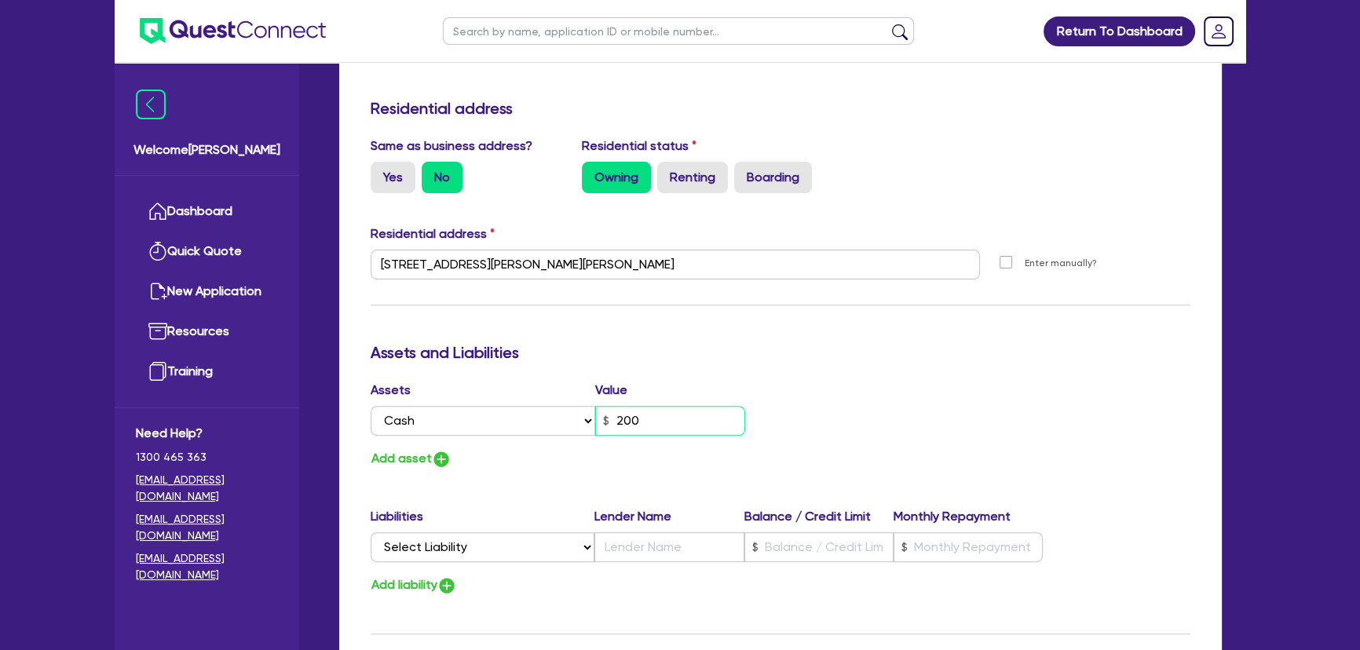
type input "2"
type input "0438 400 402"
type input "2,000"
type input "2"
type input "0438 400 402"
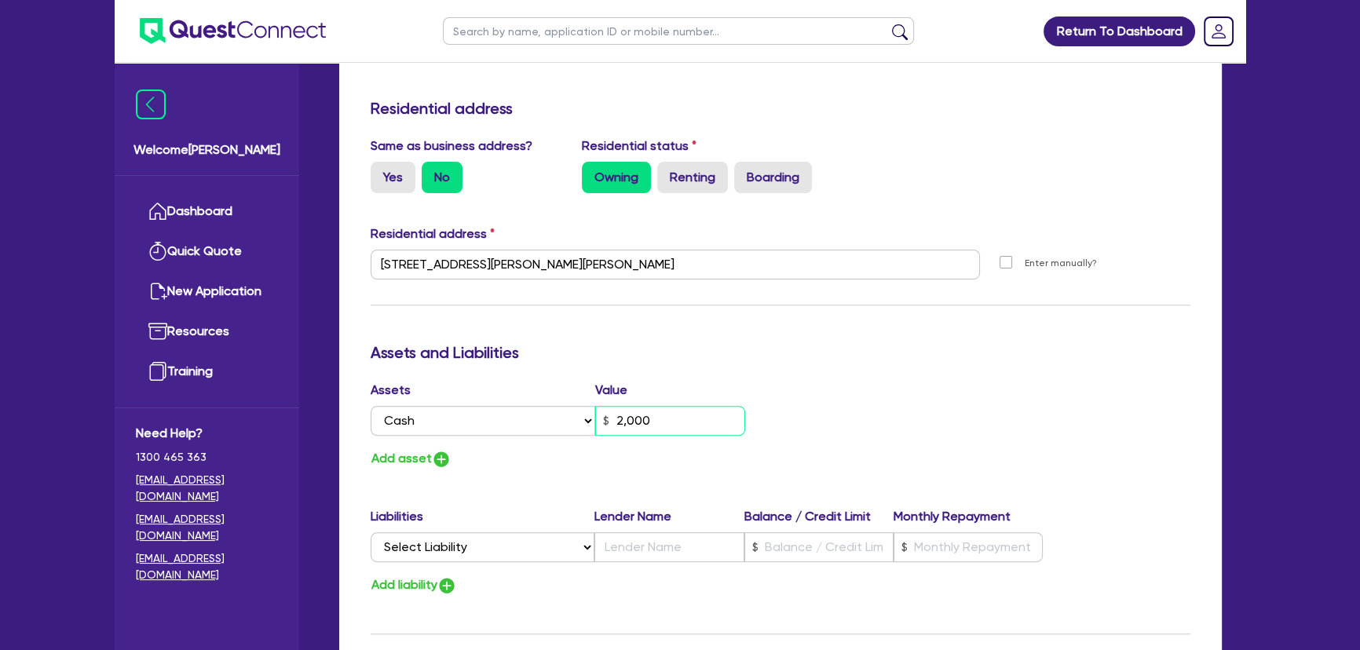
type input "20,000"
type input "2"
type input "0438 400 402"
type input "200,000"
click at [479, 406] on select "Select Asset Cash Property Investment property Vehicle Truck Trailer Equipment …" at bounding box center [483, 421] width 225 height 30
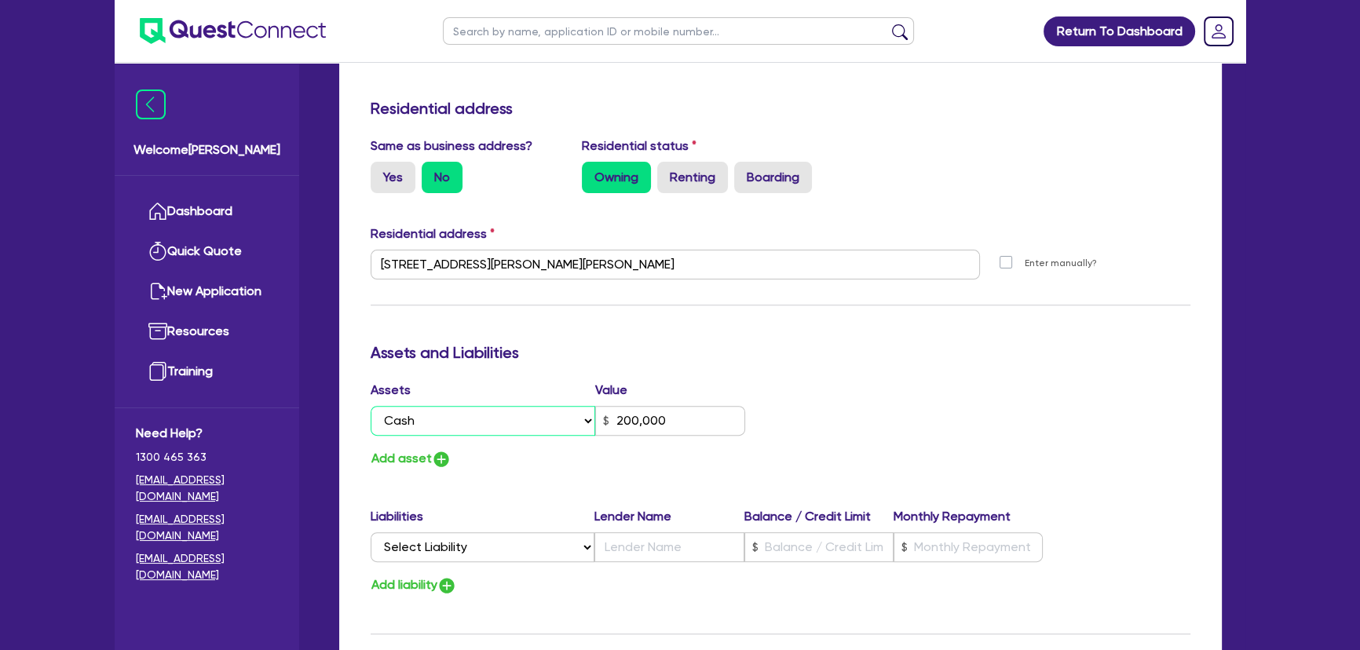
select select "PROPERTY"
click at [371, 406] on select "Select Asset Cash Property Investment property Vehicle Truck Trailer Equipment …" at bounding box center [483, 421] width 225 height 30
type input "2"
type input "0438 400 402"
type input "200,000"
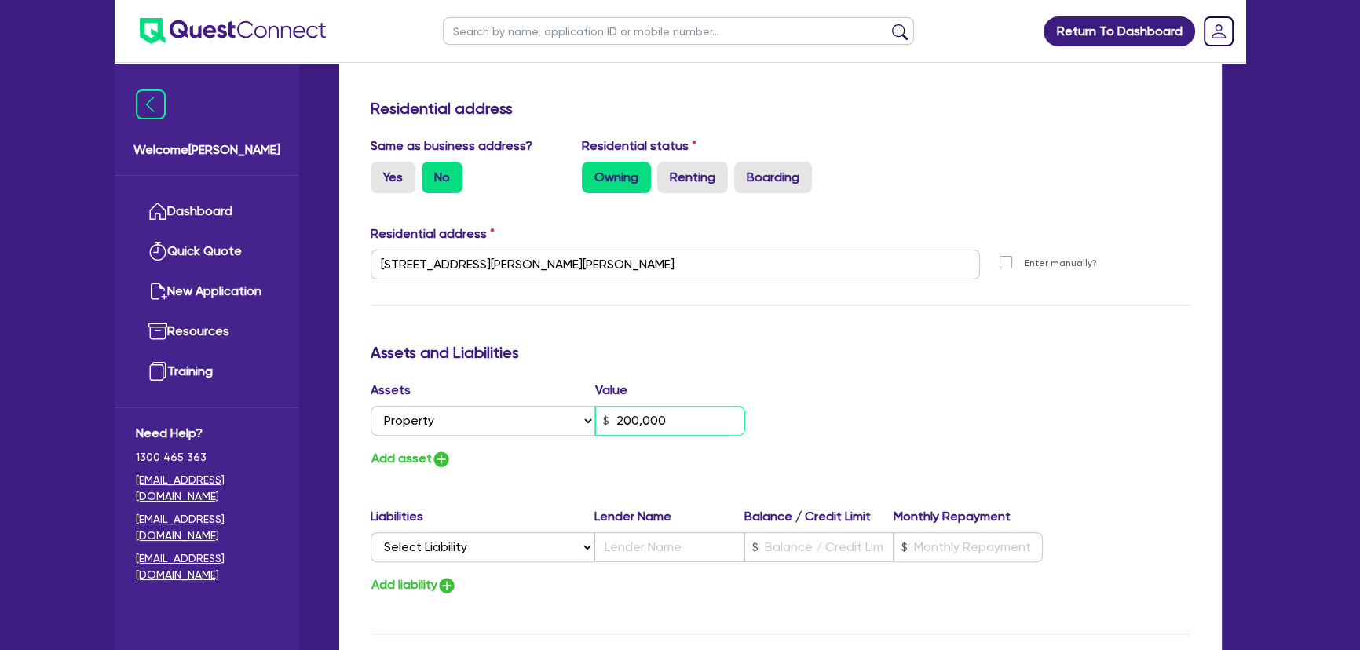
click at [727, 420] on input "200,000" at bounding box center [670, 421] width 150 height 30
type input "2"
type input "0438 400 402"
type input "1"
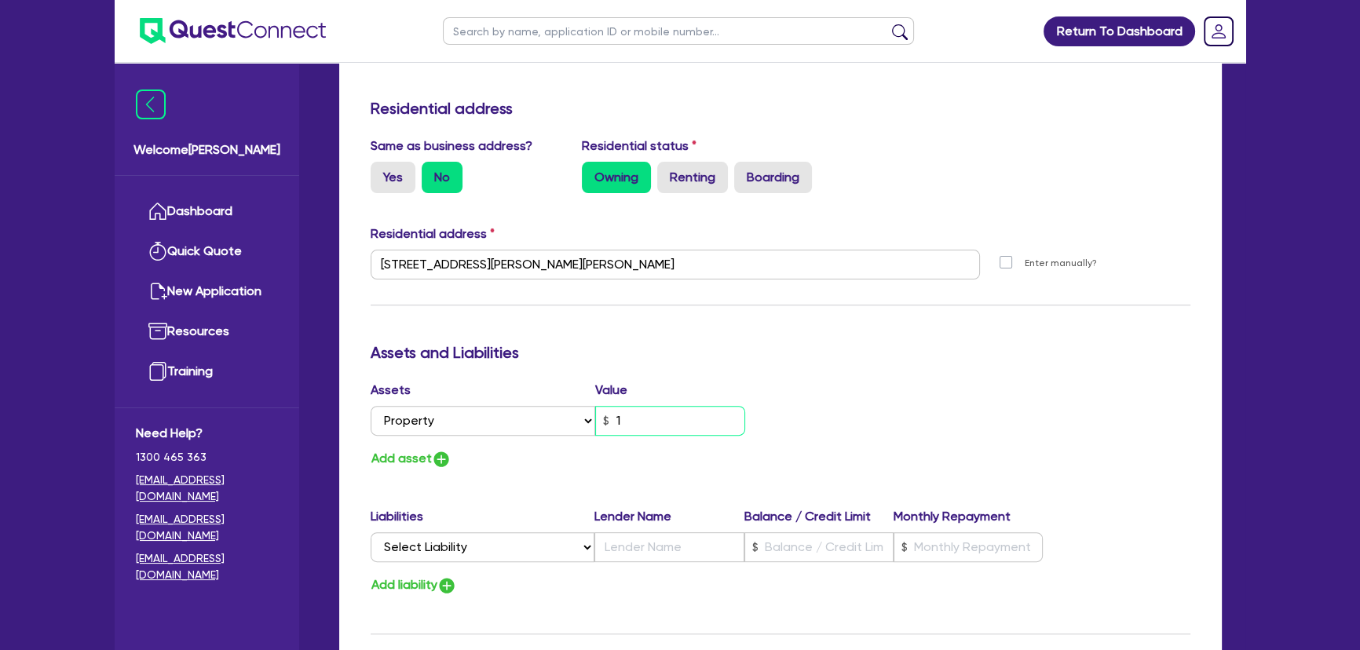
type input "2"
type input "0438 400 402"
type input "1."
type input "2"
type input "0438 400 402"
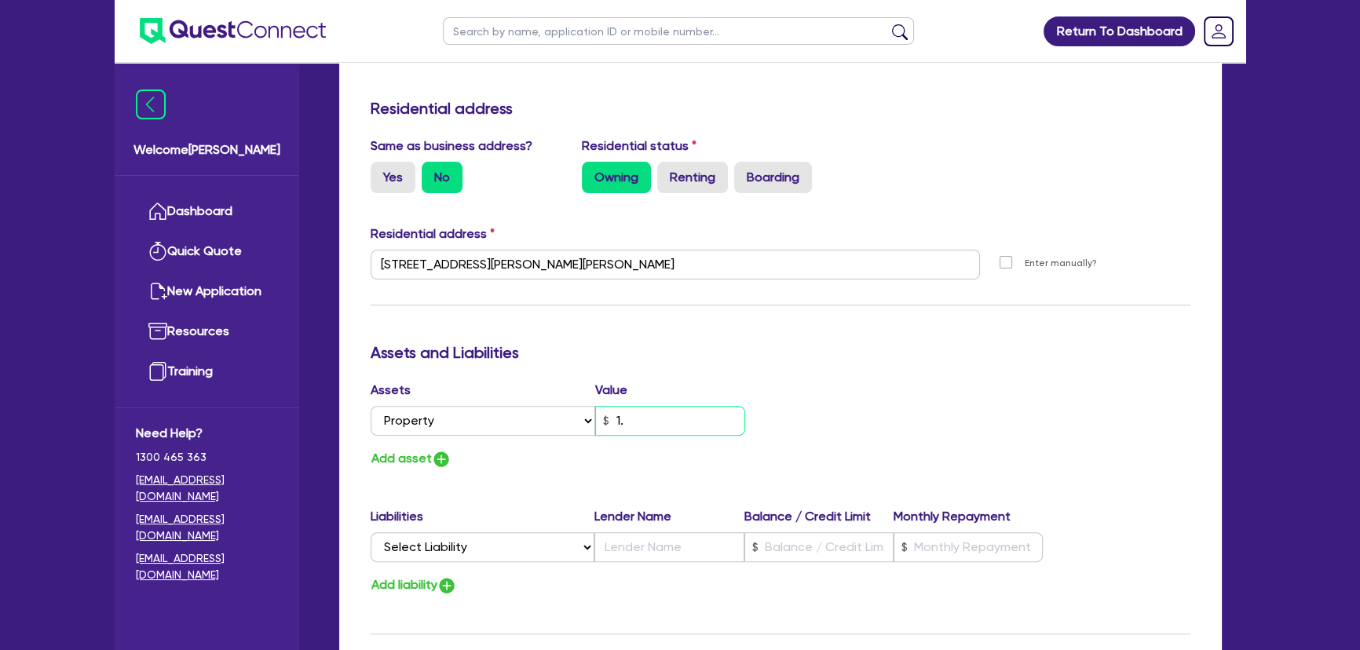
type input "1"
type input "2"
type input "0438 400 402"
type input "11"
type input "2"
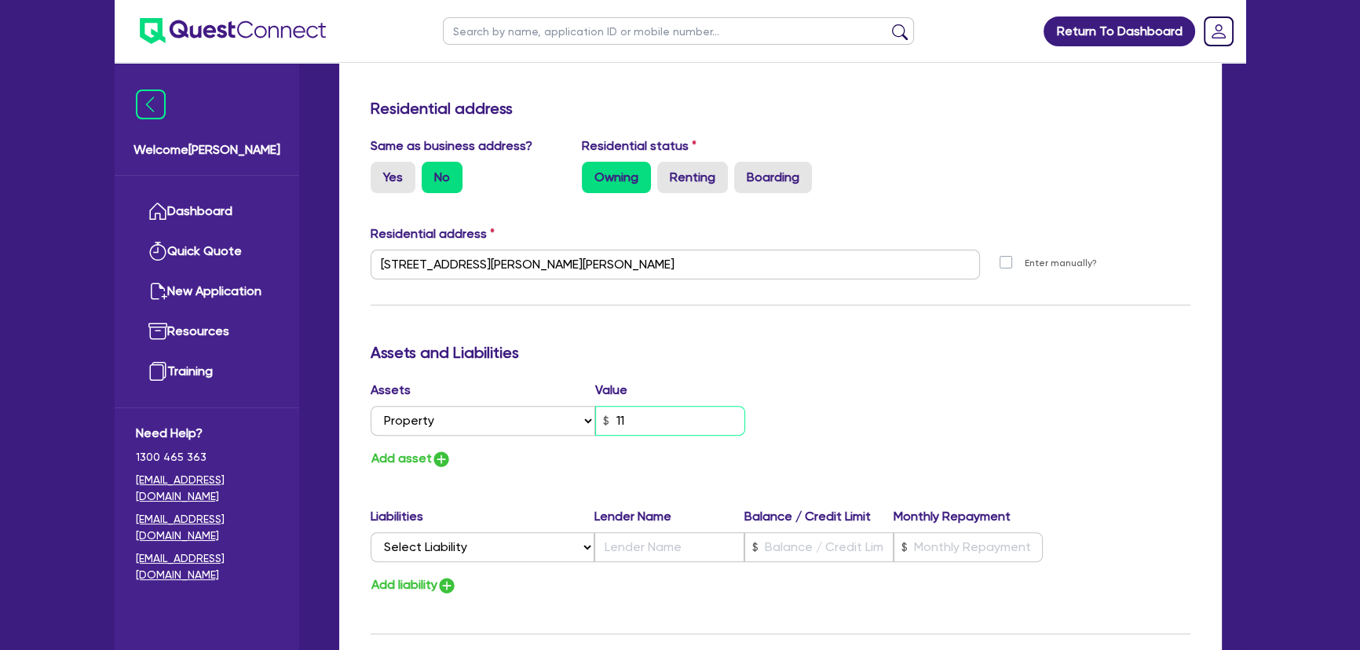
type input "0438 400 402"
type input "110"
type input "2"
type input "0438 400 402"
type input "1,100"
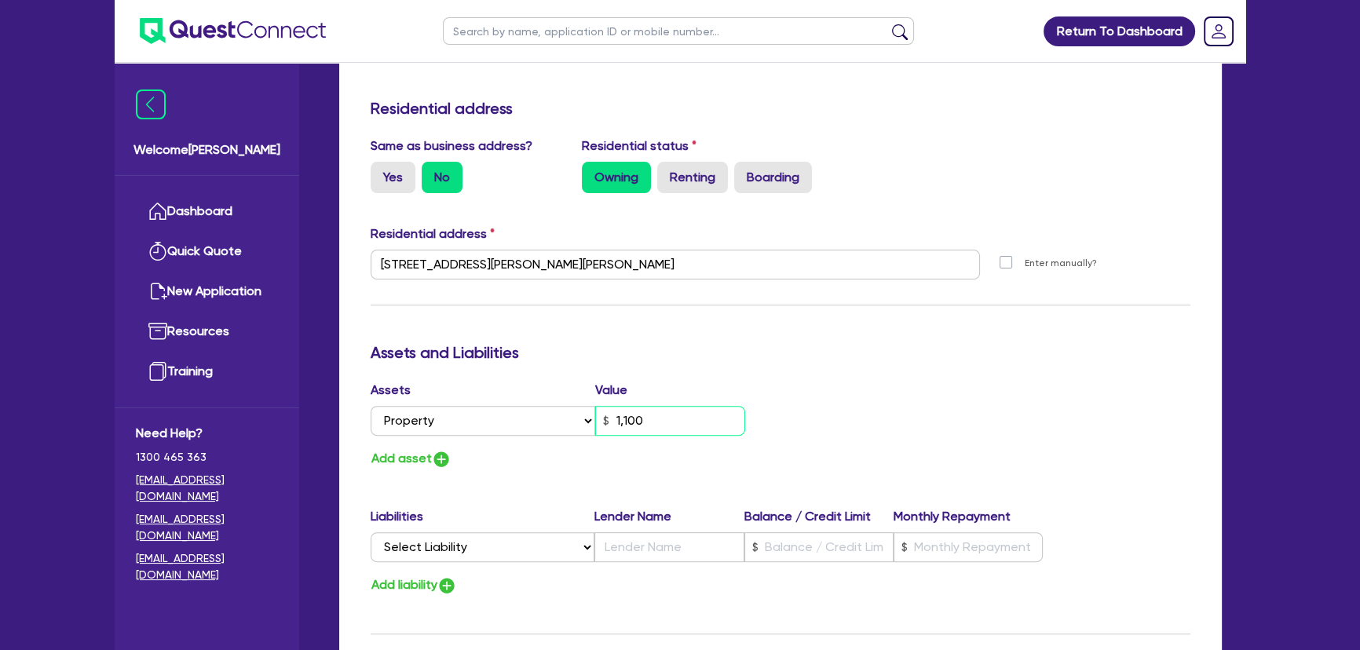
type input "2"
type input "0438 400 402"
type input "11,000"
type input "2"
type input "0438 400 402"
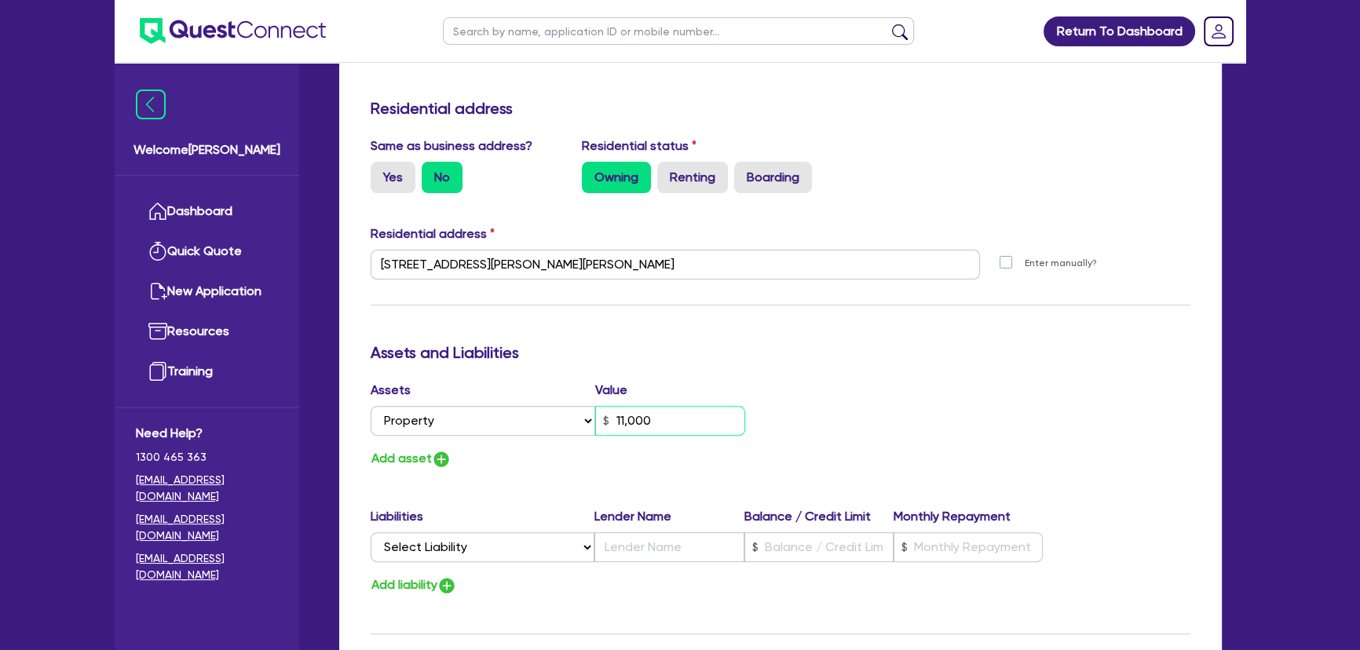
type input "110,000"
type input "2"
type input "0438 400 402"
type input "1,100,000"
click at [444, 466] on img "button" at bounding box center [441, 459] width 19 height 19
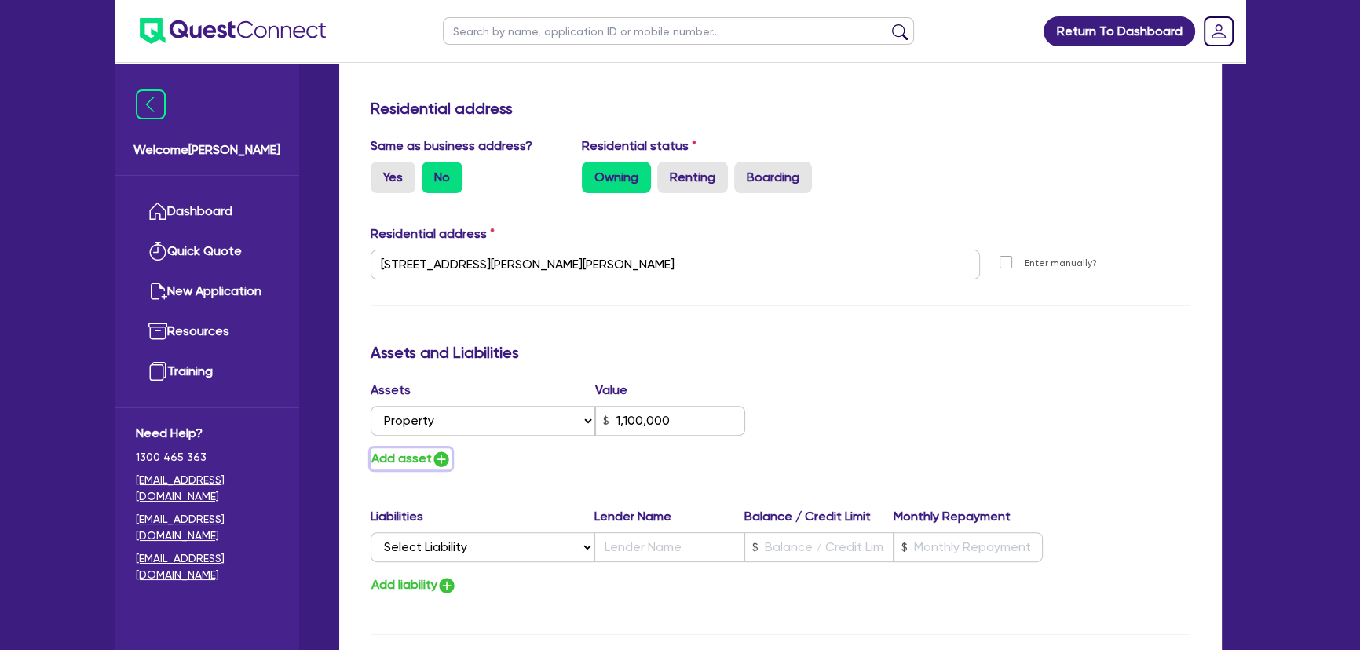
type input "2"
type input "0438 400 402"
type input "1,100,000"
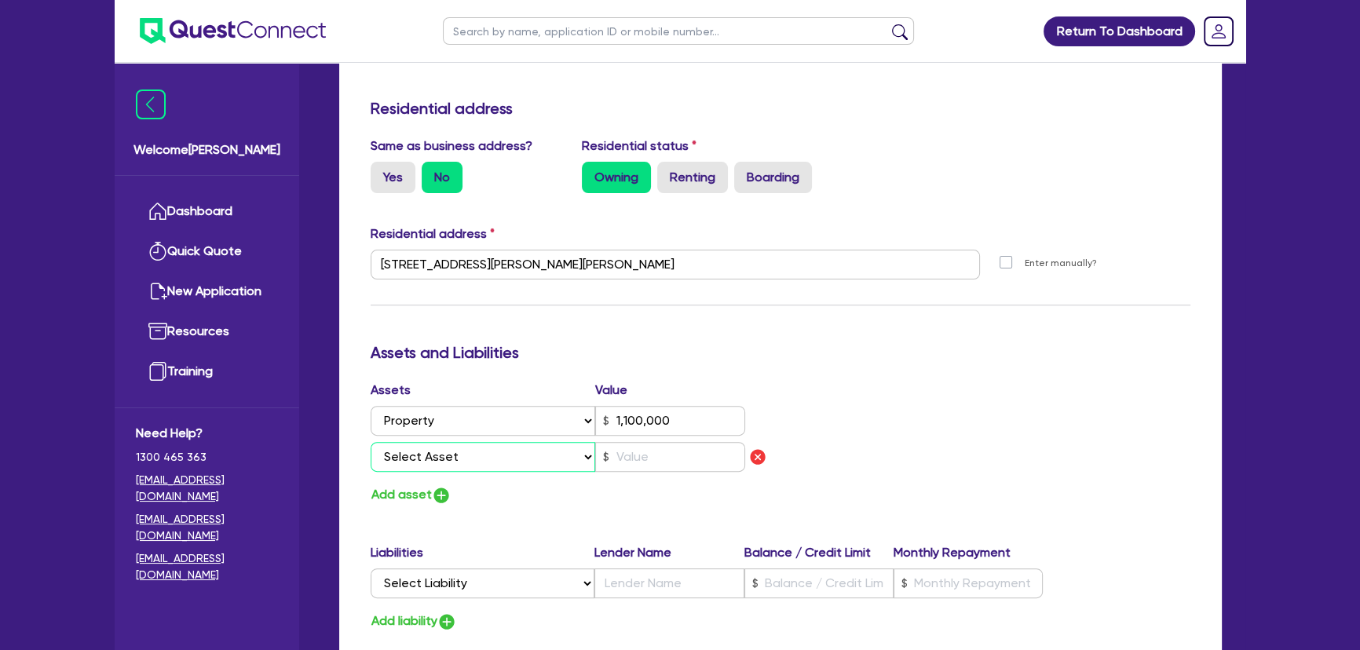
click at [518, 467] on select "Select Asset Cash Property Investment property Vehicle Truck Trailer Equipment …" at bounding box center [483, 457] width 225 height 30
select select "CASH"
click at [371, 442] on select "Select Asset Cash Property Investment property Vehicle Truck Trailer Equipment …" at bounding box center [483, 457] width 225 height 30
type input "2"
type input "0438 400 402"
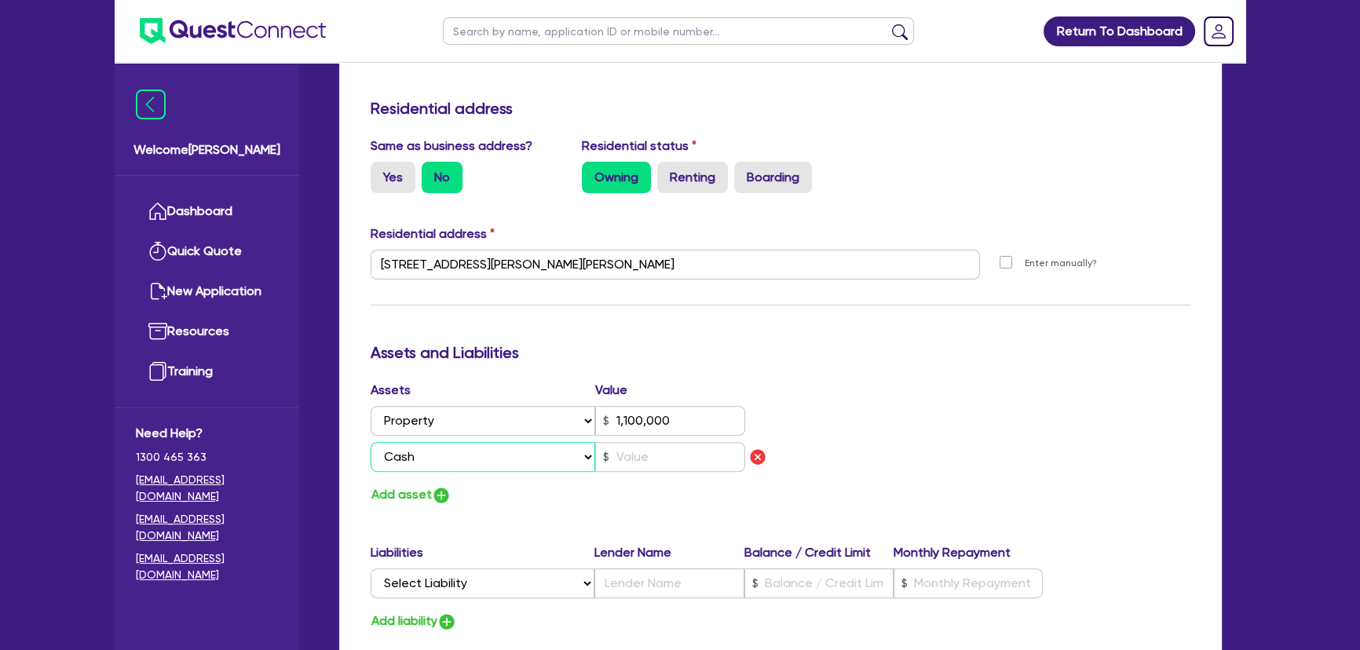
type input "1,100,000"
click at [639, 459] on input "text" at bounding box center [670, 457] width 150 height 30
type input "2"
type input "0438 400 402"
type input "1,100,000"
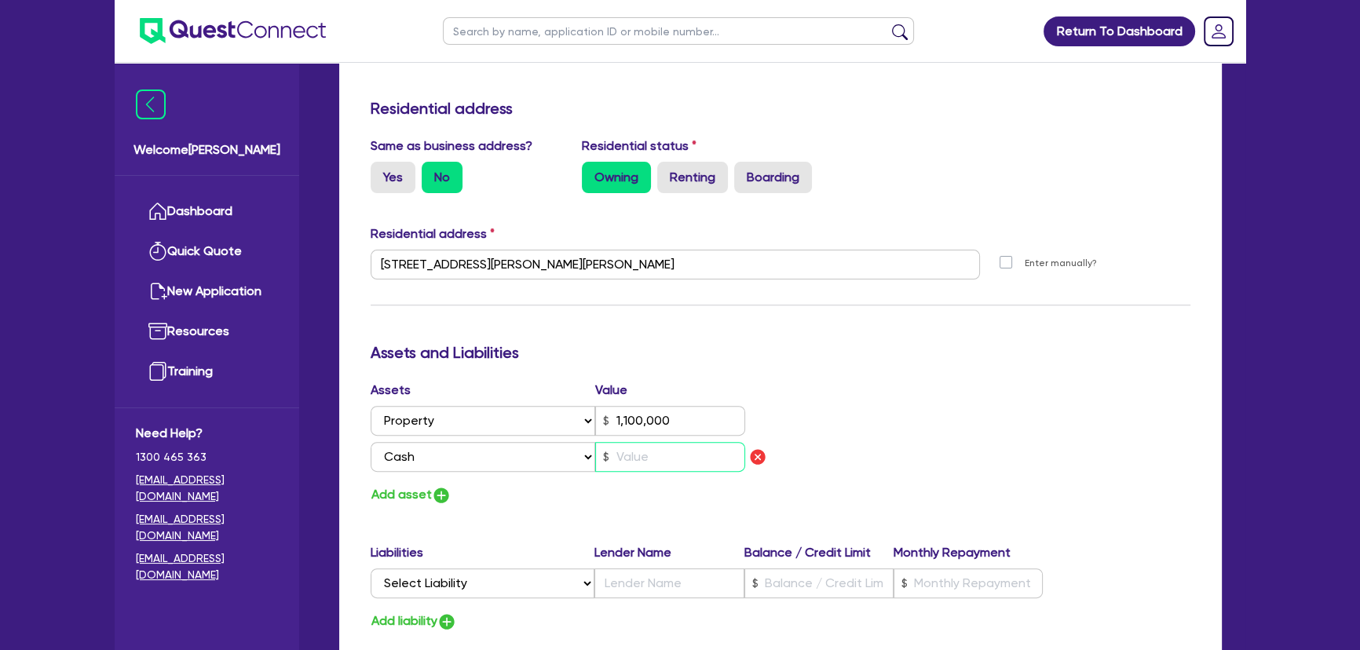
type input "2"
type input "0438 400 402"
type input "1,100,000"
type input "20"
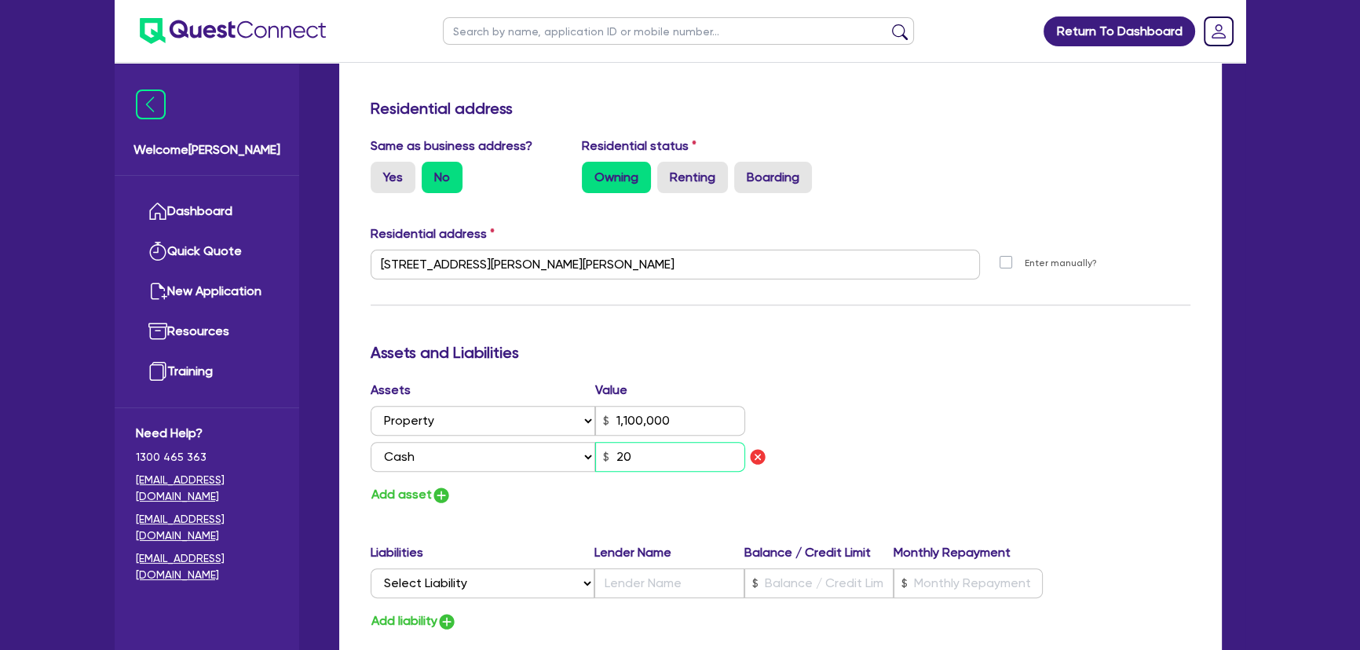
type input "2"
type input "0438 400 402"
type input "1,100,000"
type input "200"
type input "2"
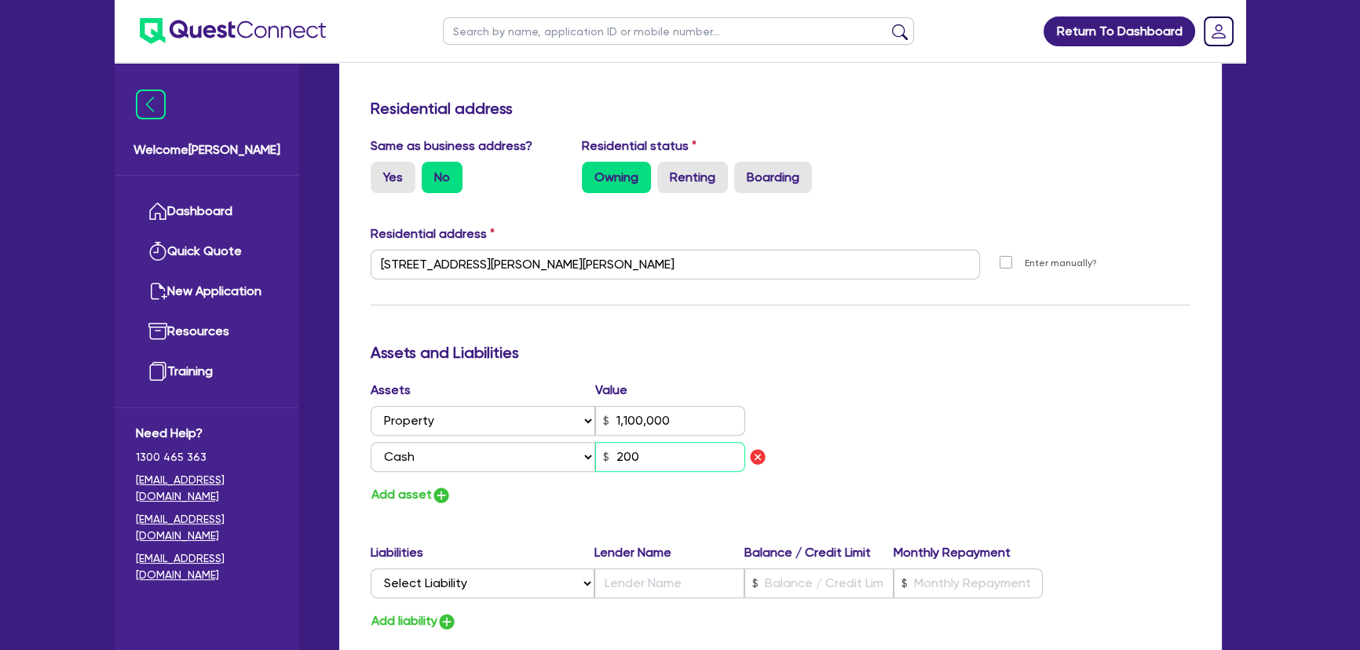
type input "0438 400 402"
type input "1,100,000"
type input "2,000"
type input "2"
type input "0438 400 402"
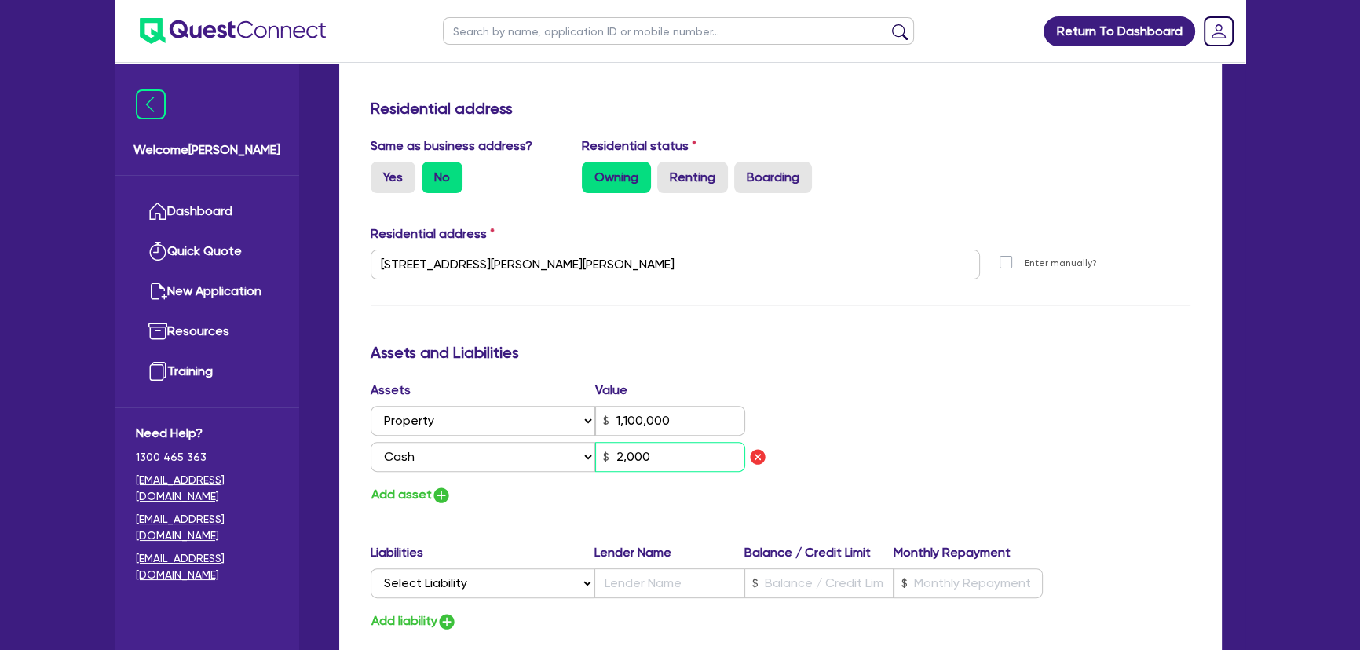
type input "1,100,000"
type input "20,000"
type input "2"
type input "0438 400 402"
type input "1,100,000"
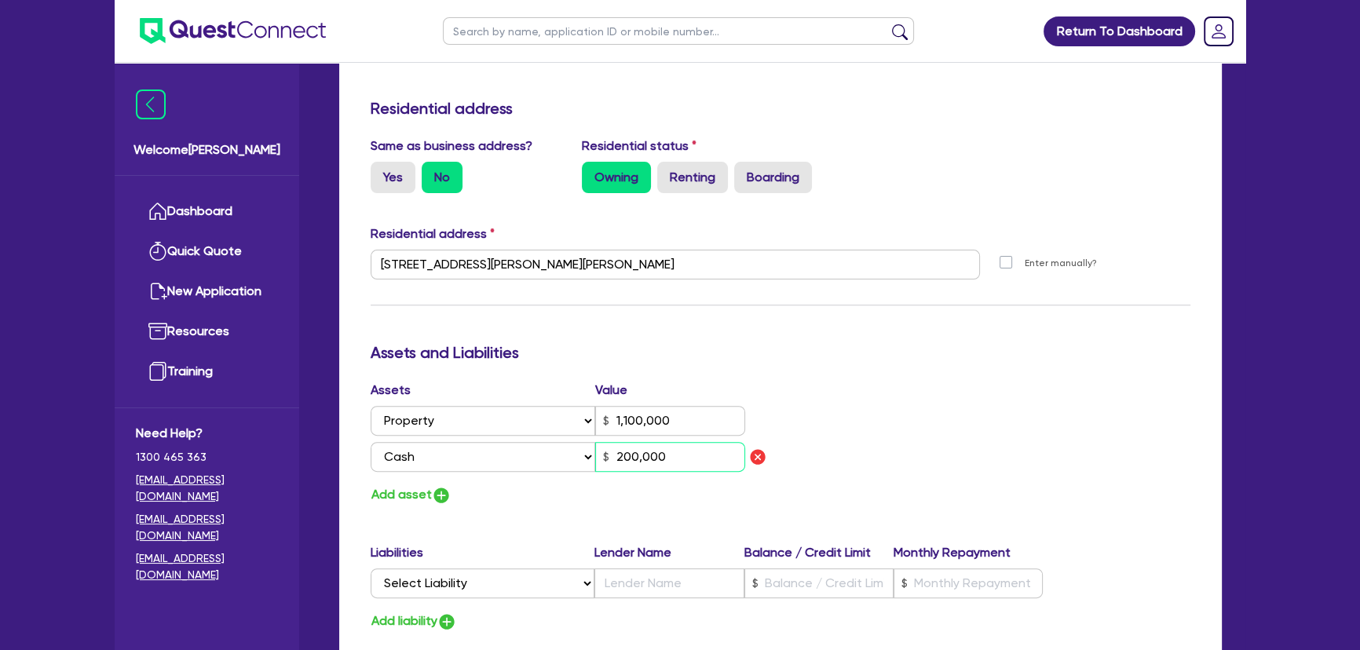
type input "200,000"
click at [440, 494] on img "button" at bounding box center [441, 495] width 19 height 19
type input "2"
type input "0438 400 402"
type input "1,100,000"
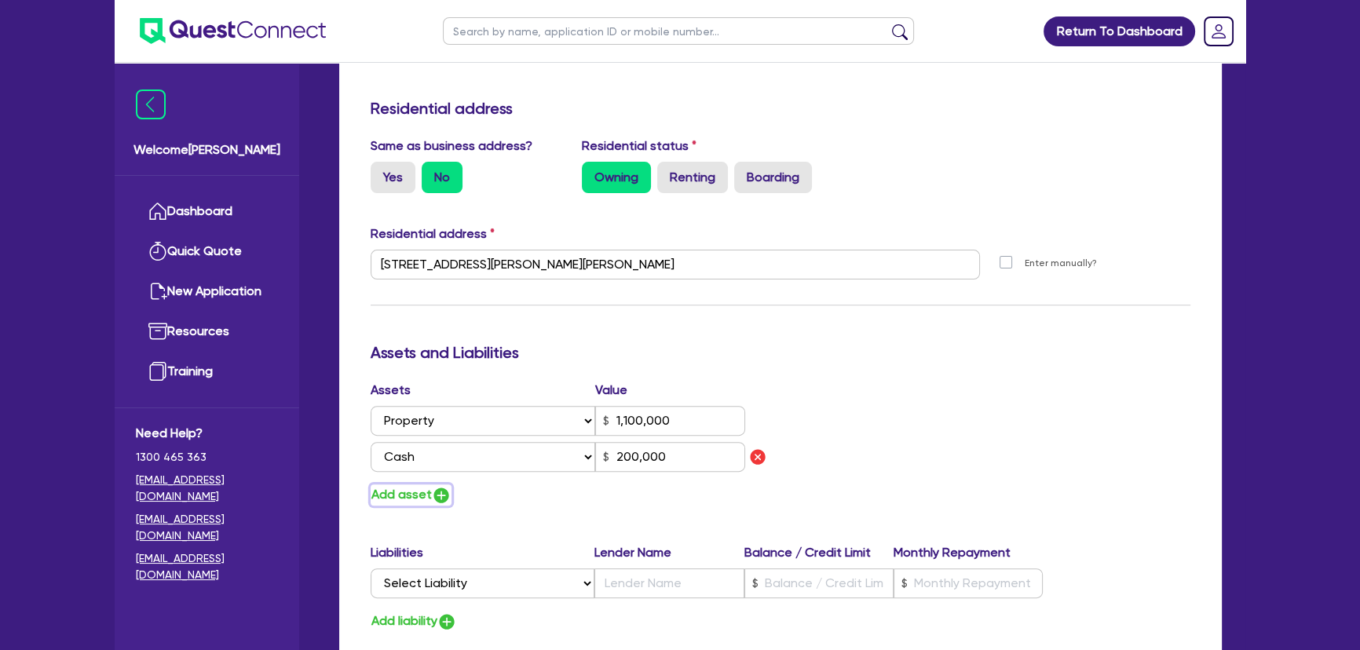
type input "200,000"
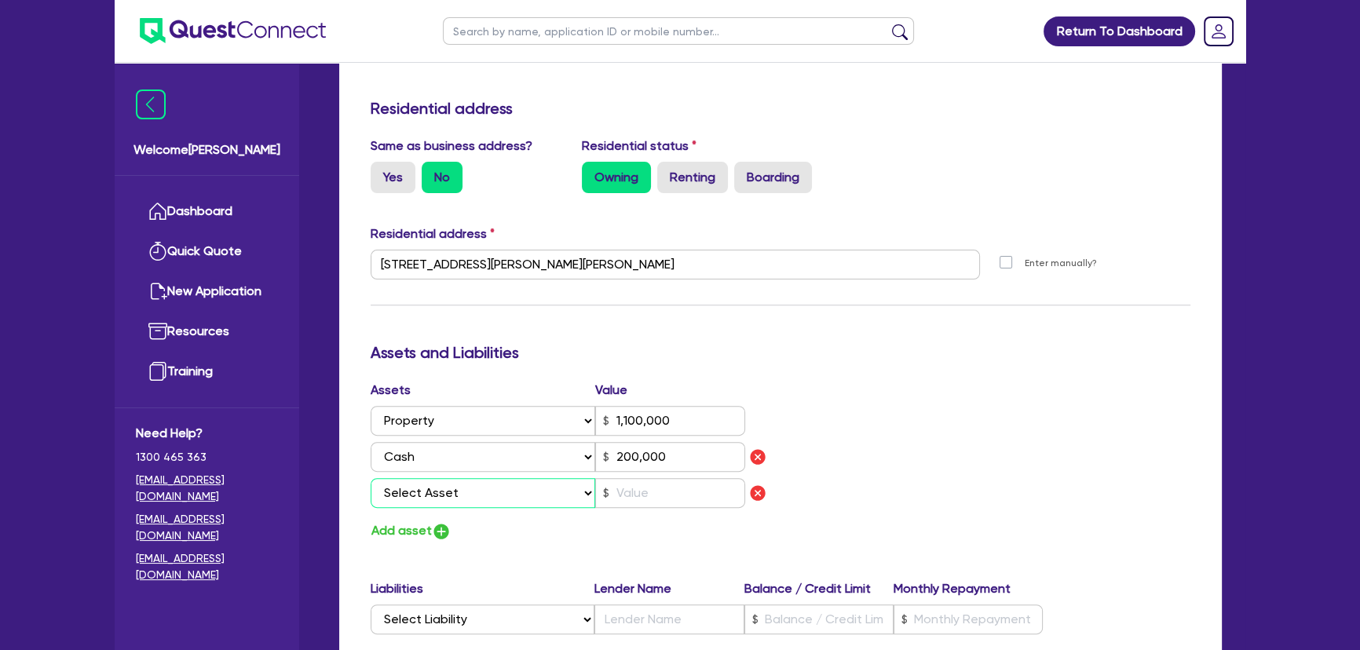
click at [444, 478] on select "Select Asset Cash Property Investment property Vehicle Truck Trailer Equipment …" at bounding box center [483, 493] width 225 height 30
click at [443, 494] on select "Select Asset Cash Property Investment property Vehicle Truck Trailer Equipment …" at bounding box center [483, 493] width 225 height 30
click at [443, 492] on select "Select Asset Cash Property Investment property Vehicle Truck Trailer Equipment …" at bounding box center [483, 493] width 225 height 30
select select "EQUIPMENT"
click at [371, 478] on select "Select Asset Cash Property Investment property Vehicle Truck Trailer Equipment …" at bounding box center [483, 493] width 225 height 30
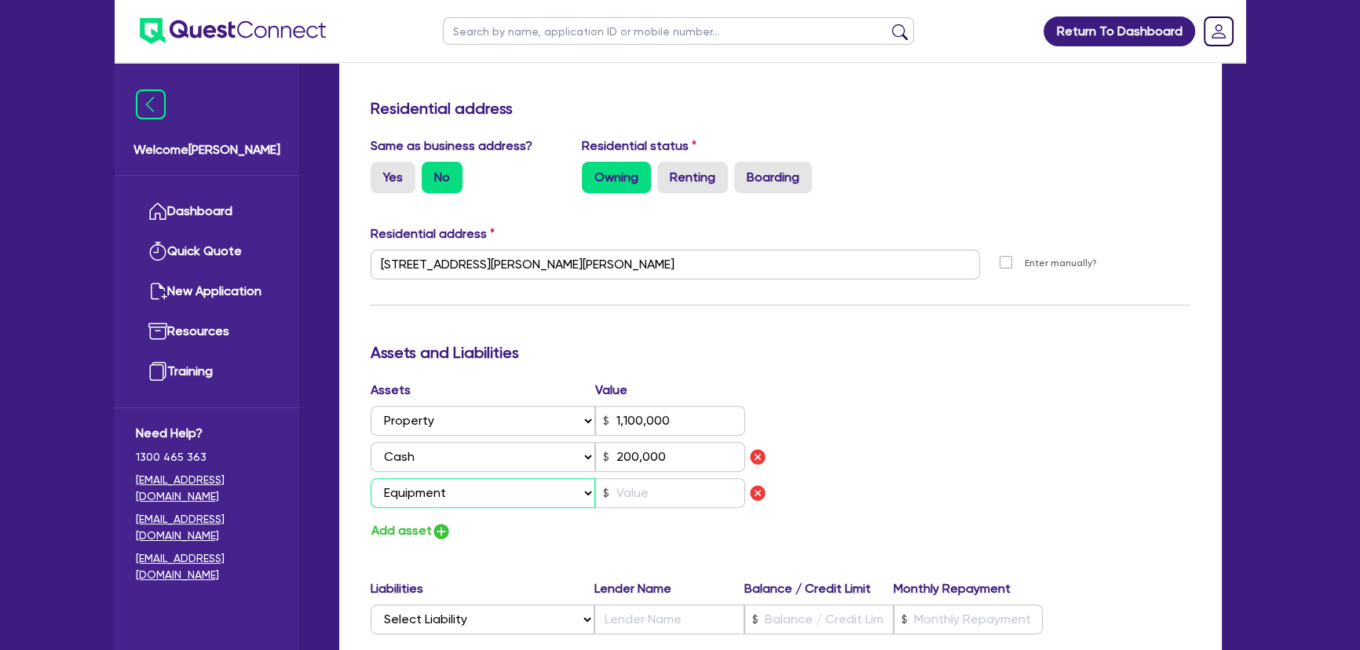
type input "2"
type input "0438 400 402"
type input "1,100,000"
type input "200,000"
click at [683, 498] on input "text" at bounding box center [670, 493] width 150 height 30
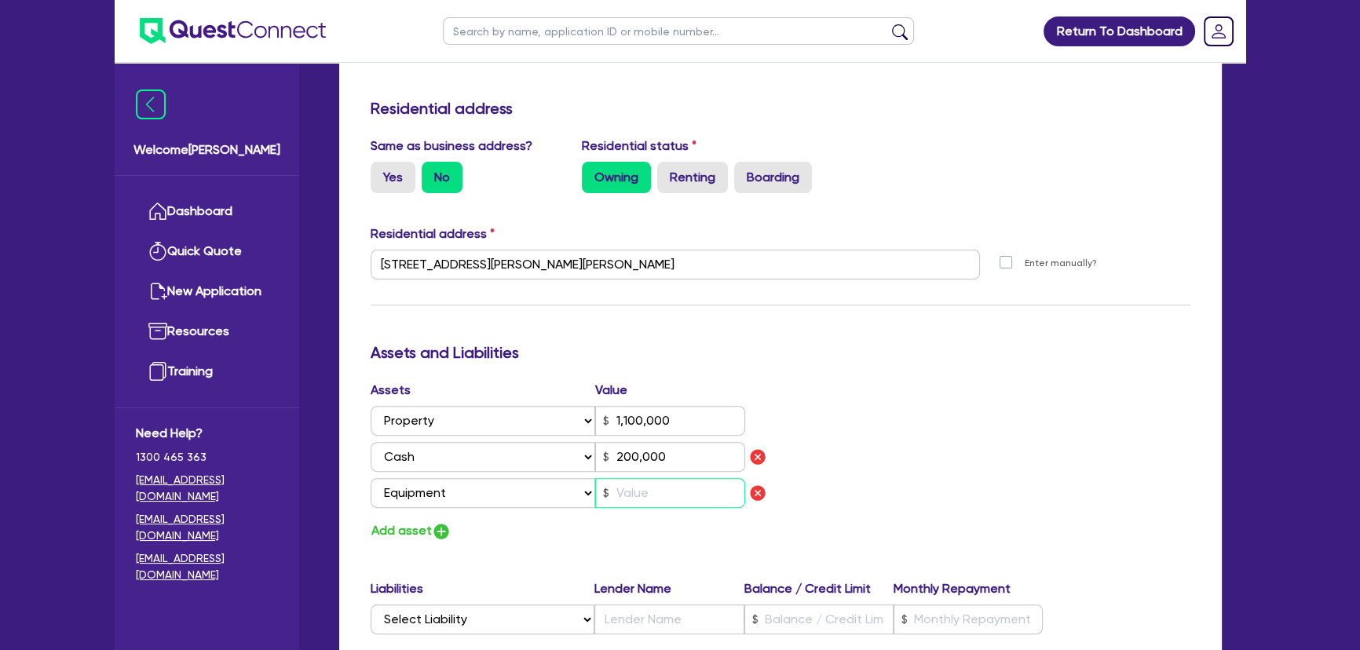
type input "2"
type input "0438 400 402"
type input "1,100,000"
type input "200,000"
type input "1"
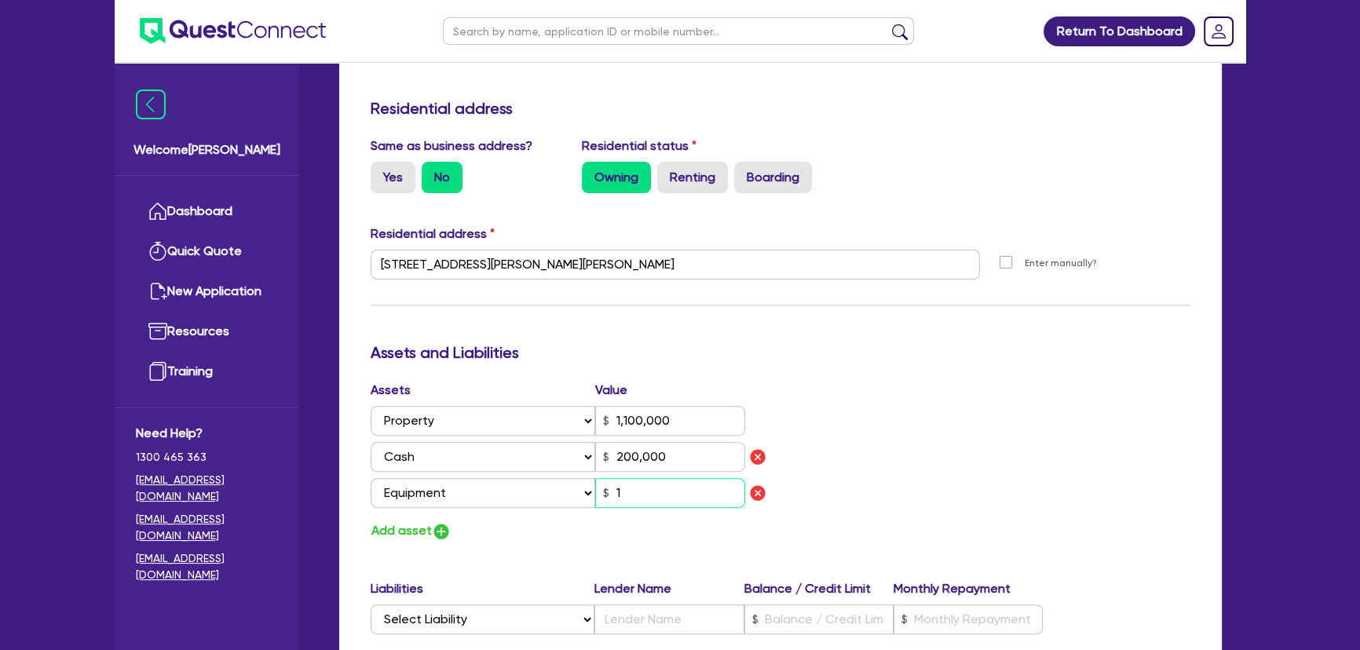
type input "2"
type input "0438 400 402"
type input "1,100,000"
type input "200,000"
type input "10"
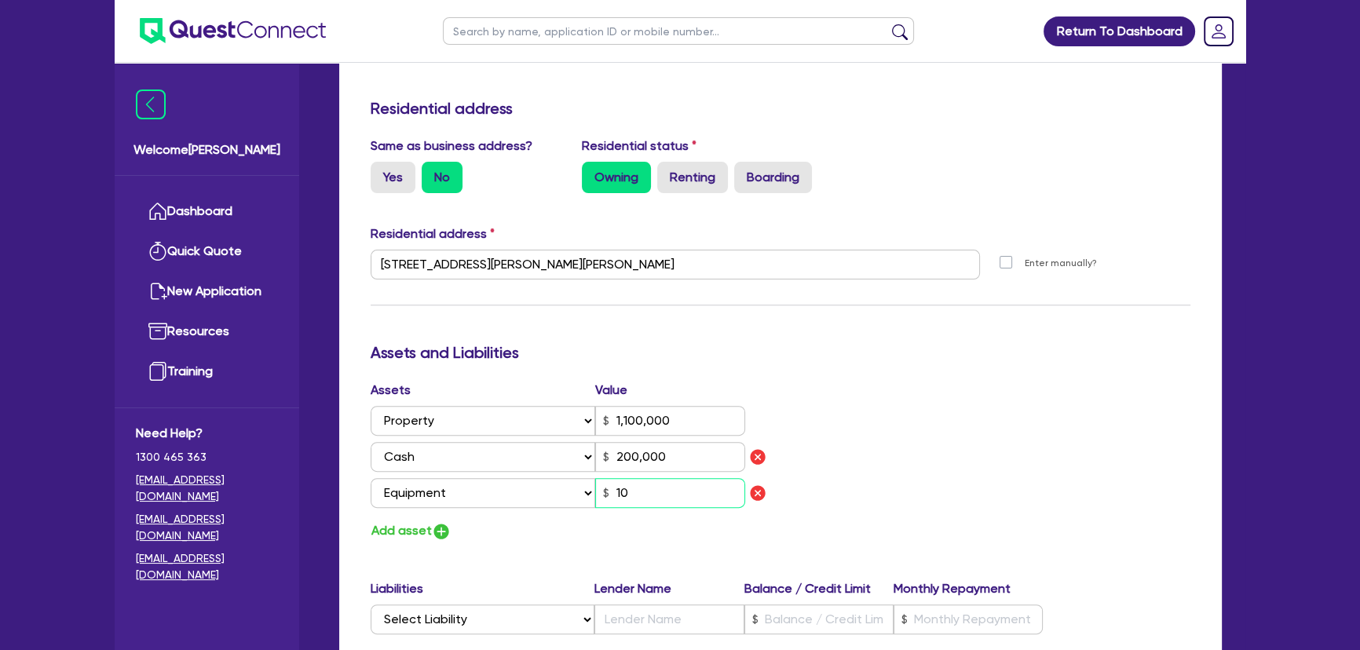
type input "2"
type input "0438 400 402"
type input "1,100,000"
type input "200,000"
type input "100"
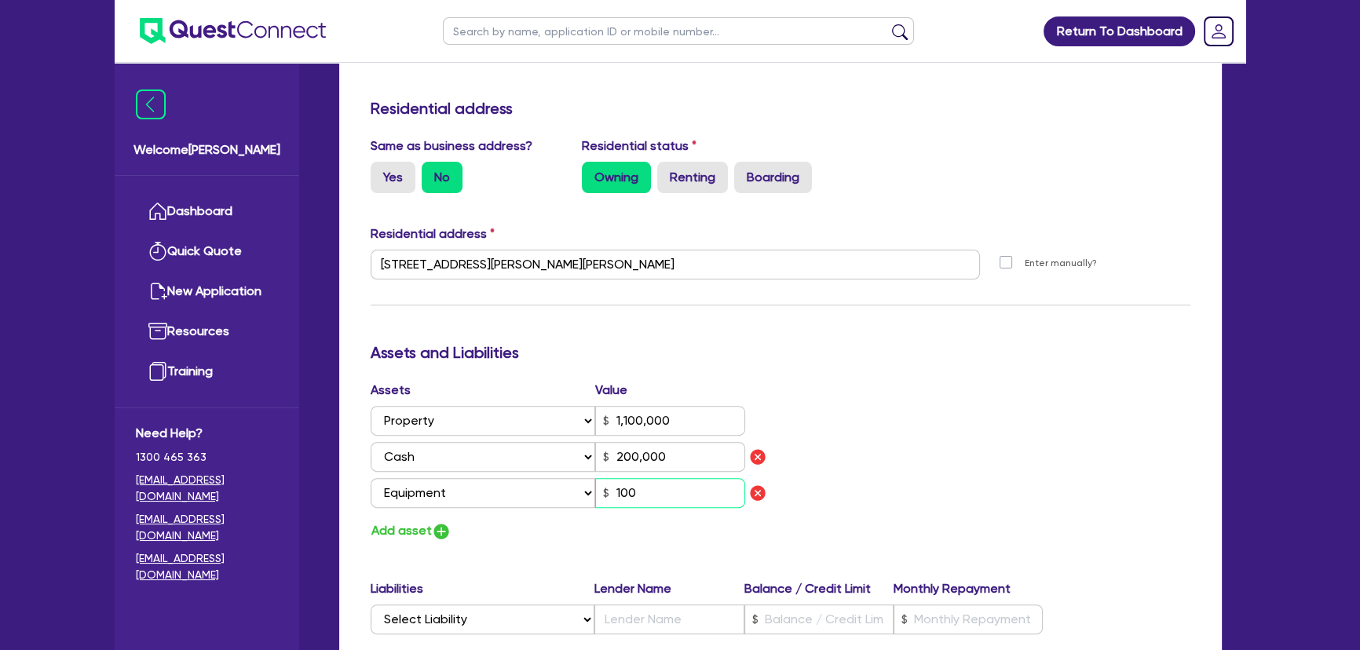
type input "2"
type input "0438 400 402"
type input "1,100,000"
type input "200,000"
type input "1,000"
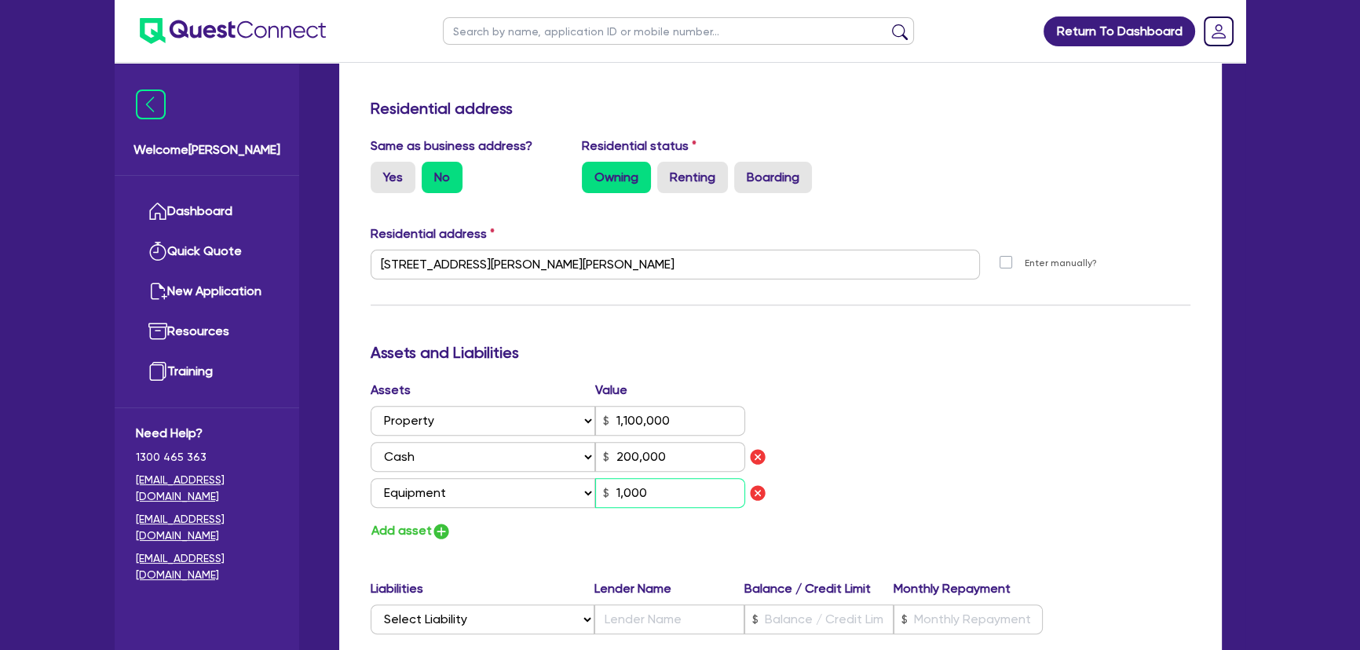
type input "2"
type input "0438 400 402"
type input "1,100,000"
type input "200,000"
type input "100,000"
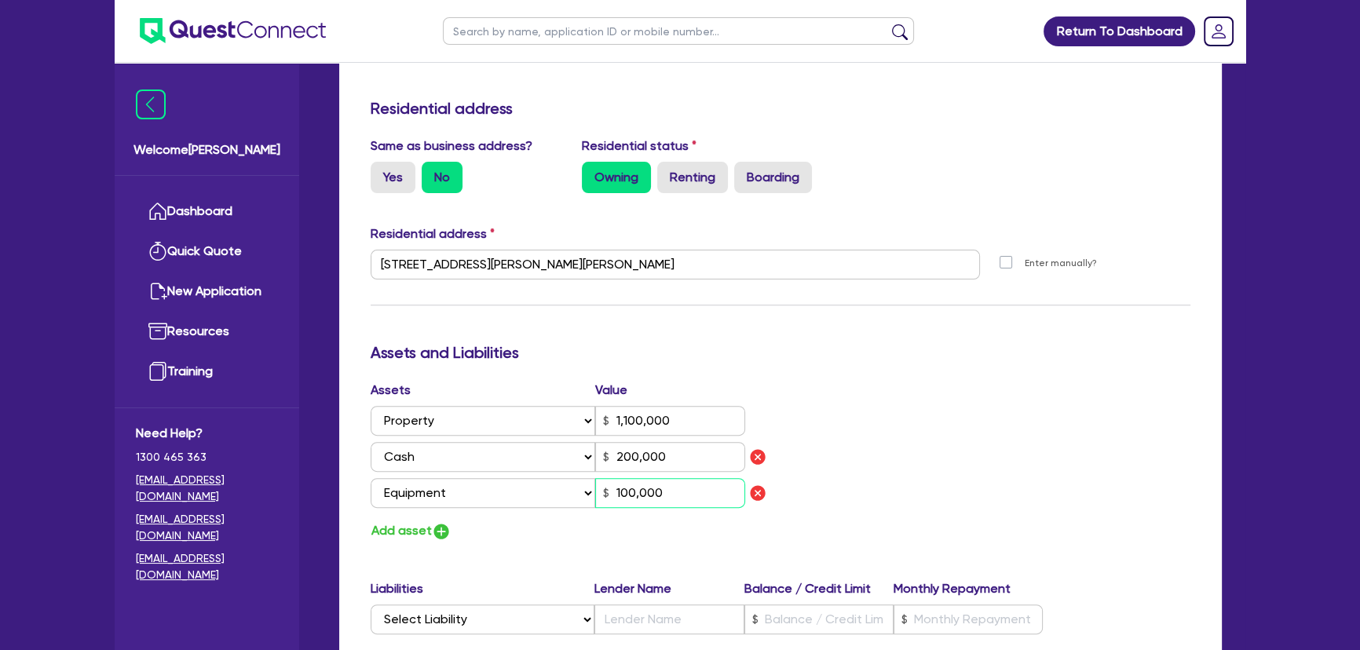
type input "2"
type input "0438 400 402"
type input "1,100,000"
type input "200,000"
type input "2"
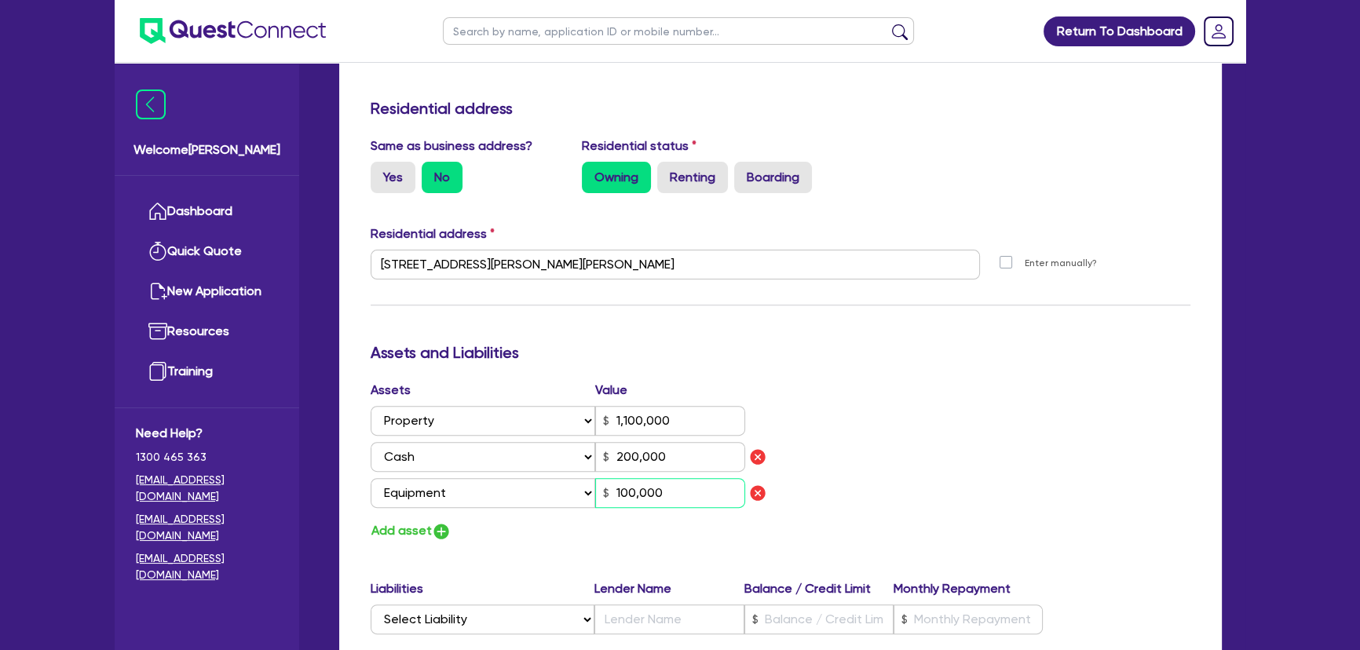
type input "0438 400 402"
type input "1,100,000"
type input "200,000"
type input "1,000,000"
click at [448, 532] on img "button" at bounding box center [441, 531] width 19 height 19
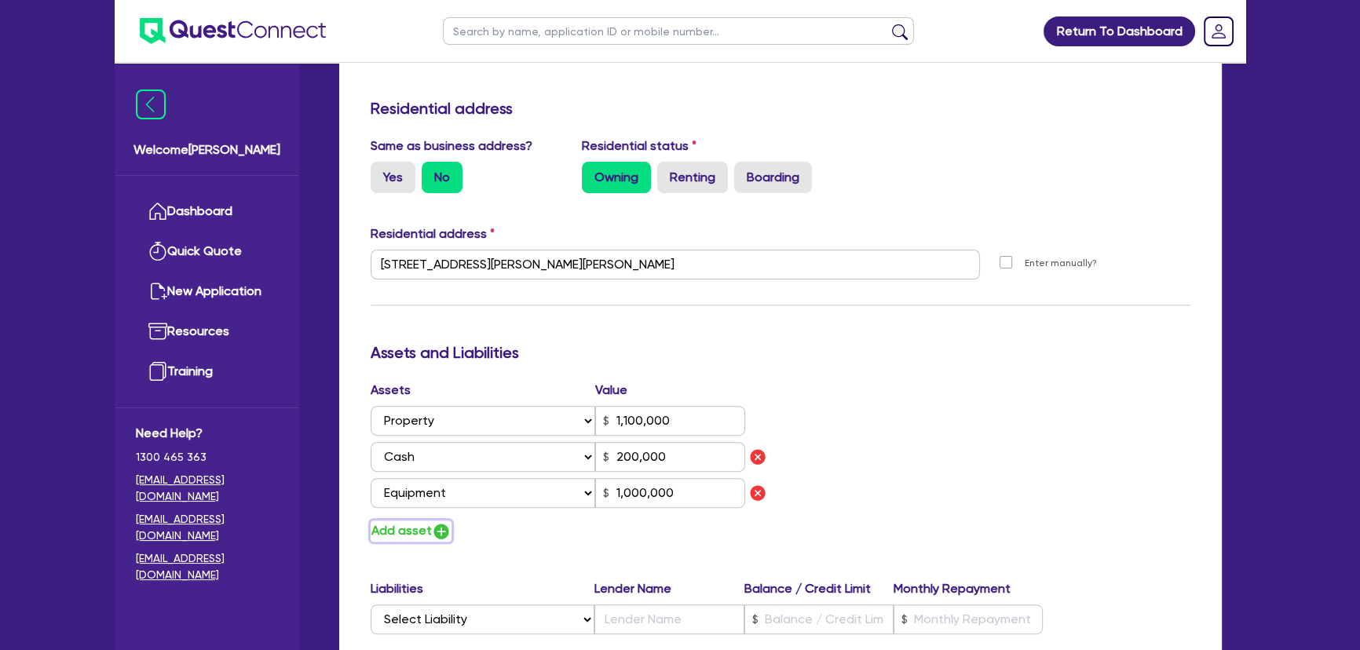
type input "2"
type input "0438 400 402"
type input "1,100,000"
type input "200,000"
type input "1,000,000"
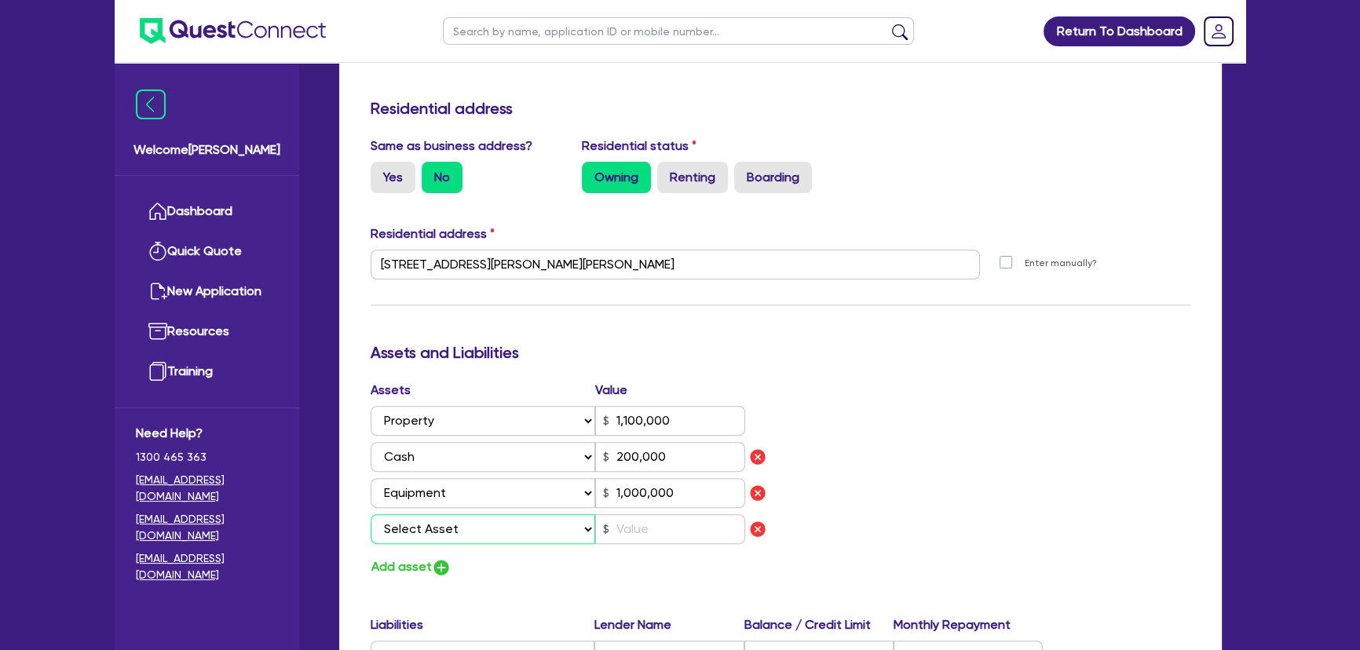
click at [448, 527] on select "Select Asset Cash Property Investment property Vehicle Truck Trailer Equipment …" at bounding box center [483, 529] width 225 height 30
select select "HOUSEHOLD_PERSONAL"
click at [371, 514] on select "Select Asset Cash Property Investment property Vehicle Truck Trailer Equipment …" at bounding box center [483, 529] width 225 height 30
type input "2"
type input "0438 400 402"
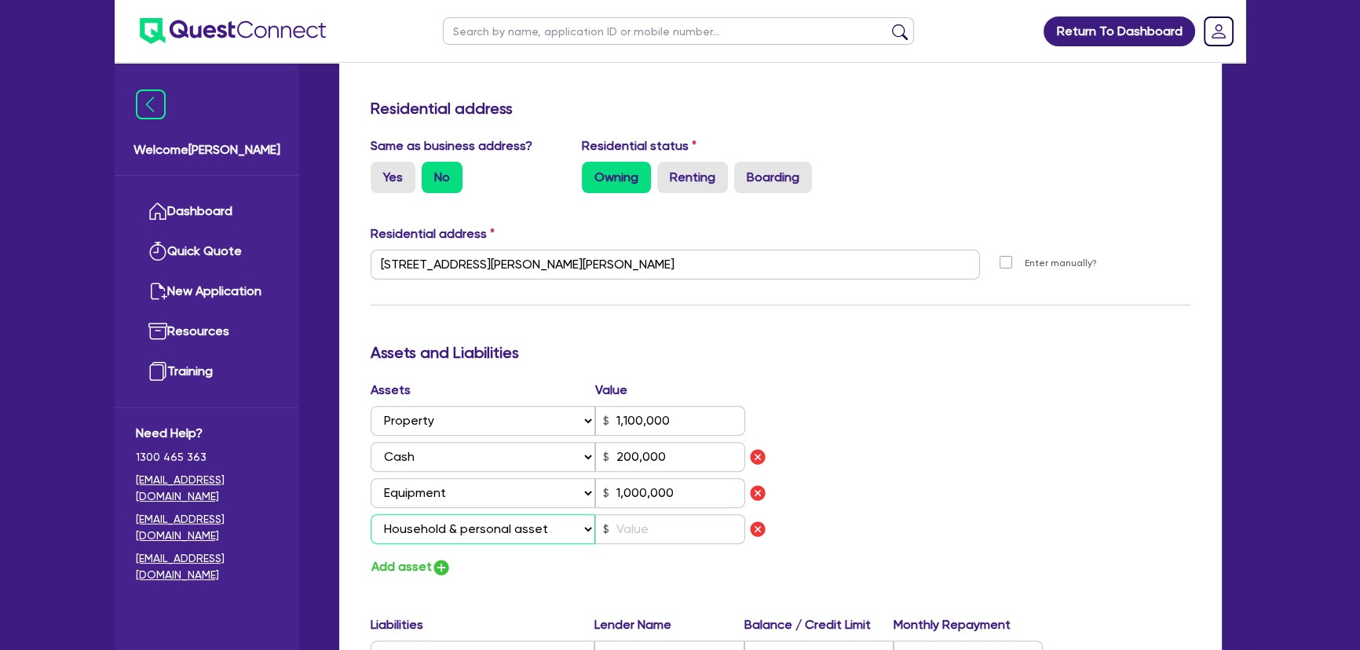
type input "1,100,000"
type input "200,000"
type input "1,000,000"
click at [707, 526] on input "text" at bounding box center [670, 529] width 150 height 30
type input "2"
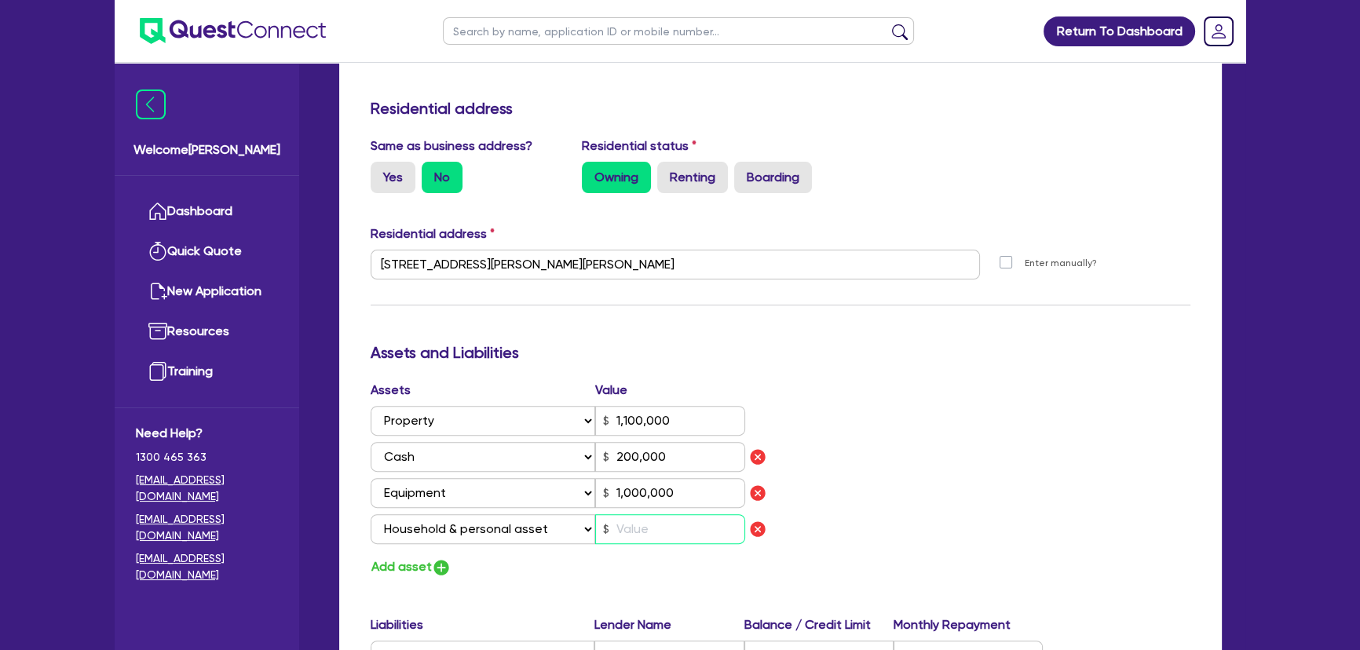
type input "0438 400 402"
type input "1,100,000"
type input "200,000"
type input "1,000,000"
type input "5"
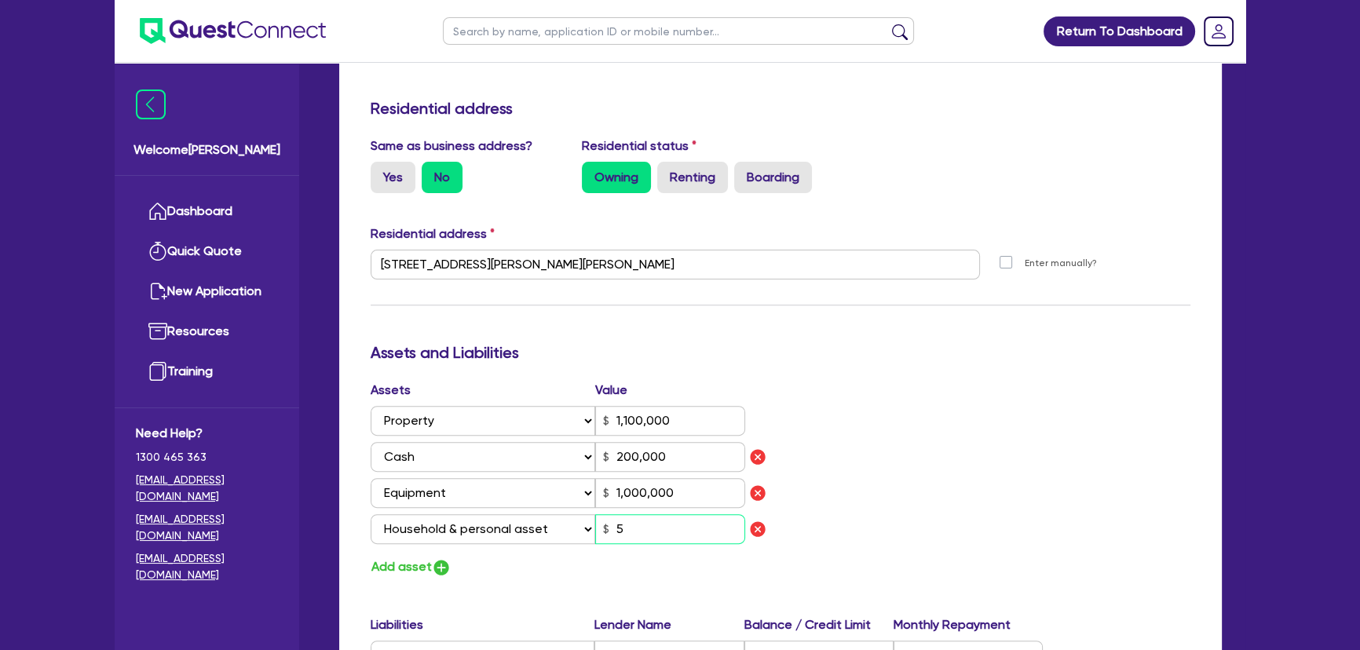
type input "2"
click at [1004, 457] on div "Assets Value Select Asset Cash Property Investment property Vehicle Truck Trail…" at bounding box center [780, 479] width 843 height 197
click at [440, 565] on img "button" at bounding box center [441, 567] width 19 height 19
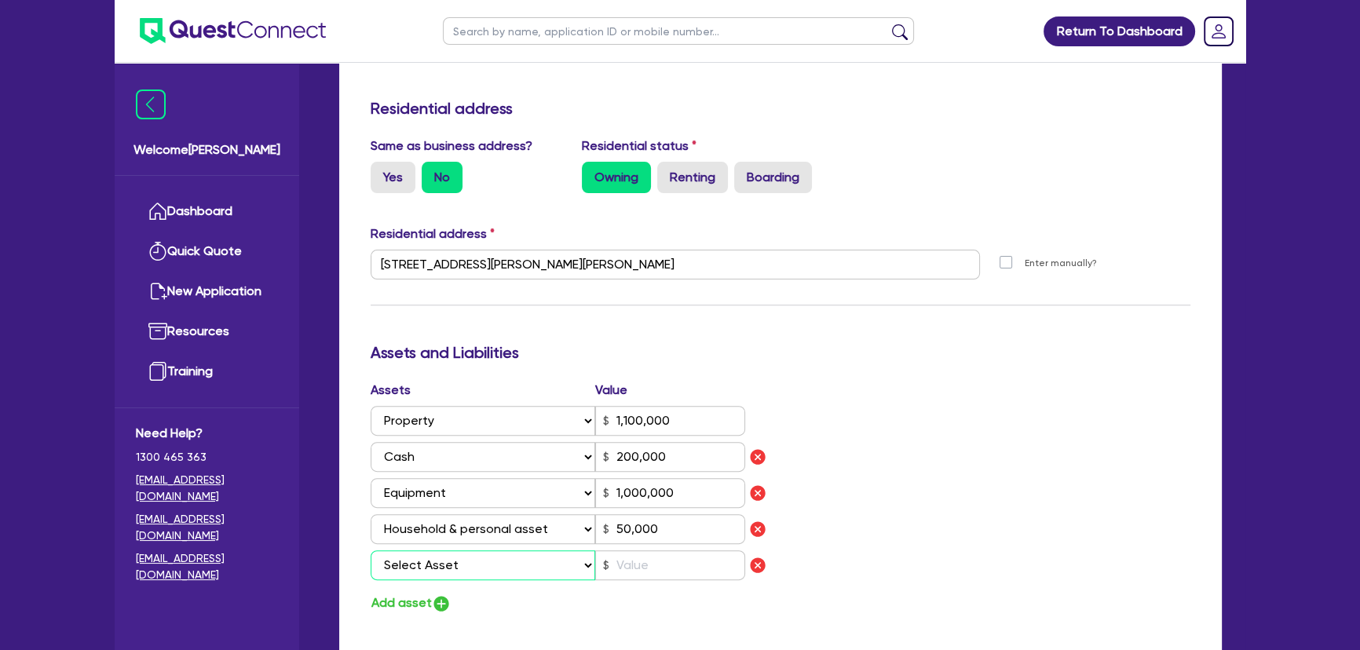
click at [430, 572] on select "Select Asset Cash Property Investment property Vehicle Truck Trailer Equipment …" at bounding box center [483, 565] width 225 height 30
click at [371, 550] on select "Select Asset Cash Property Investment property Vehicle Truck Trailer Equipment …" at bounding box center [483, 565] width 225 height 30
click at [668, 575] on input "text" at bounding box center [670, 565] width 150 height 30
click at [446, 603] on img "button" at bounding box center [441, 603] width 19 height 19
click at [455, 597] on select "Select Asset Cash Property Investment property Vehicle Truck Trailer Equipment …" at bounding box center [483, 602] width 225 height 30
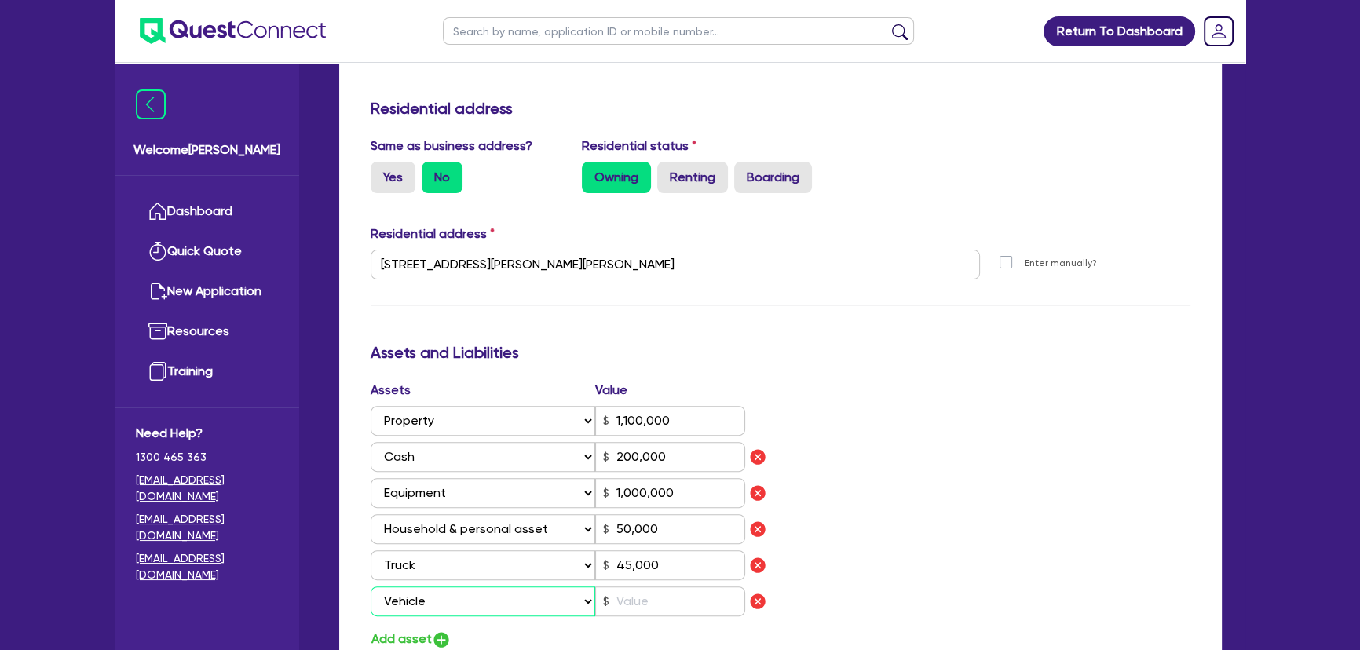
click at [371, 587] on select "Select Asset Cash Property Investment property Vehicle Truck Trailer Equipment …" at bounding box center [483, 602] width 225 height 30
click at [635, 597] on input "text" at bounding box center [670, 602] width 150 height 30
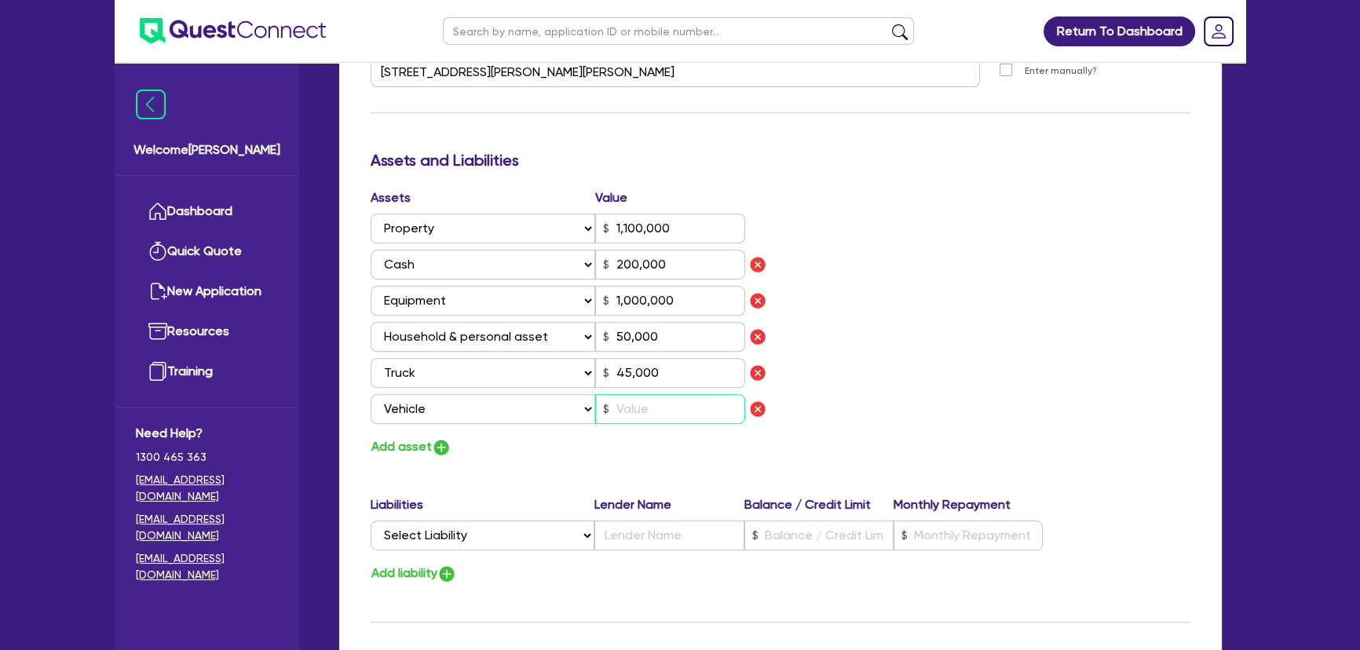
scroll to position [856, 0]
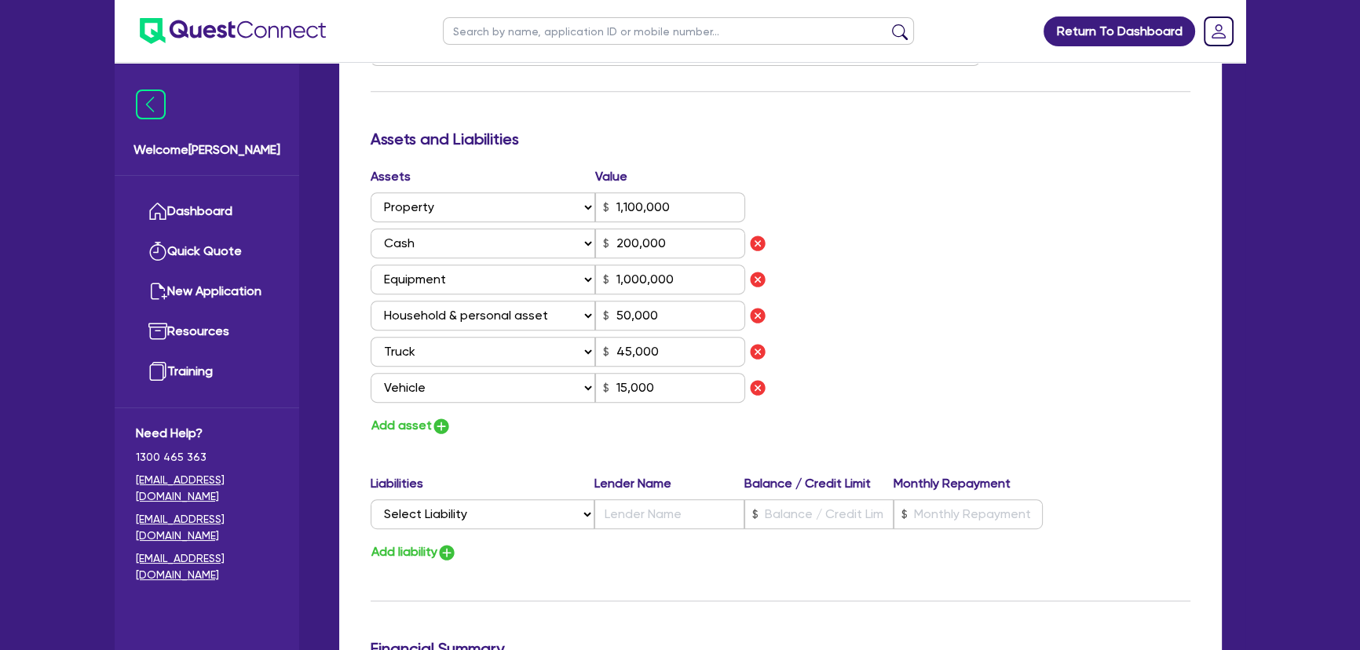
drag, startPoint x: 452, startPoint y: 422, endPoint x: 443, endPoint y: 423, distance: 9.5
click at [448, 422] on div "Add asset" at bounding box center [570, 425] width 422 height 21
click at [443, 423] on img "button" at bounding box center [441, 426] width 19 height 19
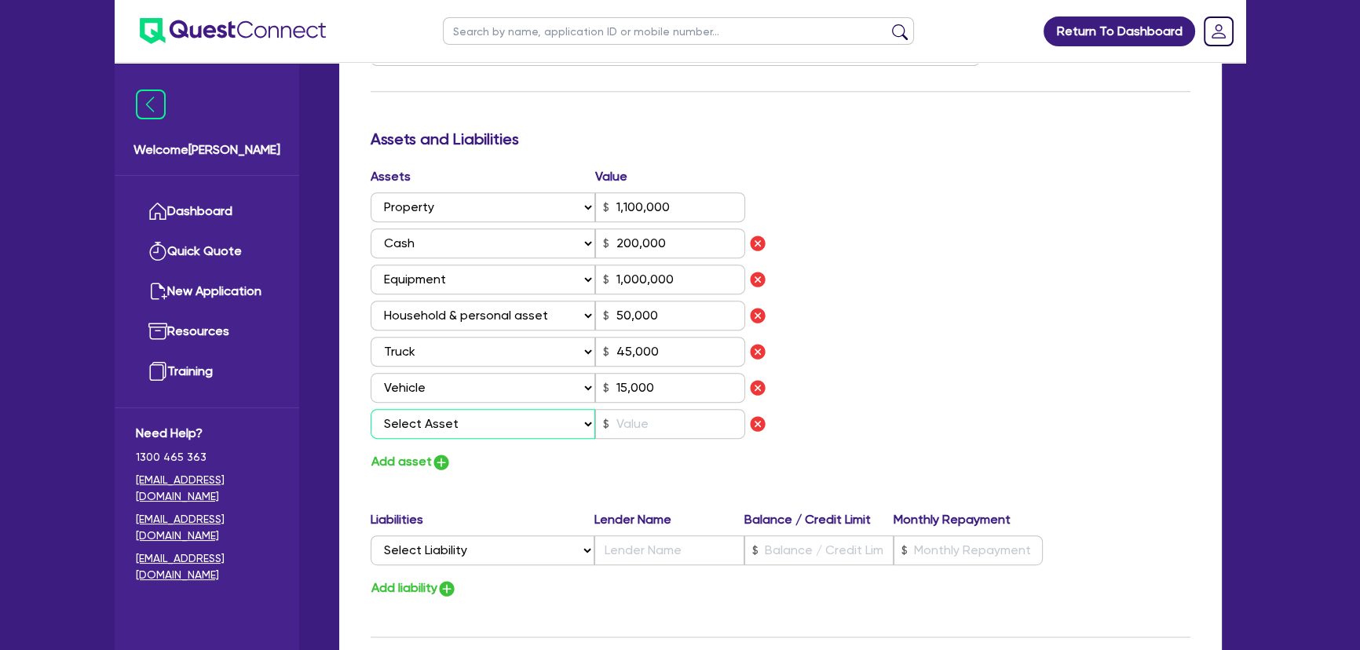
drag, startPoint x: 450, startPoint y: 422, endPoint x: 456, endPoint y: 433, distance: 12.7
click at [450, 422] on select "Select Asset Cash Property Investment property Vehicle Truck Trailer Equipment …" at bounding box center [483, 424] width 225 height 30
click at [371, 409] on select "Select Asset Cash Property Investment property Vehicle Truck Trailer Equipment …" at bounding box center [483, 424] width 225 height 30
click at [652, 426] on input "text" at bounding box center [670, 424] width 150 height 30
click at [434, 471] on div "Update residential status for Director #1 Boarding is only acceptable when the …" at bounding box center [781, 153] width 820 height 1378
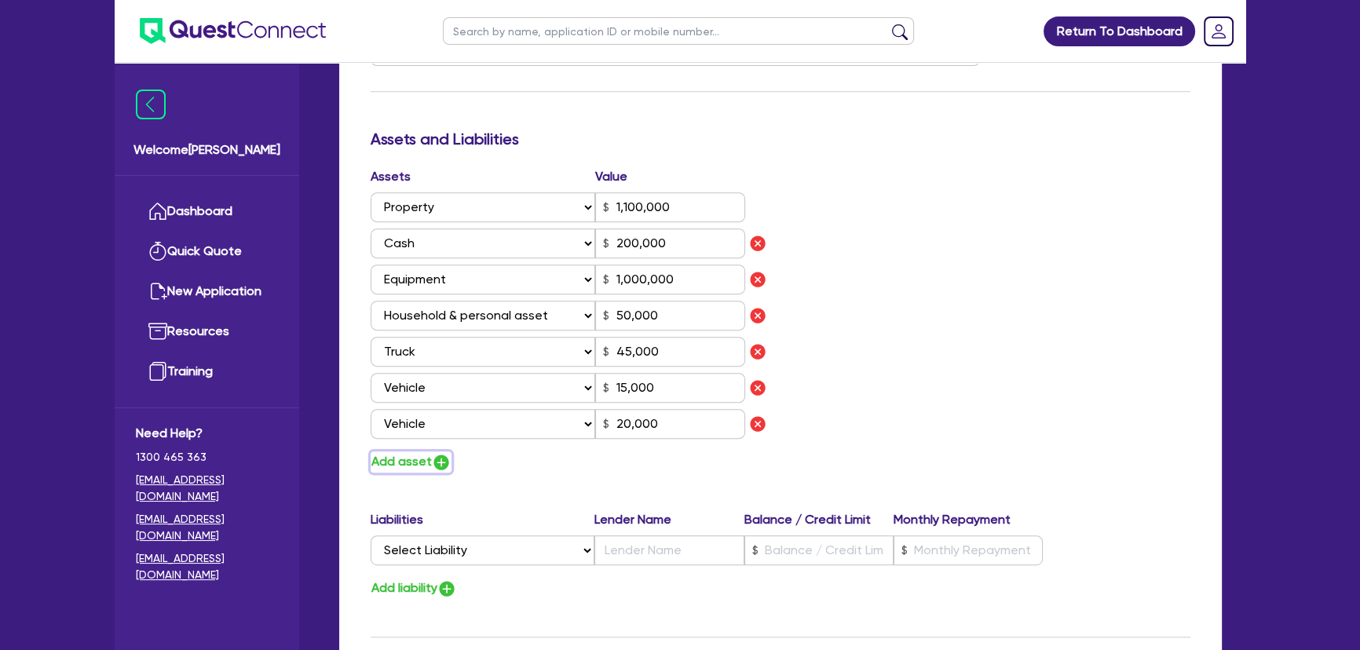
click at [443, 464] on img "button" at bounding box center [441, 462] width 19 height 19
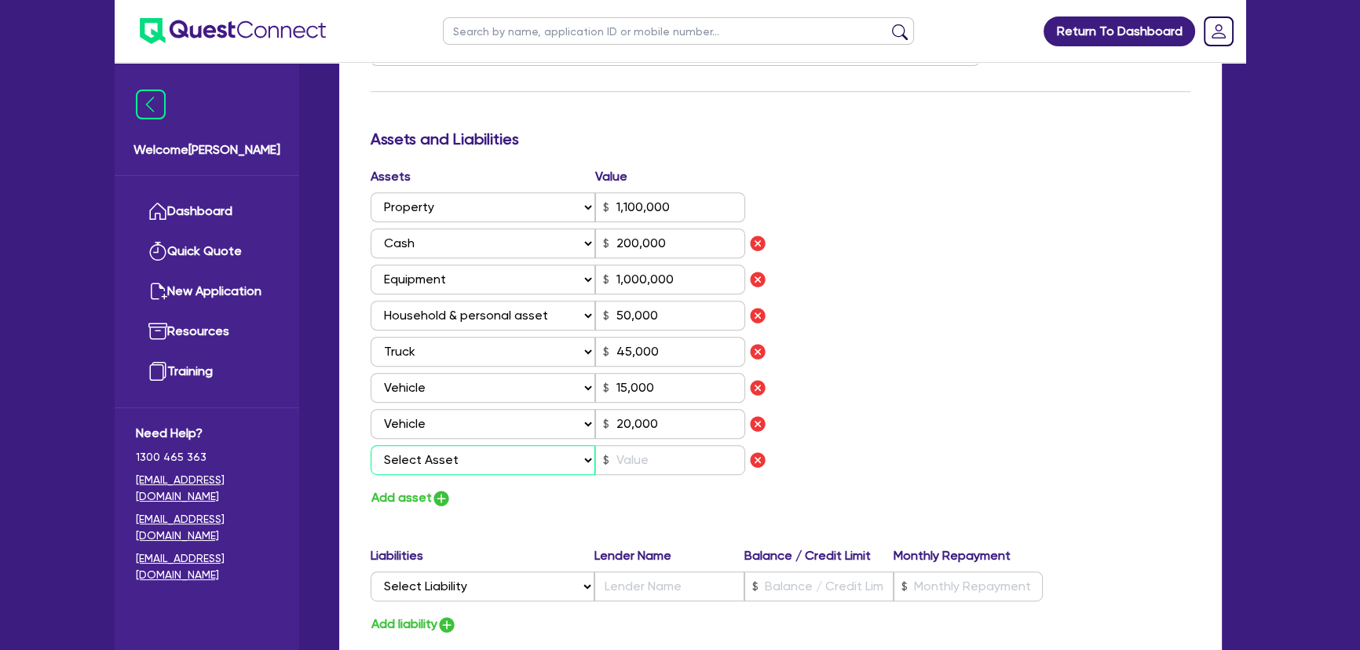
click at [444, 466] on select "Select Asset Cash Property Investment property Vehicle Truck Trailer Equipment …" at bounding box center [483, 460] width 225 height 30
click at [371, 445] on select "Select Asset Cash Property Investment property Vehicle Truck Trailer Equipment …" at bounding box center [483, 460] width 225 height 30
click at [675, 471] on input "text" at bounding box center [670, 460] width 150 height 30
click at [443, 496] on img "button" at bounding box center [441, 498] width 19 height 19
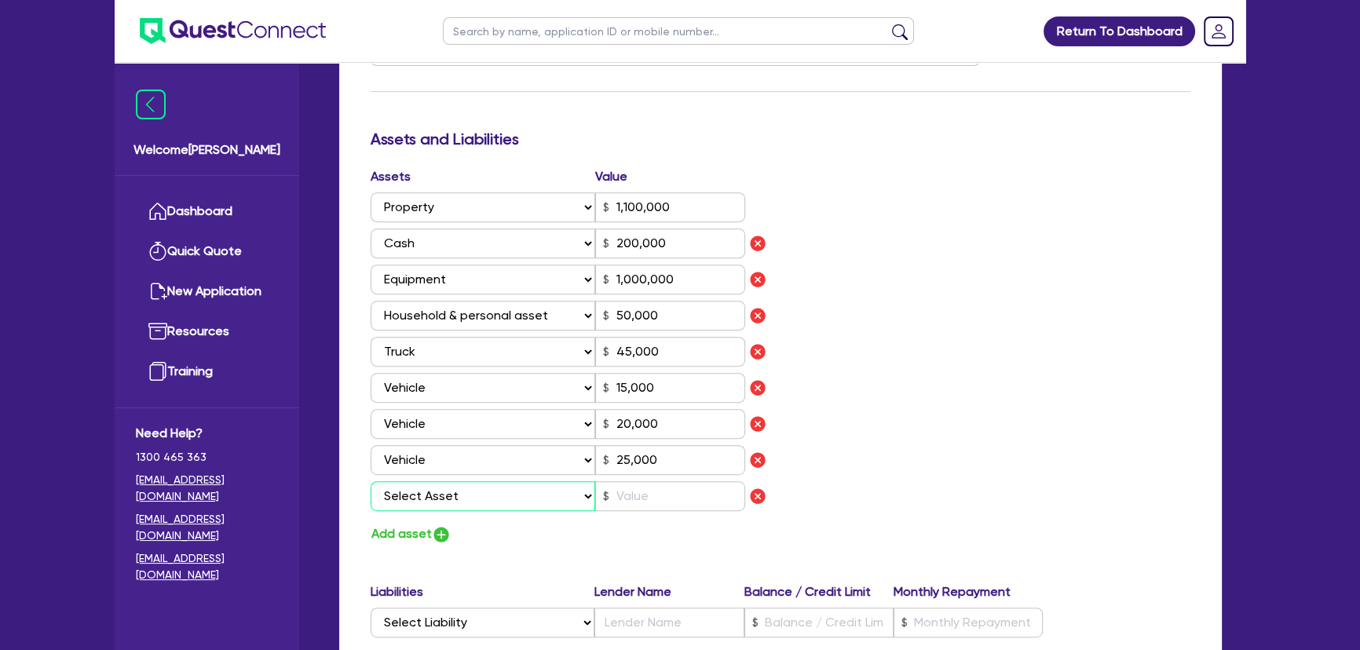
click at [443, 496] on select "Select Asset Cash Property Investment property Vehicle Truck Trailer Equipment …" at bounding box center [483, 496] width 225 height 30
click at [371, 481] on select "Select Asset Cash Property Investment property Vehicle Truck Trailer Equipment …" at bounding box center [483, 496] width 225 height 30
click at [693, 492] on input "text" at bounding box center [670, 496] width 150 height 30
click at [1034, 452] on div "Assets Value Select Asset Cash Property Investment property Vehicle Truck Trail…" at bounding box center [780, 356] width 843 height 378
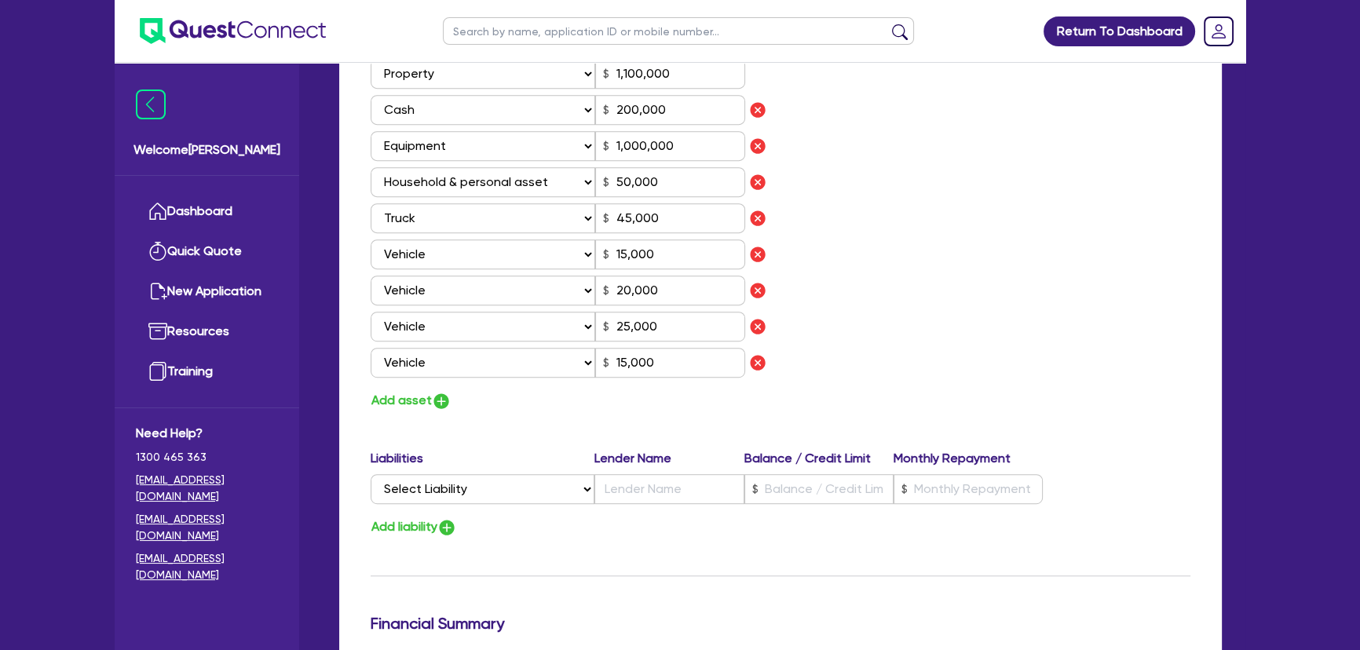
scroll to position [1142, 0]
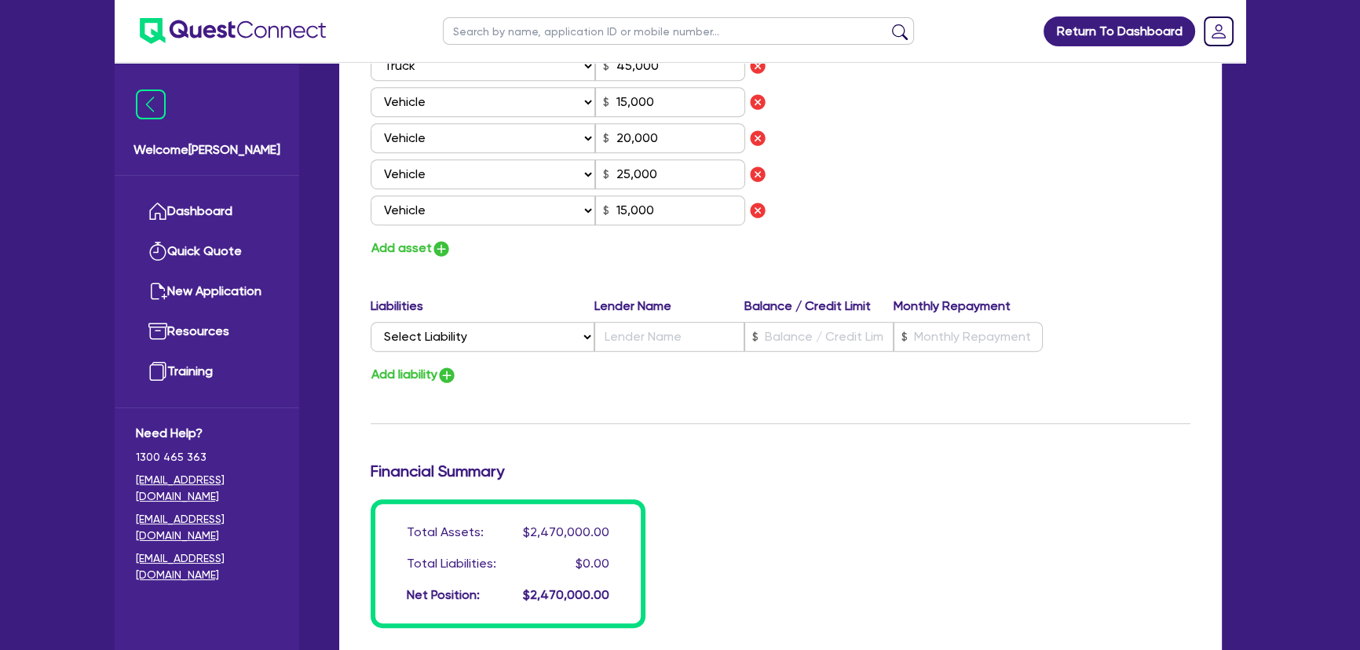
click at [550, 311] on label "Liabilities" at bounding box center [483, 306] width 224 height 19
click at [526, 343] on select "Select Liability Credit card Mortgage Investment property loan Vehicle loan Tru…" at bounding box center [483, 337] width 224 height 30
click at [371, 322] on select "Select Liability Credit card Mortgage Investment property loan Vehicle loan Tru…" at bounding box center [483, 337] width 224 height 30
click at [656, 336] on input "text" at bounding box center [668, 337] width 149 height 30
click at [813, 339] on input "text" at bounding box center [818, 337] width 149 height 30
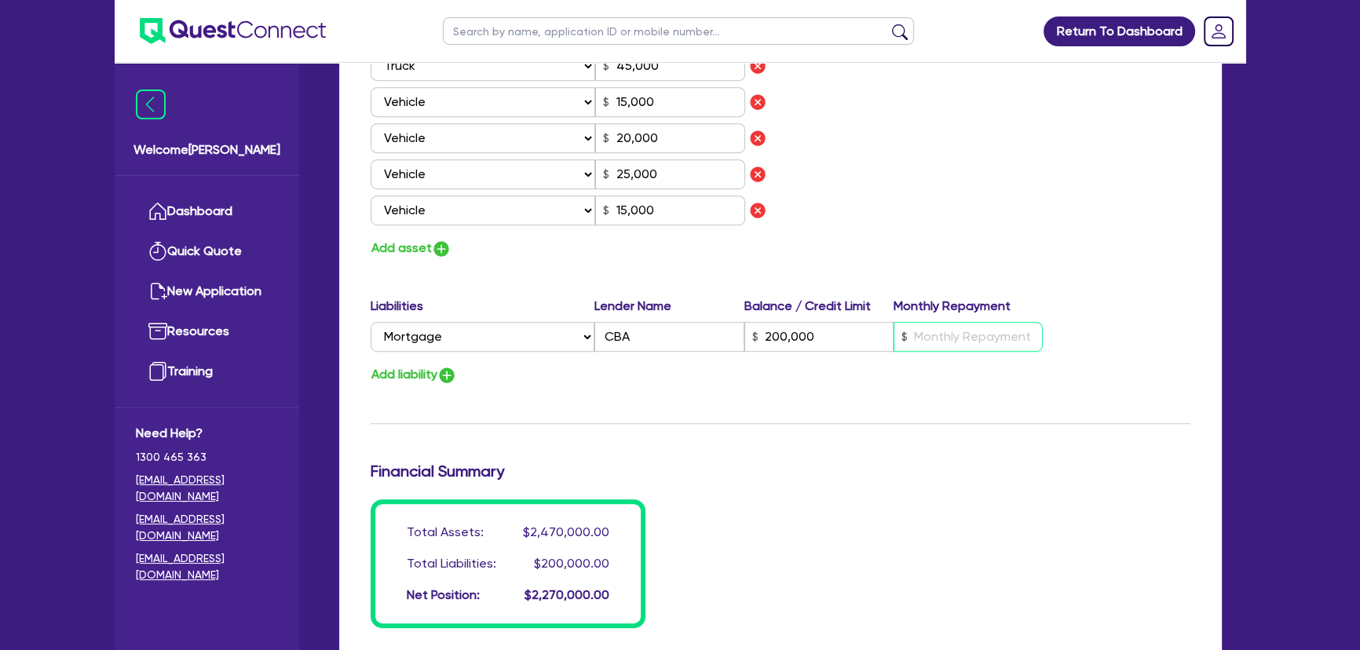
click at [955, 335] on input "text" at bounding box center [968, 337] width 149 height 30
click at [455, 377] on img "button" at bounding box center [446, 375] width 19 height 19
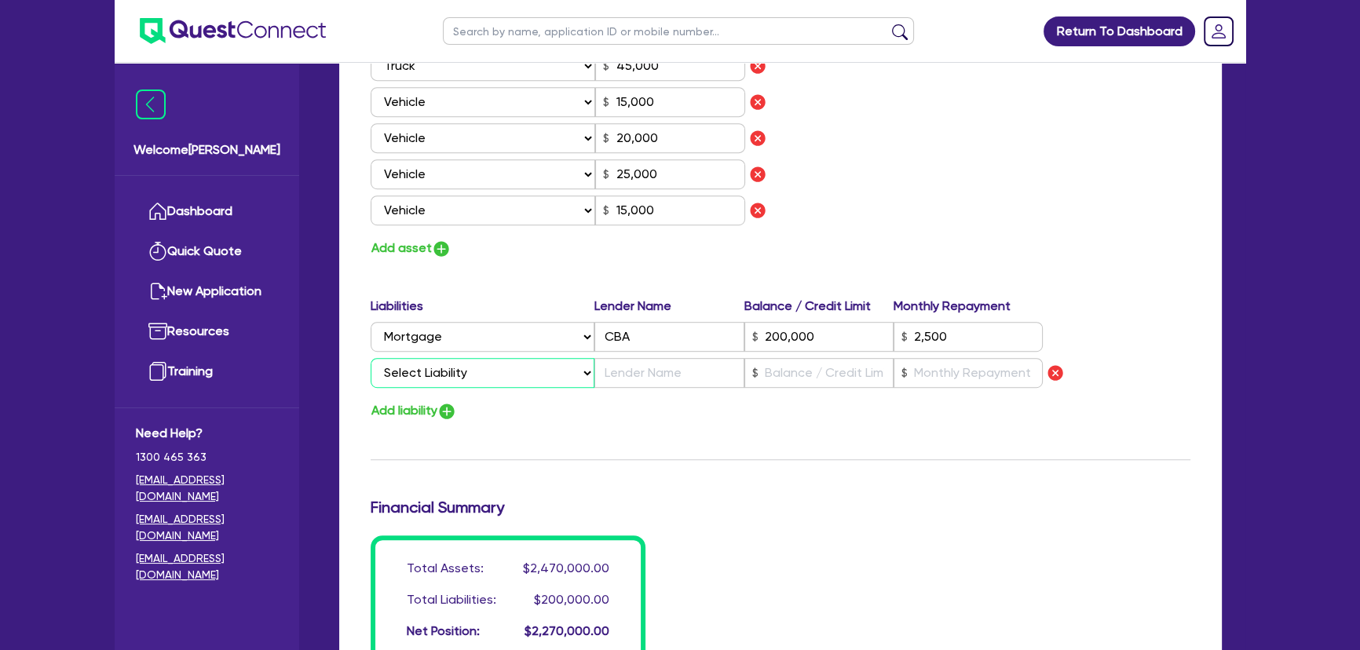
click at [458, 377] on select "Select Liability Credit card Mortgage Investment property loan Vehicle loan Tru…" at bounding box center [483, 373] width 224 height 30
click at [371, 358] on select "Select Liability Credit card Mortgage Investment property loan Vehicle loan Tru…" at bounding box center [483, 373] width 224 height 30
click at [658, 375] on input "text" at bounding box center [668, 373] width 149 height 30
click at [796, 376] on input "text" at bounding box center [818, 373] width 149 height 30
drag, startPoint x: 848, startPoint y: 372, endPoint x: 685, endPoint y: 365, distance: 163.5
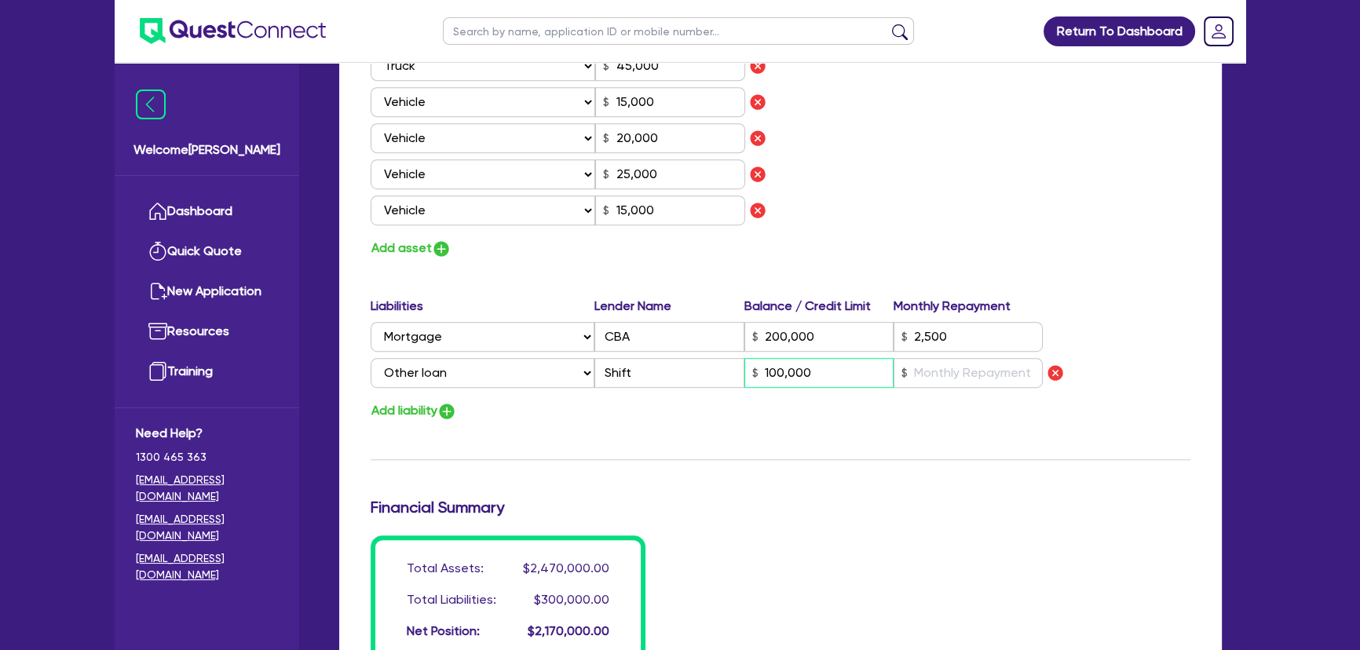
click at [685, 365] on div "Select Liability Credit card Mortgage Investment property loan Vehicle loan Tru…" at bounding box center [707, 373] width 672 height 30
click at [950, 381] on input "text" at bounding box center [968, 373] width 149 height 30
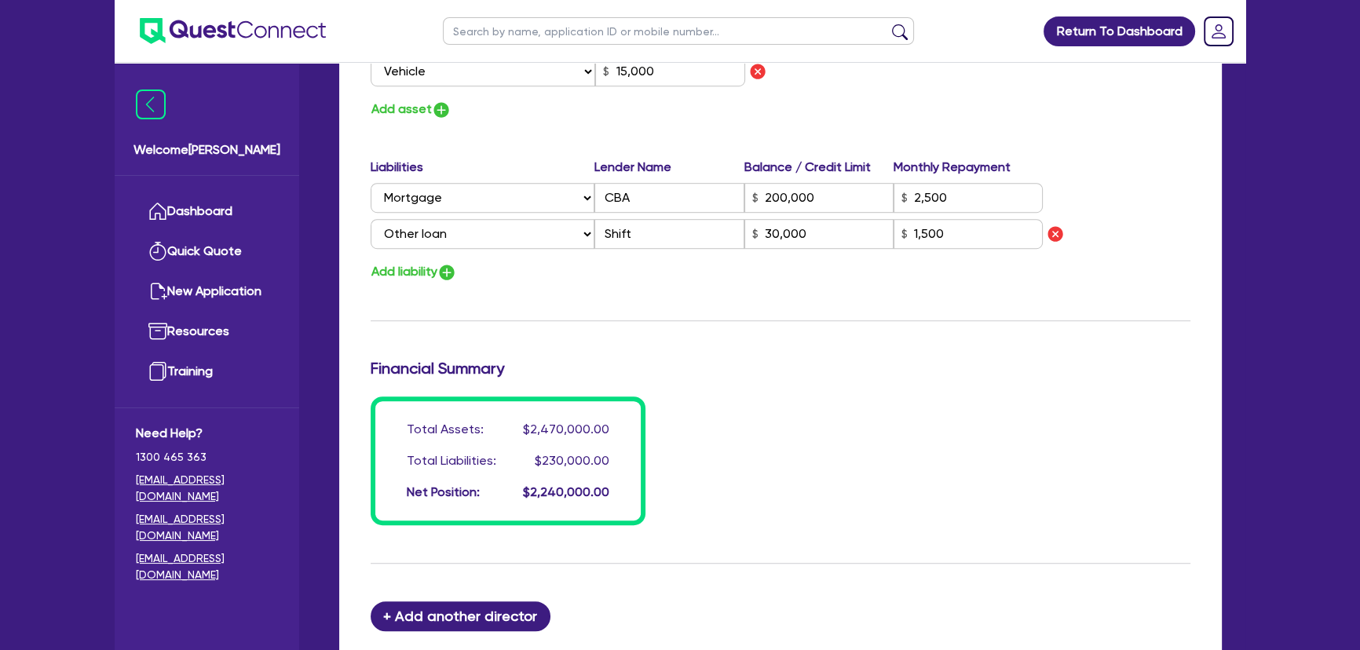
scroll to position [1428, 0]
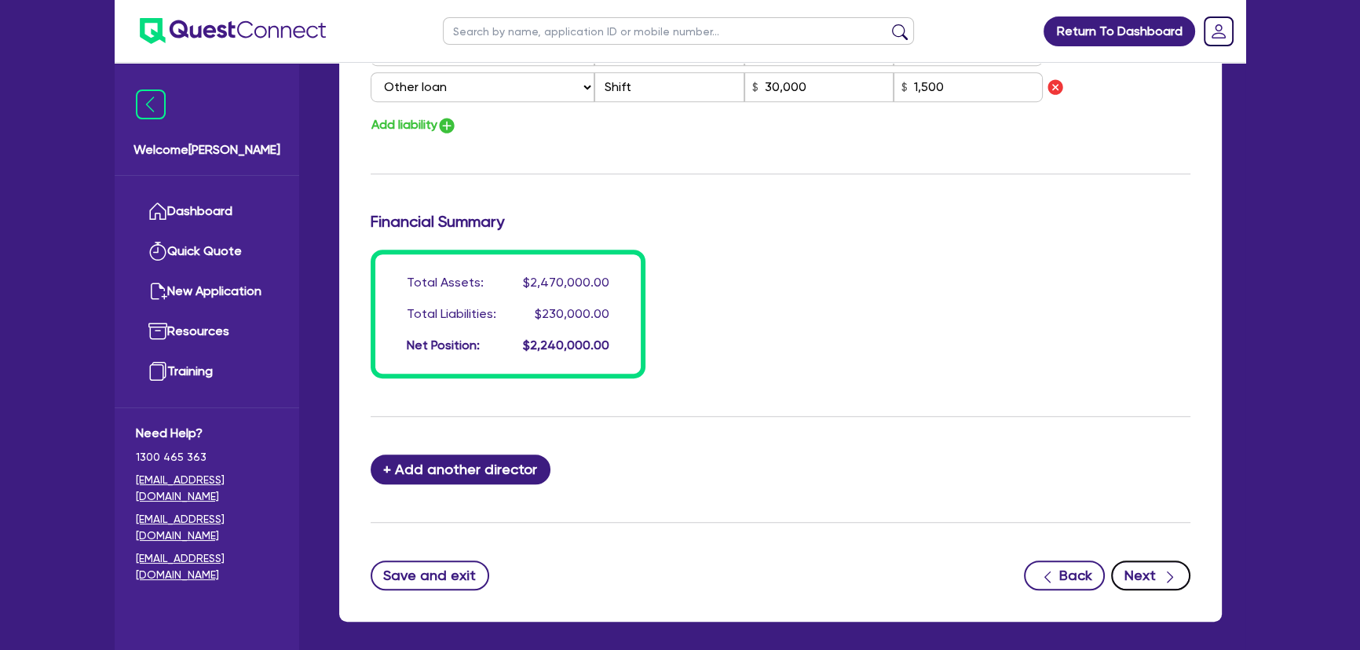
click at [1136, 569] on button "Next" at bounding box center [1150, 576] width 79 height 30
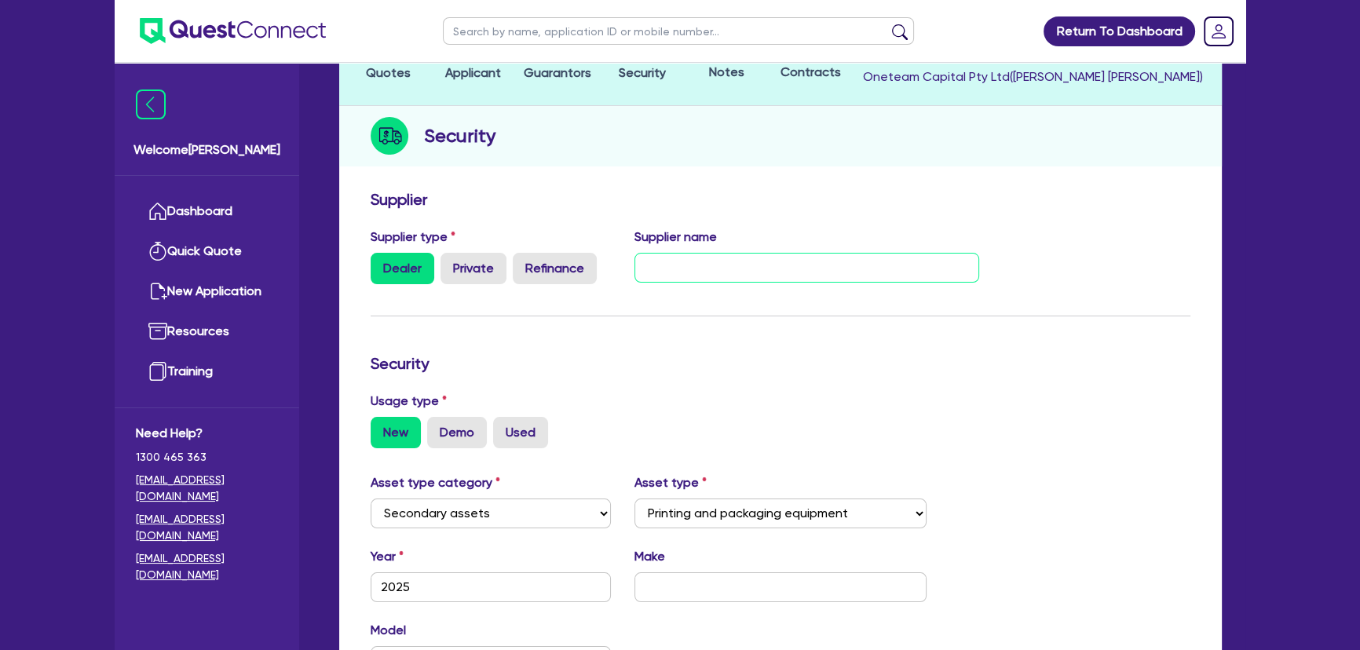
click at [682, 258] on input "text" at bounding box center [807, 268] width 346 height 30
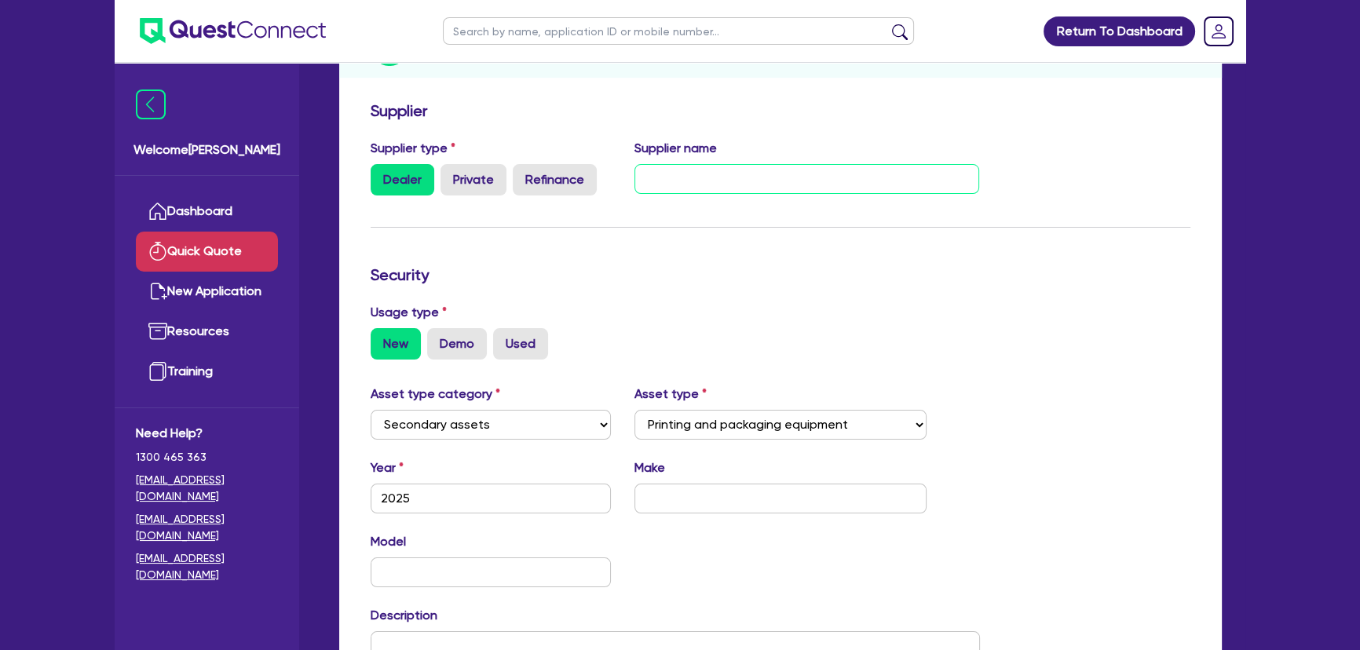
scroll to position [356, 0]
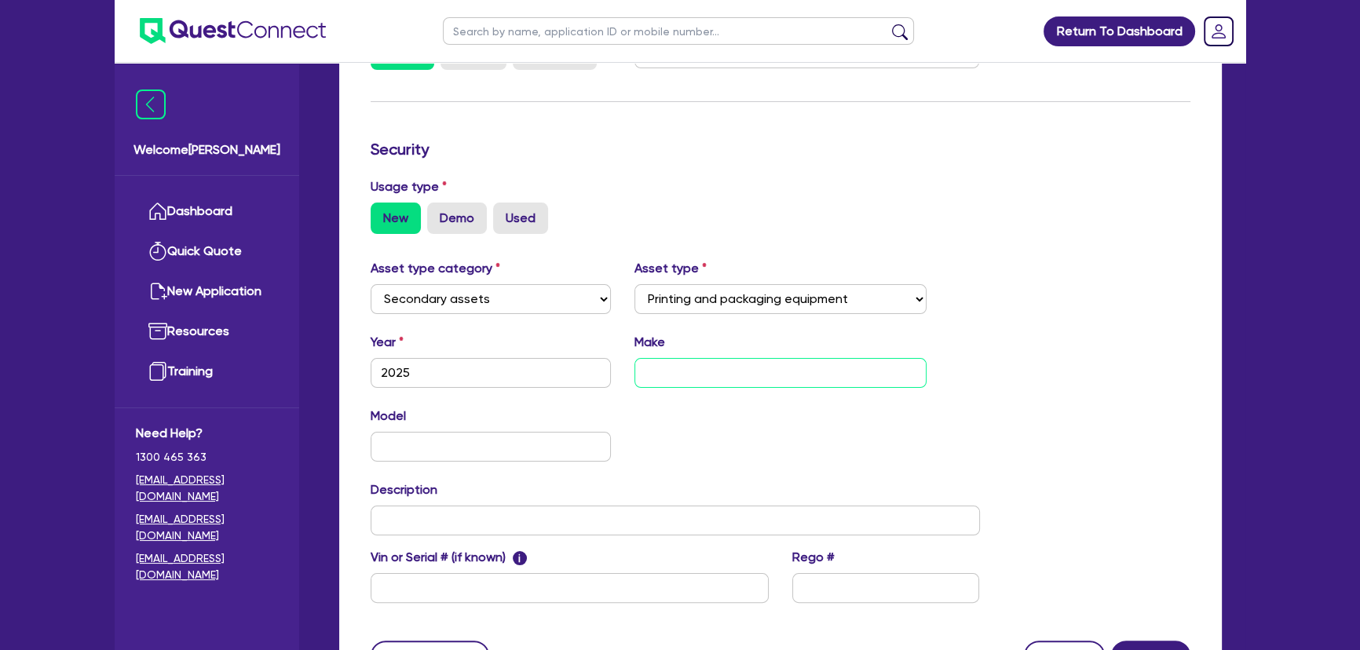
click at [660, 380] on input "text" at bounding box center [780, 373] width 293 height 30
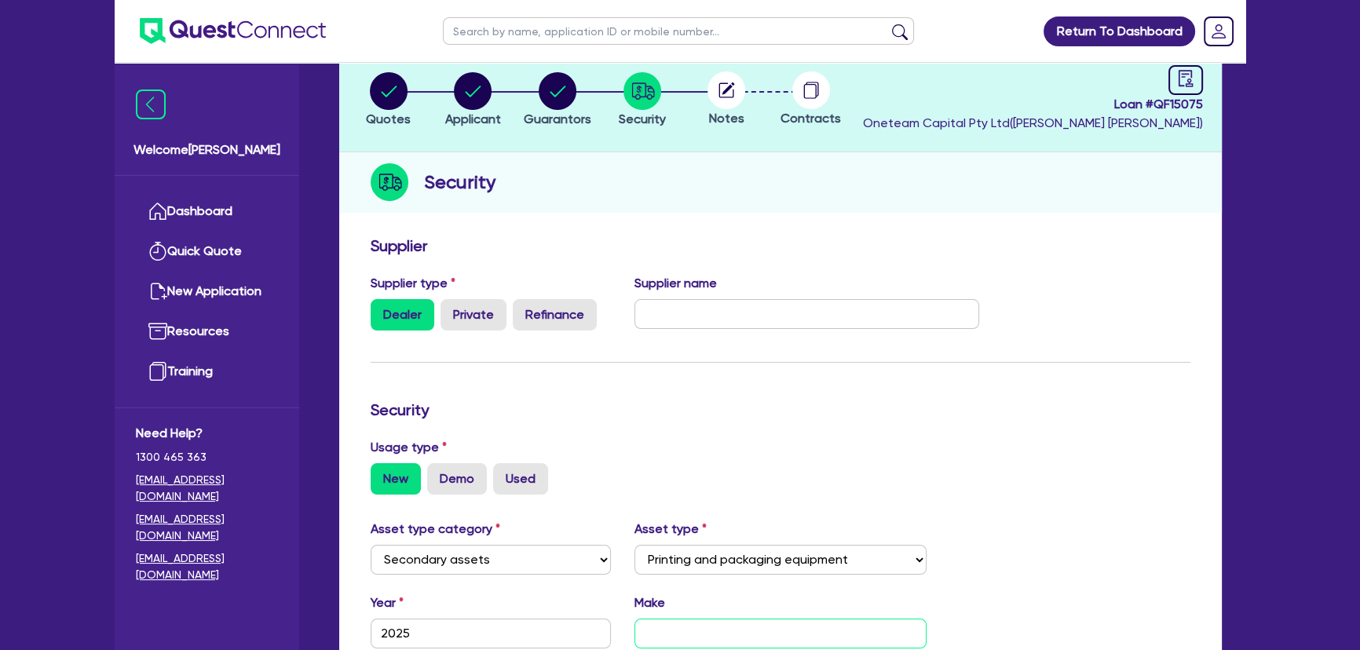
scroll to position [0, 0]
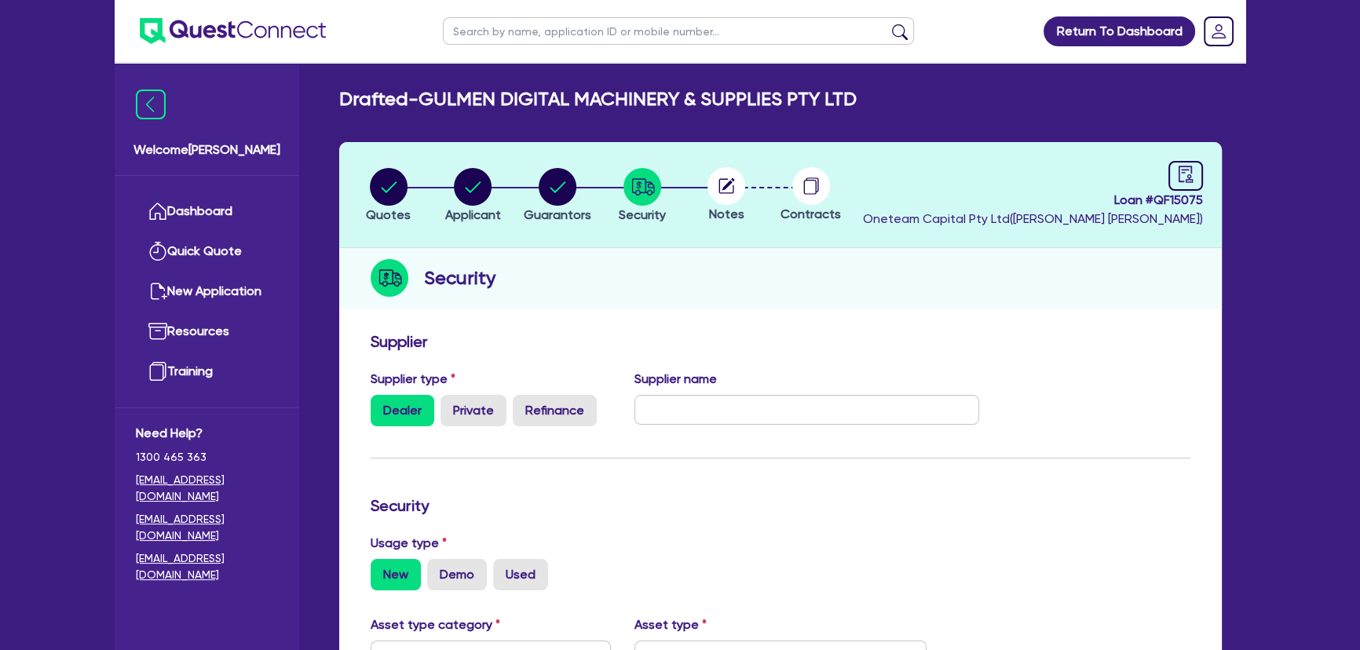
click at [726, 187] on icon at bounding box center [726, 186] width 38 height 38
click at [1185, 176] on icon "audit" at bounding box center [1185, 174] width 17 height 17
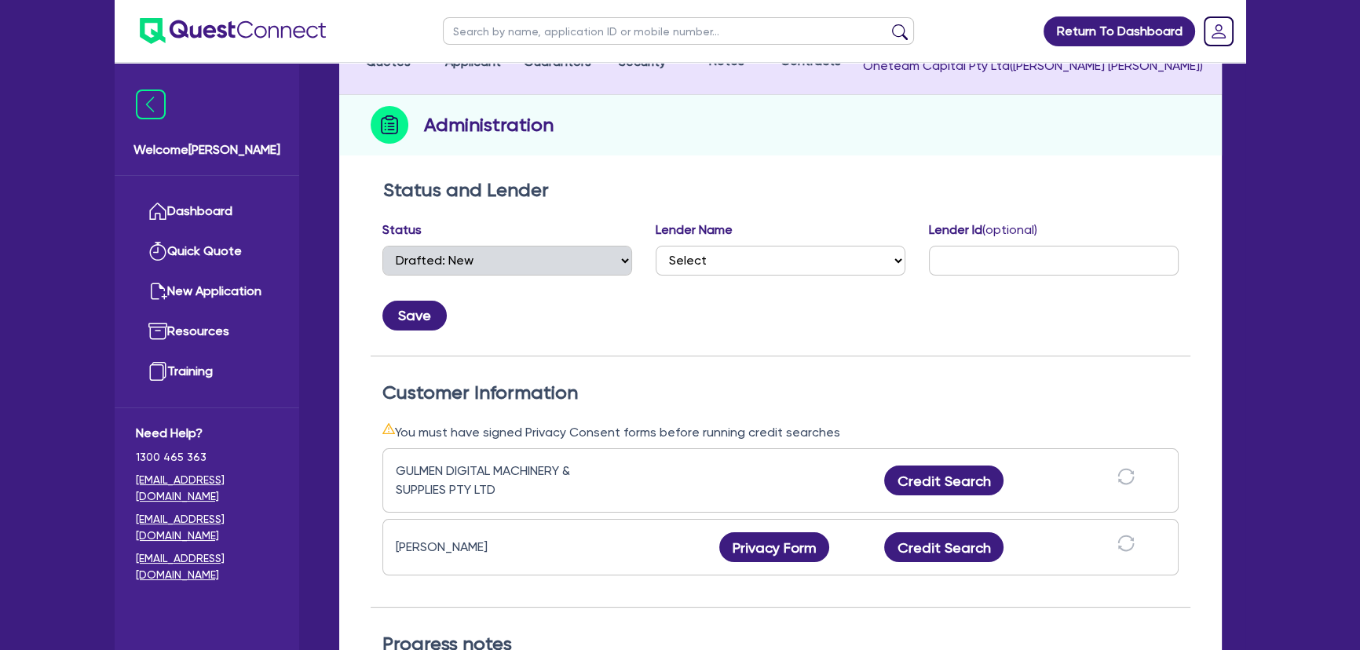
scroll to position [285, 0]
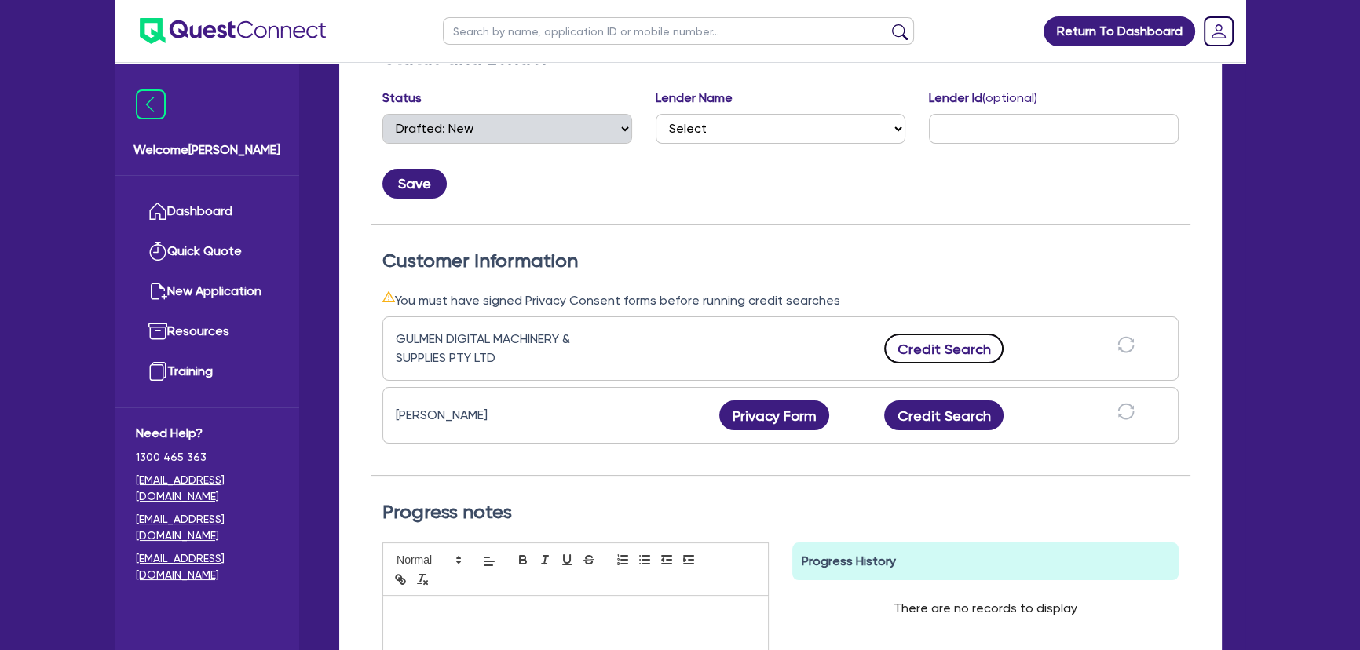
click at [963, 352] on button "Credit Search" at bounding box center [943, 349] width 119 height 30
click at [970, 408] on button "Credit Search" at bounding box center [943, 415] width 119 height 30
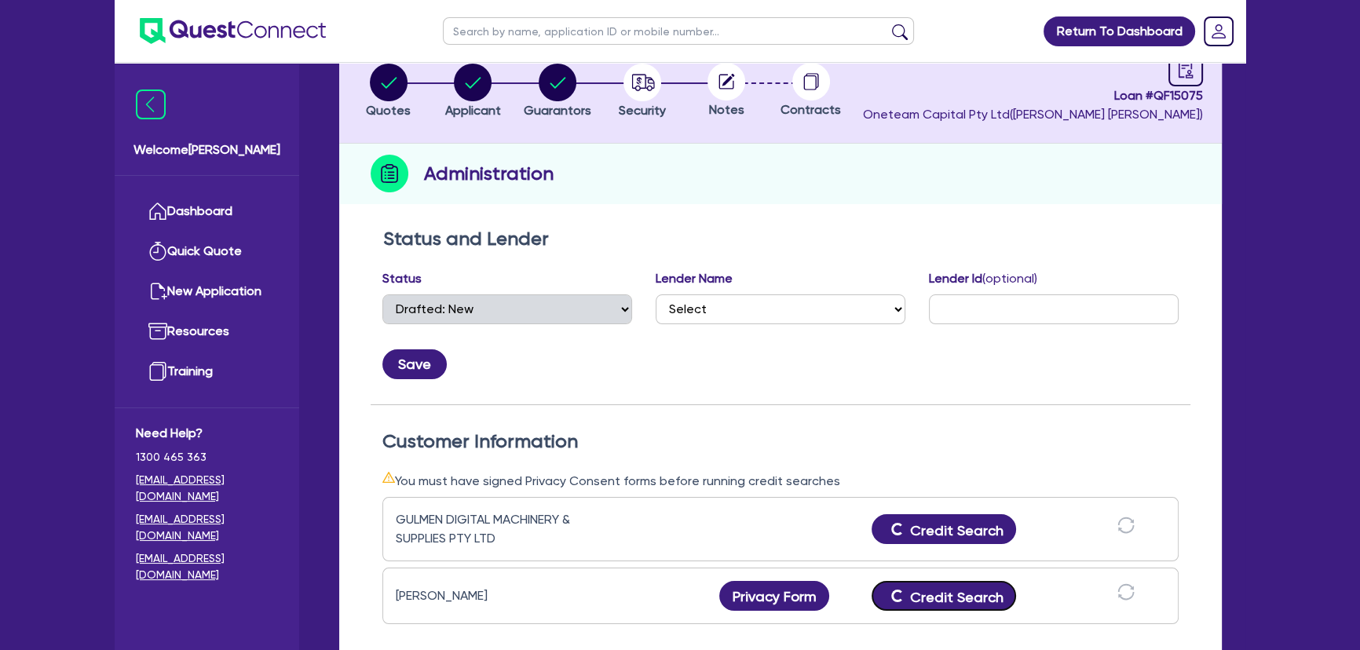
scroll to position [0, 0]
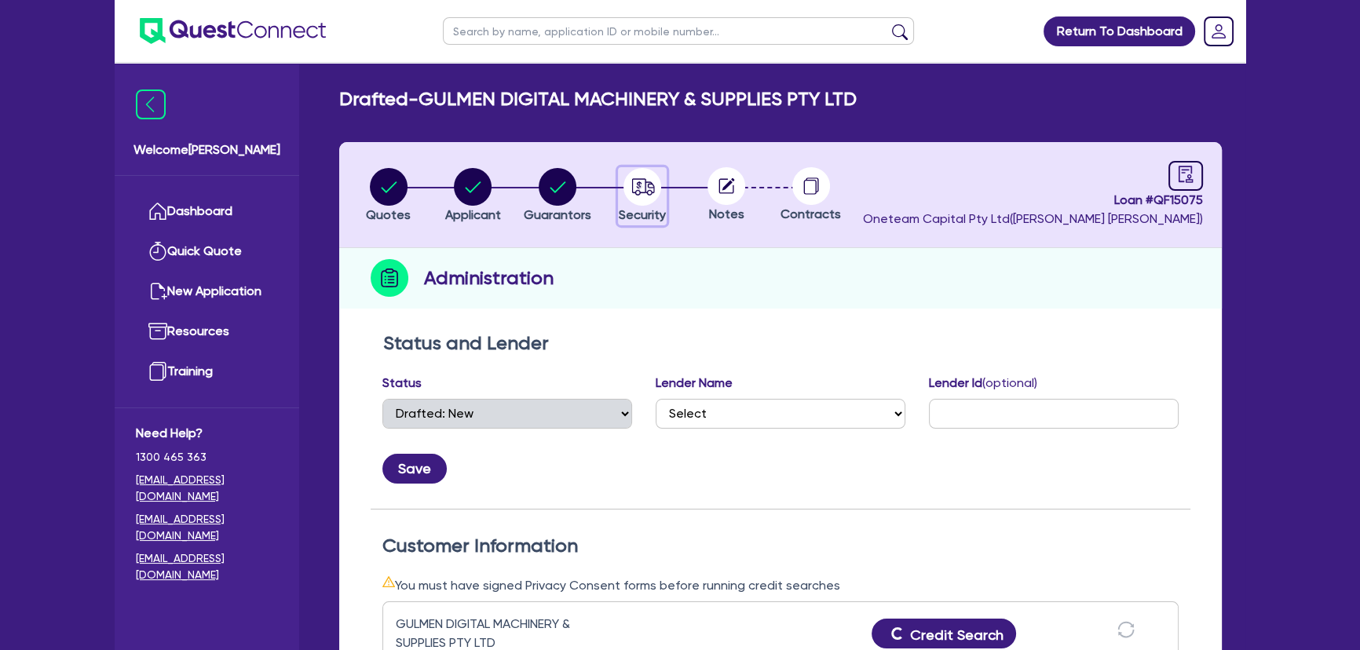
click at [628, 192] on circle "button" at bounding box center [642, 187] width 38 height 38
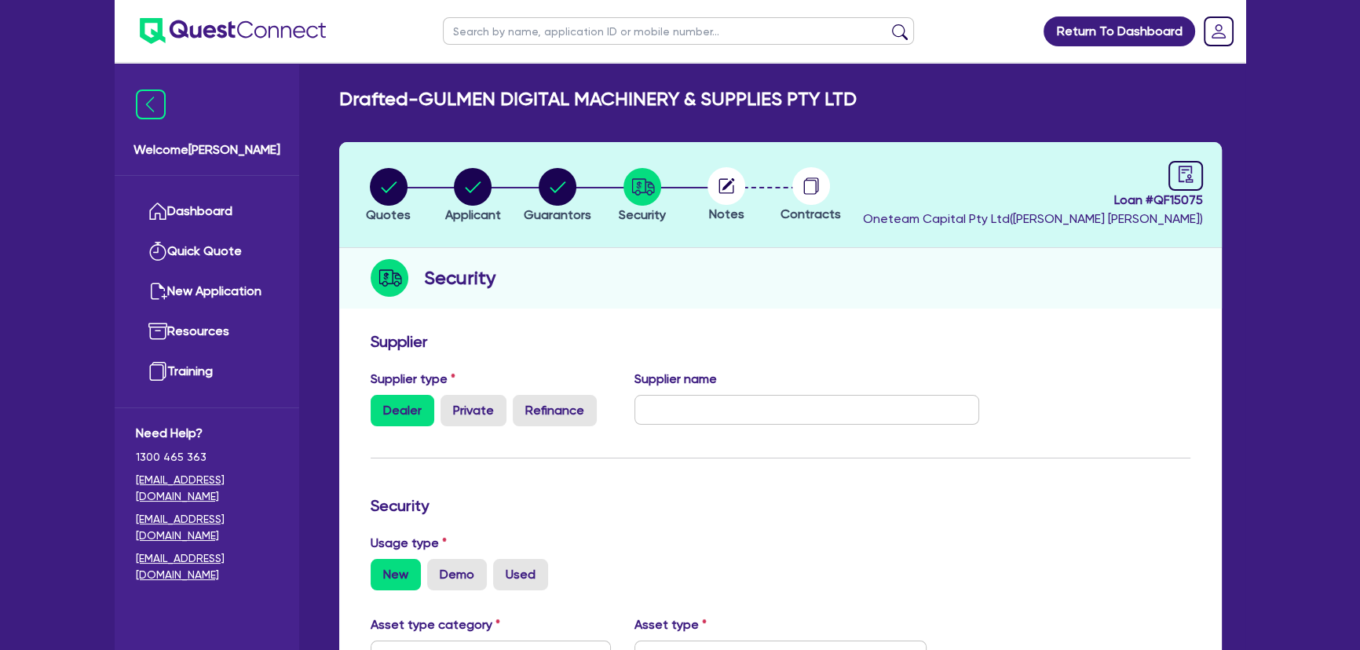
drag, startPoint x: 753, startPoint y: 204, endPoint x: 743, endPoint y: 193, distance: 15.0
click at [745, 196] on div "Notes" at bounding box center [726, 195] width 85 height 57
click at [743, 193] on circle at bounding box center [726, 186] width 38 height 38
click at [723, 188] on icon at bounding box center [728, 184] width 13 height 13
click at [1216, 183] on header "Quotes Applicant Guarantors Security Notes Contracts Loan # QF15075 Oneteam Cap…" at bounding box center [780, 195] width 883 height 106
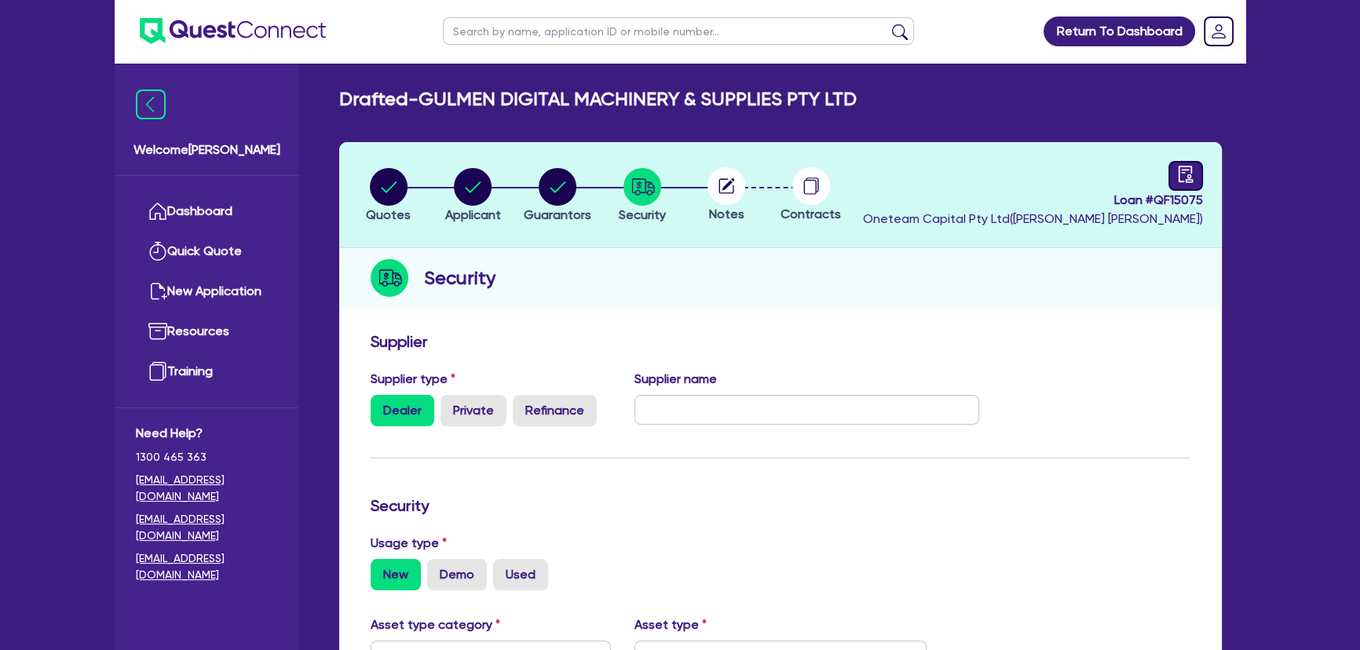
click at [1199, 180] on link at bounding box center [1185, 176] width 35 height 30
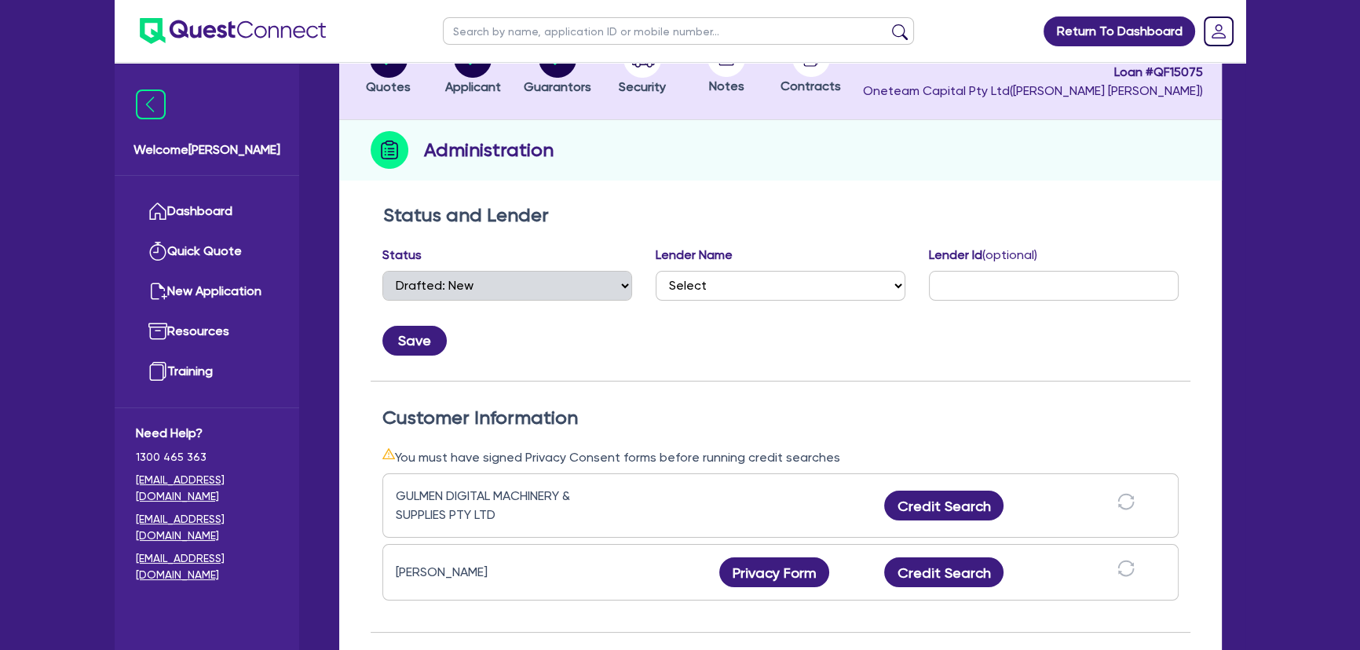
scroll to position [356, 0]
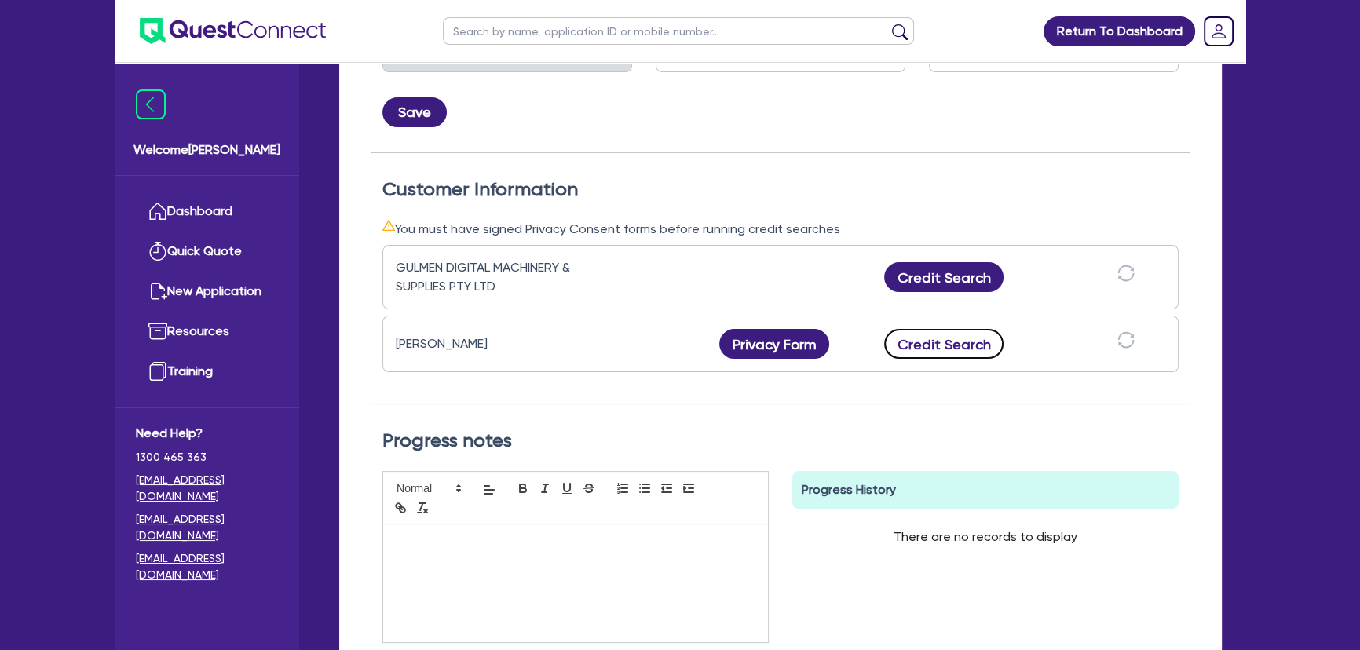
click at [942, 340] on button "Credit Search" at bounding box center [943, 344] width 119 height 30
click at [934, 274] on button "Credit Search" at bounding box center [943, 277] width 119 height 30
click at [992, 346] on icon "download" at bounding box center [993, 344] width 19 height 19
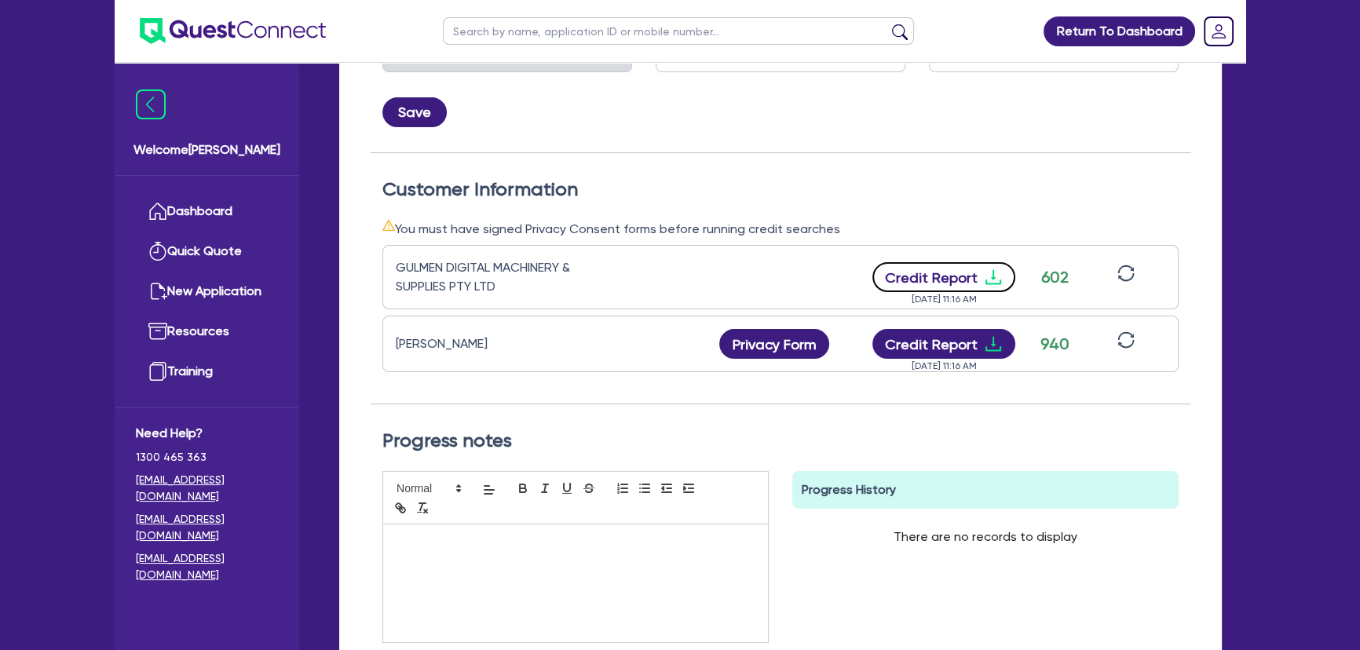
click at [993, 283] on icon "download" at bounding box center [993, 277] width 16 height 15
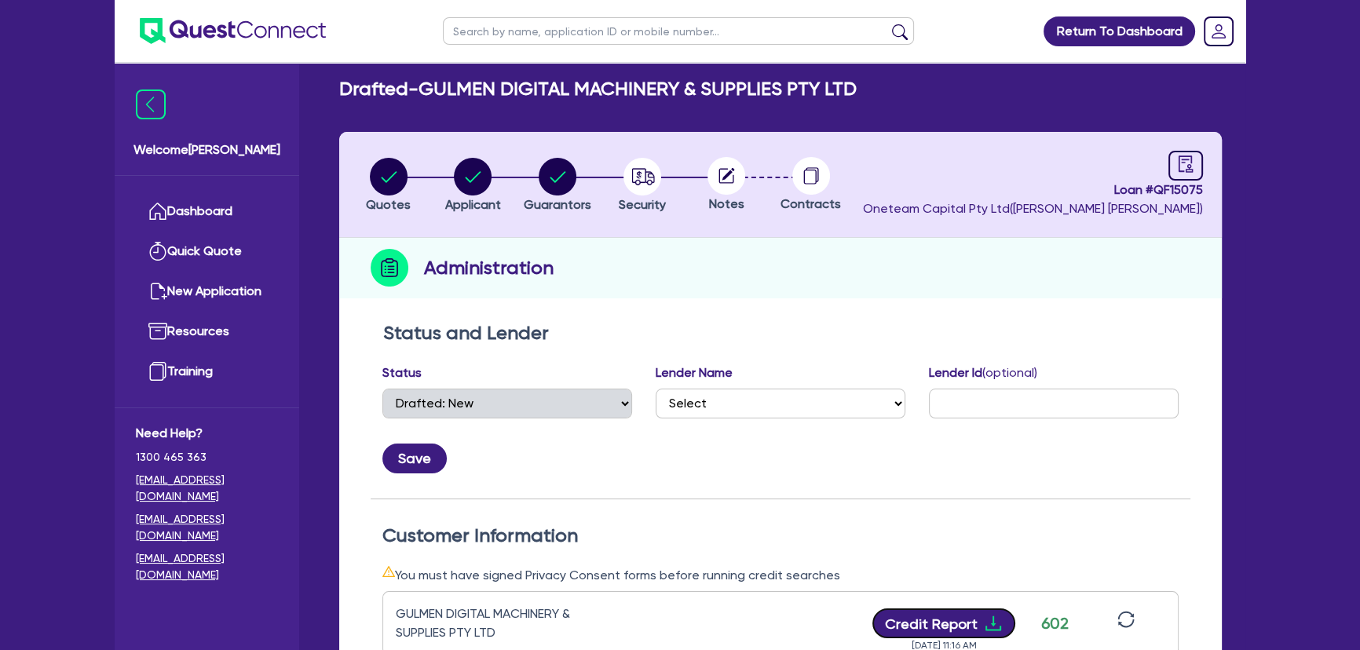
scroll to position [0, 0]
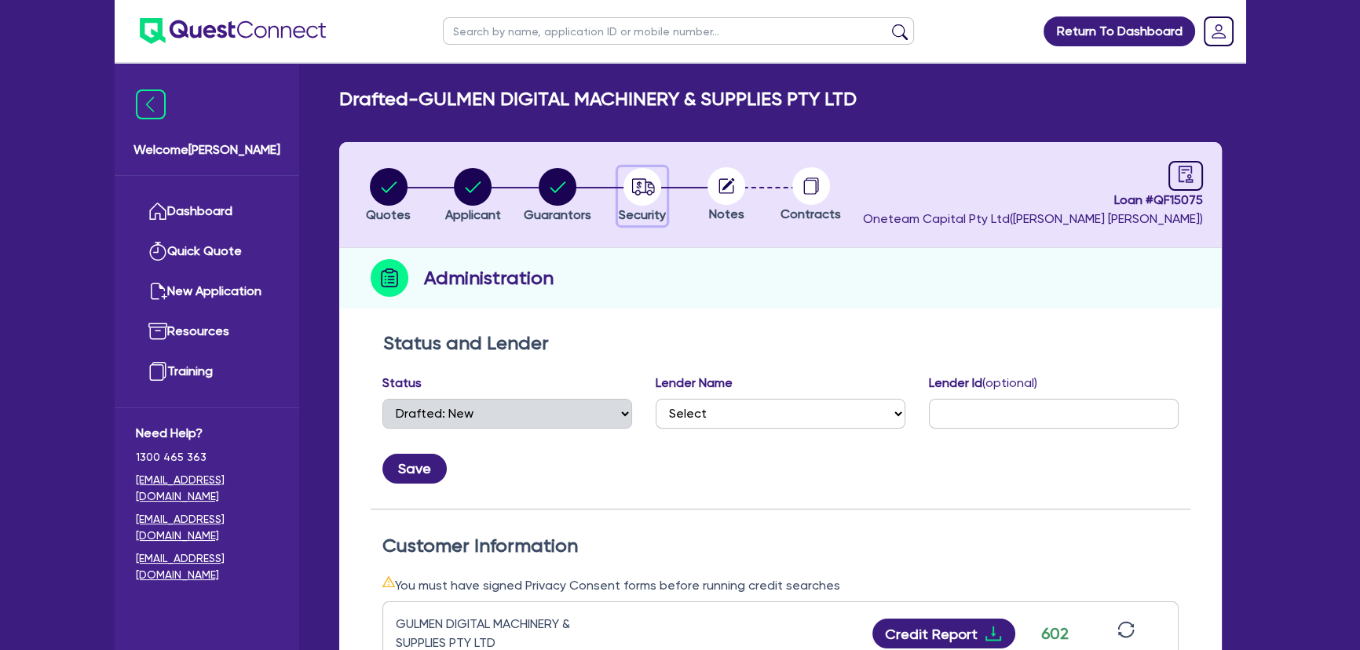
click at [652, 185] on circle "button" at bounding box center [642, 187] width 38 height 38
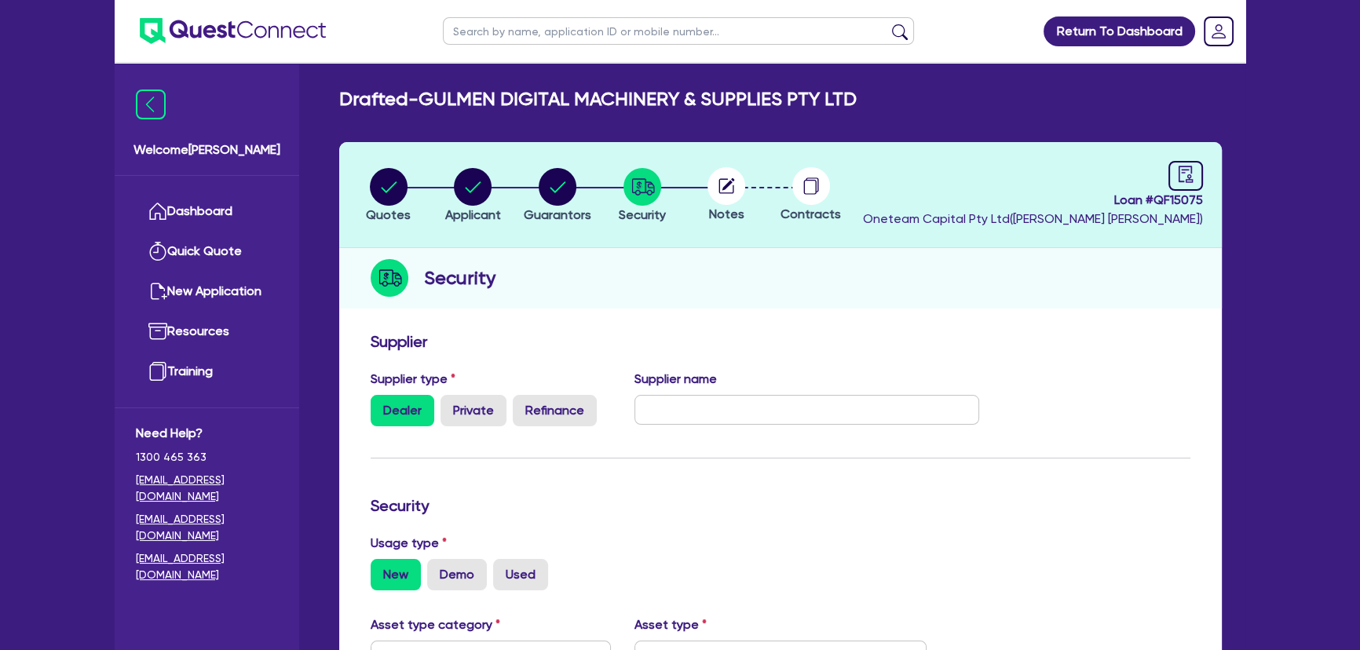
click at [714, 191] on circle at bounding box center [726, 186] width 38 height 38
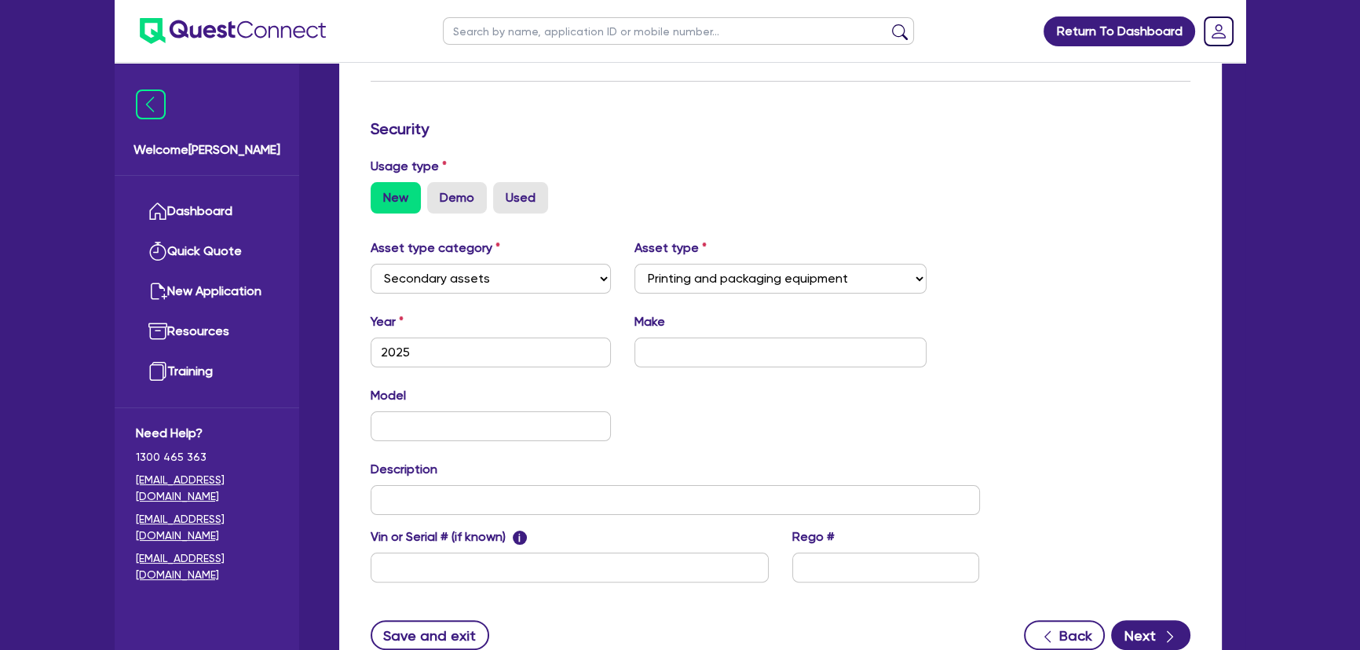
scroll to position [428, 0]
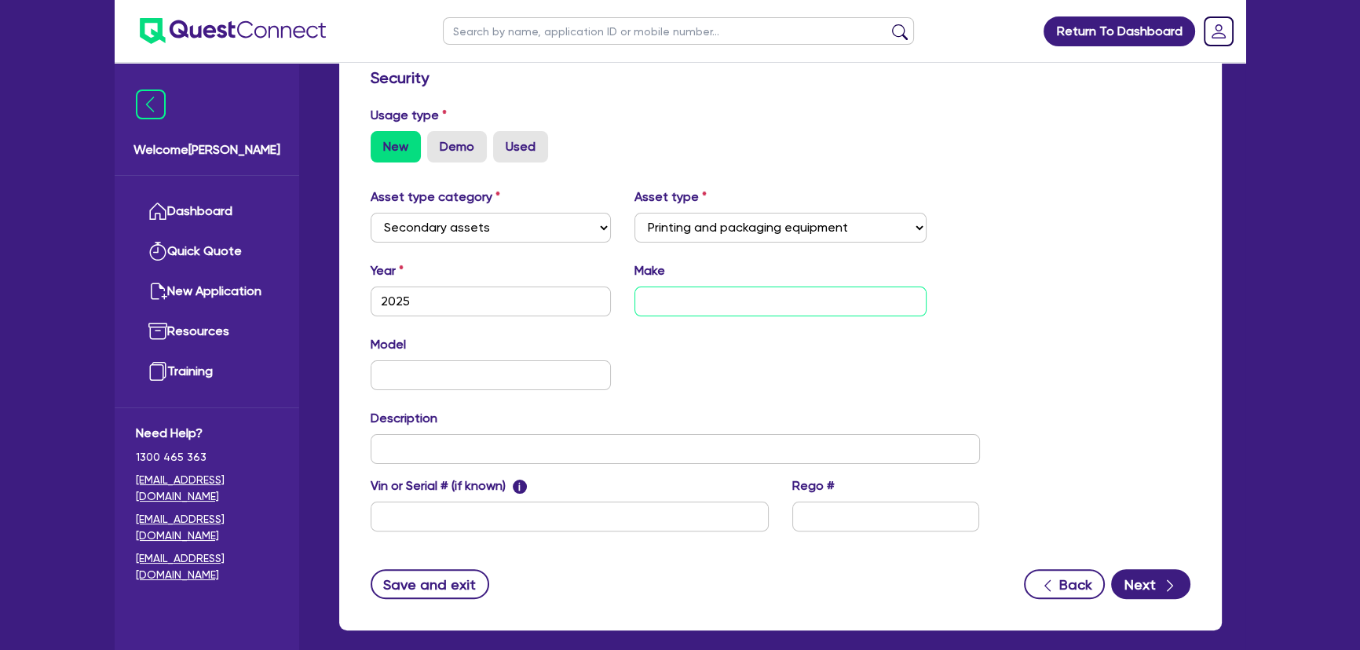
click at [671, 299] on input "text" at bounding box center [780, 302] width 293 height 30
click at [404, 432] on div "Description" at bounding box center [675, 436] width 633 height 55
click at [406, 379] on input "text" at bounding box center [491, 375] width 240 height 30
click at [602, 400] on div "Model Printers KM" at bounding box center [675, 369] width 633 height 68
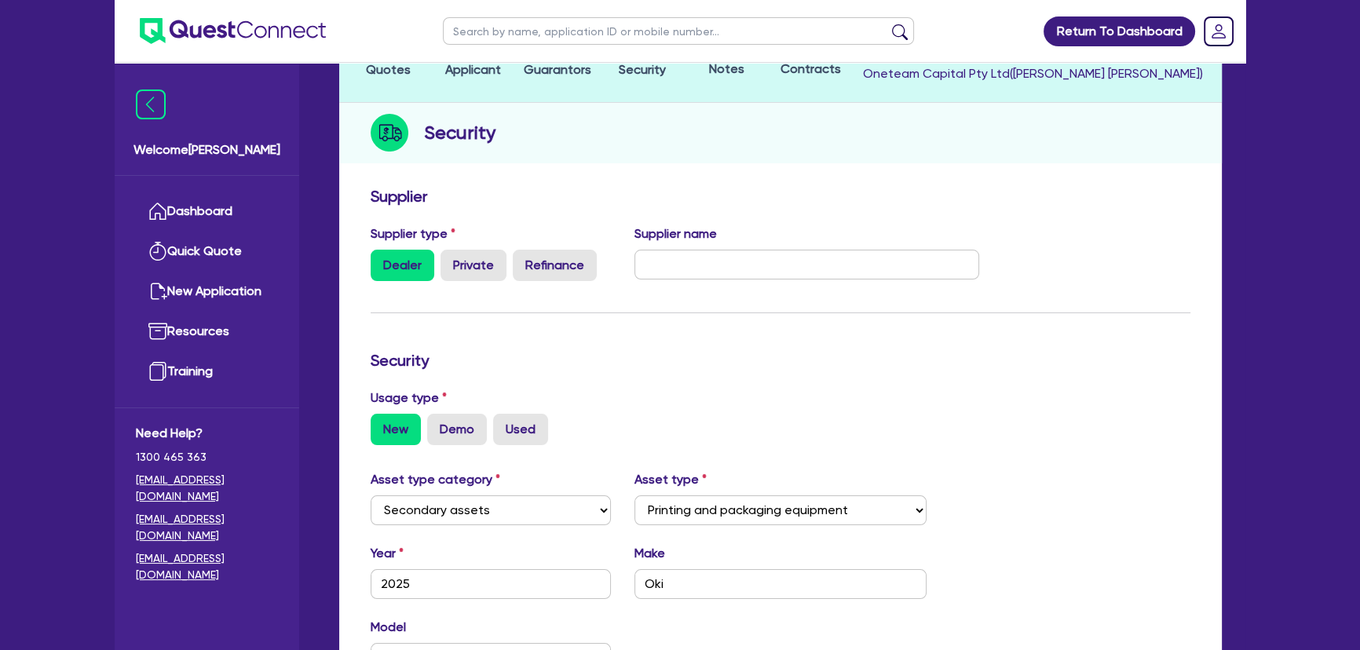
scroll to position [0, 0]
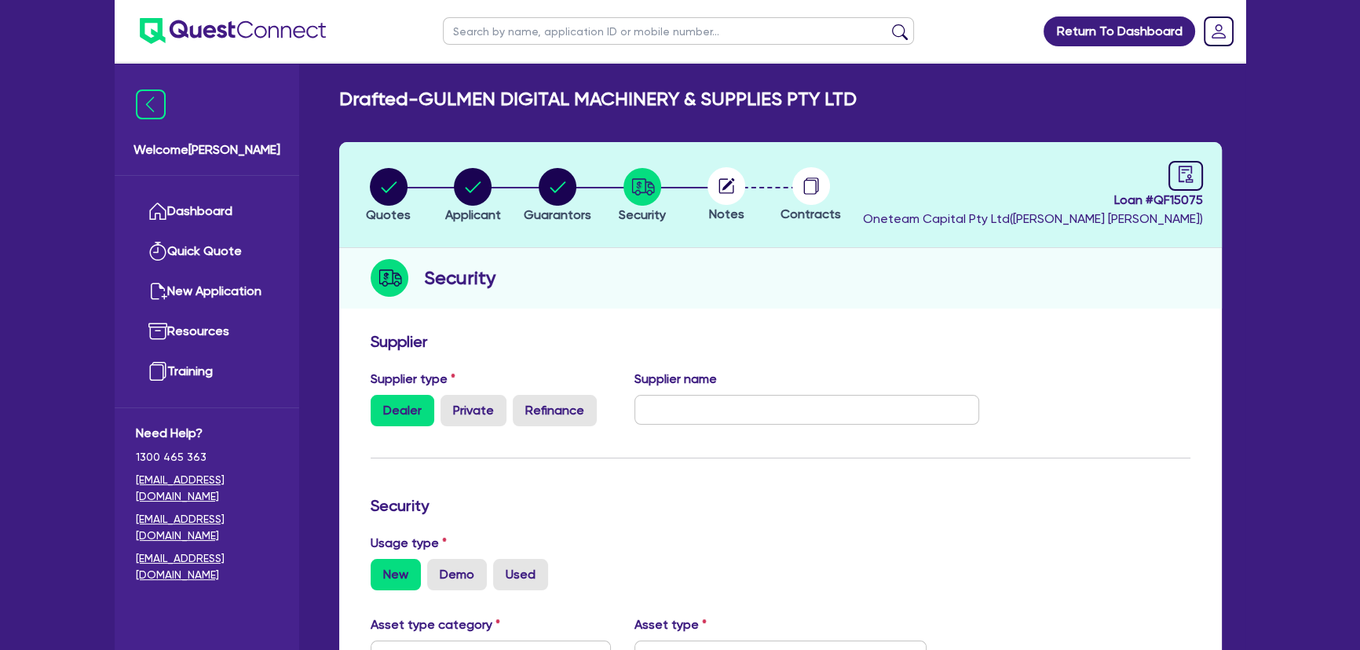
click at [733, 180] on icon at bounding box center [728, 184] width 13 height 13
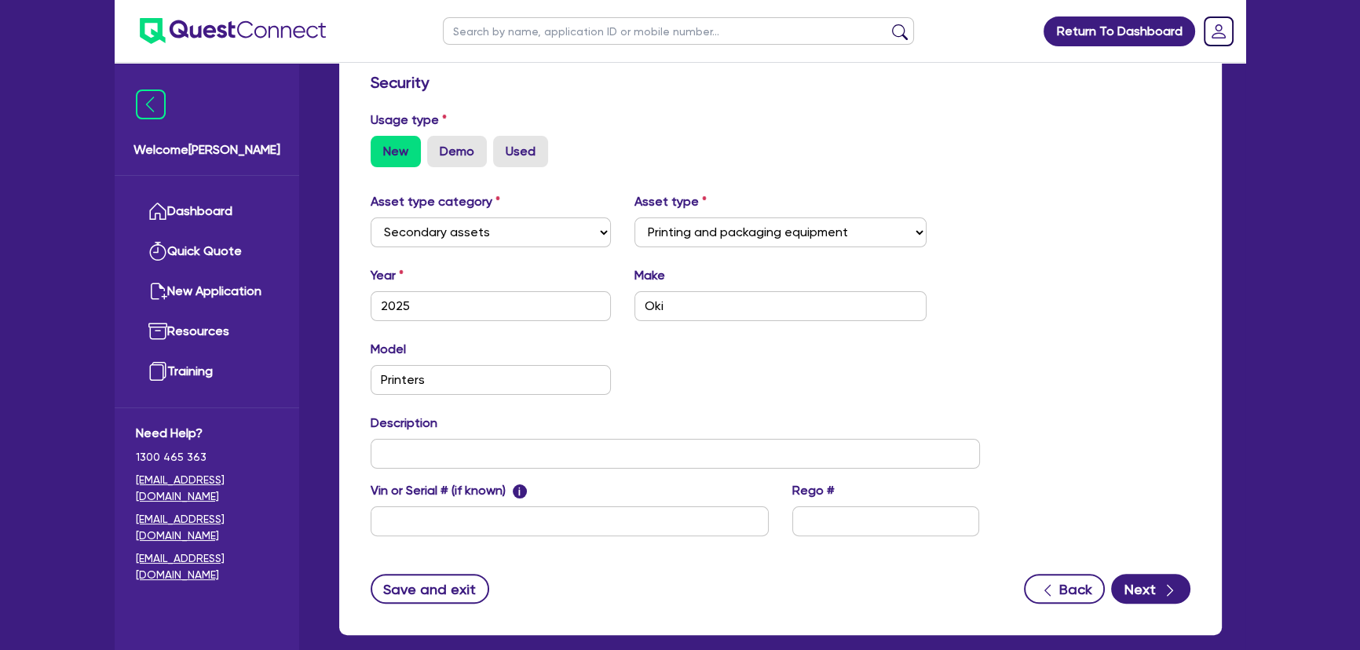
scroll to position [503, 0]
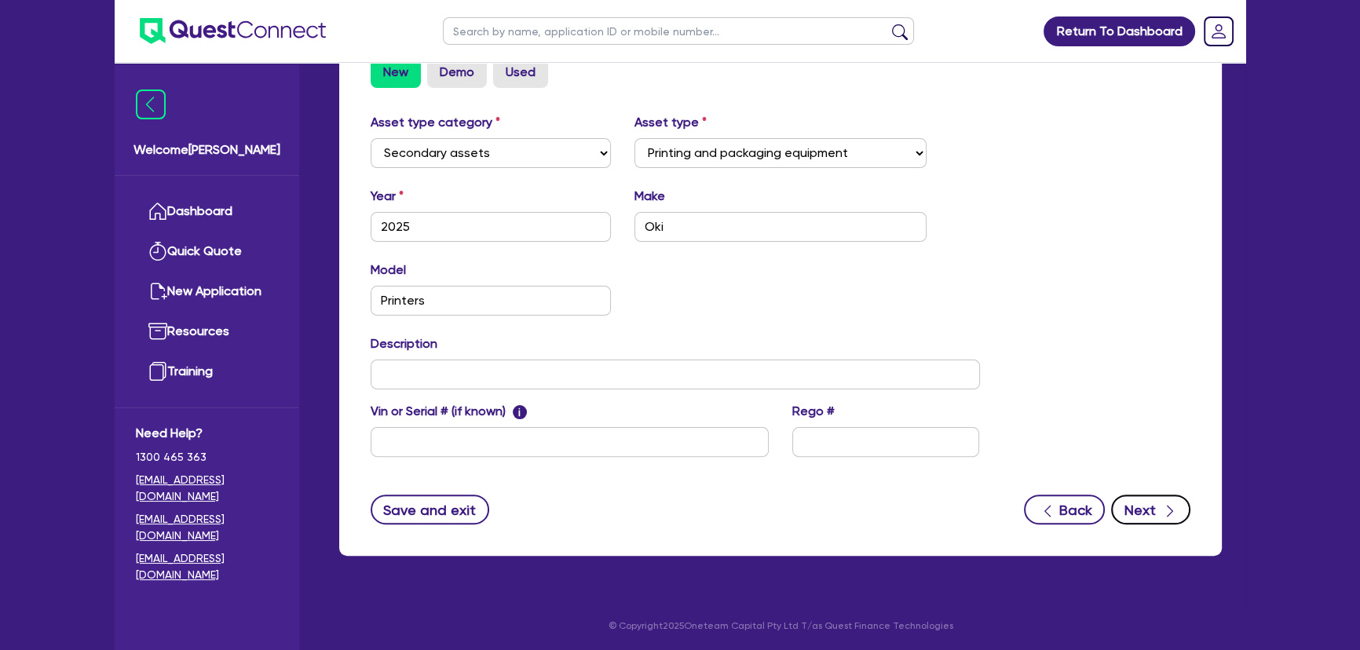
click at [1146, 502] on button "Next" at bounding box center [1150, 510] width 79 height 30
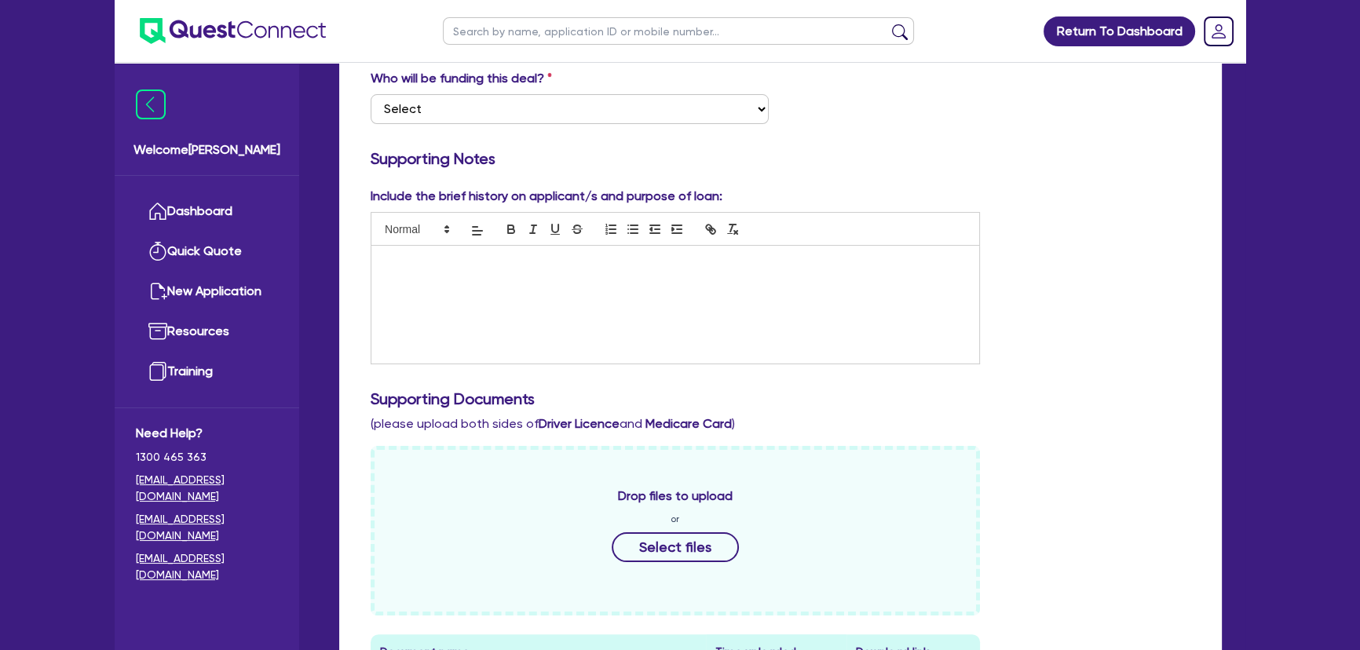
scroll to position [214, 0]
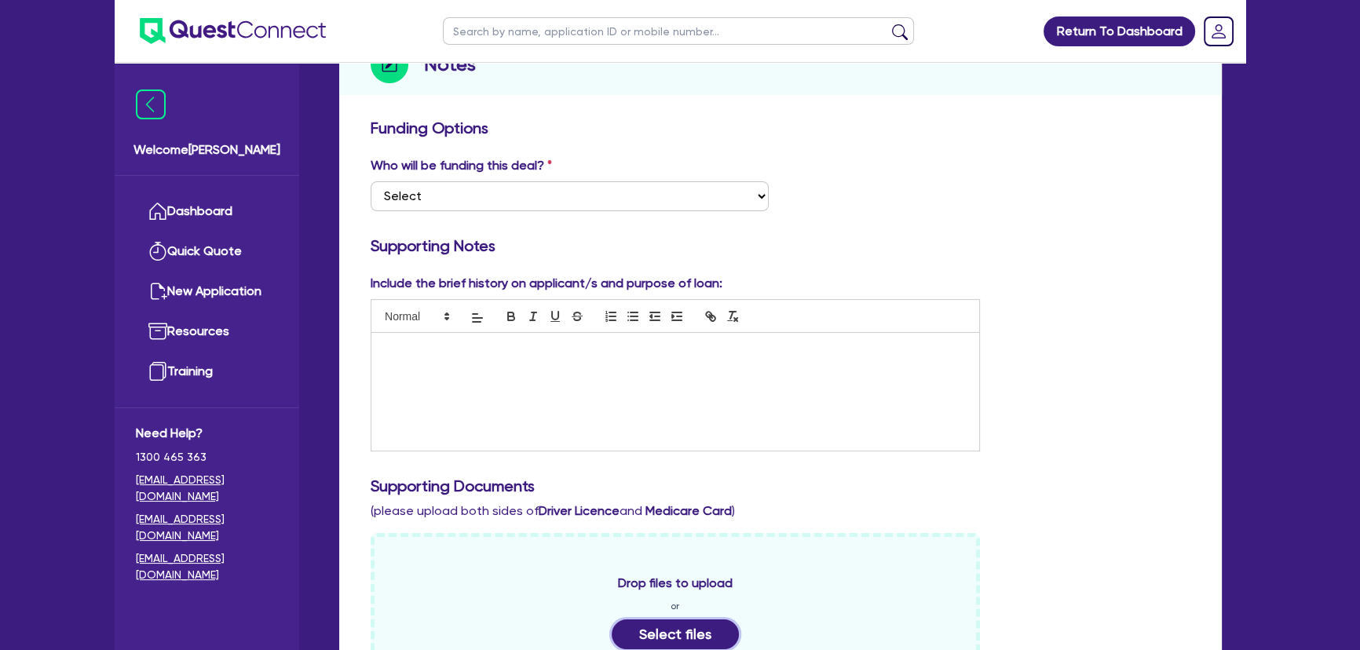
click at [682, 620] on button "Select files" at bounding box center [675, 635] width 127 height 30
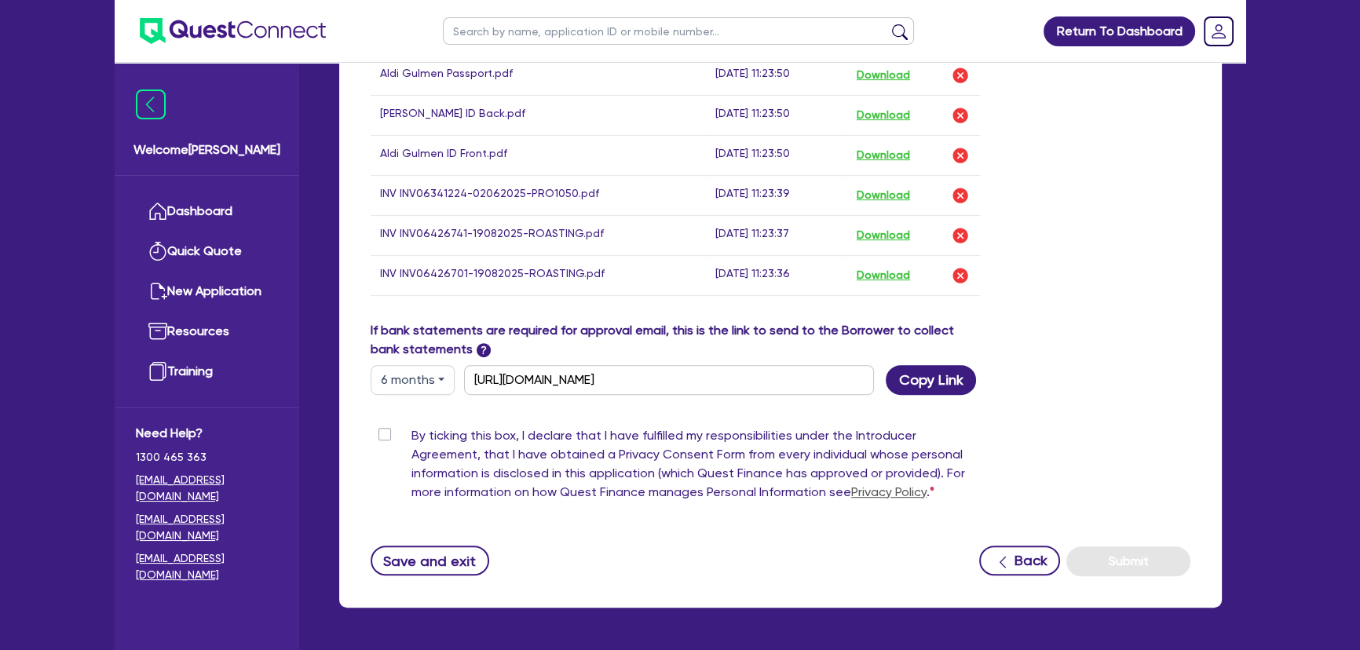
scroll to position [1018, 0]
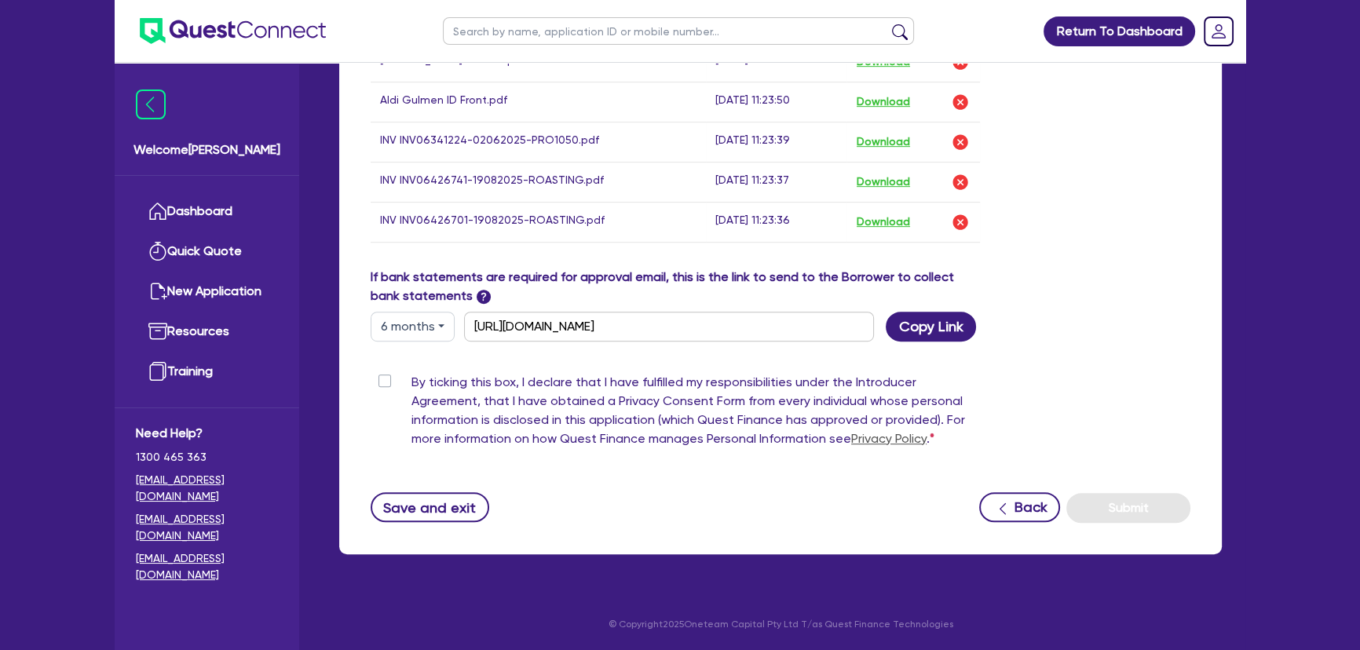
click at [411, 378] on label "By ticking this box, I declare that I have fulfilled my responsibilities under …" at bounding box center [695, 414] width 569 height 82
click at [383, 378] on input "By ticking this box, I declare that I have fulfilled my responsibilities under …" at bounding box center [377, 380] width 13 height 15
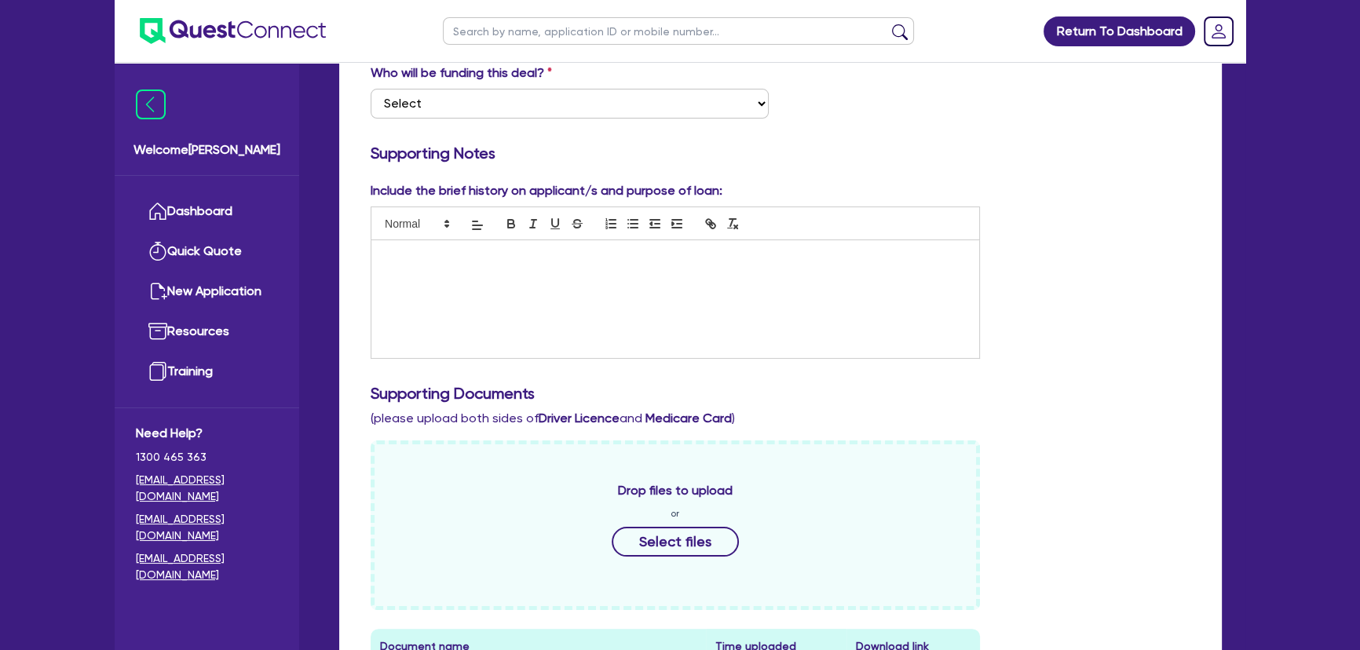
scroll to position [71, 0]
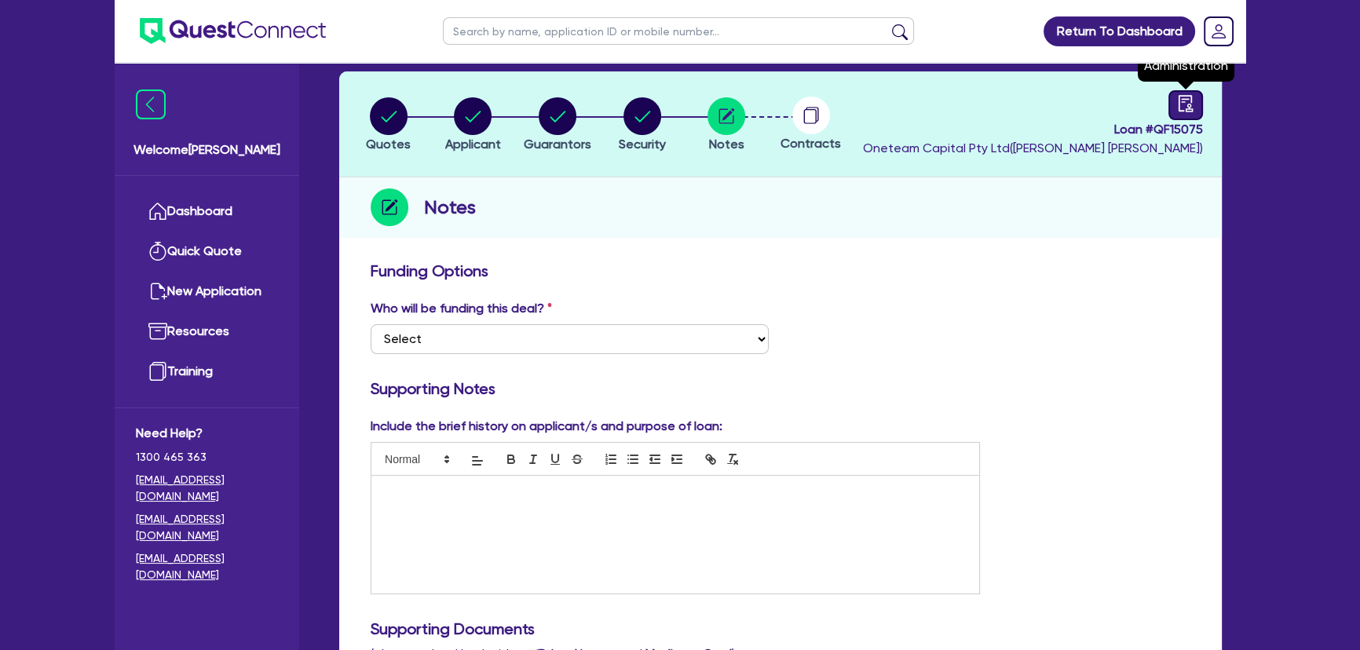
click at [1183, 115] on link at bounding box center [1185, 105] width 35 height 30
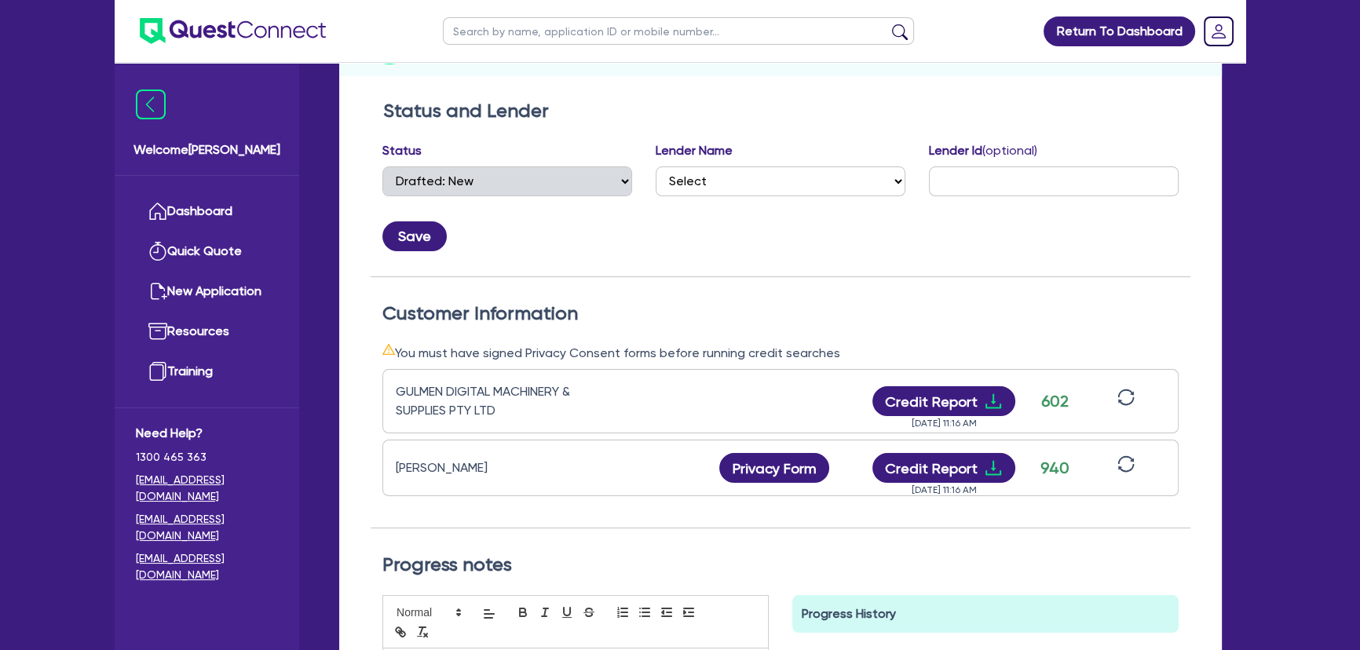
scroll to position [356, 0]
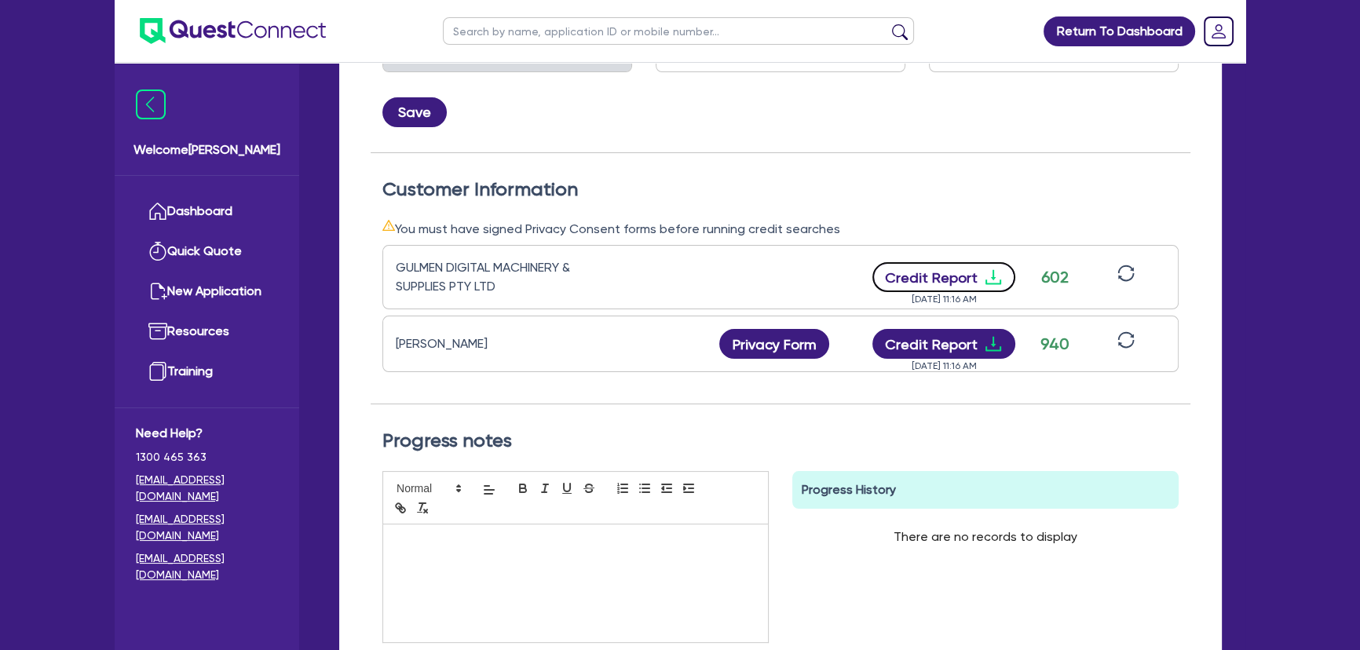
click at [992, 272] on icon "download" at bounding box center [993, 277] width 19 height 19
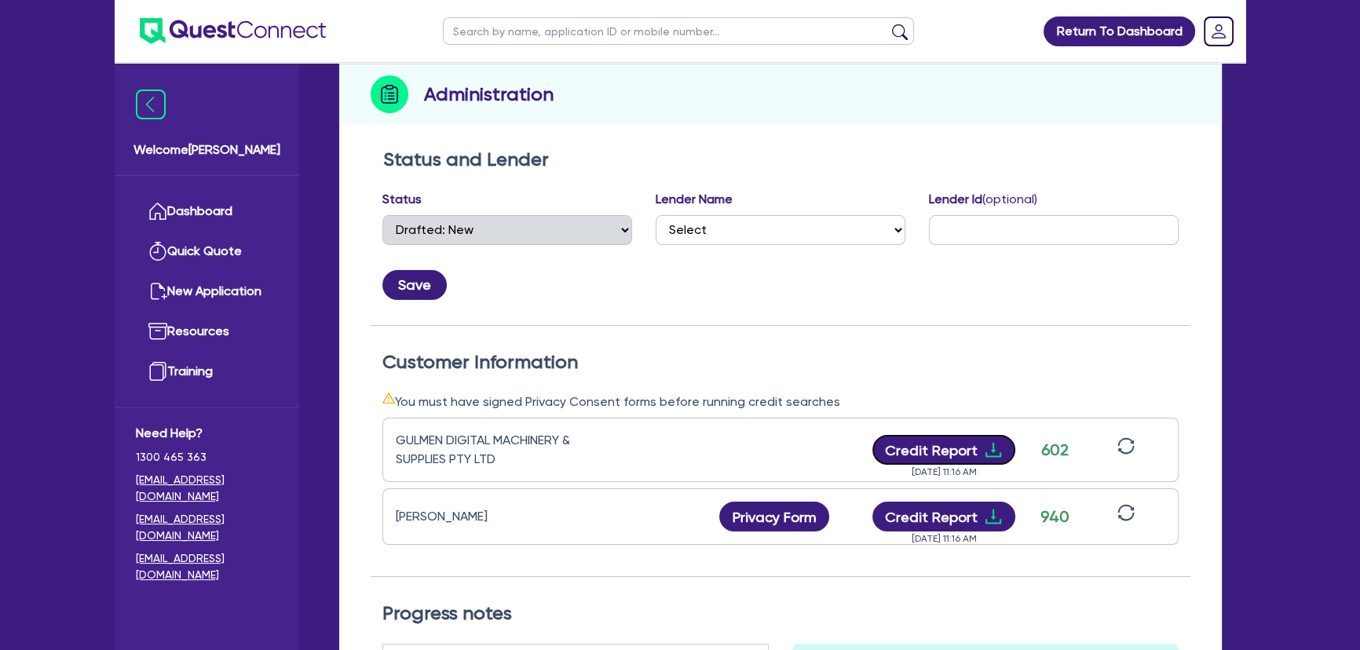
scroll to position [0, 0]
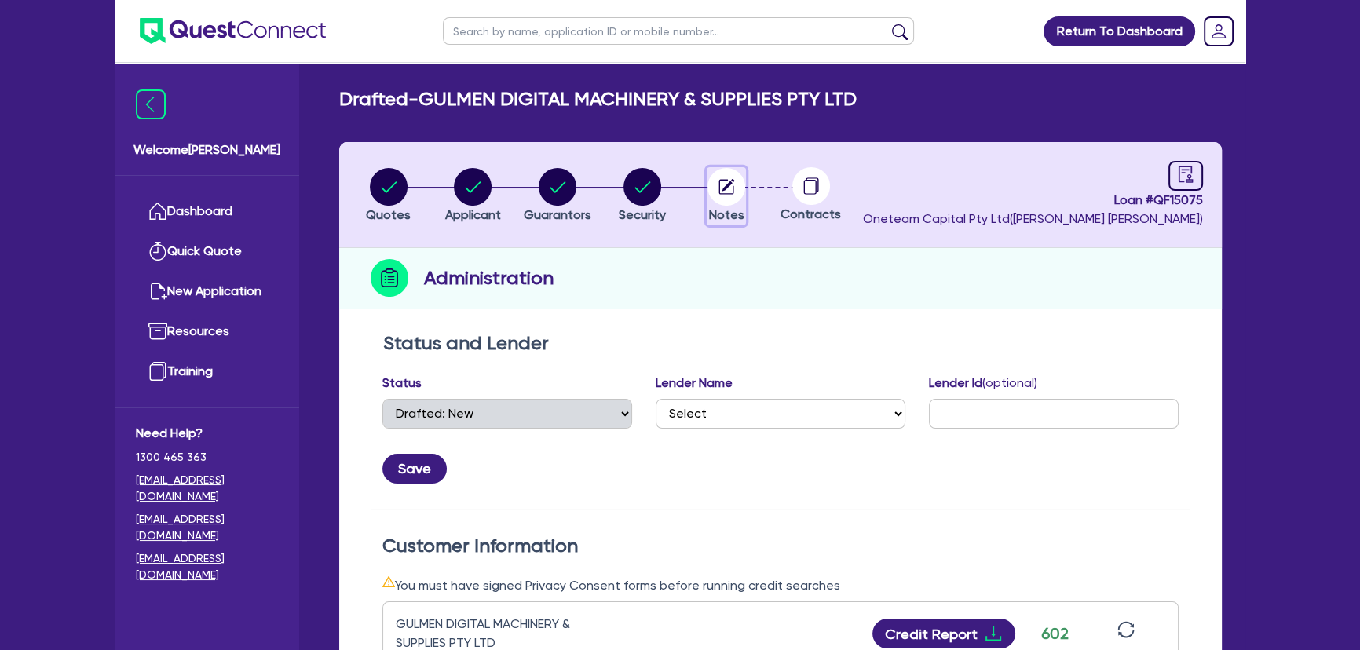
click at [720, 178] on circle "button" at bounding box center [726, 187] width 38 height 38
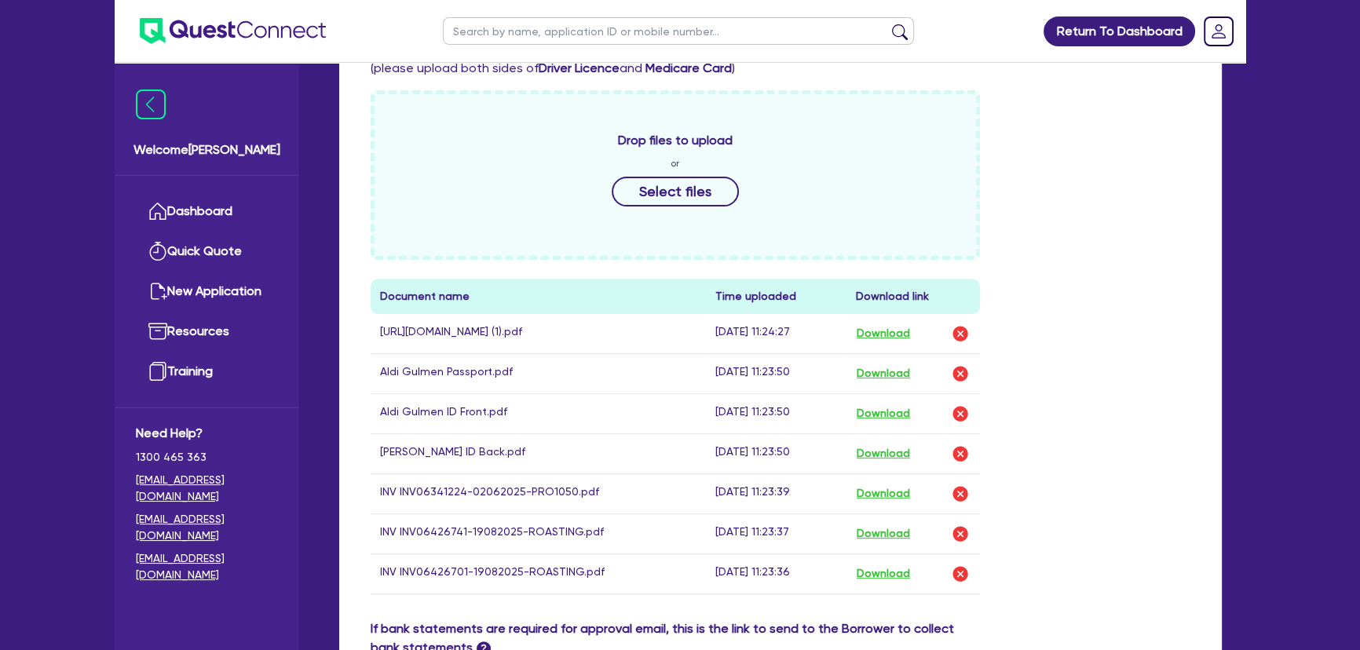
scroll to position [785, 0]
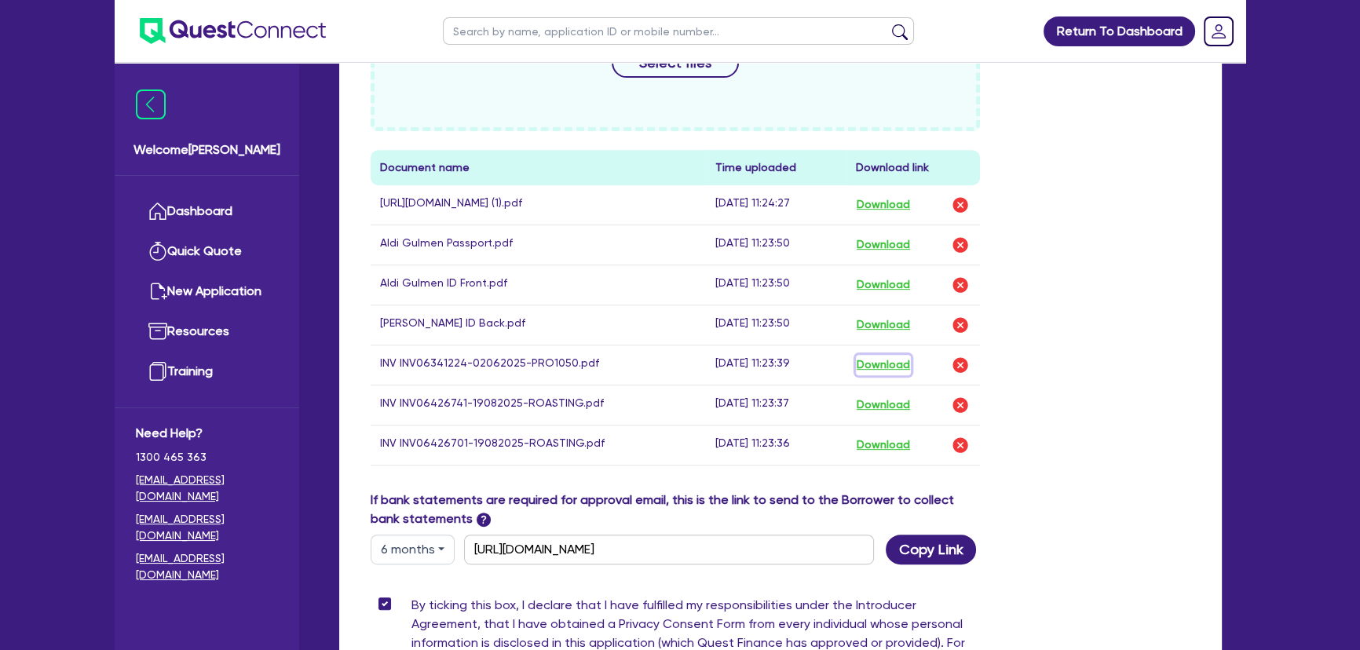
click at [876, 373] on button "Download" at bounding box center [883, 365] width 55 height 20
click at [891, 413] on button "Download" at bounding box center [883, 405] width 55 height 20
click at [889, 446] on button "Download" at bounding box center [883, 445] width 55 height 20
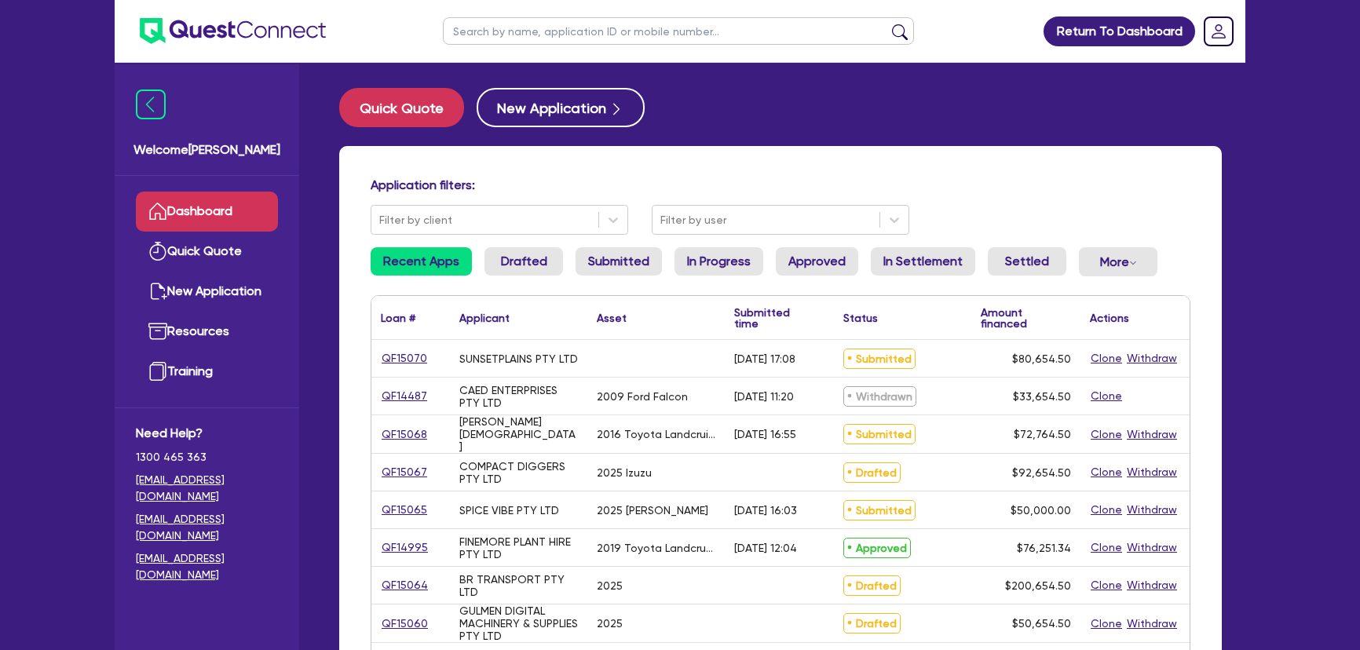
scroll to position [142, 0]
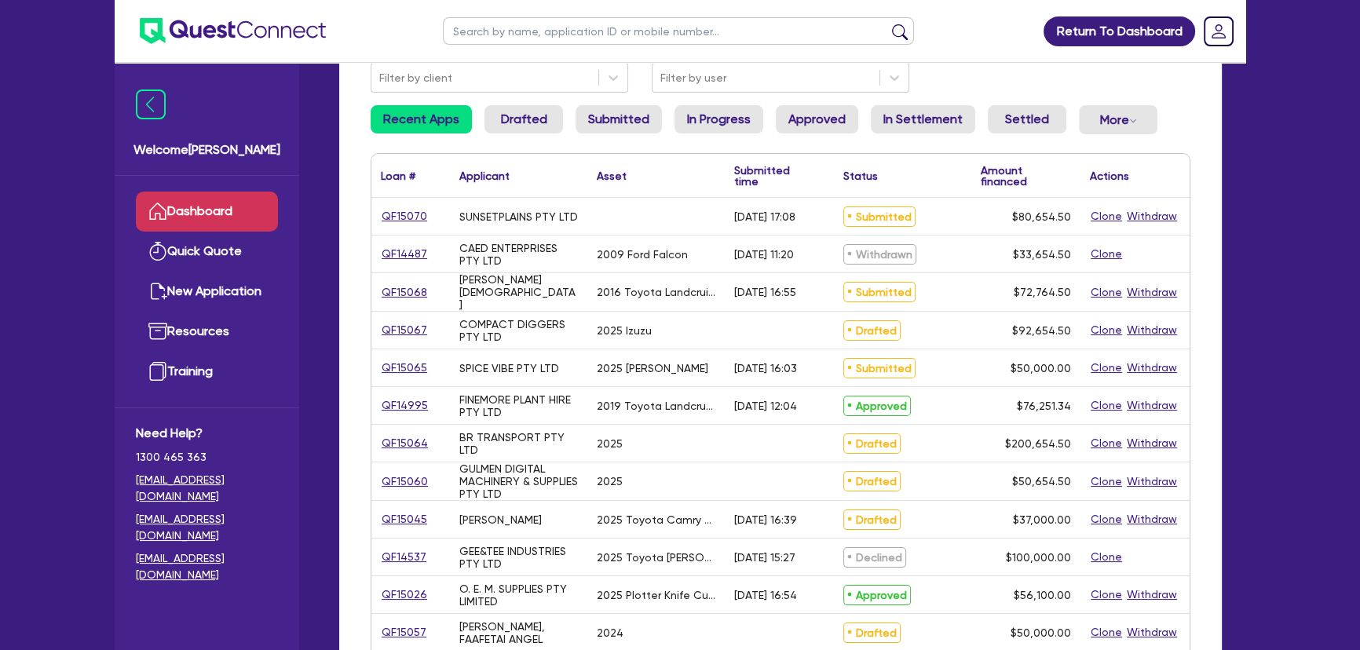
click at [1154, 479] on button "Withdraw" at bounding box center [1152, 482] width 52 height 18
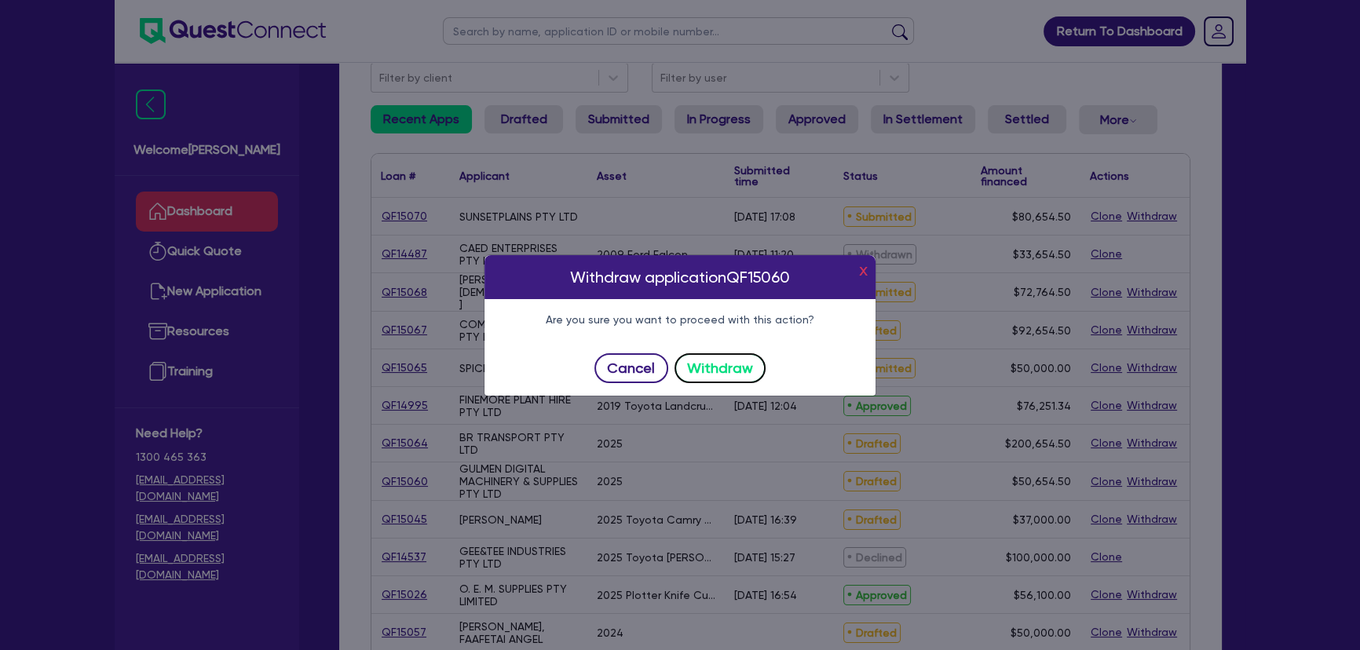
click at [733, 372] on button "Withdraw" at bounding box center [721, 368] width 92 height 30
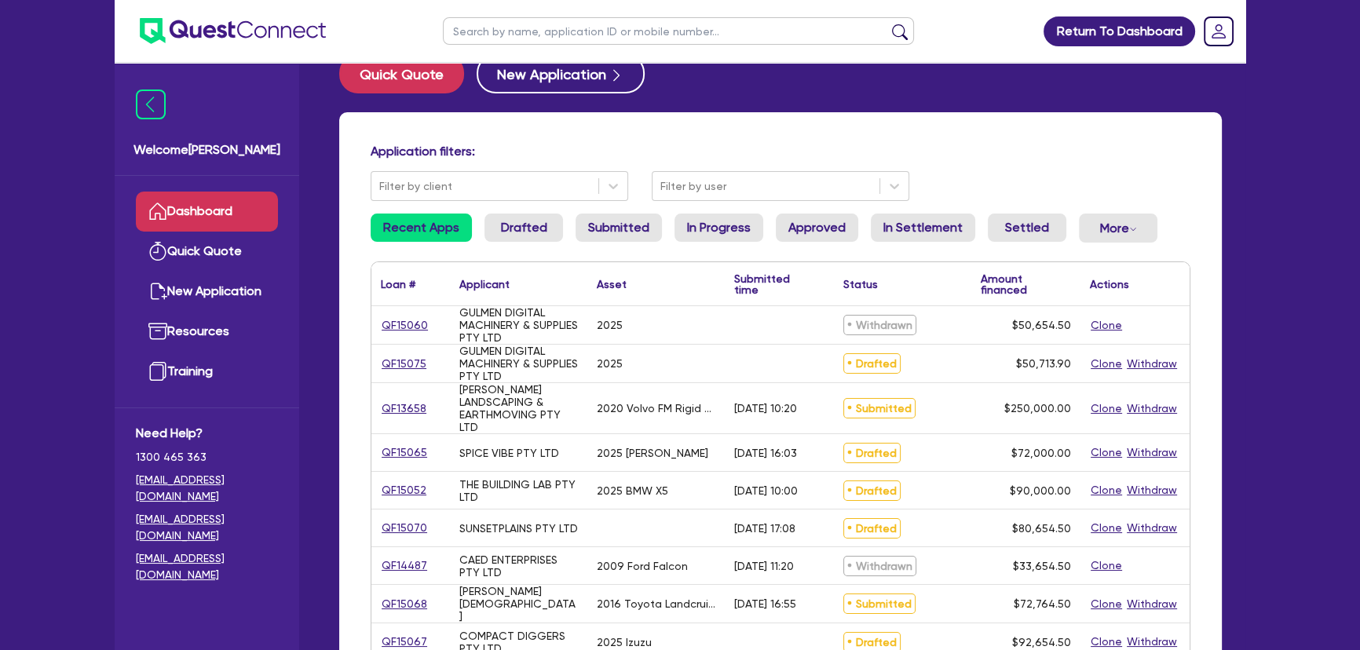
scroll to position [0, 0]
